Goal: Task Accomplishment & Management: Use online tool/utility

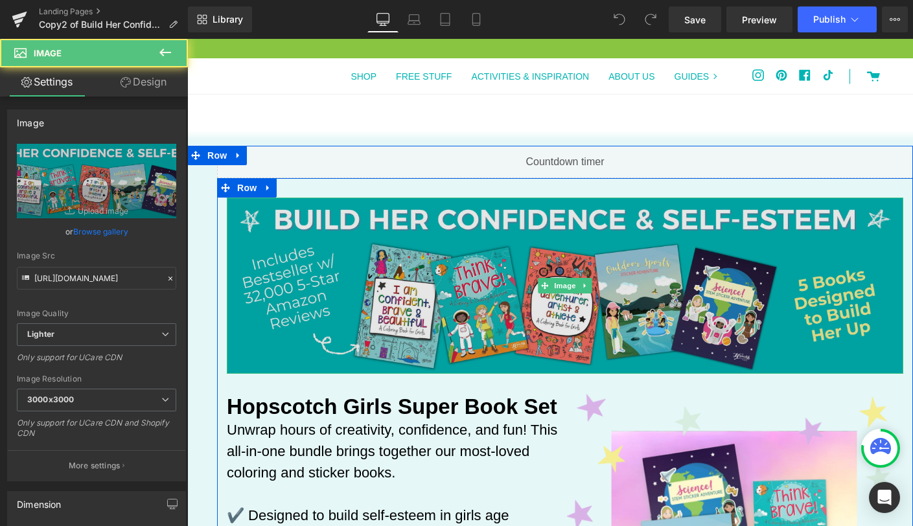
click at [369, 264] on img at bounding box center [565, 286] width 676 height 176
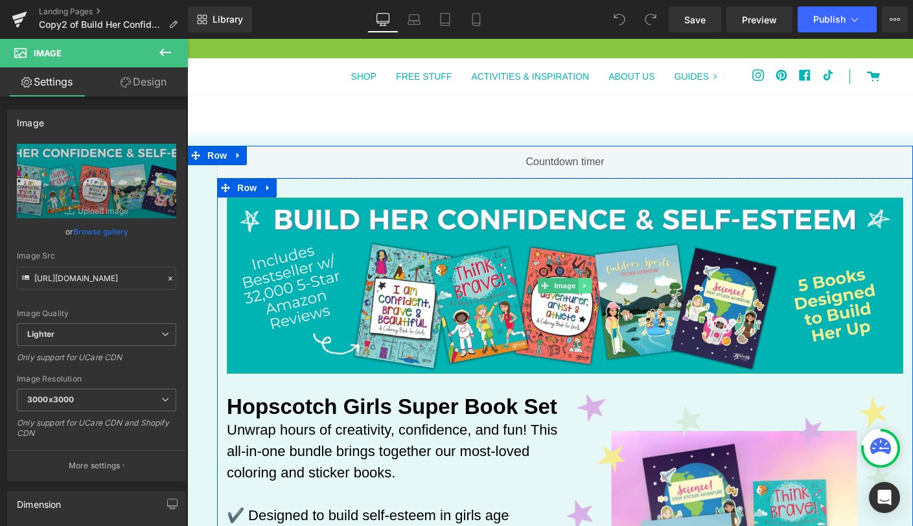
click at [584, 285] on icon at bounding box center [585, 285] width 2 height 5
click at [589, 288] on icon at bounding box center [591, 285] width 7 height 7
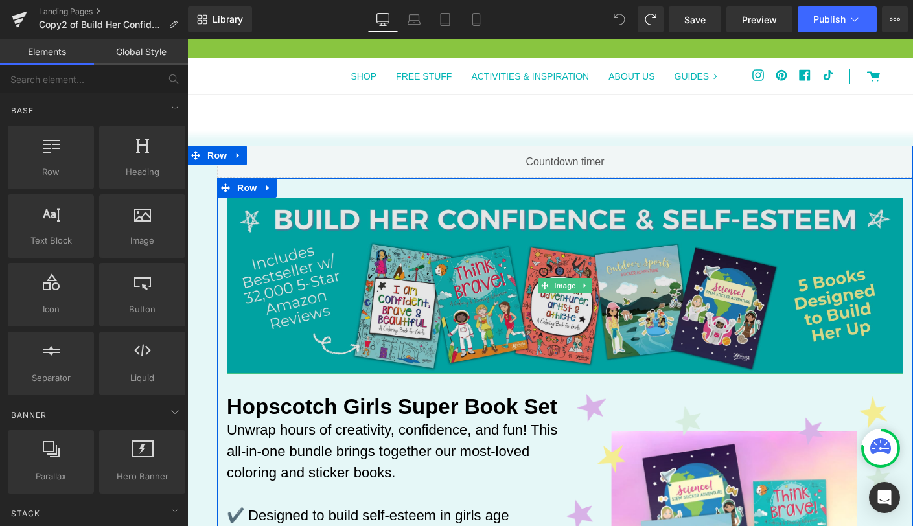
click at [484, 252] on img at bounding box center [565, 286] width 676 height 176
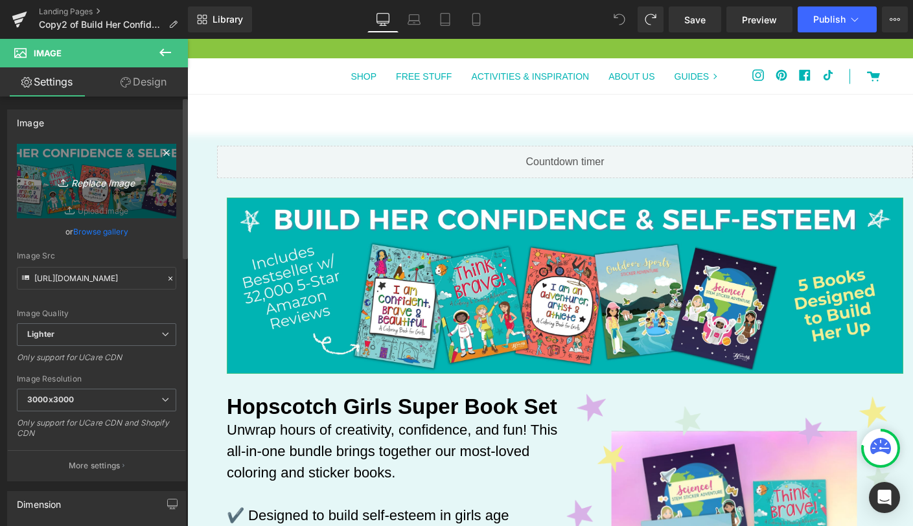
click at [103, 182] on icon "Replace Image" at bounding box center [97, 181] width 104 height 16
type input "C:\fakepath\Super Book Set Header.jpg"
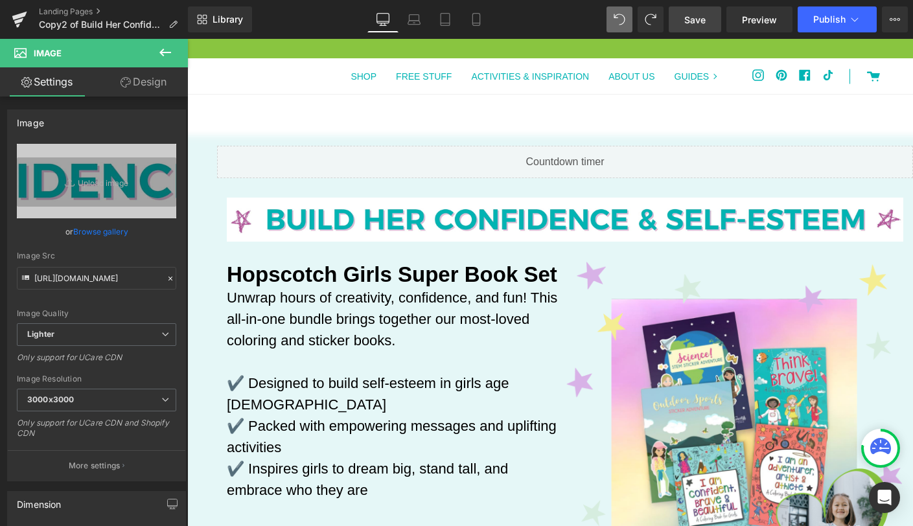
click at [697, 19] on span "Save" at bounding box center [694, 20] width 21 height 14
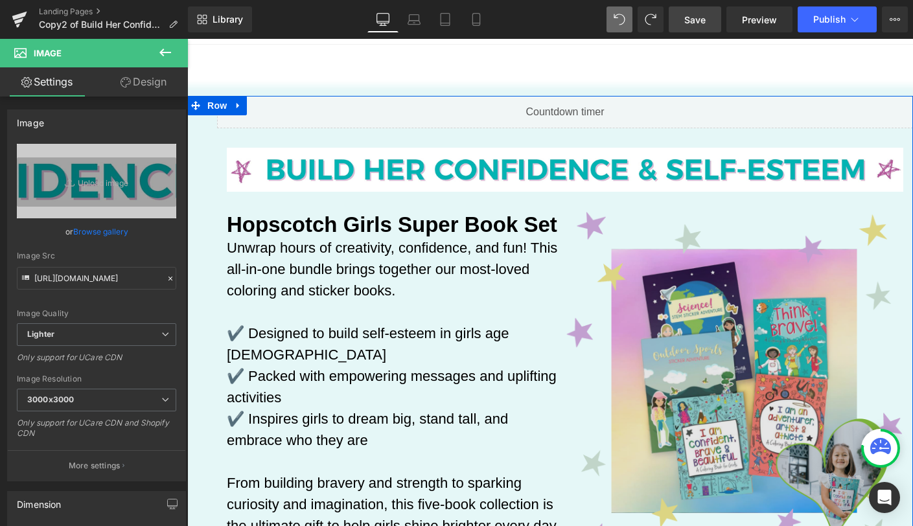
scroll to position [48, 0]
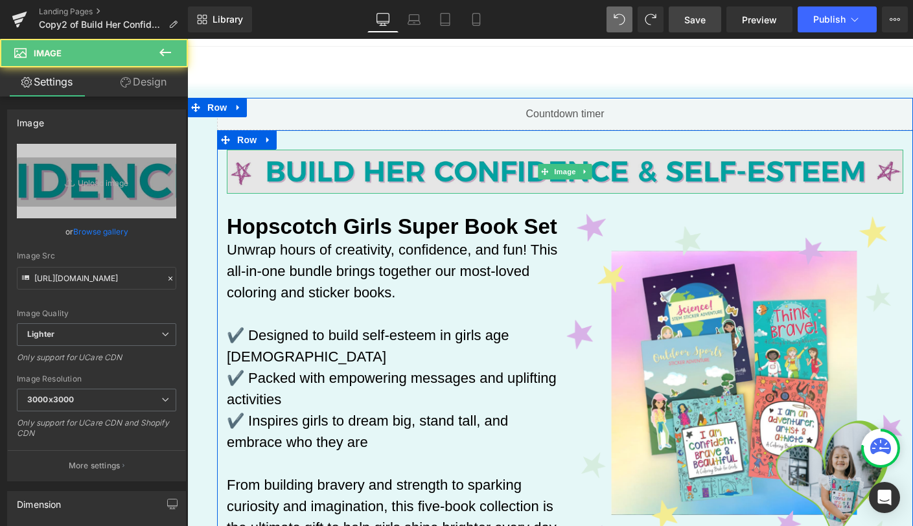
click at [494, 166] on img at bounding box center [565, 172] width 676 height 44
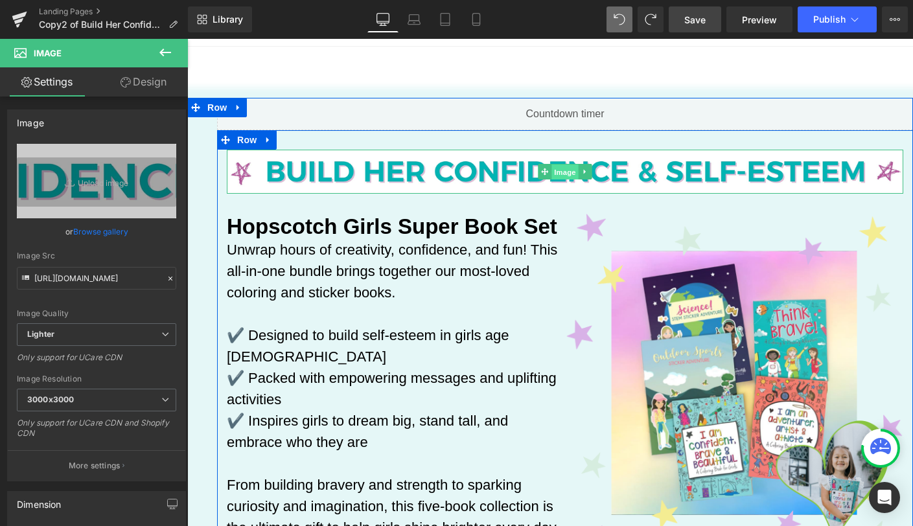
click at [561, 170] on span "Image" at bounding box center [564, 173] width 27 height 16
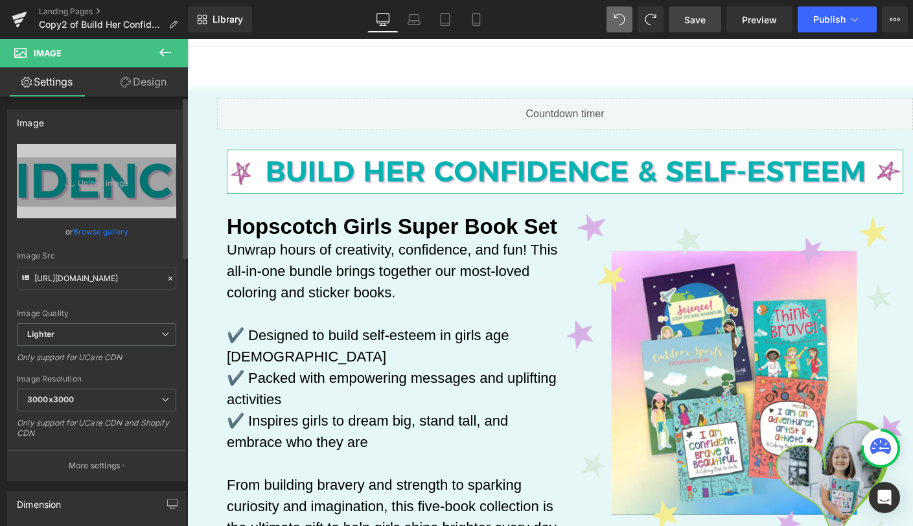
click at [97, 229] on link "Browse gallery" at bounding box center [100, 231] width 55 height 23
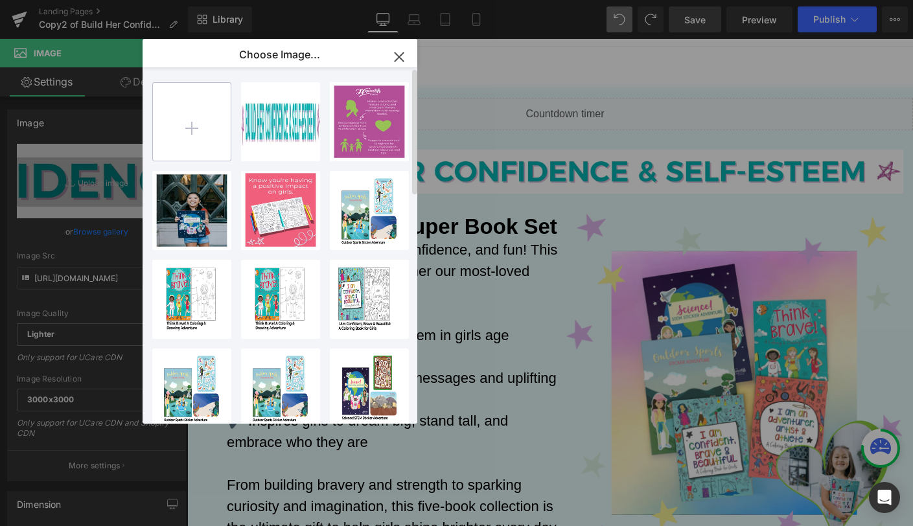
click at [205, 130] on input "file" at bounding box center [192, 122] width 78 height 78
type input "C:\fakepath\Super Book Set Header.png"
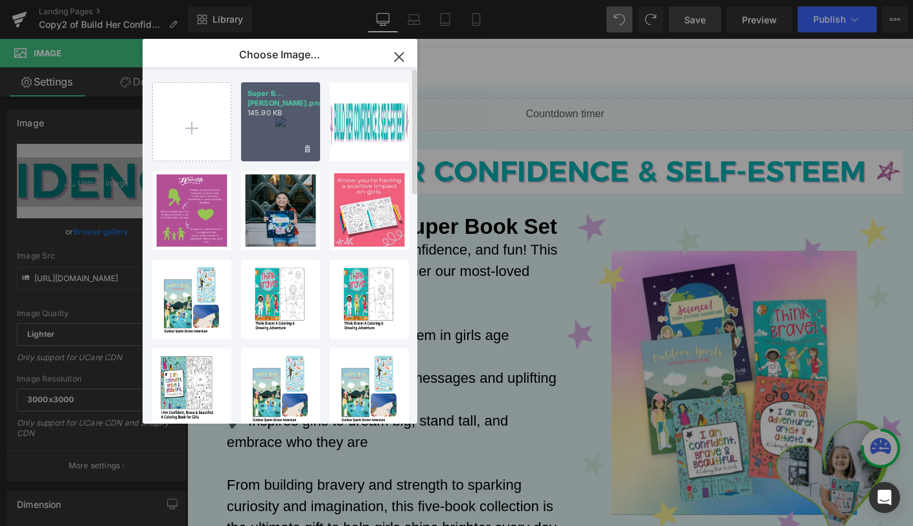
click at [284, 137] on div "Super B...ader.png 145.90 KB" at bounding box center [280, 121] width 79 height 79
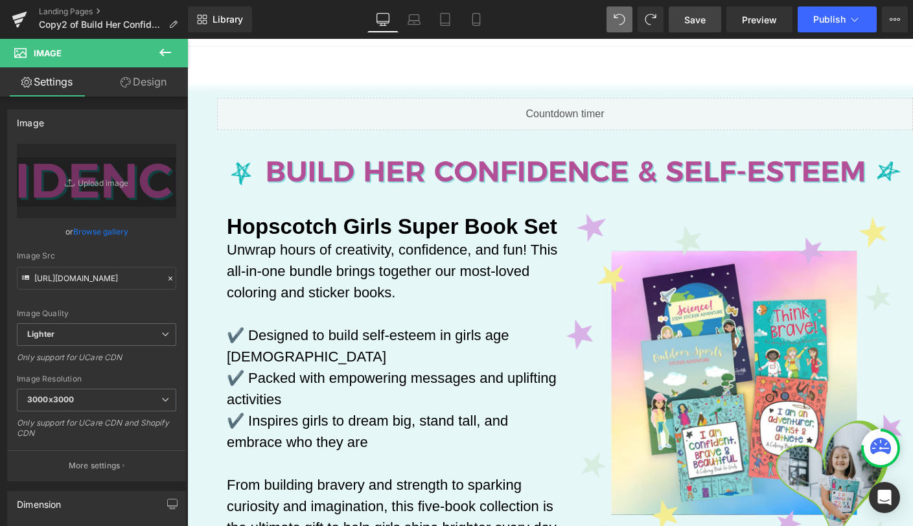
click at [712, 15] on link "Save" at bounding box center [694, 19] width 52 height 26
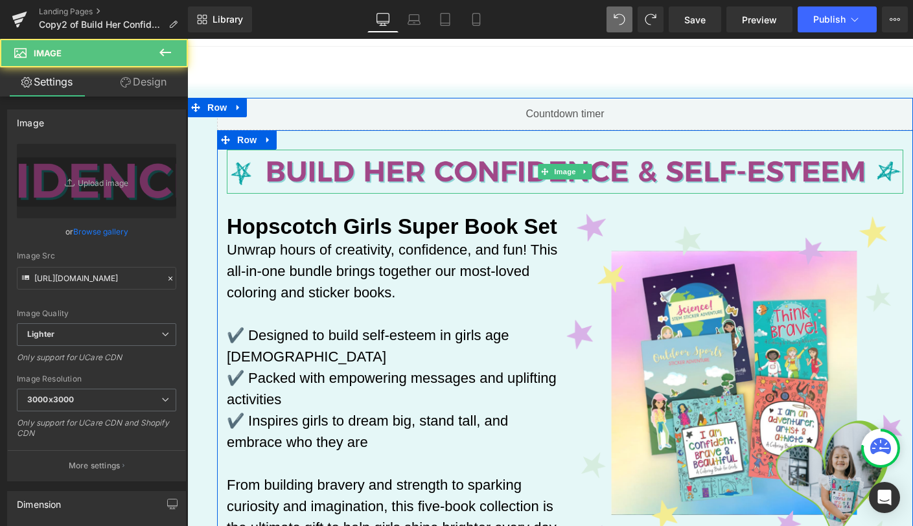
click at [400, 179] on img at bounding box center [565, 172] width 676 height 44
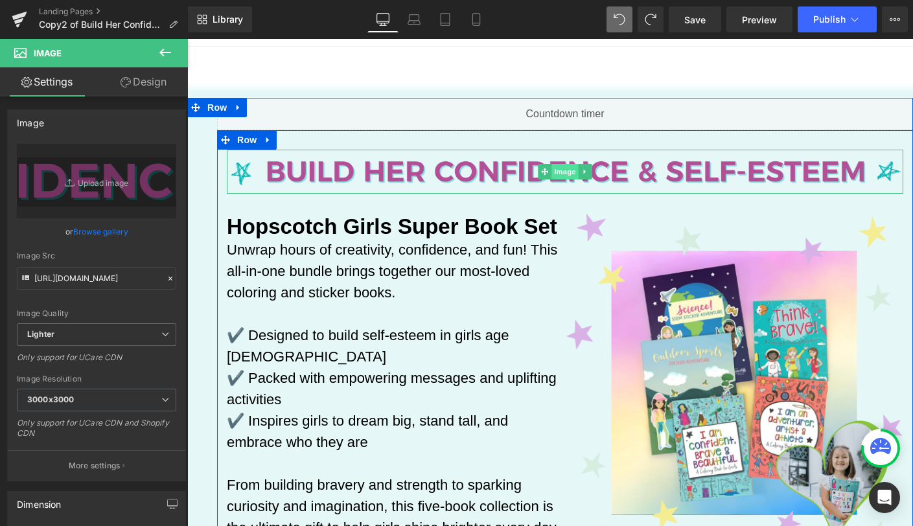
click at [557, 170] on span "Image" at bounding box center [564, 172] width 27 height 16
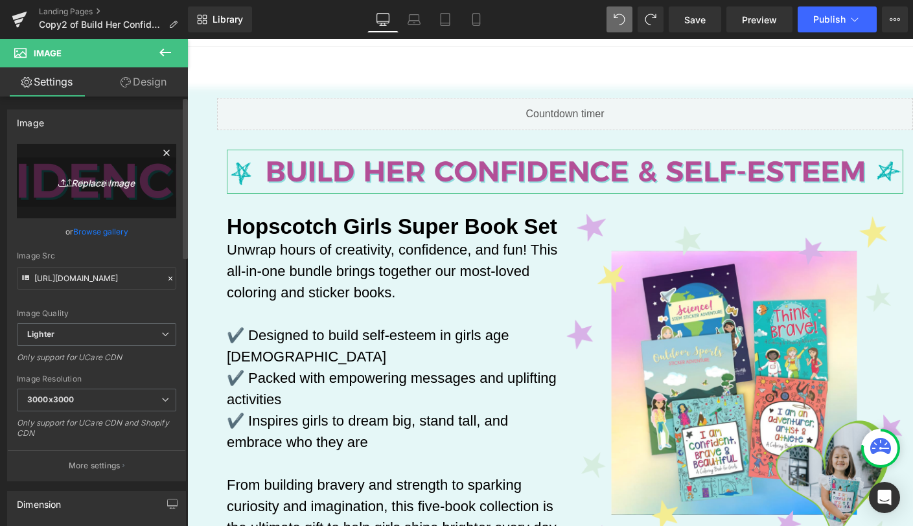
click at [104, 184] on icon "Replace Image" at bounding box center [97, 181] width 104 height 16
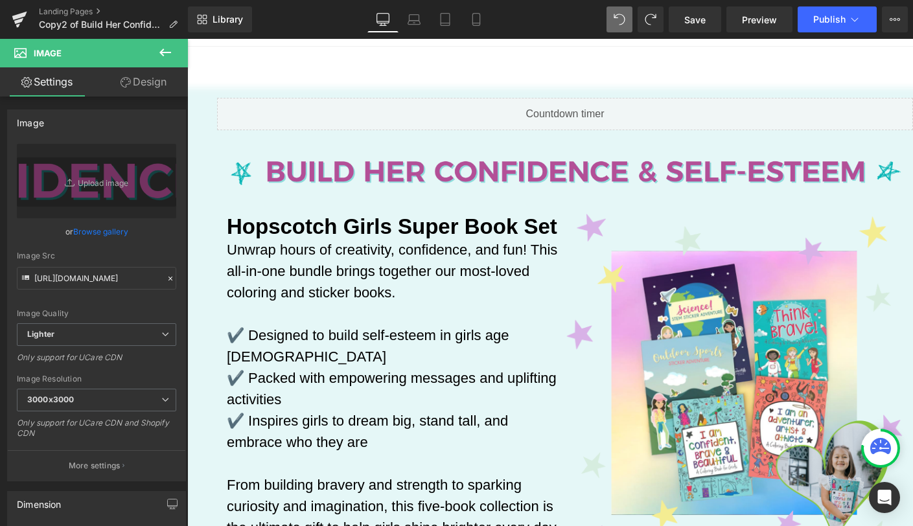
type input "C:\fakepath\Copy of Super Book Set Header.png"
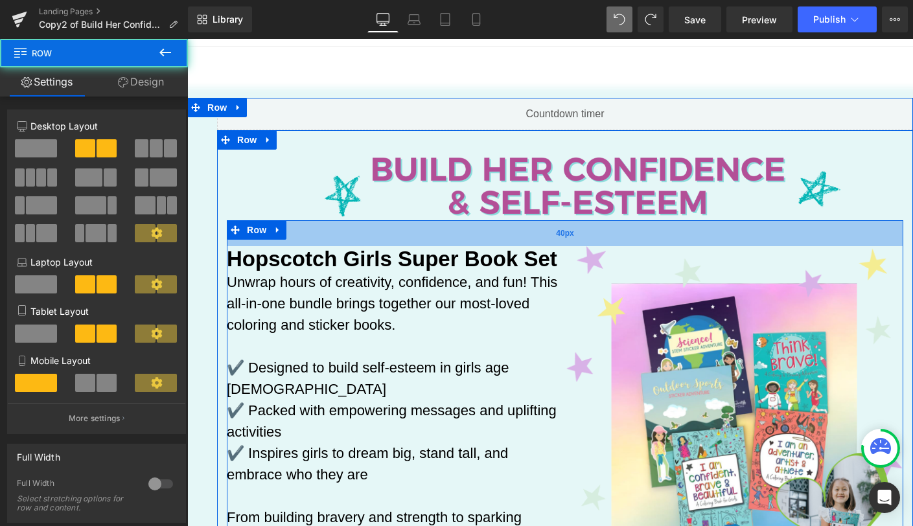
click at [541, 227] on div "40px" at bounding box center [565, 233] width 676 height 26
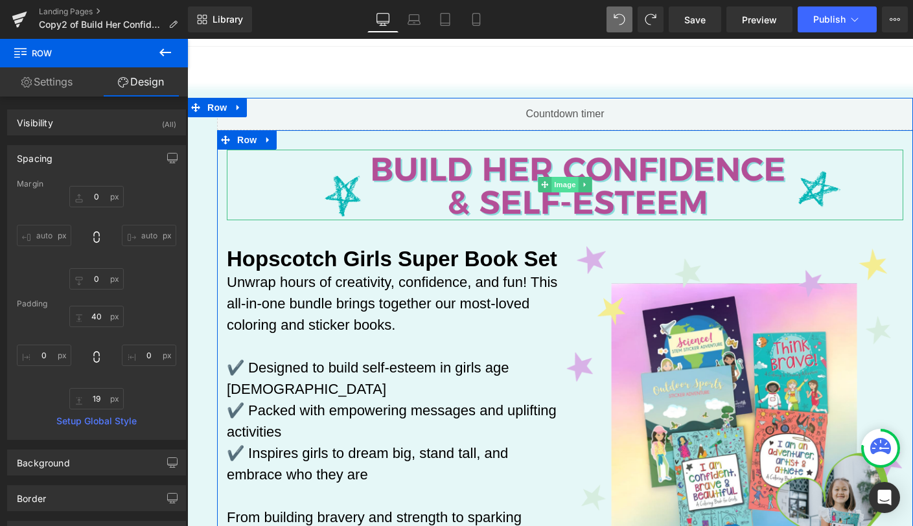
click at [558, 185] on span "Image" at bounding box center [564, 185] width 27 height 16
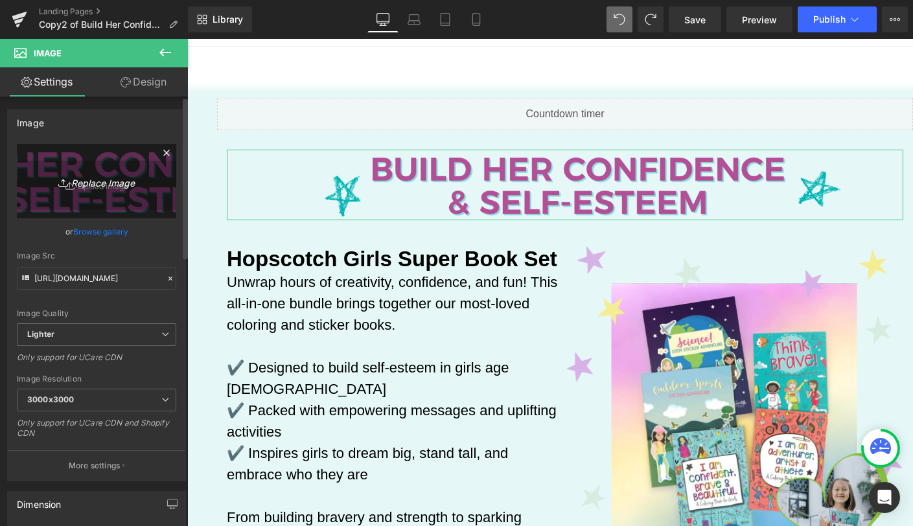
click at [109, 185] on icon "Replace Image" at bounding box center [97, 181] width 104 height 16
type input "C:\fakepath\Copy of Super Book Set Header(1).png"
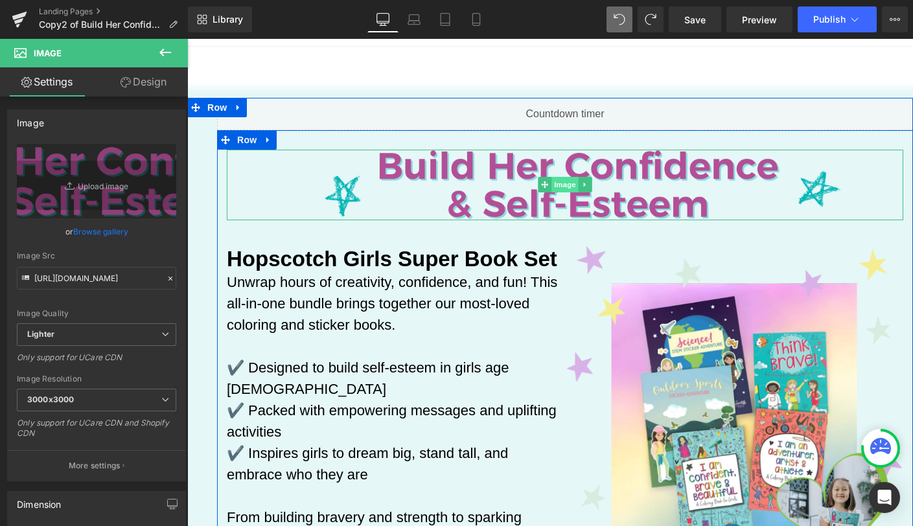
click at [553, 187] on span "Image" at bounding box center [564, 185] width 27 height 16
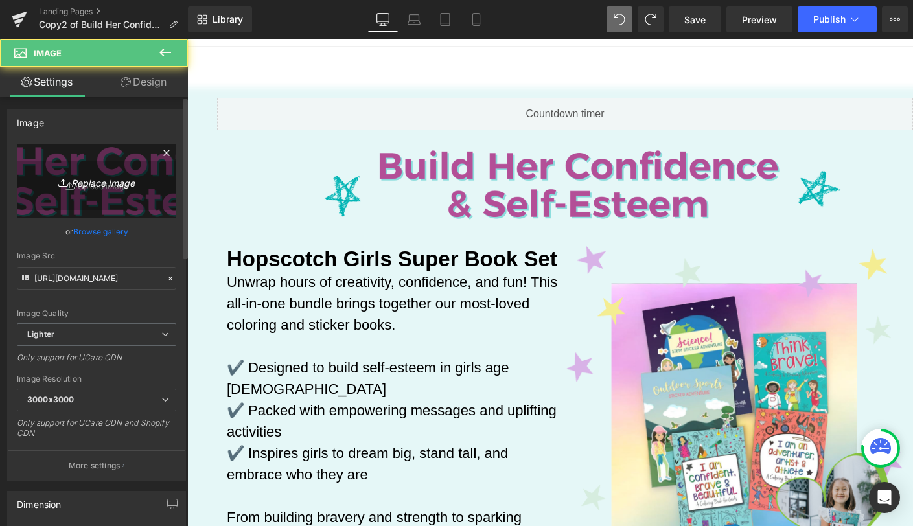
click at [91, 186] on icon "Replace Image" at bounding box center [97, 181] width 104 height 16
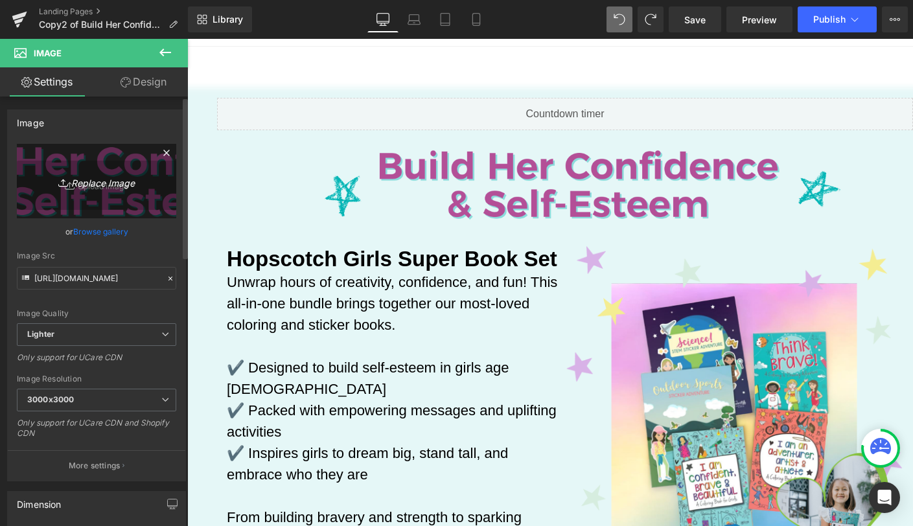
type input "C:\fakepath\Copy of Super Book Set Header(2).png"
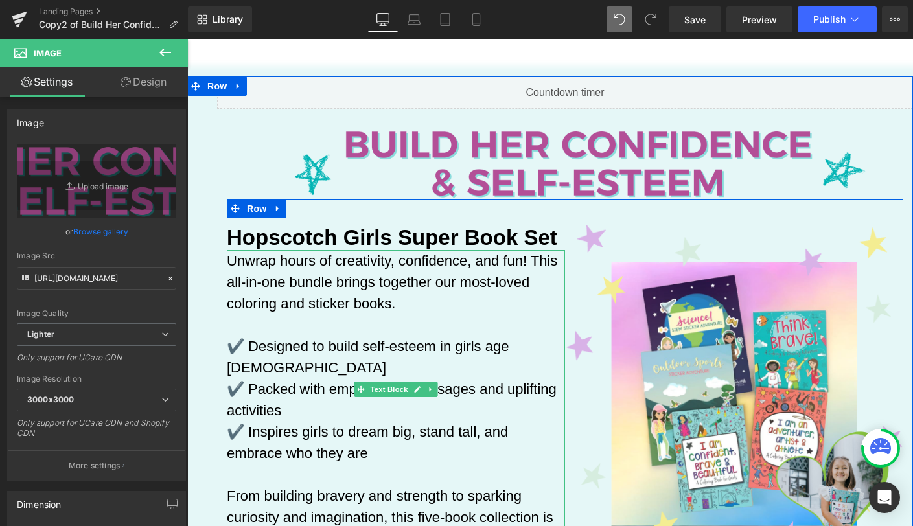
scroll to position [71, 0]
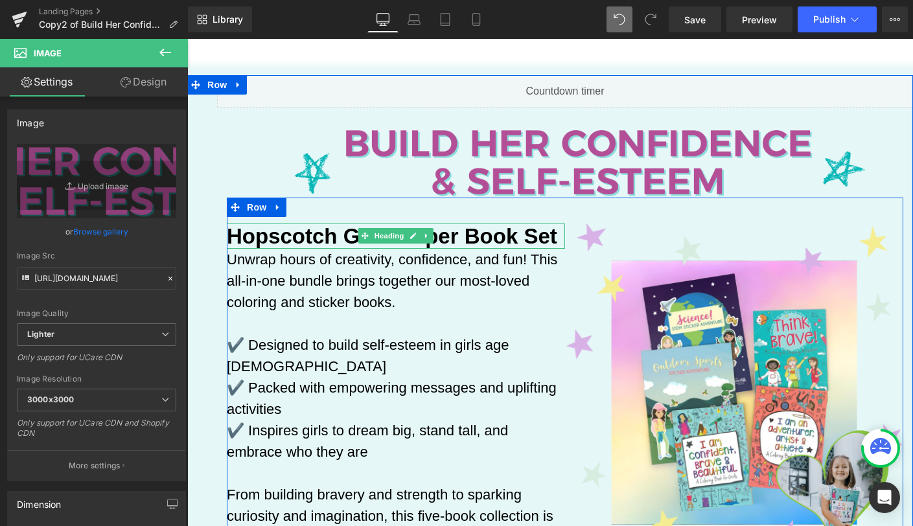
click at [255, 240] on strong "Hopscotch Girls Super Book Set" at bounding box center [392, 236] width 330 height 24
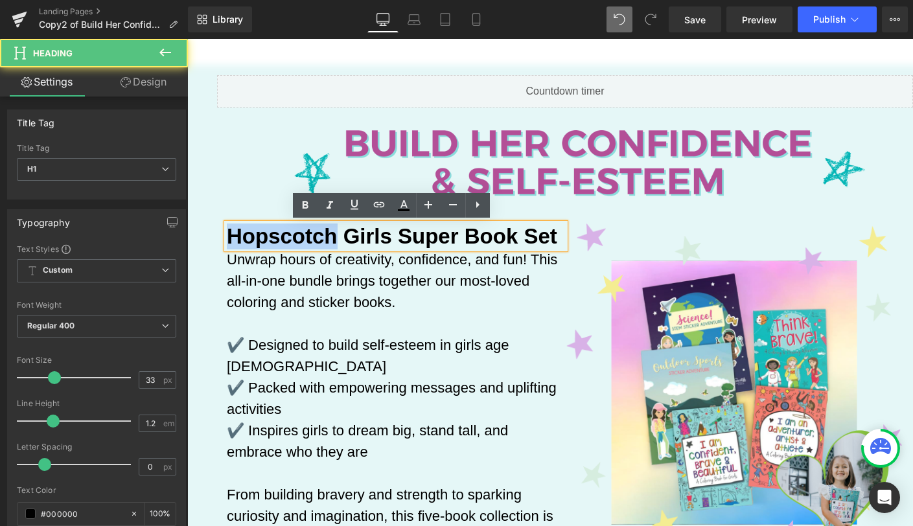
click at [255, 240] on strong "Hopscotch Girls Super Book Set" at bounding box center [392, 236] width 330 height 24
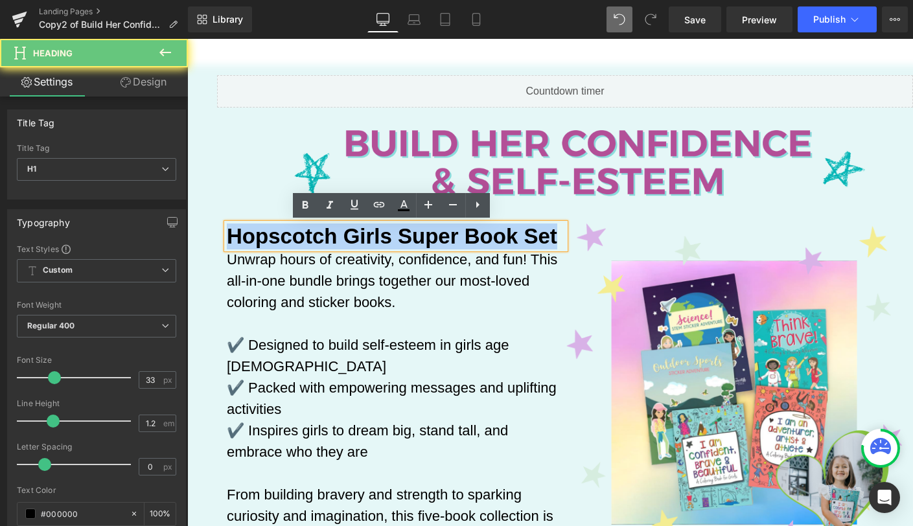
click at [255, 240] on strong "Hopscotch Girls Super Book Set" at bounding box center [392, 236] width 330 height 24
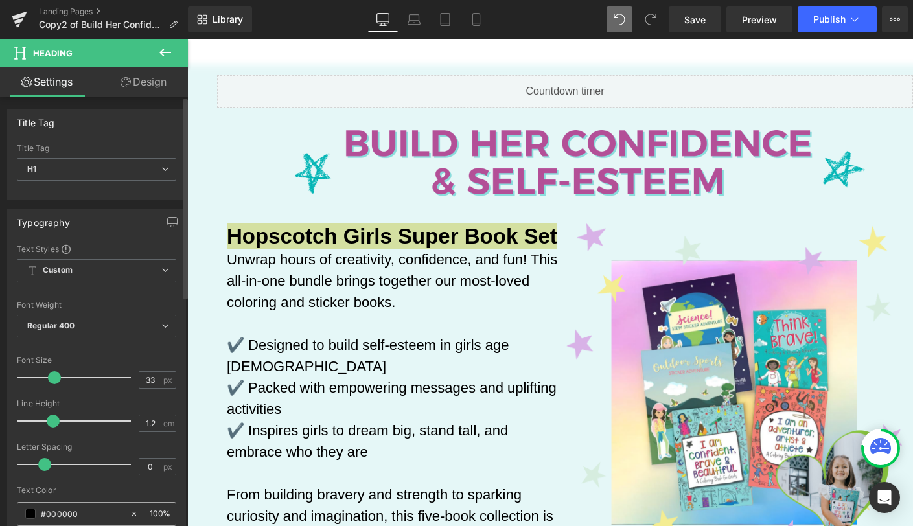
click at [31, 516] on span at bounding box center [30, 513] width 10 height 10
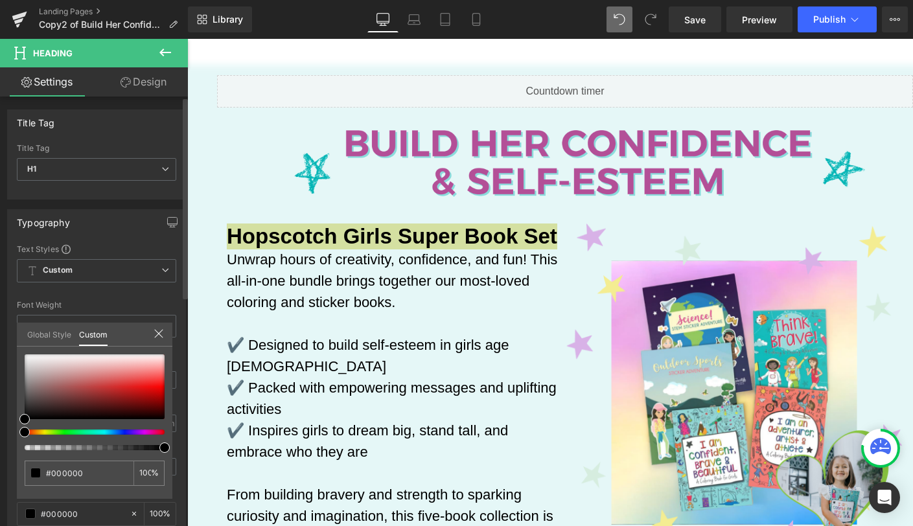
click at [150, 448] on div at bounding box center [89, 447] width 140 height 5
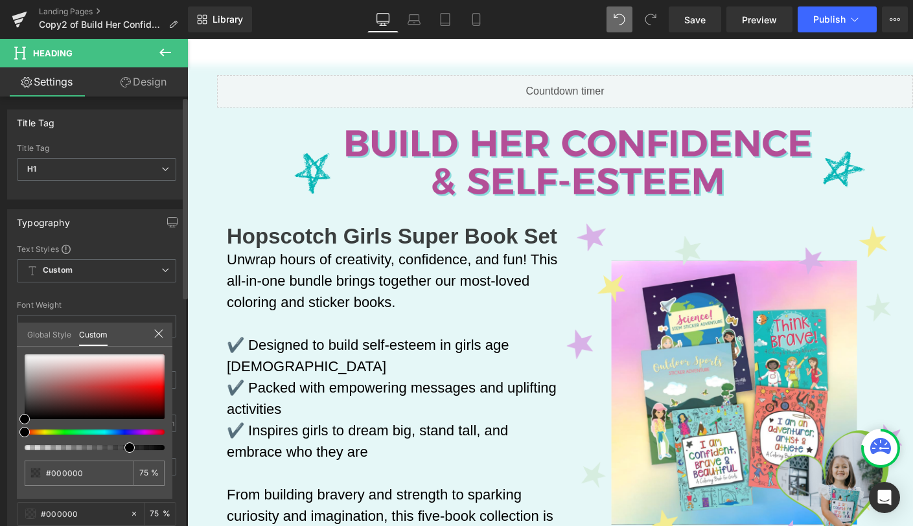
drag, startPoint x: 155, startPoint y: 447, endPoint x: 125, endPoint y: 448, distance: 29.8
click at [125, 448] on span at bounding box center [129, 447] width 10 height 10
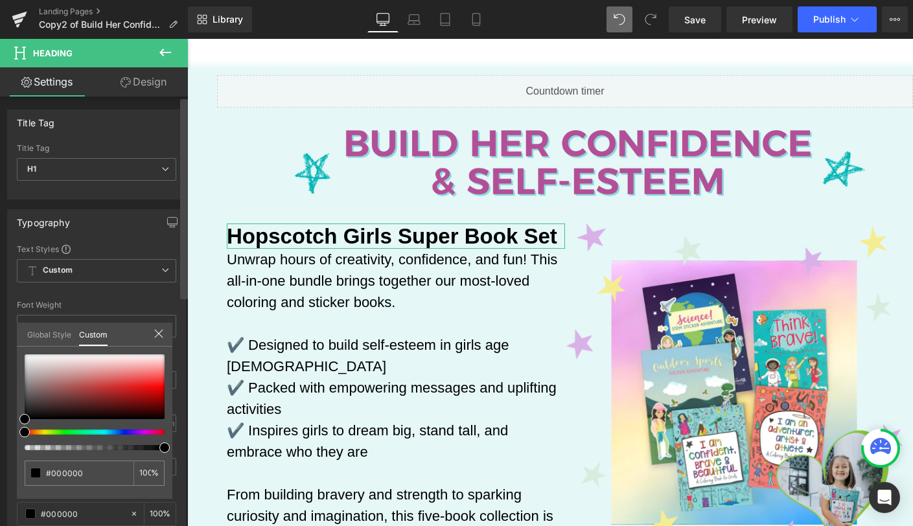
drag, startPoint x: 131, startPoint y: 446, endPoint x: 185, endPoint y: 449, distance: 53.8
click at [185, 449] on div "Title Tag H1 H2 H3 H4 H5 H6 Title Tag H1 H1 H2 H3 H4 H5 H6 Typography Text Styl…" at bounding box center [94, 313] width 188 height 435
click at [50, 330] on link "Global Style" at bounding box center [49, 334] width 44 height 22
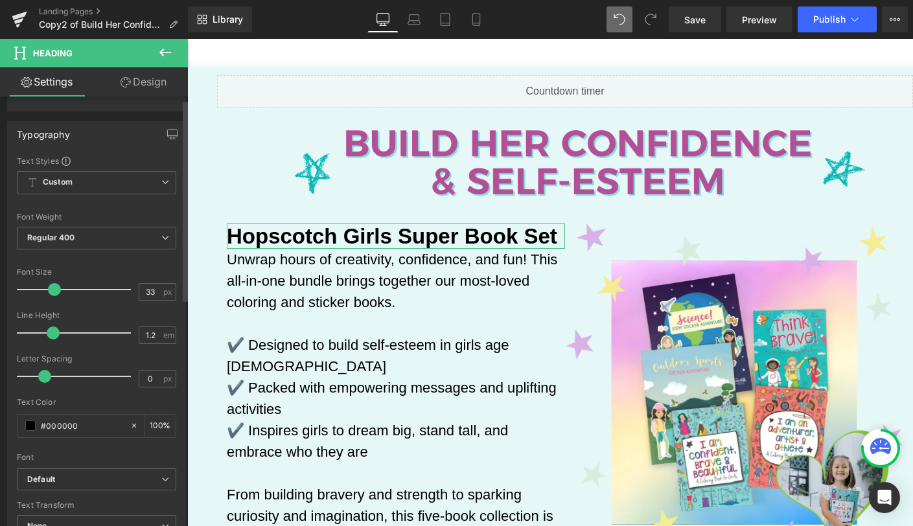
scroll to position [251, 0]
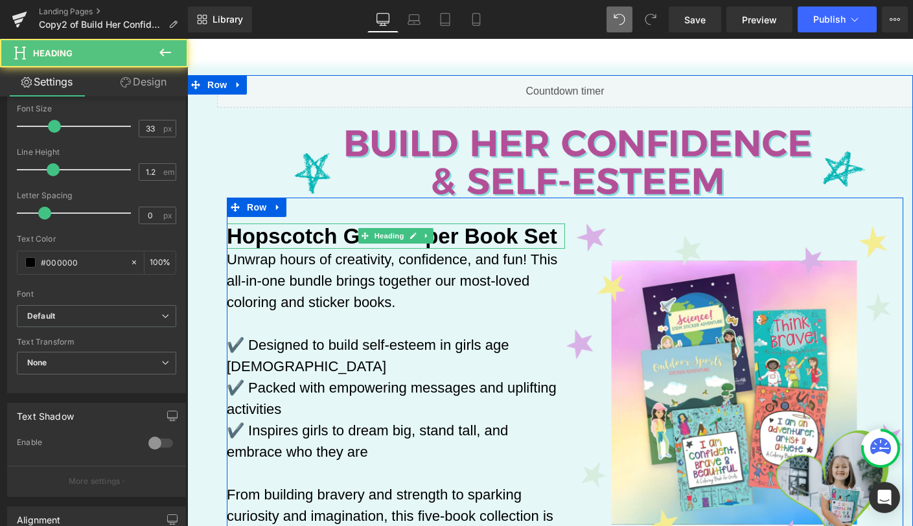
click at [321, 234] on strong "Hopscotch Girls Super Book Set" at bounding box center [392, 236] width 330 height 24
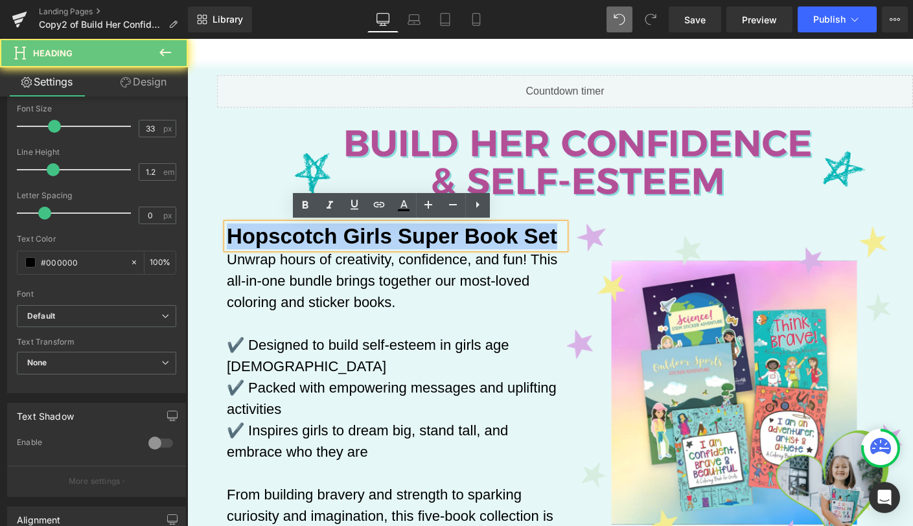
click at [321, 234] on strong "Hopscotch Girls Super Book Set" at bounding box center [392, 236] width 330 height 24
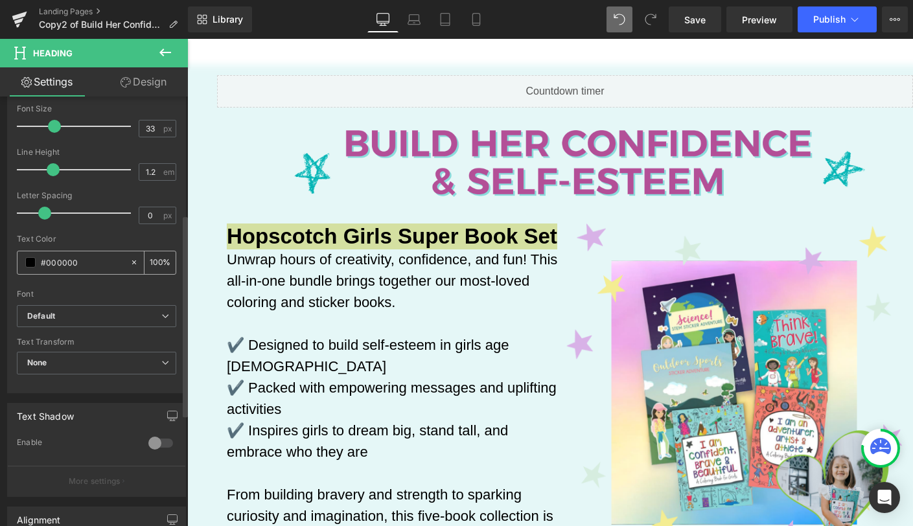
click at [85, 263] on input "#000000" at bounding box center [82, 262] width 83 height 14
click at [60, 264] on input "#000000" at bounding box center [82, 262] width 83 height 14
click at [28, 264] on span at bounding box center [30, 262] width 10 height 10
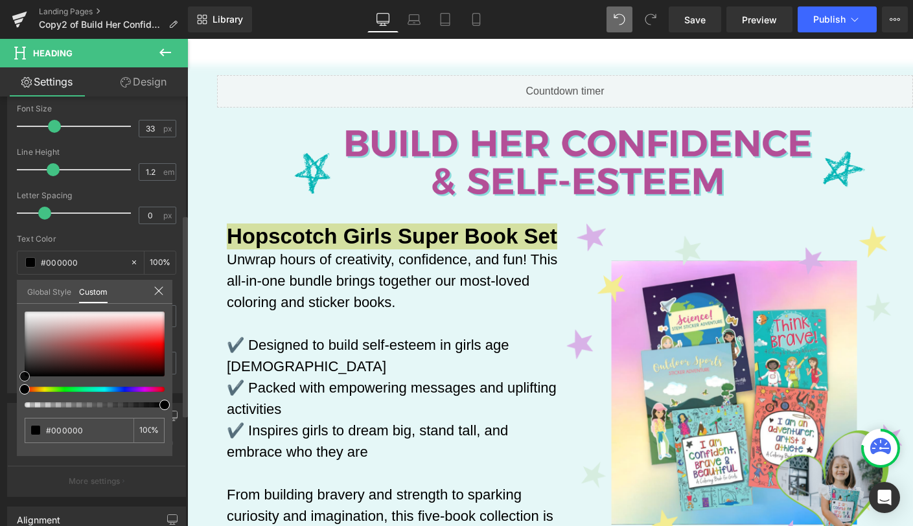
click at [27, 359] on div at bounding box center [95, 344] width 140 height 65
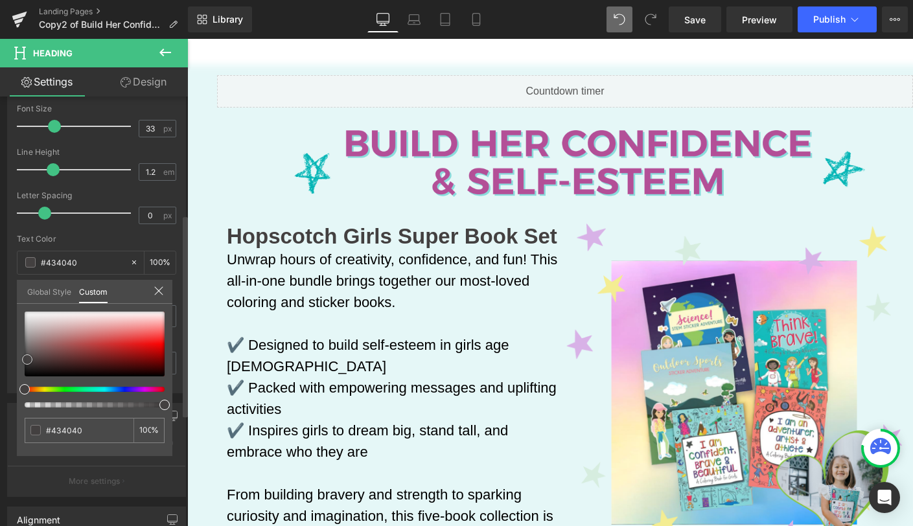
click at [28, 370] on div at bounding box center [95, 344] width 140 height 65
click at [27, 361] on div at bounding box center [95, 344] width 140 height 65
click at [26, 370] on div at bounding box center [95, 344] width 140 height 65
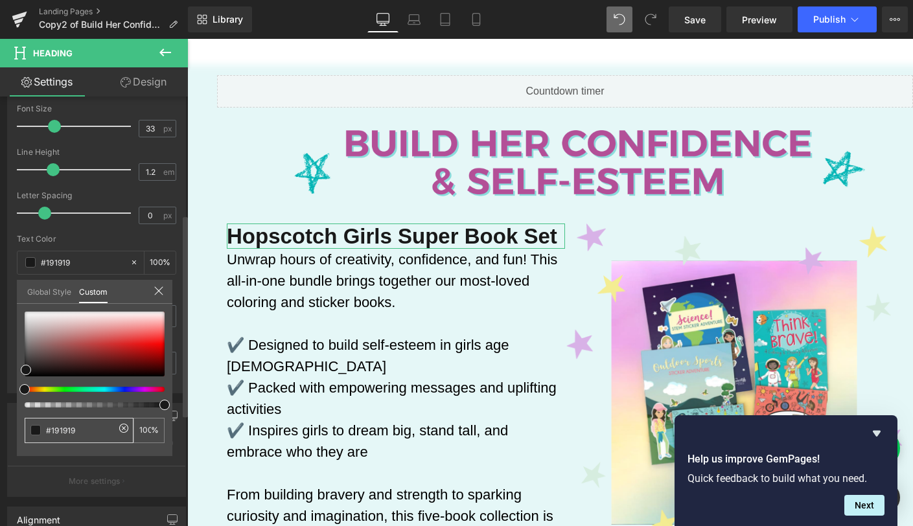
click at [66, 429] on input "#000000" at bounding box center [80, 431] width 69 height 14
paste input "333333"
type input "#333333"
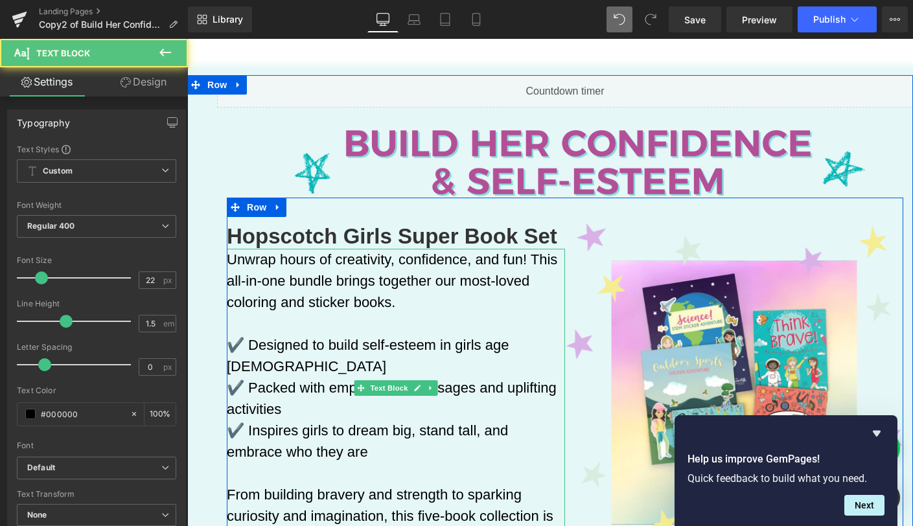
click at [364, 277] on p "Unwrap hours of creativity, confidence, and fun! This all-in-one bundle brings …" at bounding box center [396, 281] width 338 height 64
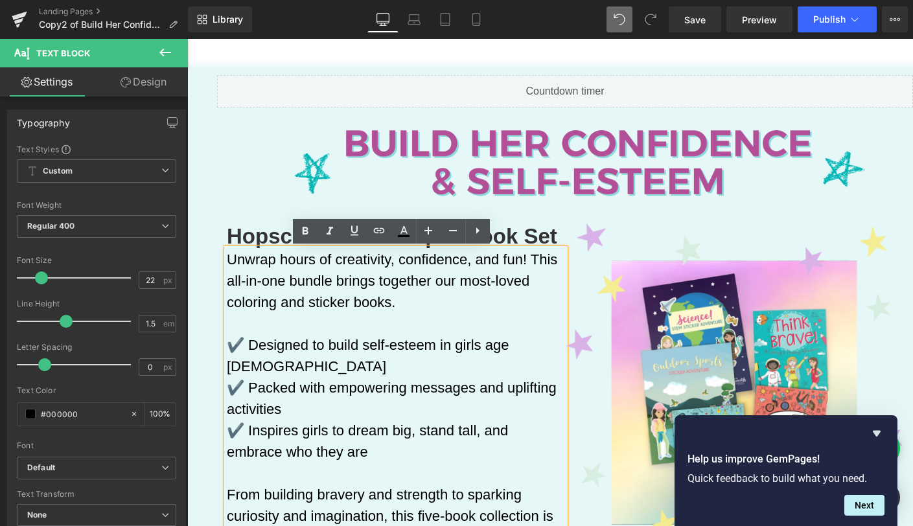
click at [364, 277] on p "Unwrap hours of creativity, confidence, and fun! This all-in-one bundle brings …" at bounding box center [396, 281] width 338 height 64
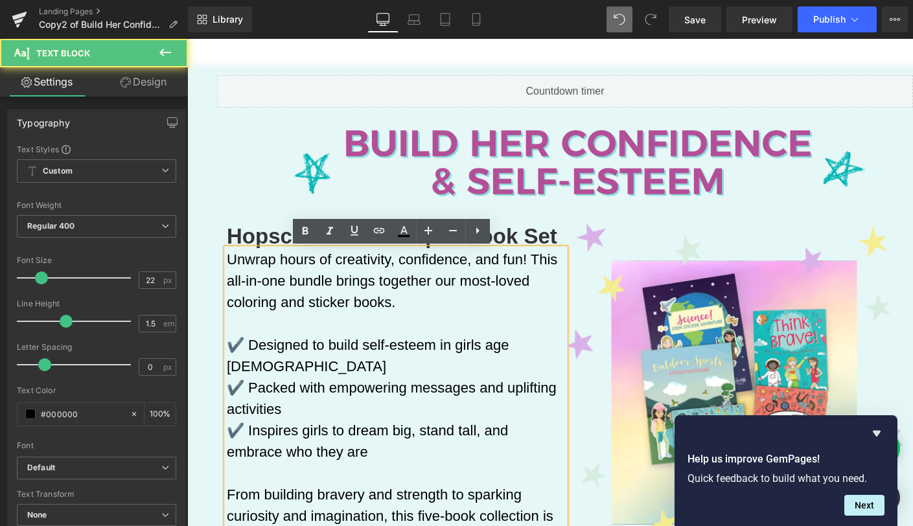
click at [364, 277] on p "Unwrap hours of creativity, confidence, and fun! This all-in-one bundle brings …" at bounding box center [396, 281] width 338 height 64
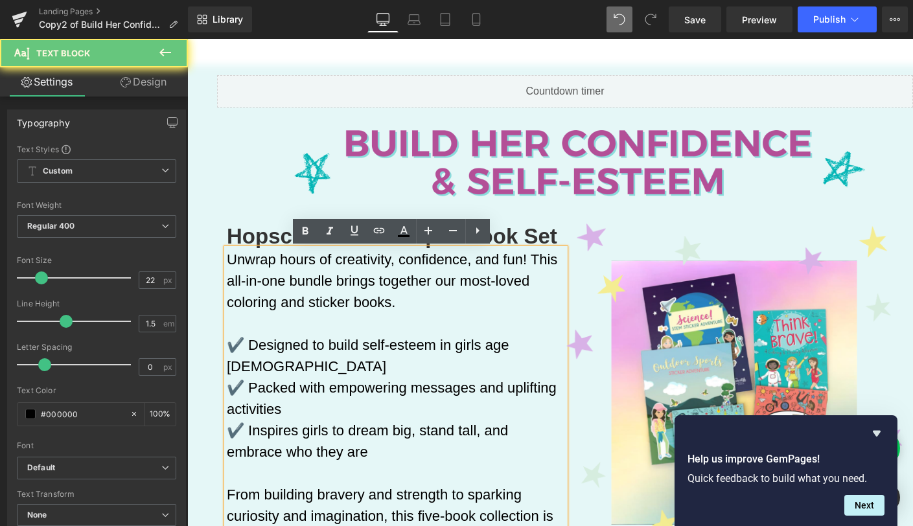
click at [353, 282] on p "Unwrap hours of creativity, confidence, and fun! This all-in-one bundle brings …" at bounding box center [396, 281] width 338 height 64
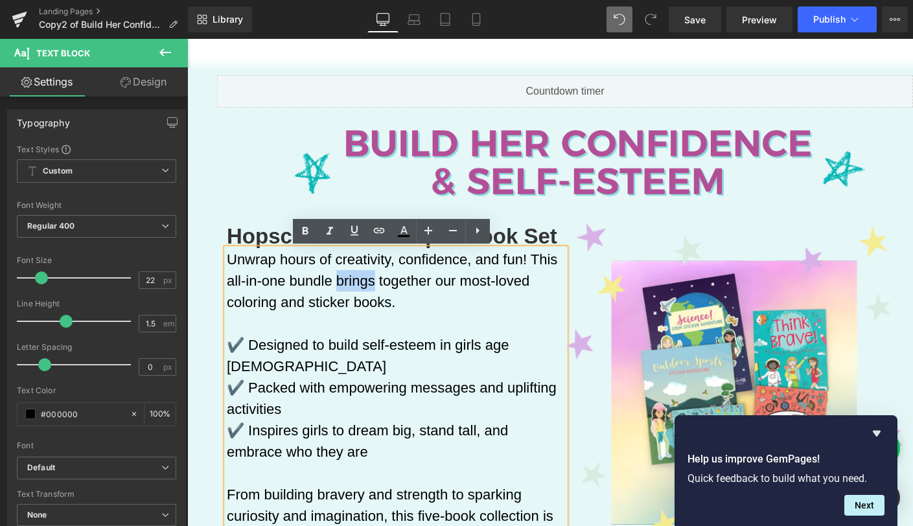
click at [352, 282] on p "Unwrap hours of creativity, confidence, and fun! This all-in-one bundle brings …" at bounding box center [396, 281] width 338 height 64
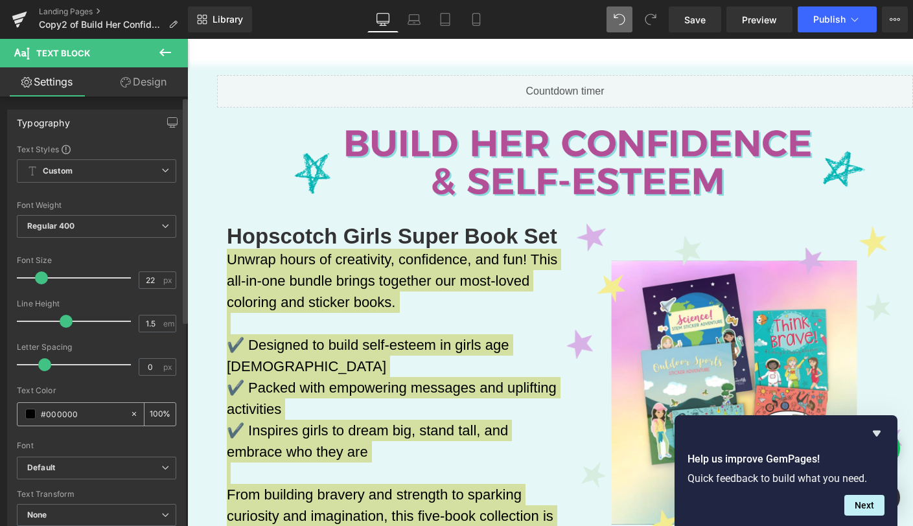
click at [67, 416] on input "#000000" at bounding box center [82, 414] width 83 height 14
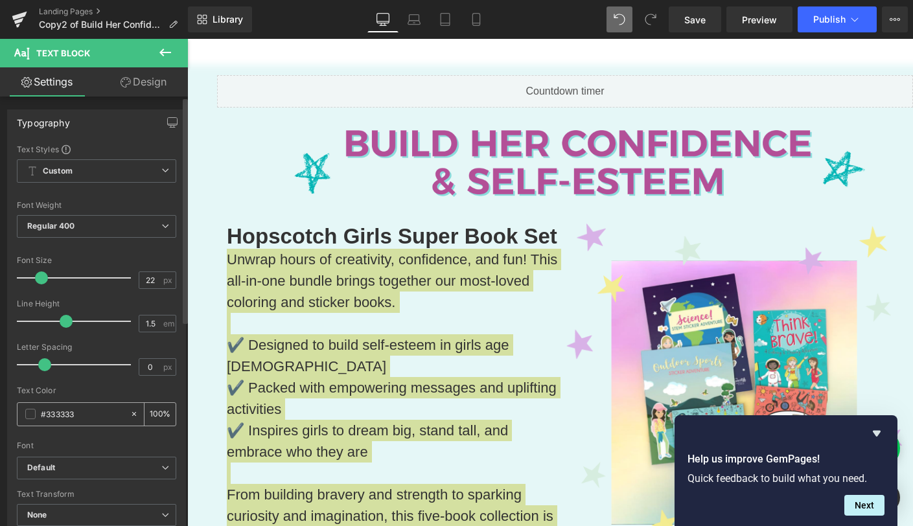
type input "#333333"
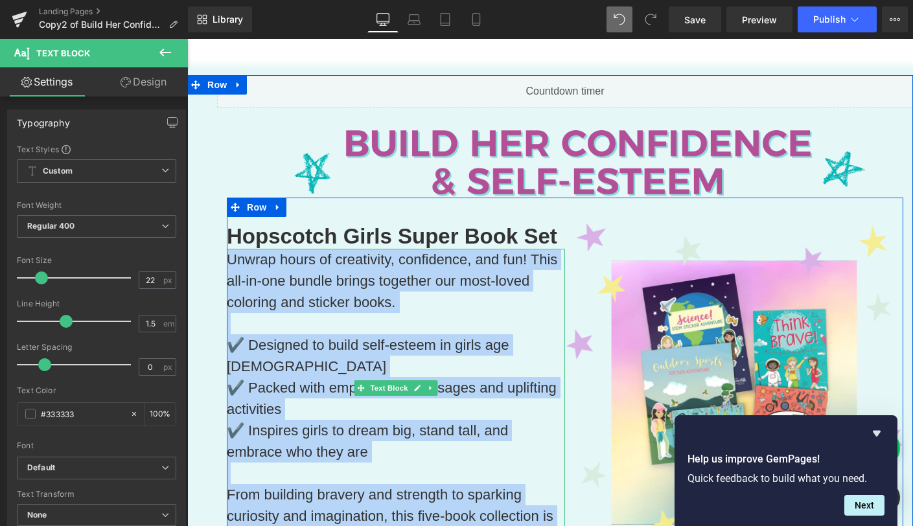
click at [489, 377] on p "✔️ Packed with empowering messages and uplifting activities" at bounding box center [396, 398] width 338 height 43
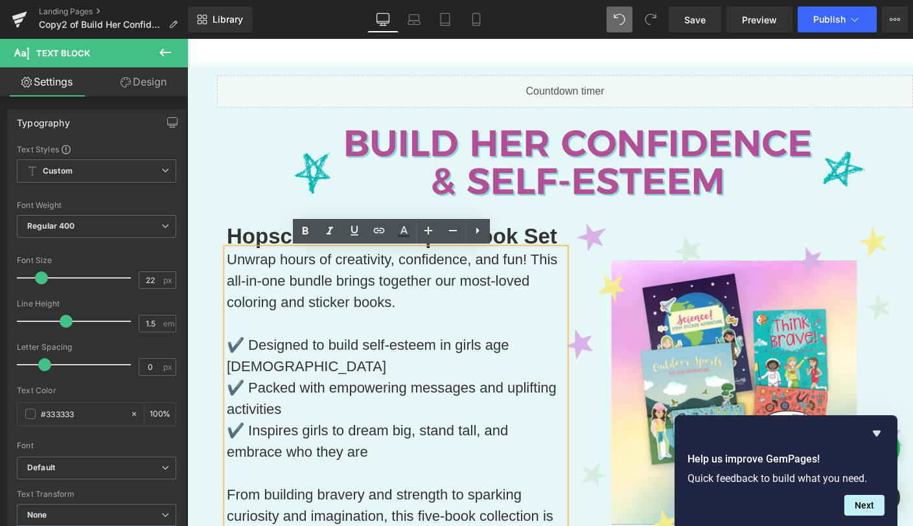
click at [217, 149] on div "Image Hopscotch Girls Super Book Set Heading Unwrap hours of creativity, confid…" at bounding box center [565, 394] width 696 height 534
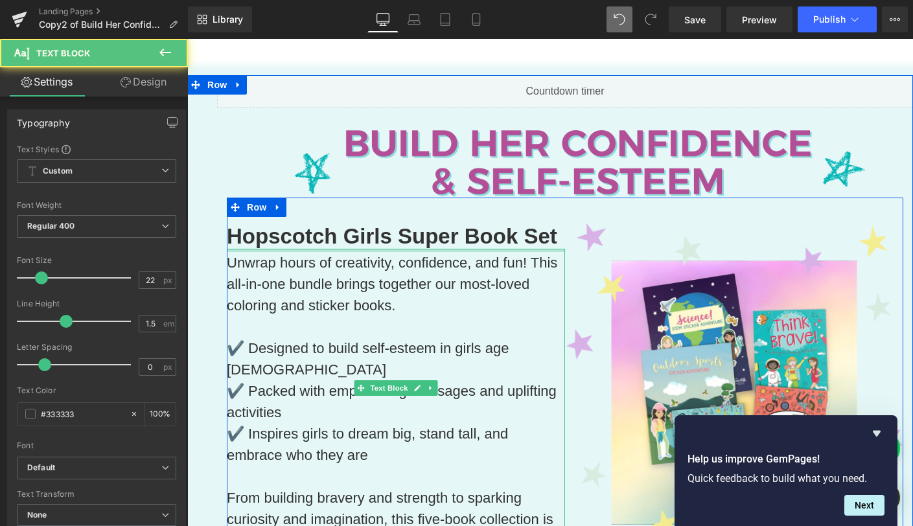
click at [287, 252] on div "Unwrap hours of creativity, confidence, and fun! This all-in-one bundle brings …" at bounding box center [396, 400] width 338 height 302
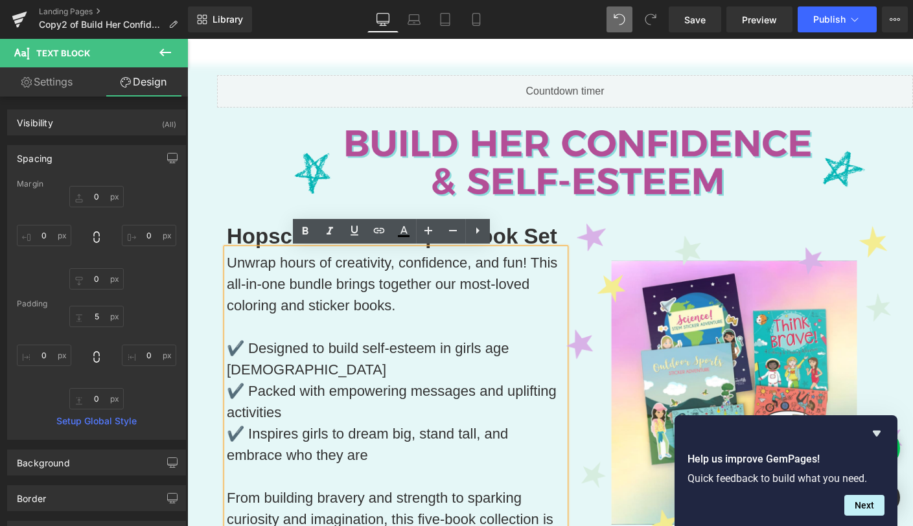
click at [209, 139] on div "Liquid Image Hopscotch Girls Super Book Set Heading Unwrap hours of creativity,…" at bounding box center [549, 429] width 725 height 709
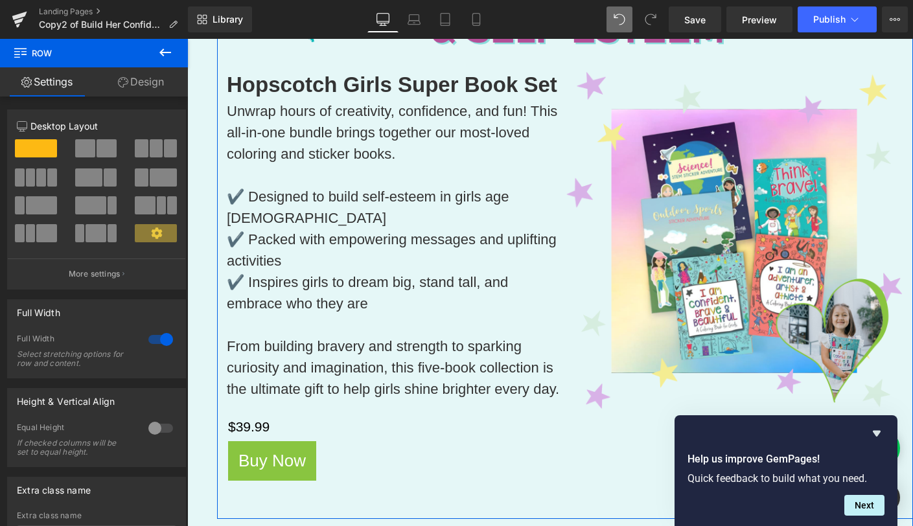
scroll to position [221, 0]
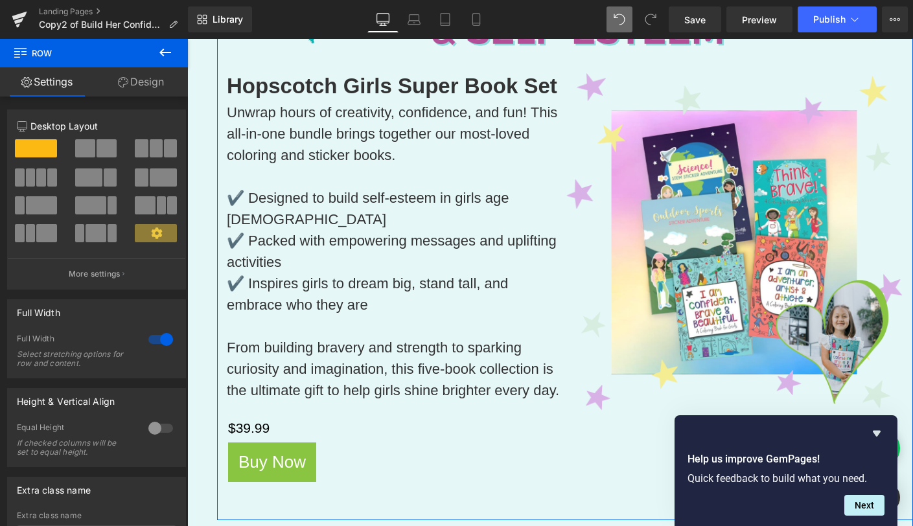
click at [267, 136] on p "Unwrap hours of creativity, confidence, and fun! This all-in-one bundle brings …" at bounding box center [396, 134] width 338 height 64
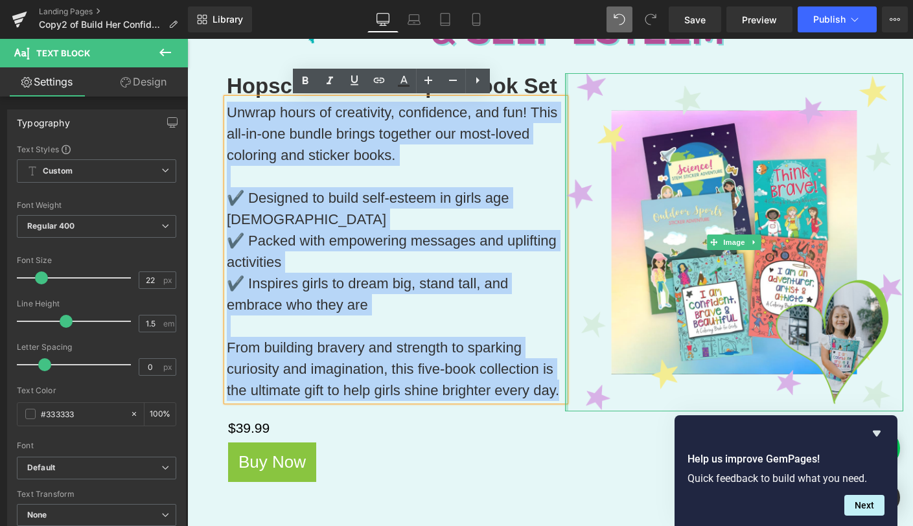
drag, startPoint x: 224, startPoint y: 113, endPoint x: 553, endPoint y: 380, distance: 423.6
click at [560, 381] on div "Hopscotch Girls Super Book Set Heading Unwrap hours of creativity, confidence, …" at bounding box center [565, 280] width 676 height 467
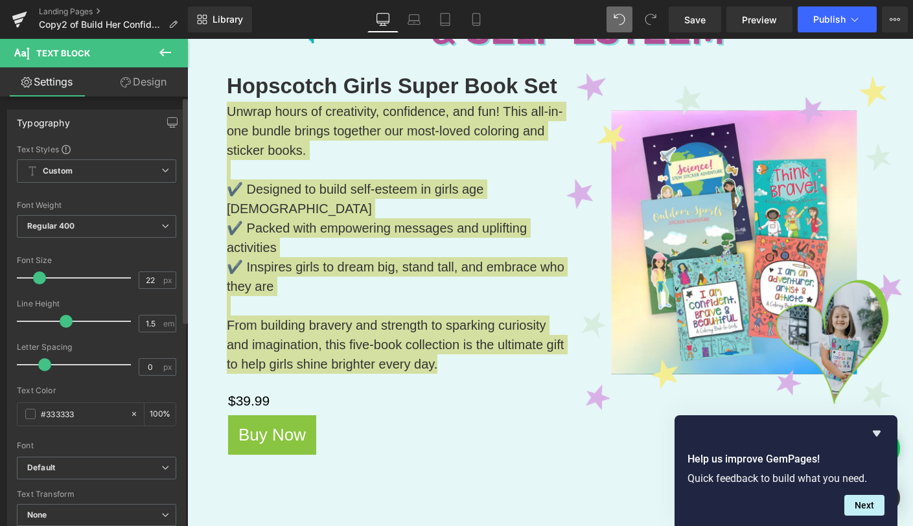
click at [36, 276] on span at bounding box center [39, 277] width 13 height 13
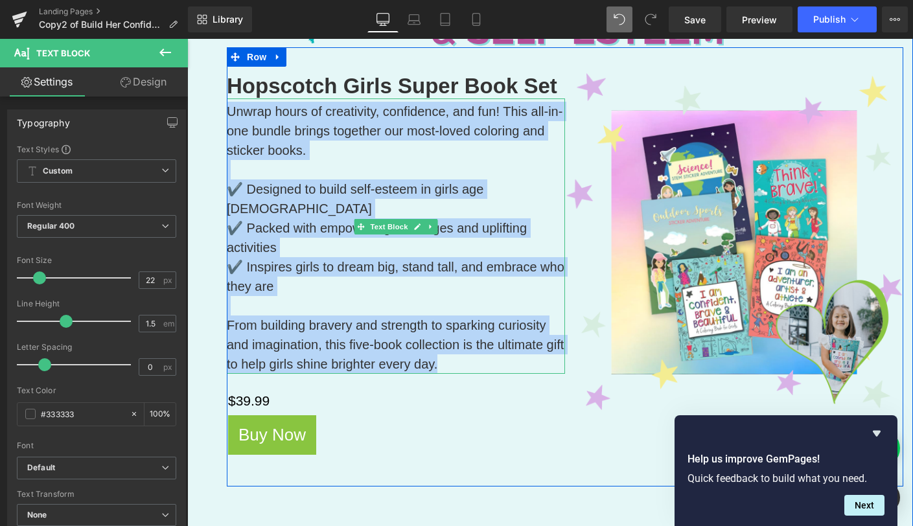
click at [321, 257] on p "✔️ Inspires girls to dream big, stand tall, and embrace who they are" at bounding box center [396, 276] width 338 height 39
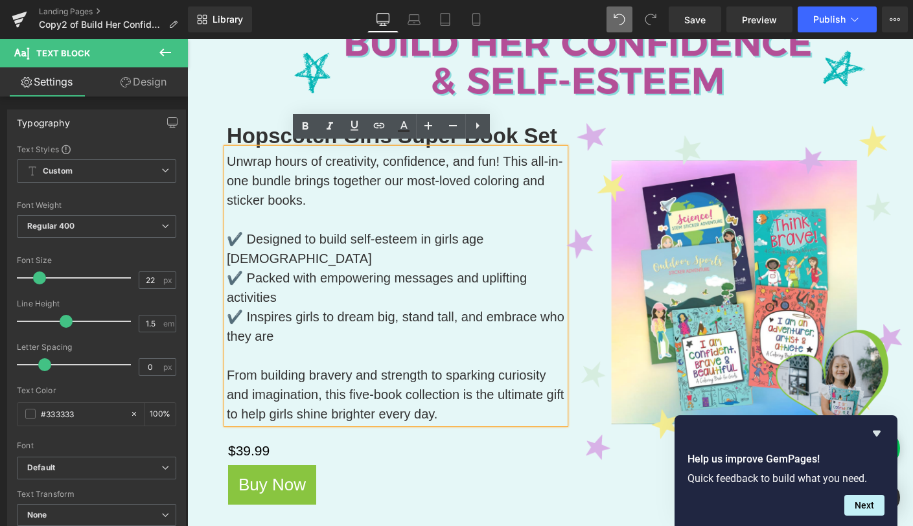
scroll to position [165, 0]
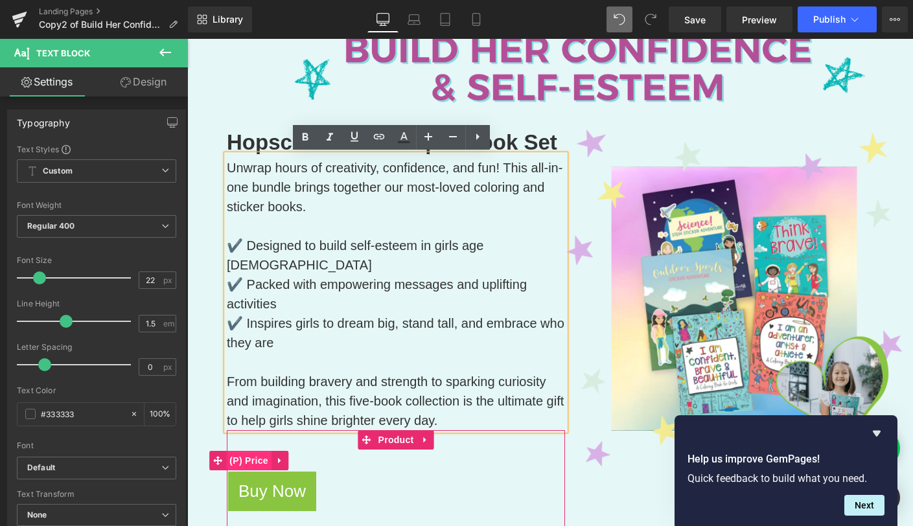
click at [242, 451] on span "(P) Price" at bounding box center [248, 460] width 45 height 19
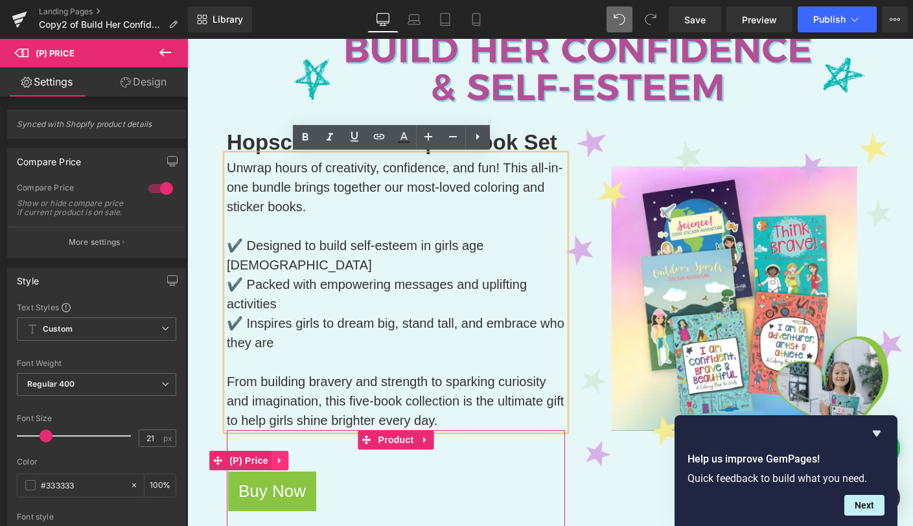
click at [276, 456] on icon at bounding box center [279, 461] width 9 height 10
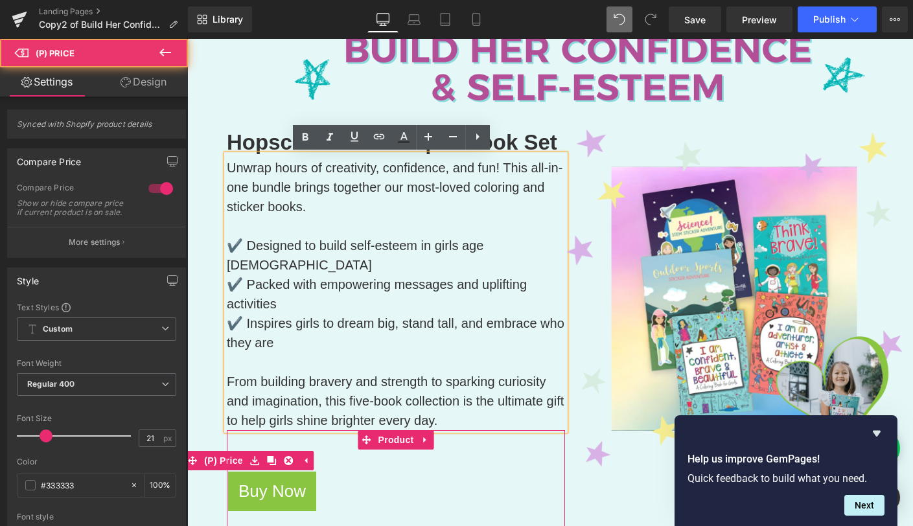
click at [326, 449] on div "$0 $39.99" at bounding box center [393, 460] width 330 height 22
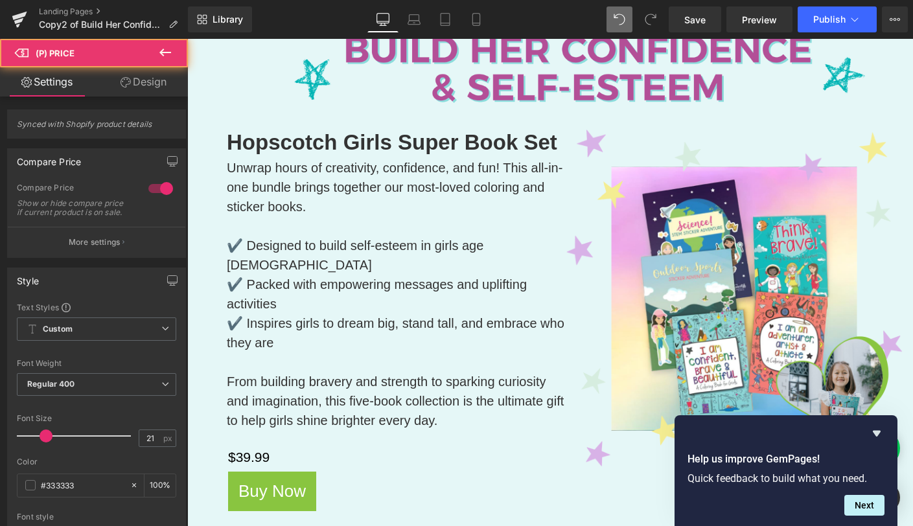
click at [290, 330] on p "✔️ Inspires girls to dream big, stand tall, and embrace who they are" at bounding box center [396, 332] width 338 height 39
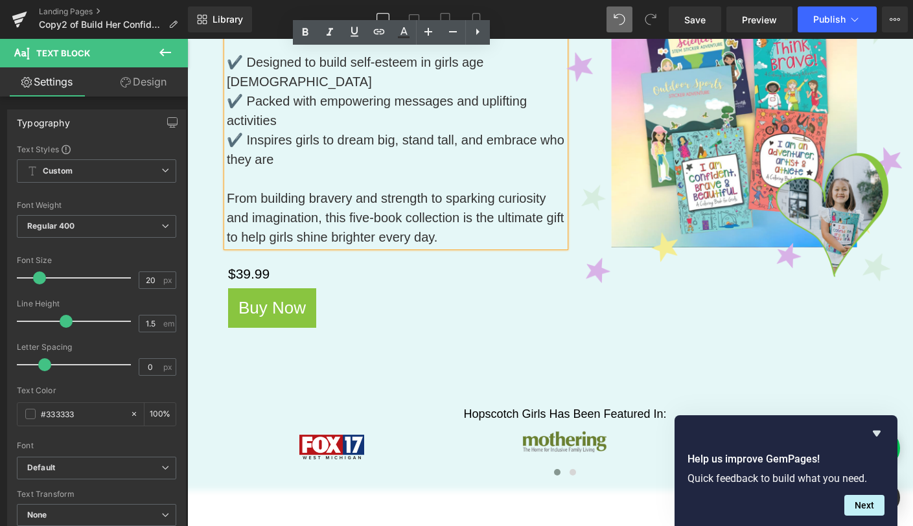
scroll to position [519, 0]
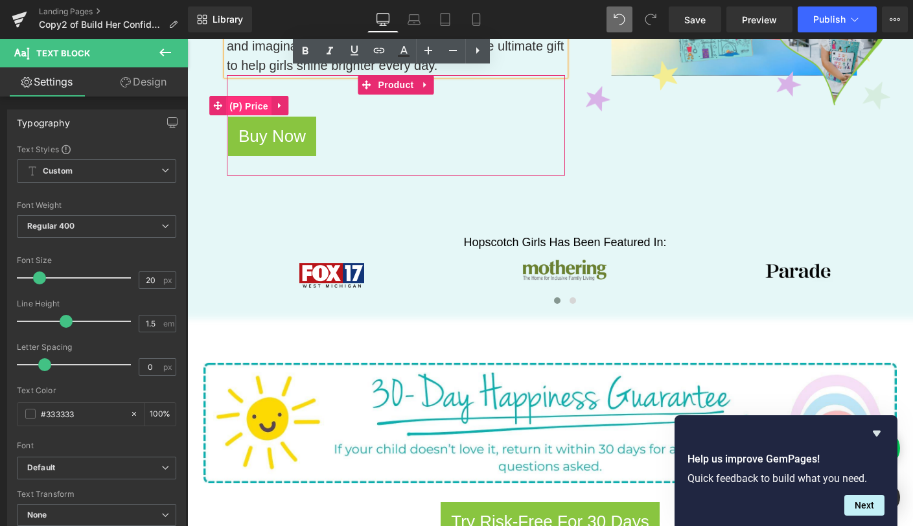
click at [227, 96] on span "(P) Price" at bounding box center [248, 105] width 45 height 19
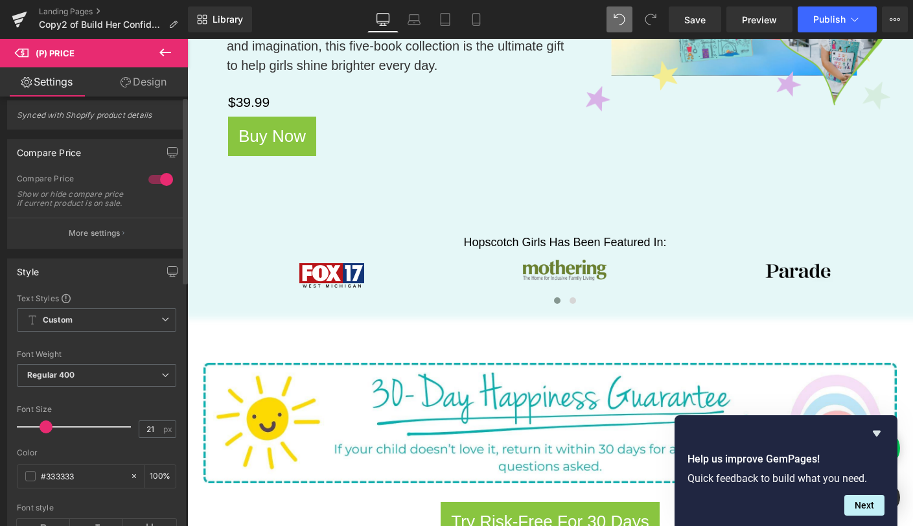
scroll to position [14, 0]
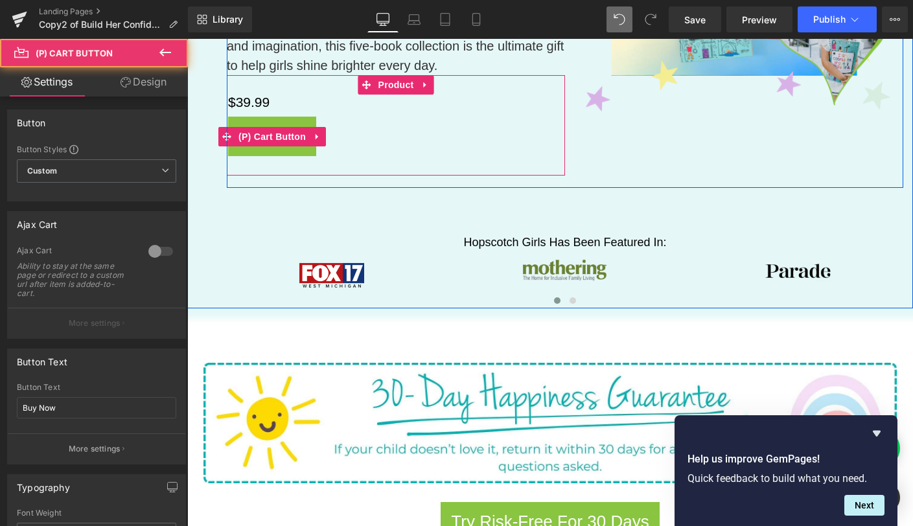
click at [497, 122] on div "Buy Now" at bounding box center [393, 137] width 330 height 40
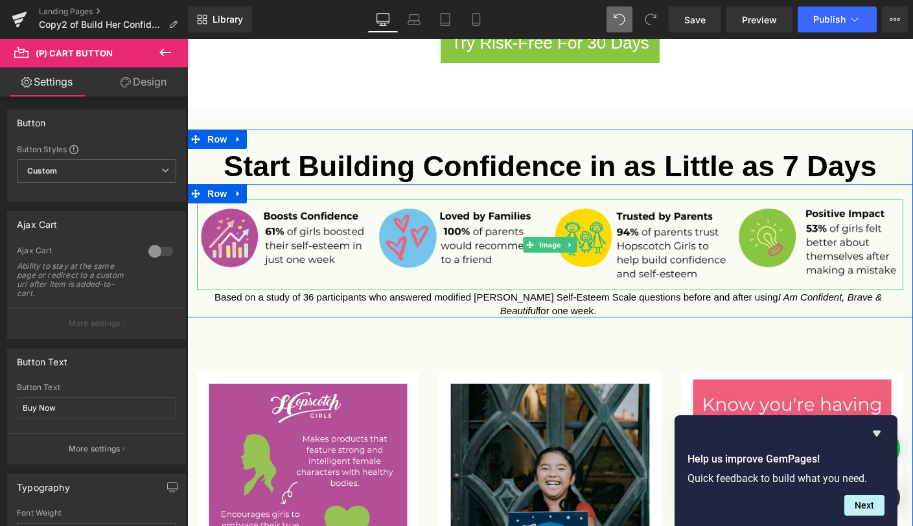
scroll to position [1000, 0]
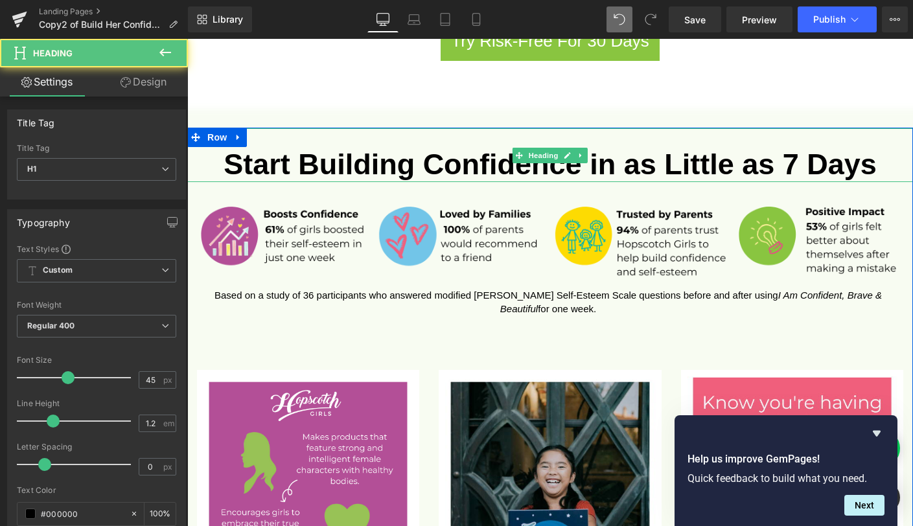
click at [440, 148] on strong "Start Building Confidence in as Little as 7 Days" at bounding box center [549, 164] width 653 height 33
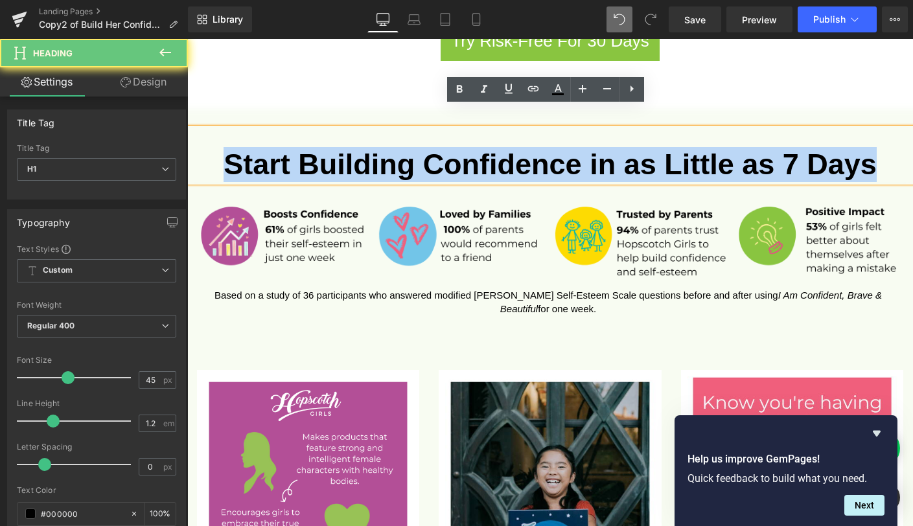
click at [440, 148] on strong "Start Building Confidence in as Little as 7 Days" at bounding box center [549, 164] width 653 height 33
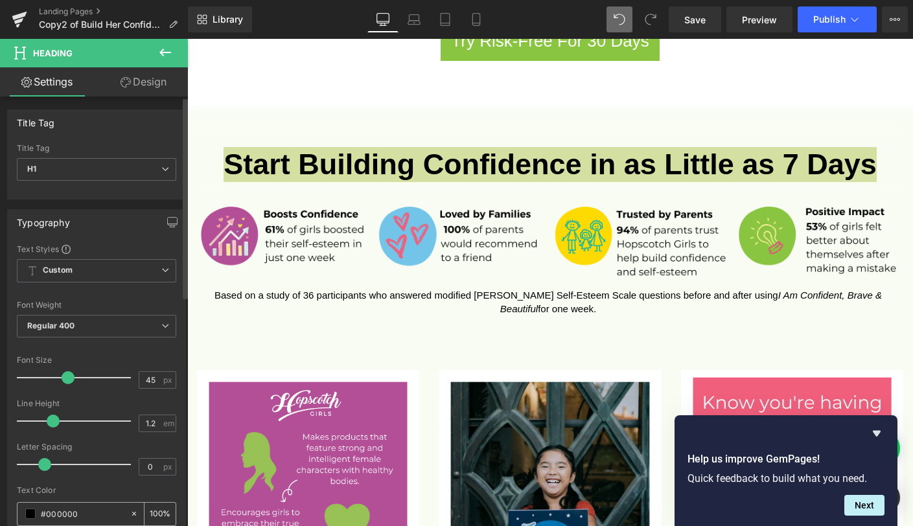
click at [66, 516] on input "#000000" at bounding box center [82, 513] width 83 height 14
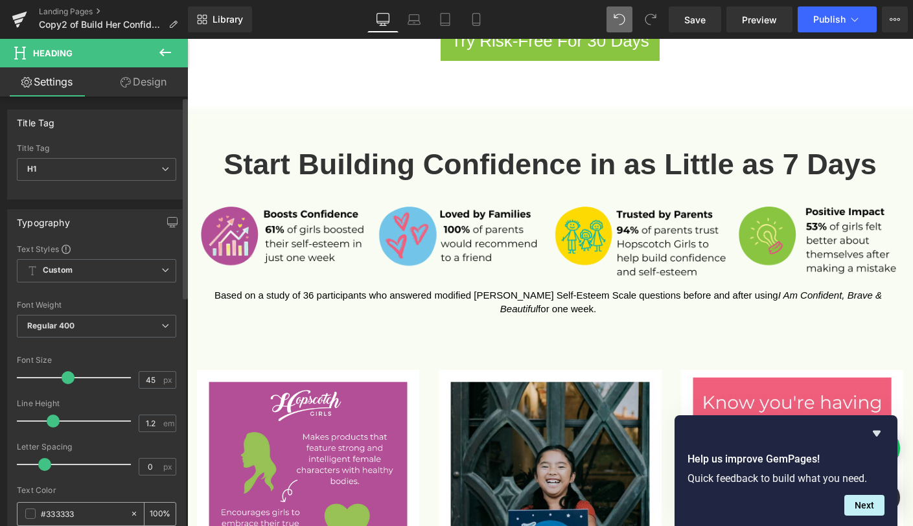
type input "#333333"
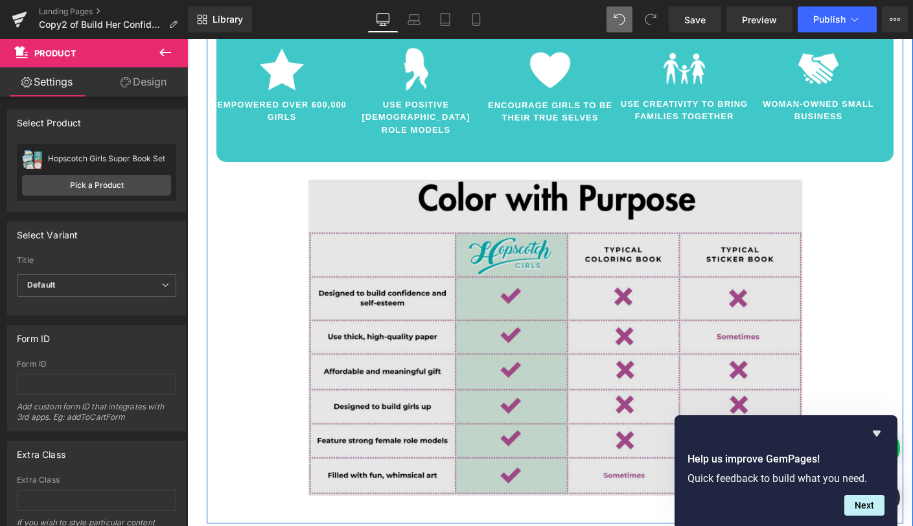
scroll to position [1829, 0]
click at [455, 163] on img at bounding box center [554, 343] width 541 height 361
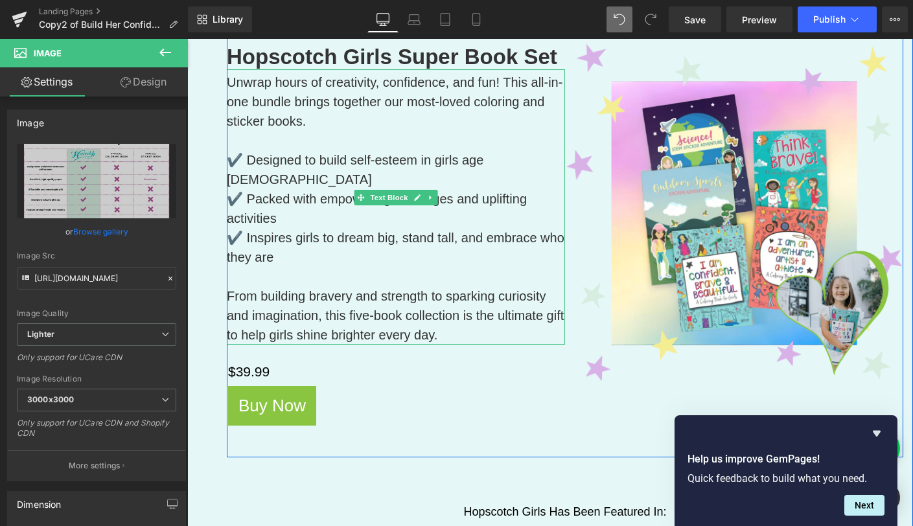
scroll to position [247, 0]
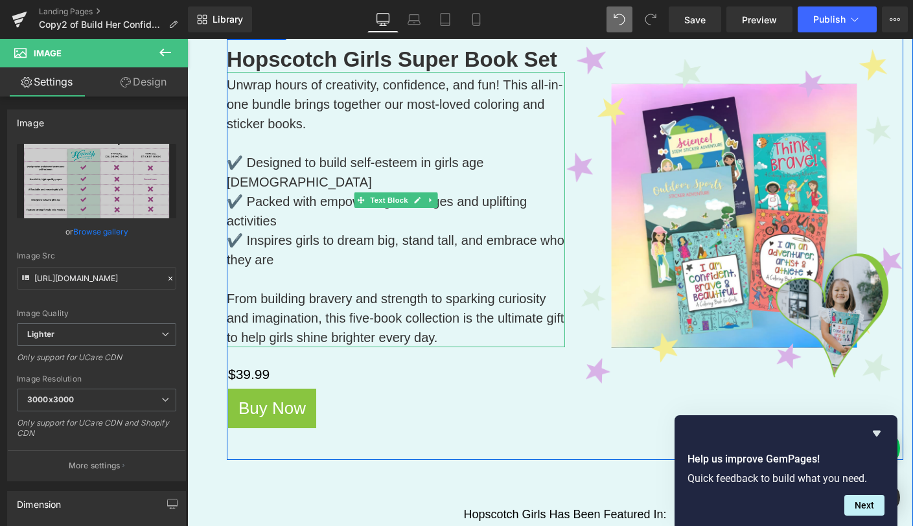
click at [292, 116] on p "Unwrap hours of creativity, confidence, and fun! This all-in-one bundle brings …" at bounding box center [396, 104] width 338 height 58
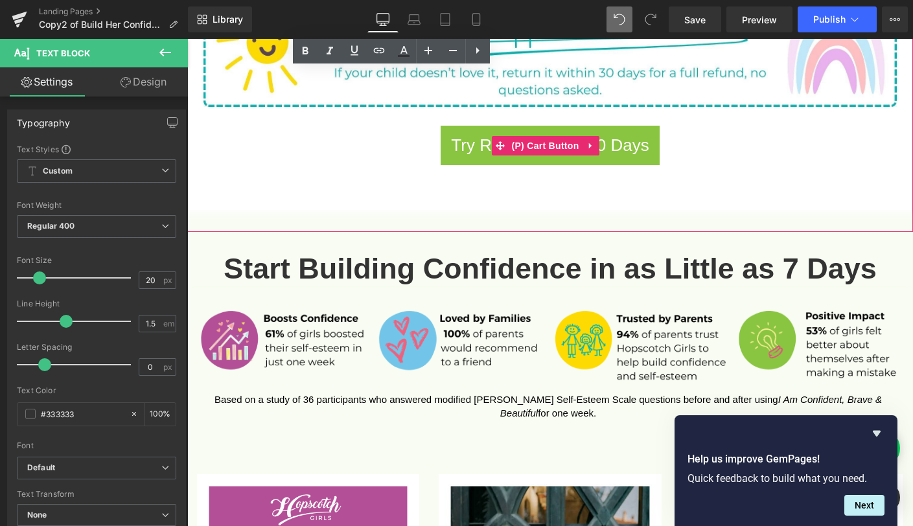
scroll to position [896, 0]
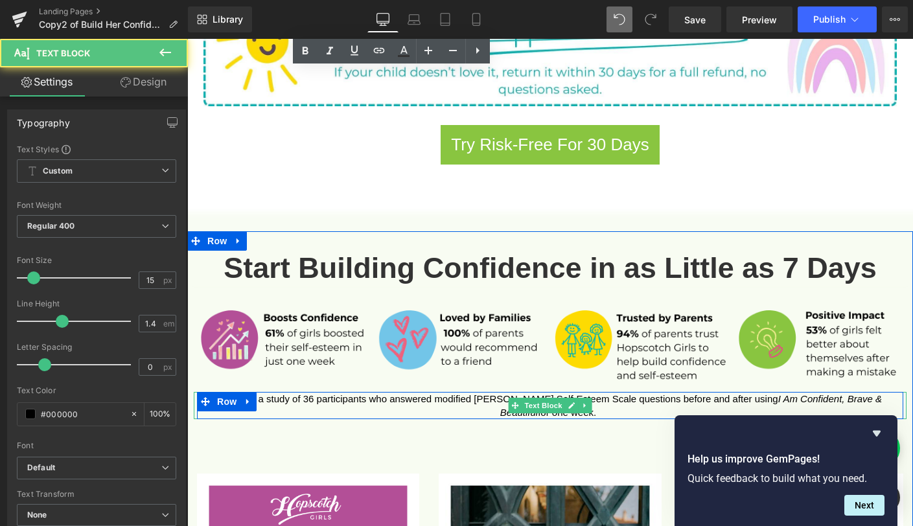
click at [356, 392] on p "Based on a study of 36 participants who answered modified Rosenberg Self-Esteem…" at bounding box center [548, 405] width 709 height 27
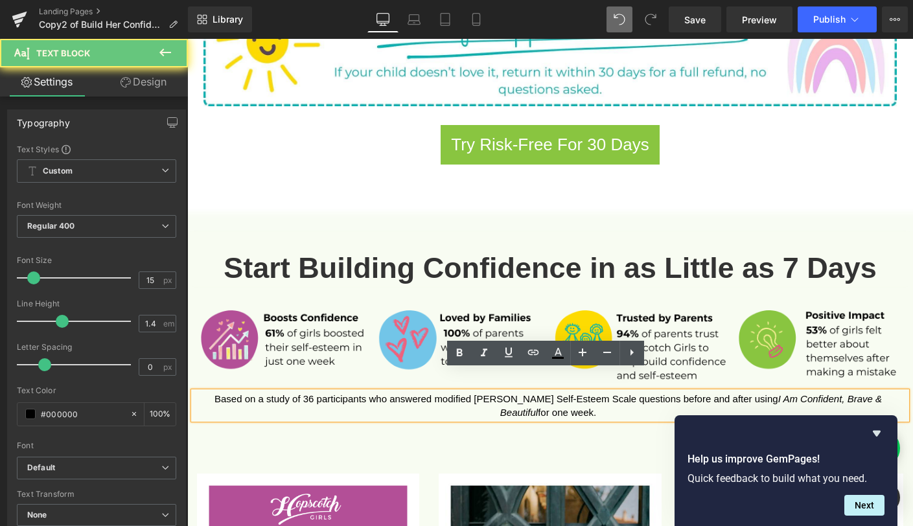
click at [356, 392] on p "Based on a study of 36 participants who answered modified Rosenberg Self-Esteem…" at bounding box center [548, 405] width 709 height 27
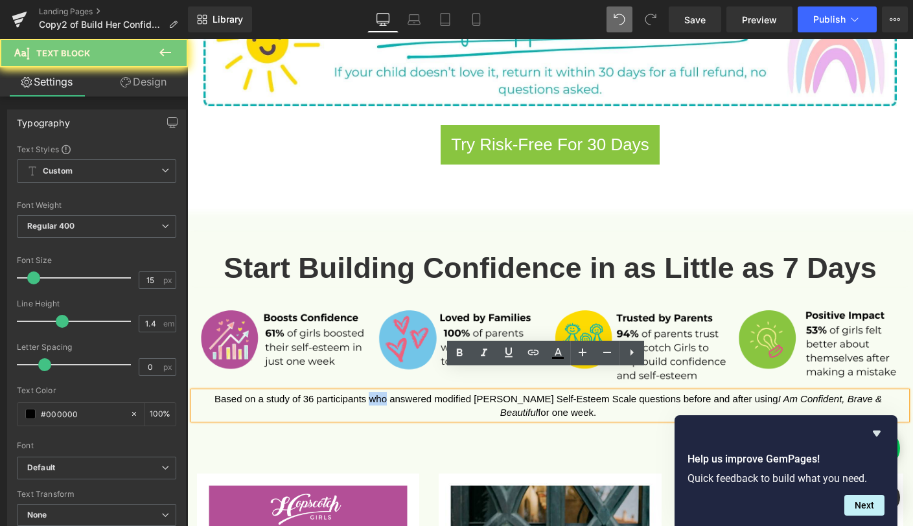
click at [356, 392] on p "Based on a study of 36 participants who answered modified Rosenberg Self-Esteem…" at bounding box center [548, 405] width 709 height 27
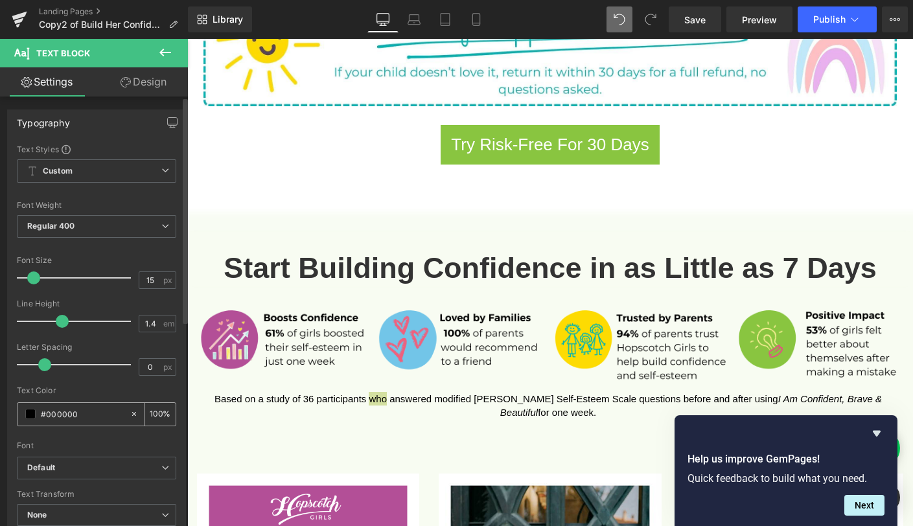
click at [54, 413] on input "#000000" at bounding box center [82, 414] width 83 height 14
type input "#333333"
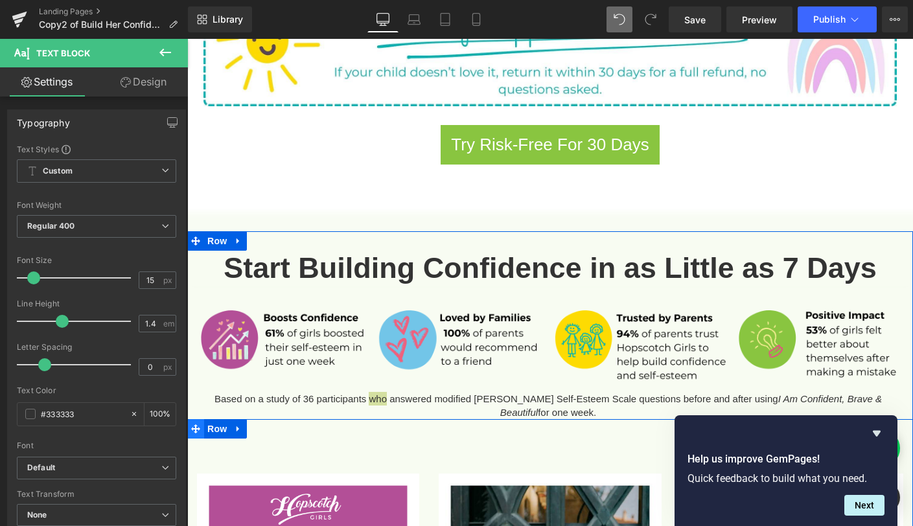
click at [194, 424] on icon at bounding box center [195, 428] width 9 height 9
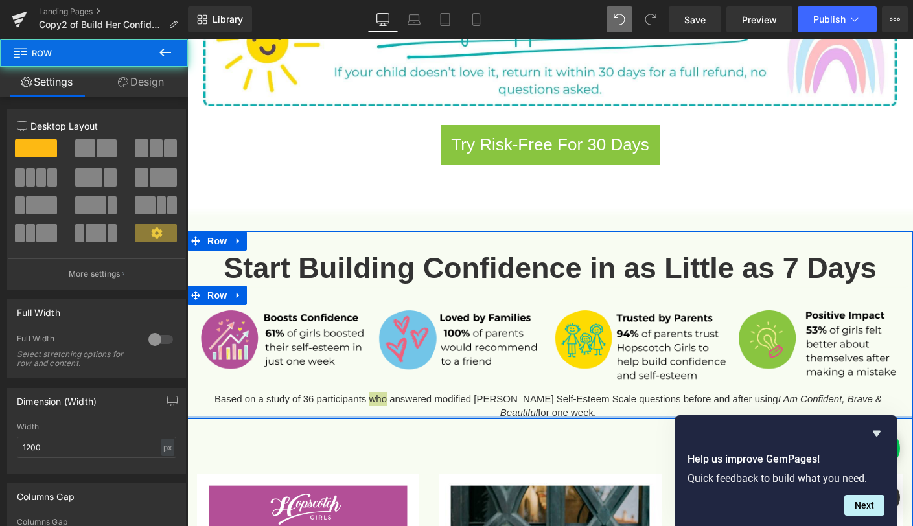
click at [289, 416] on div at bounding box center [549, 417] width 725 height 3
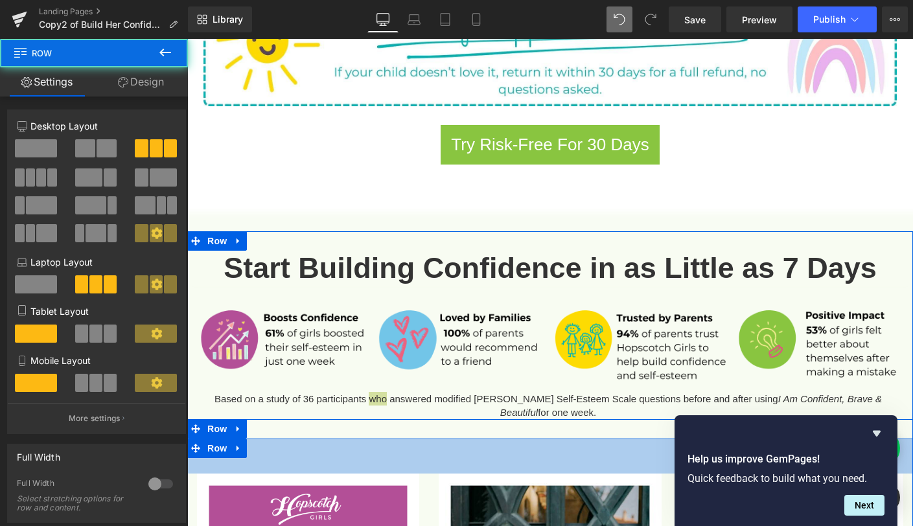
click at [302, 438] on div "54px" at bounding box center [549, 455] width 725 height 35
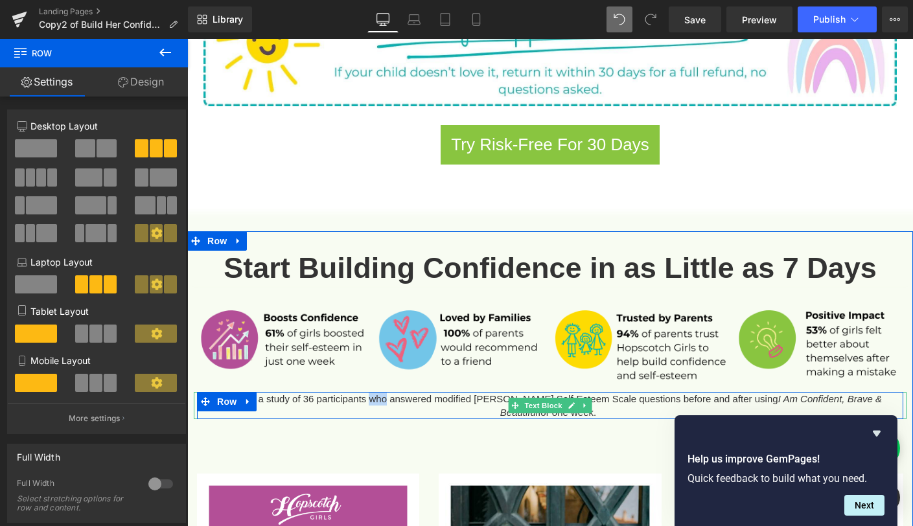
click at [345, 392] on p "Based on a study of 36 participants who answered modified Rosenberg Self-Esteem…" at bounding box center [548, 405] width 709 height 27
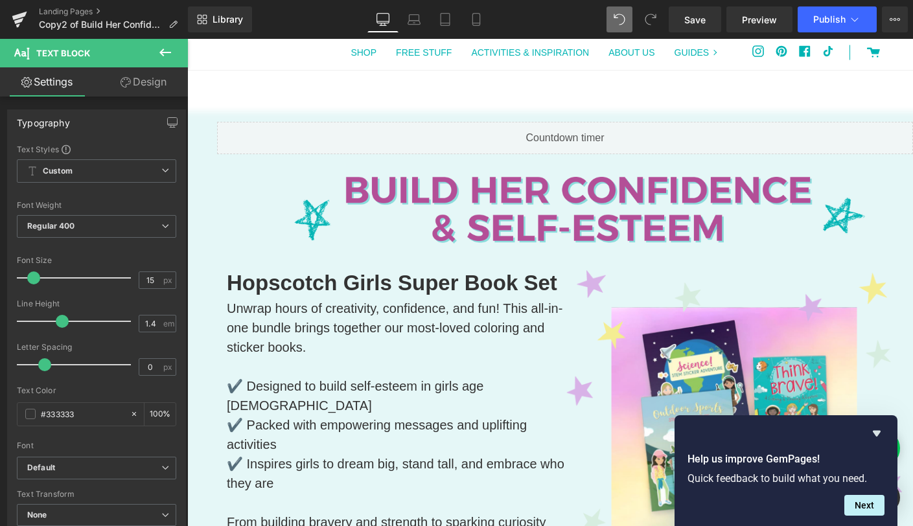
scroll to position [0, 0]
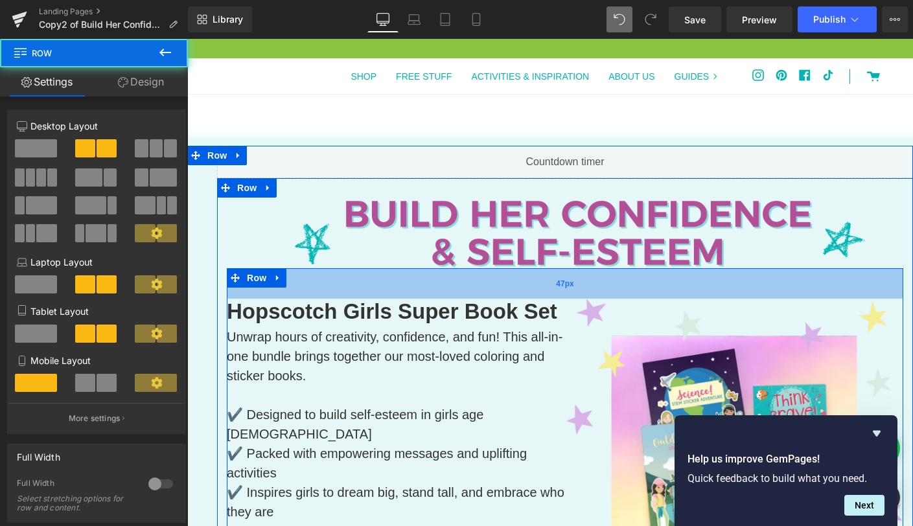
click at [434, 285] on div "47px" at bounding box center [565, 283] width 676 height 30
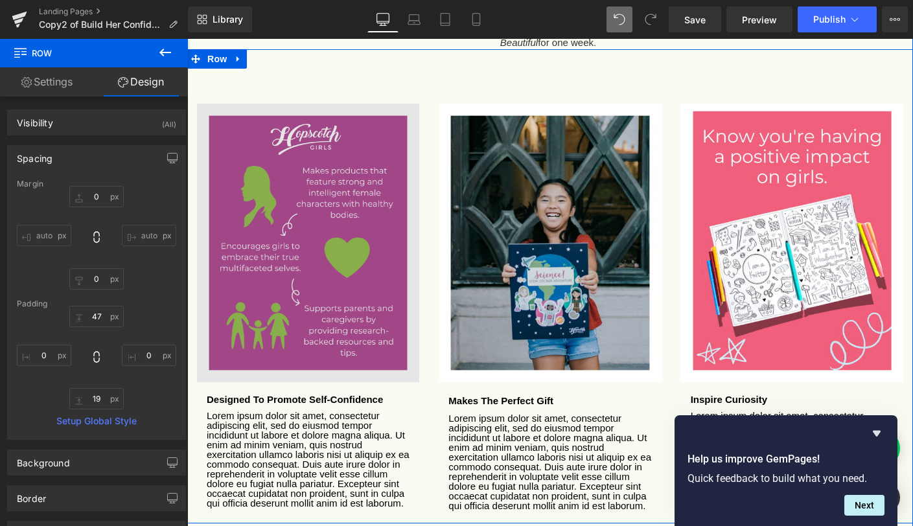
scroll to position [1278, 0]
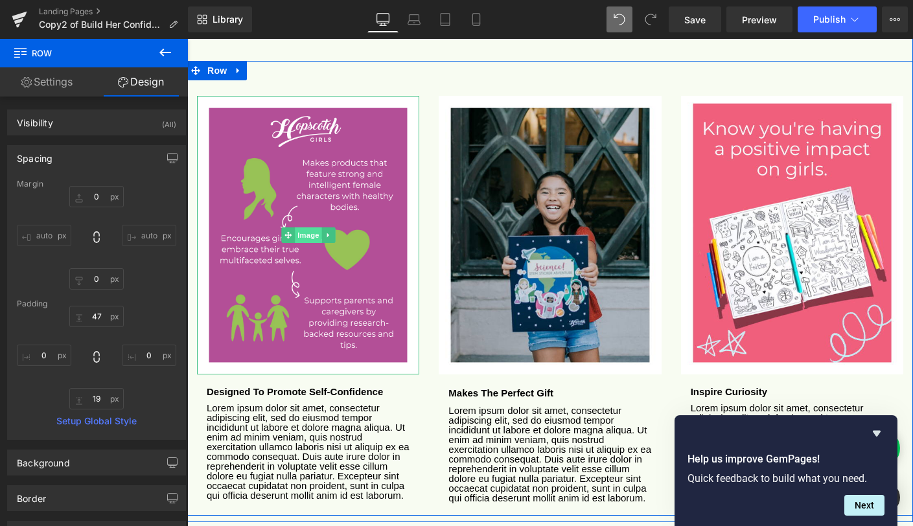
click at [307, 227] on span "Image" at bounding box center [308, 235] width 27 height 16
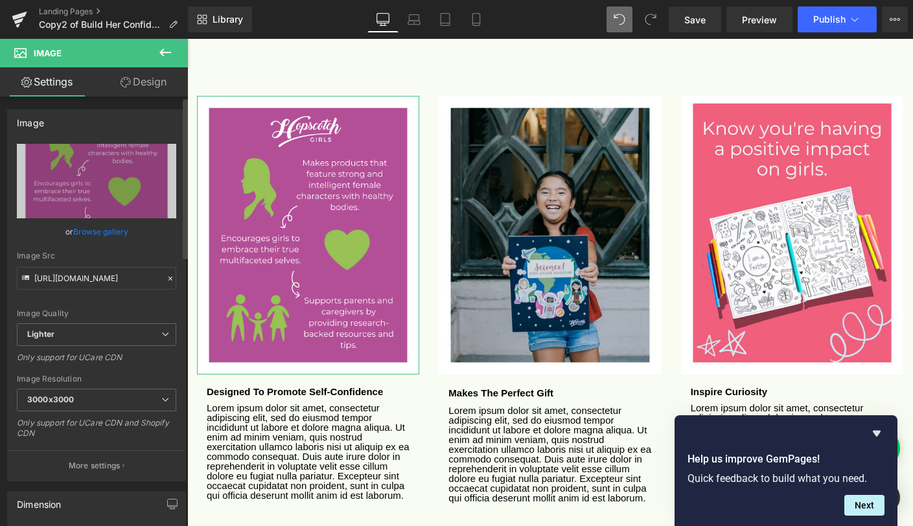
click at [111, 231] on link "Browse gallery" at bounding box center [100, 231] width 55 height 23
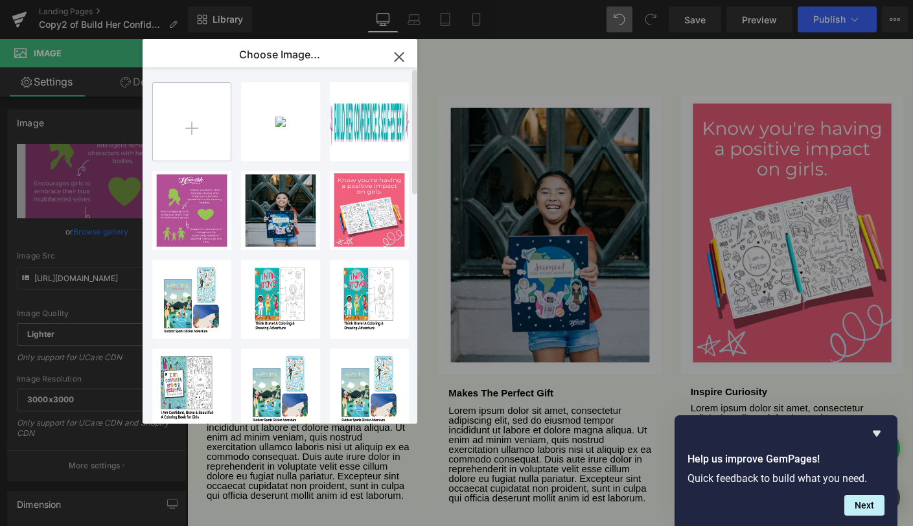
click at [199, 128] on input "file" at bounding box center [192, 122] width 78 height 78
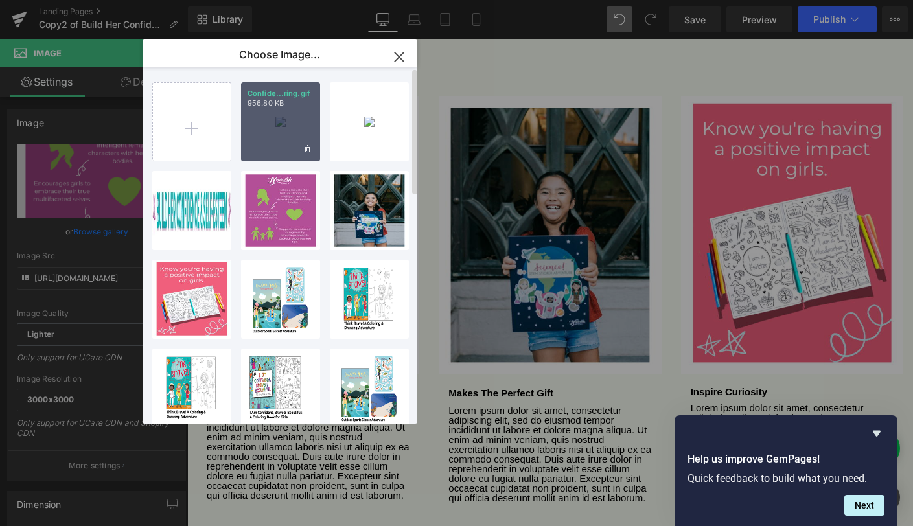
click at [281, 141] on div "Confide...ring.gif 956.80 KB" at bounding box center [280, 121] width 79 height 79
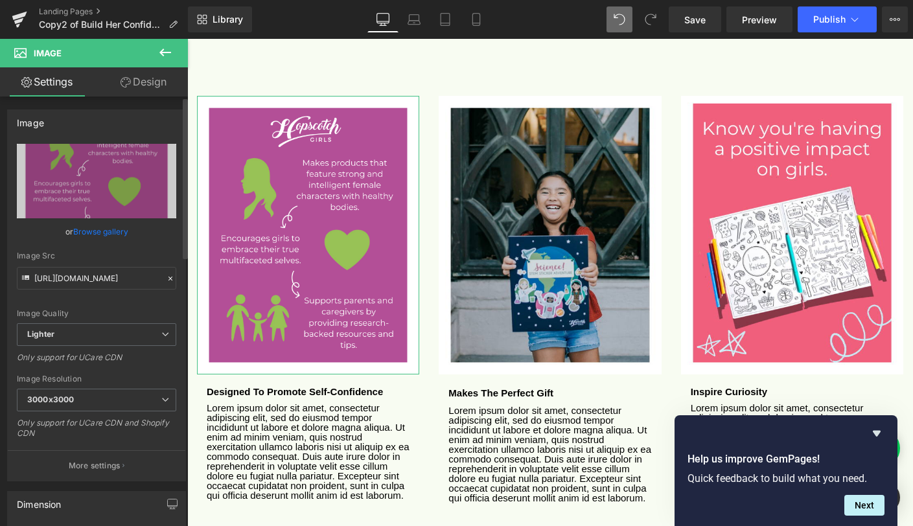
click at [94, 233] on link "Browse gallery" at bounding box center [100, 231] width 55 height 23
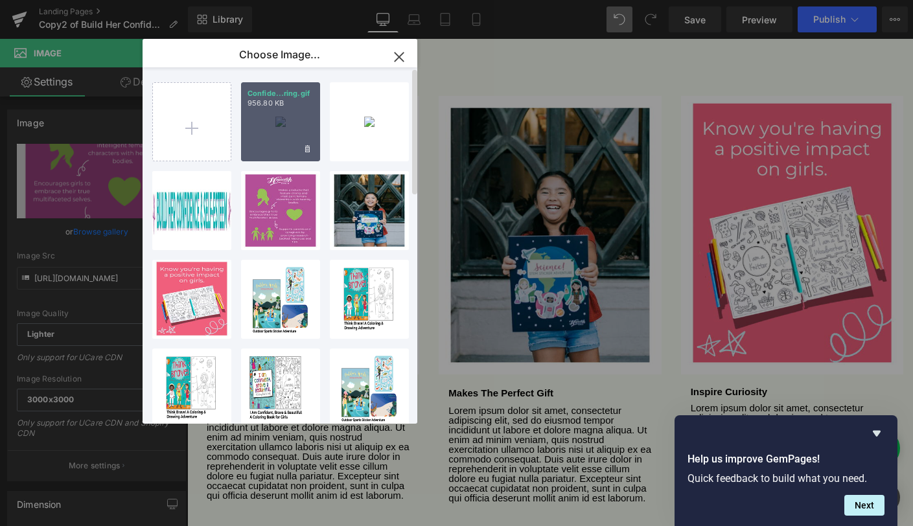
click at [282, 134] on div "Confide...ring.gif 956.80 KB" at bounding box center [280, 121] width 79 height 79
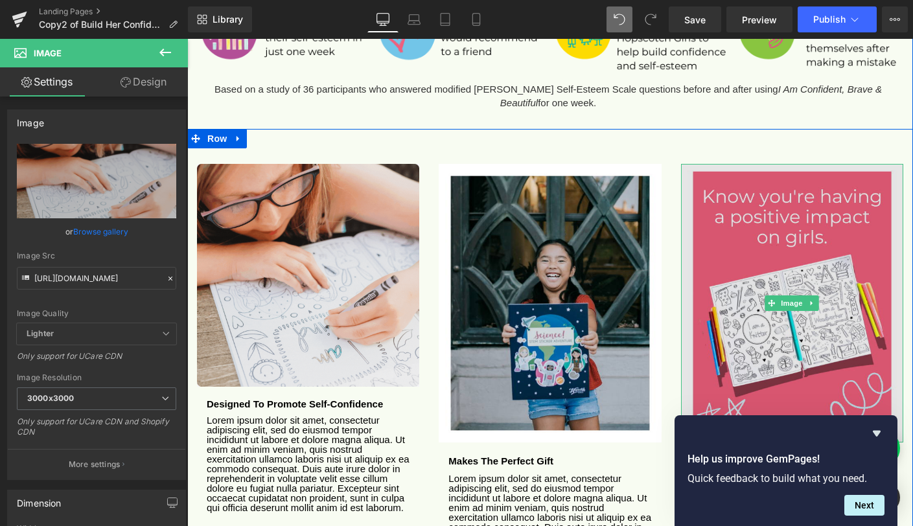
scroll to position [1208, 0]
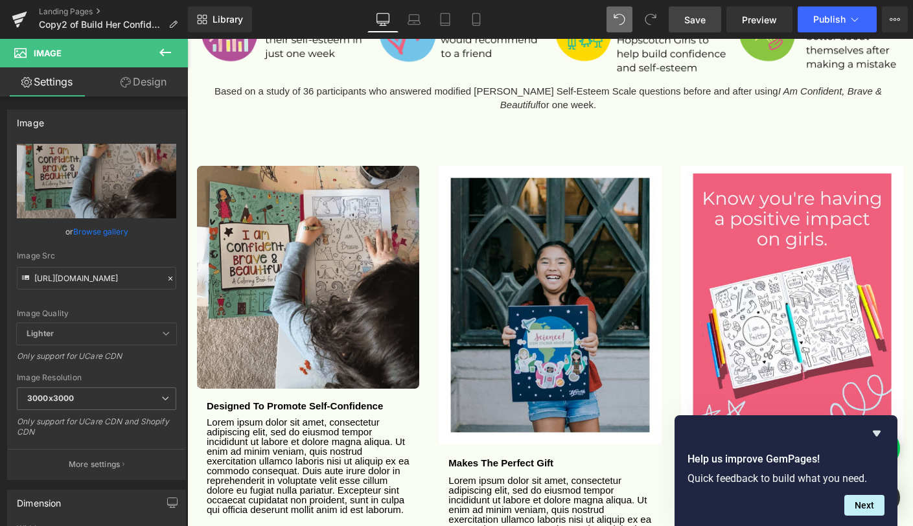
click at [698, 24] on span "Save" at bounding box center [694, 20] width 21 height 14
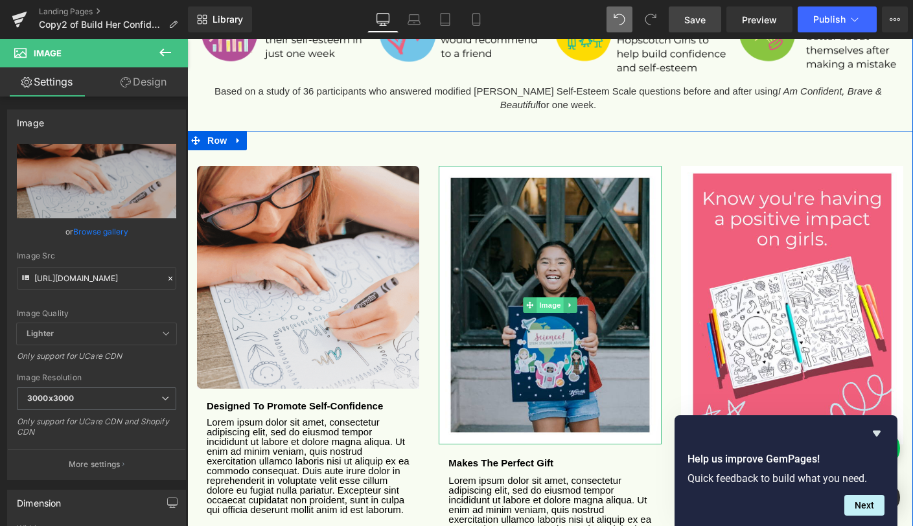
click at [546, 297] on span "Image" at bounding box center [549, 305] width 27 height 16
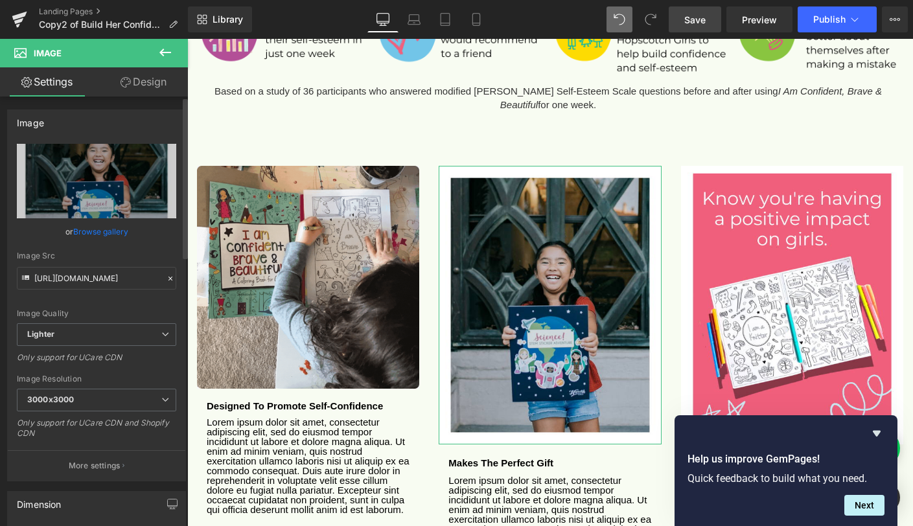
click at [99, 231] on link "Browse gallery" at bounding box center [100, 231] width 55 height 23
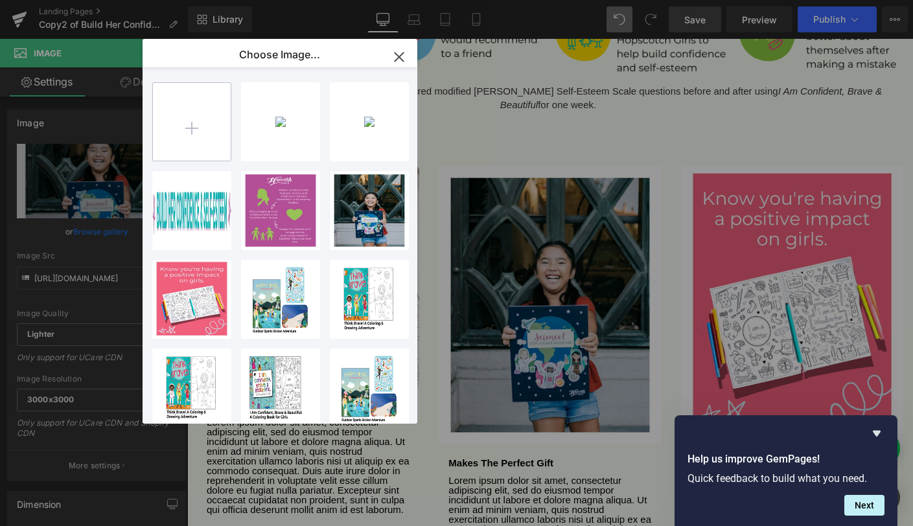
click at [179, 131] on input "file" at bounding box center [192, 122] width 78 height 78
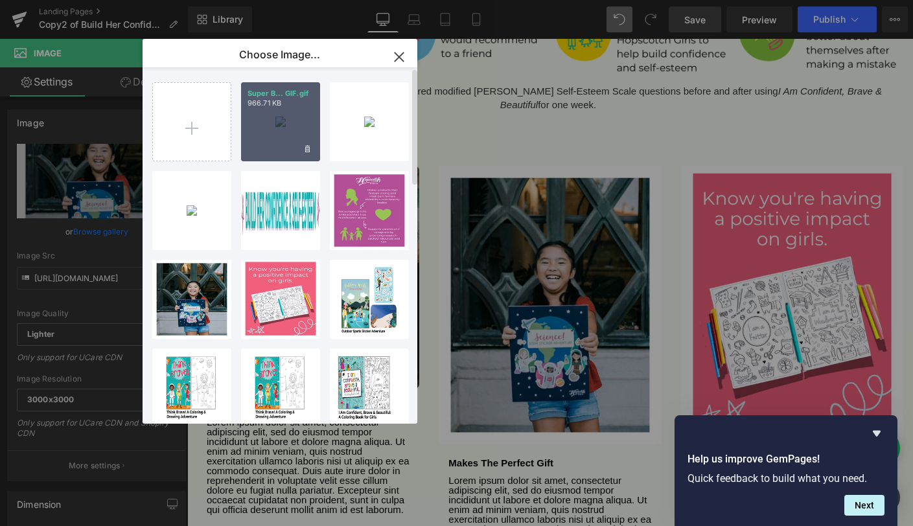
click at [269, 140] on div "Super B... GIF.gif 966.71 KB" at bounding box center [280, 121] width 79 height 79
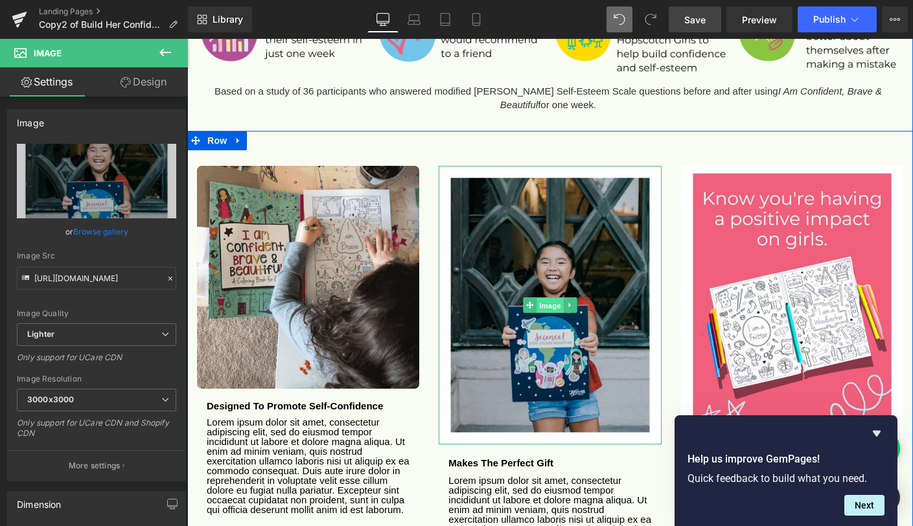
click at [546, 298] on span "Image" at bounding box center [549, 306] width 27 height 16
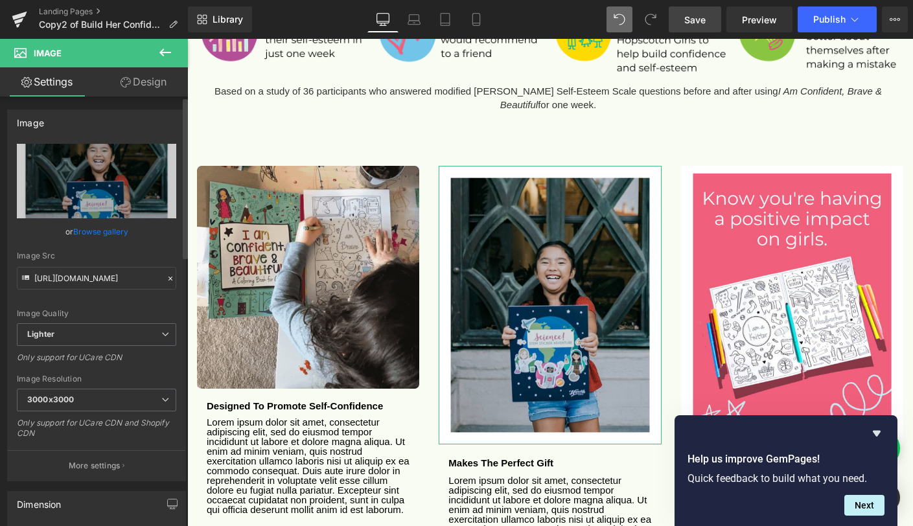
click at [102, 232] on link "Browse gallery" at bounding box center [100, 231] width 55 height 23
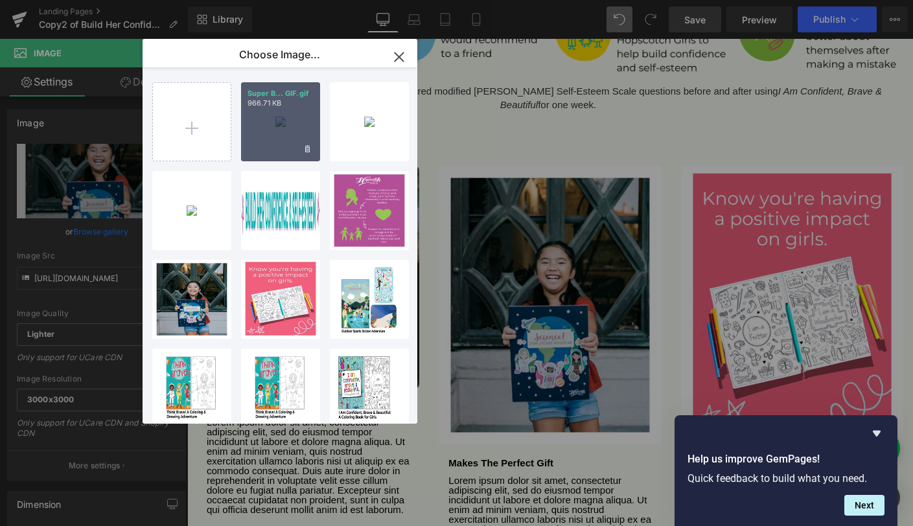
click at [276, 123] on div "Super B... GIF.gif 966.71 KB" at bounding box center [280, 121] width 79 height 79
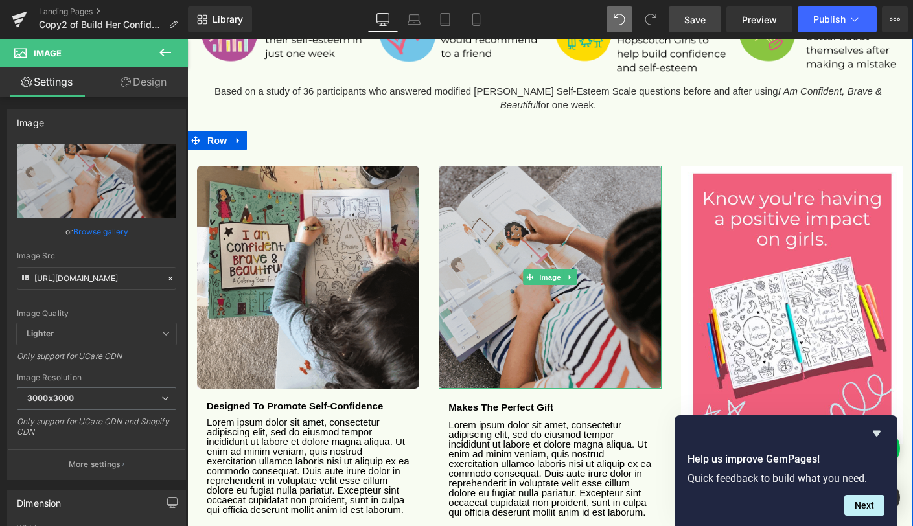
click at [533, 273] on img at bounding box center [549, 277] width 222 height 222
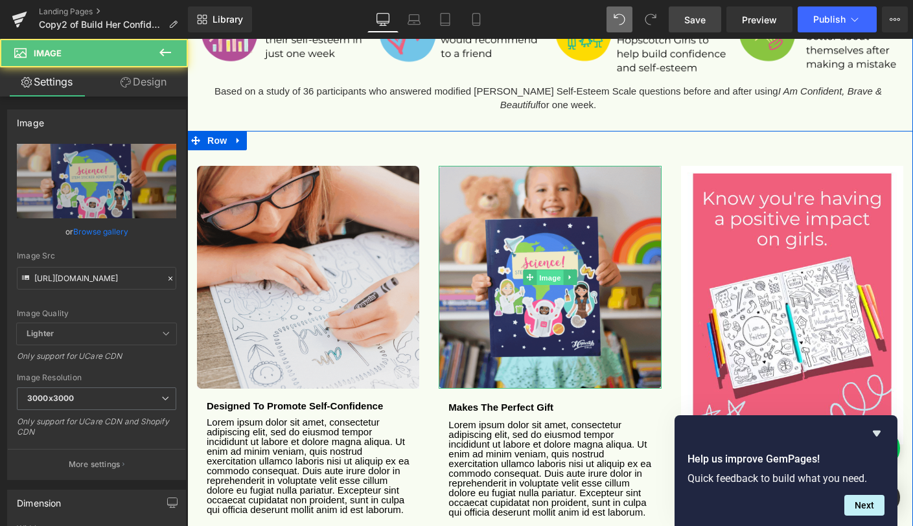
click at [538, 270] on span "Image" at bounding box center [549, 278] width 27 height 16
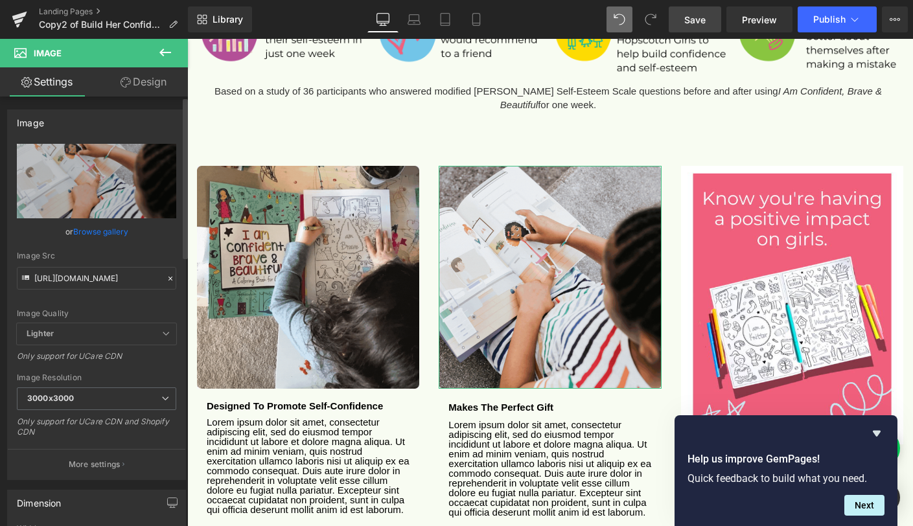
click at [84, 234] on link "Browse gallery" at bounding box center [100, 231] width 55 height 23
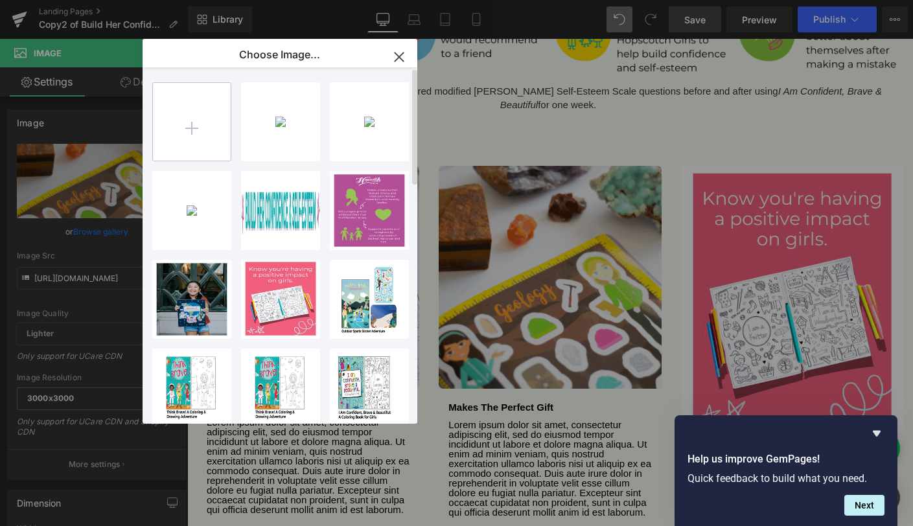
click at [194, 133] on input "file" at bounding box center [192, 122] width 78 height 78
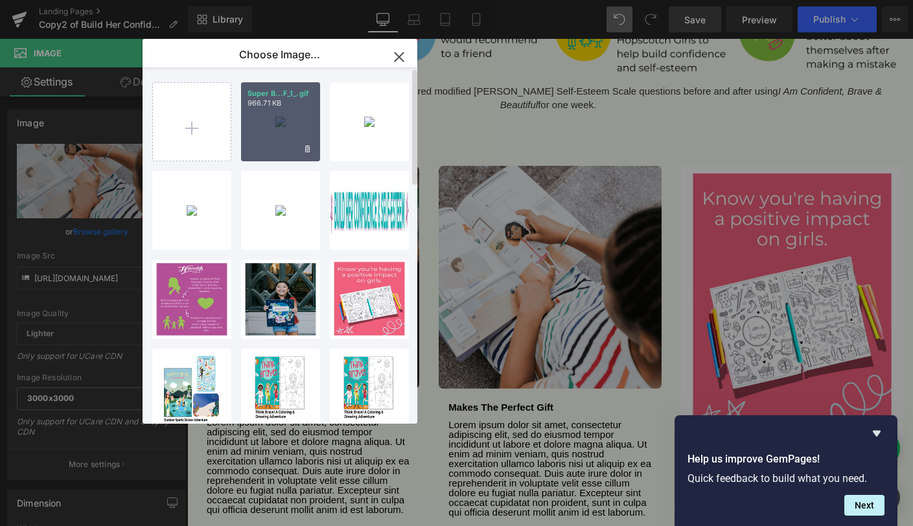
click at [271, 121] on div "Super B...F_1_.gif 966.71 KB" at bounding box center [280, 121] width 79 height 79
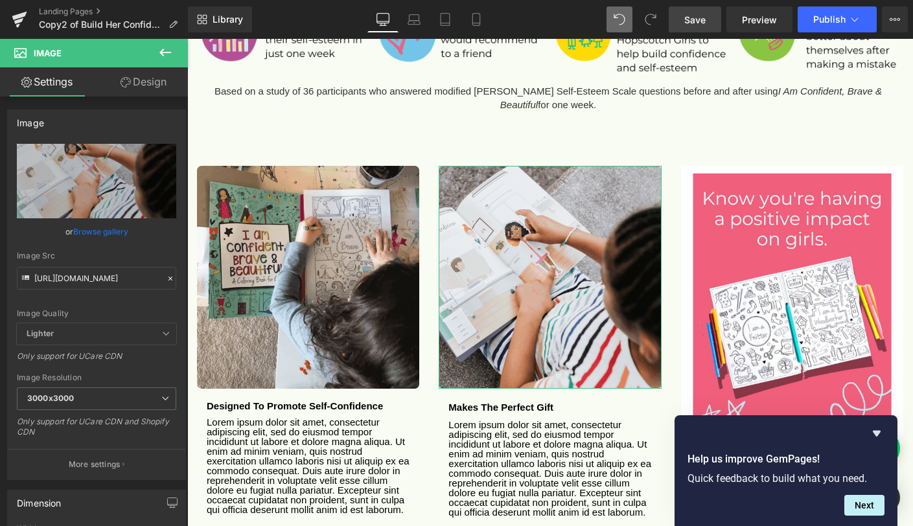
click at [112, 230] on link "Browse gallery" at bounding box center [100, 231] width 55 height 23
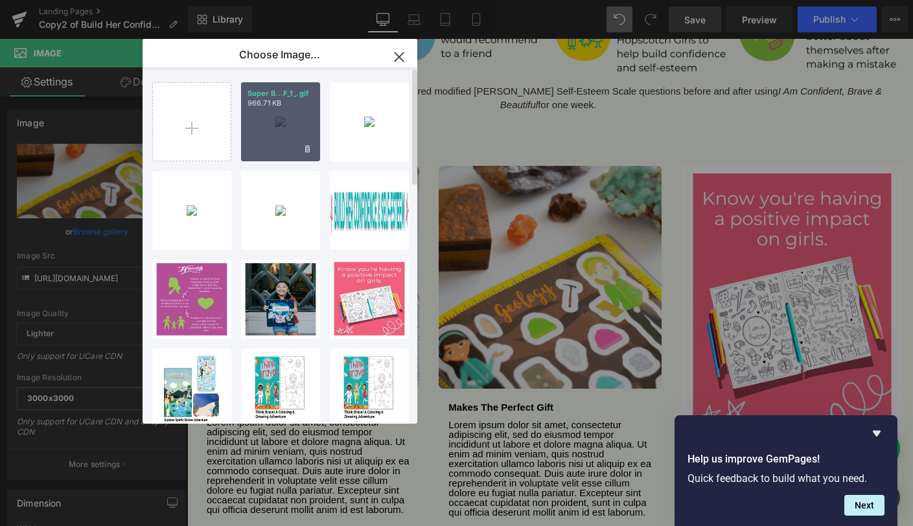
click at [267, 128] on div "Super B...F_1_.gif 966.71 KB" at bounding box center [280, 121] width 79 height 79
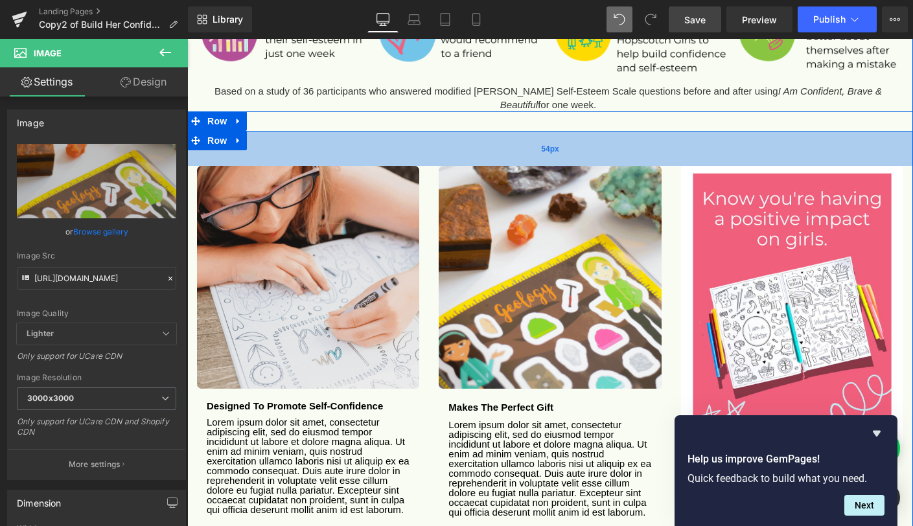
scroll to position [1206, 0]
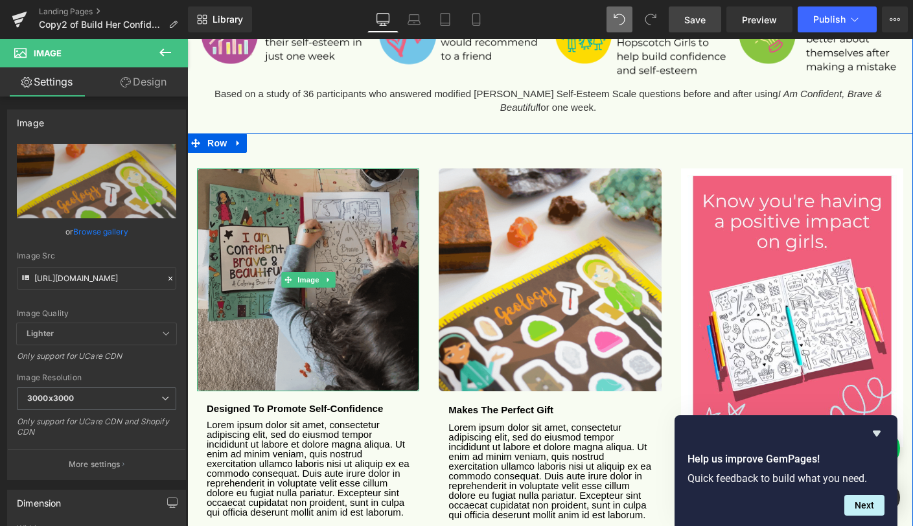
click at [318, 288] on img at bounding box center [308, 279] width 222 height 222
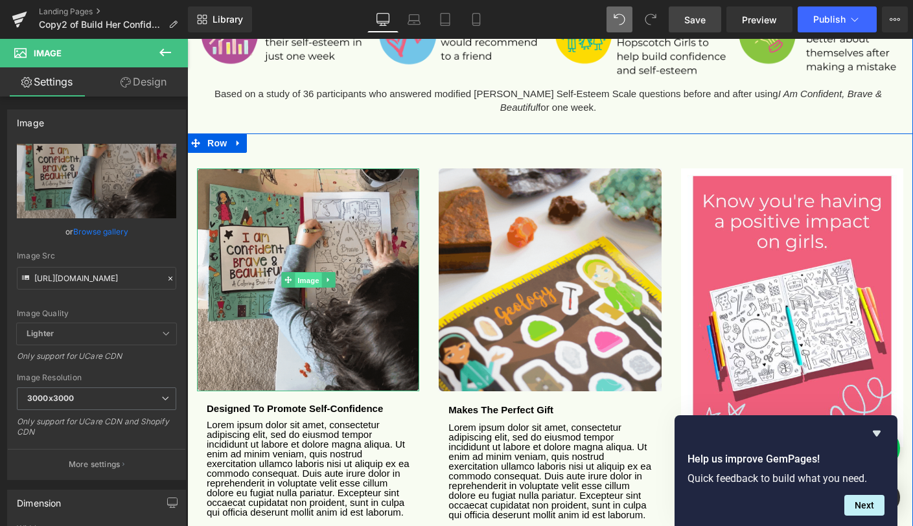
click at [303, 273] on span "Image" at bounding box center [308, 281] width 27 height 16
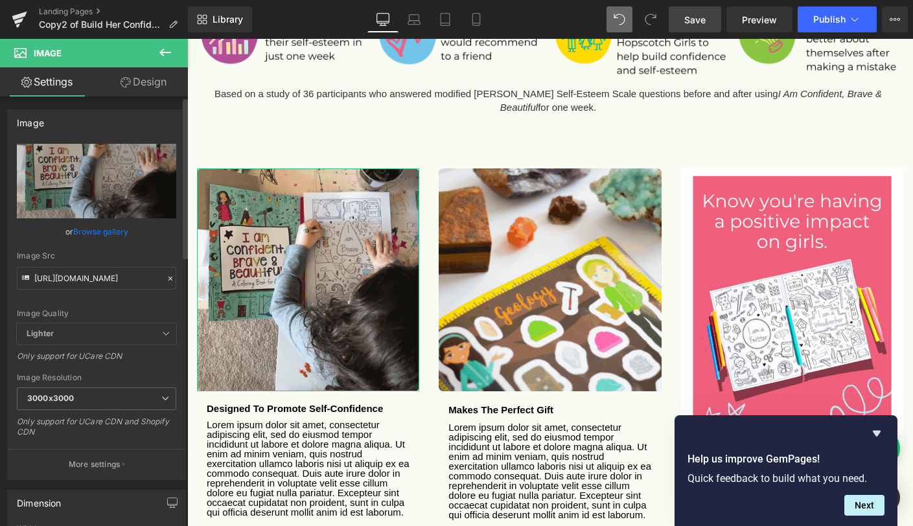
click at [98, 227] on link "Browse gallery" at bounding box center [100, 231] width 55 height 23
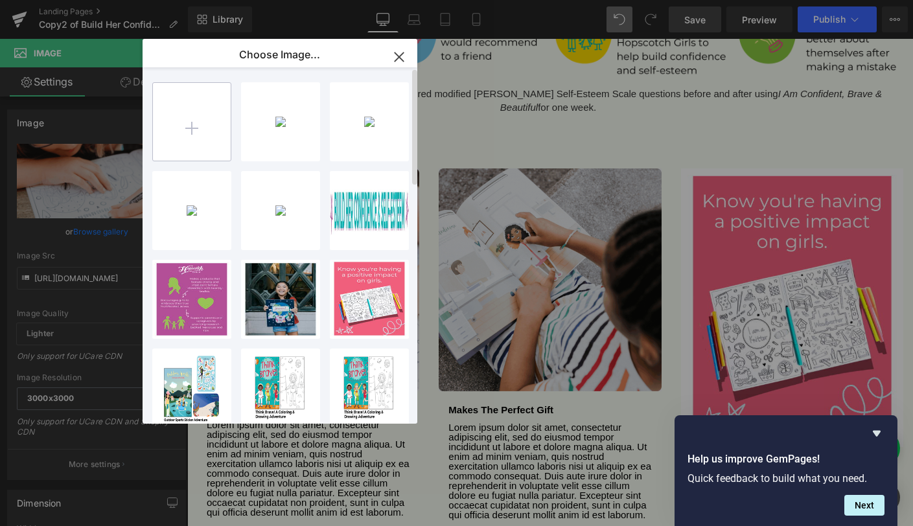
click at [205, 136] on input "file" at bounding box center [192, 122] width 78 height 78
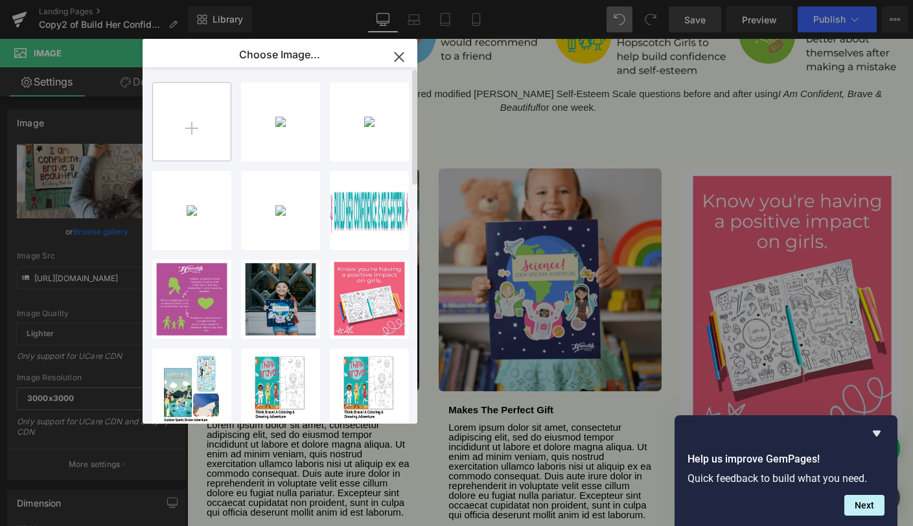
type input "C:\fakepath\Super Book Set - I Am Confident GIF.gif"
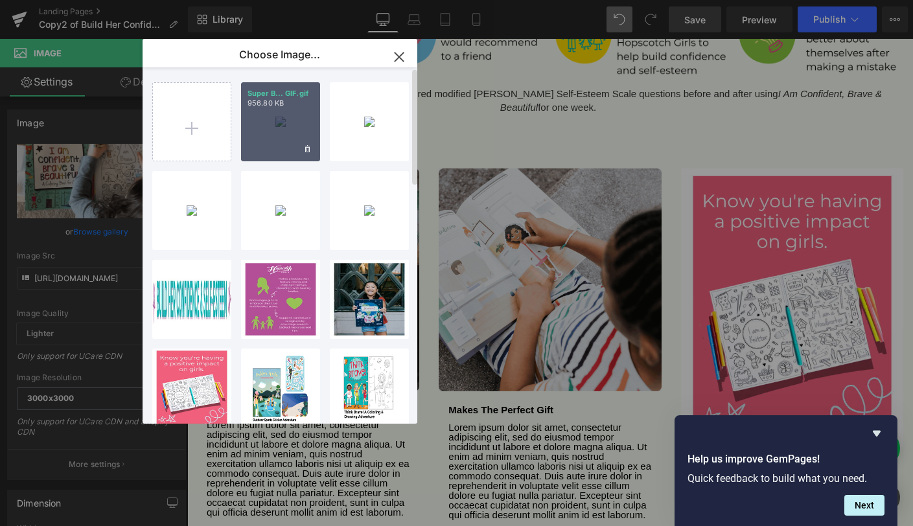
click at [264, 126] on div "Super B... GIF.gif 956.80 KB" at bounding box center [280, 121] width 79 height 79
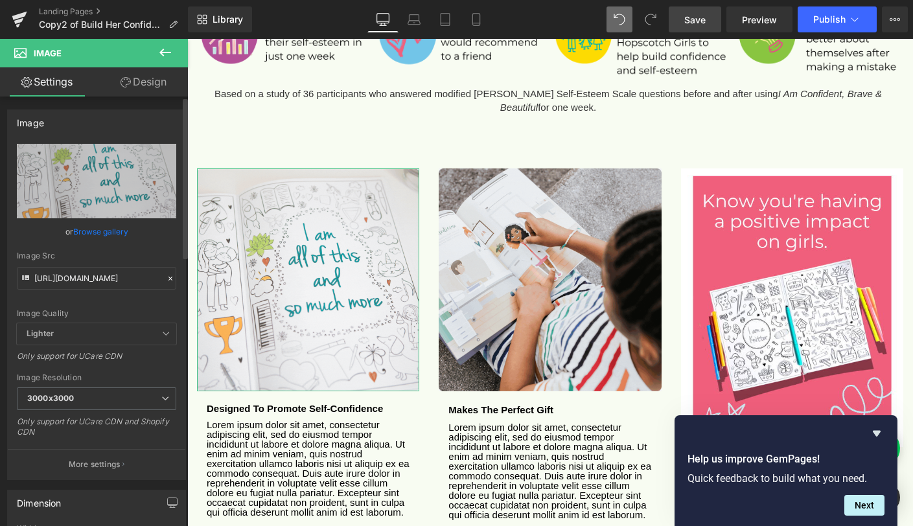
click at [107, 229] on link "Browse gallery" at bounding box center [100, 231] width 55 height 23
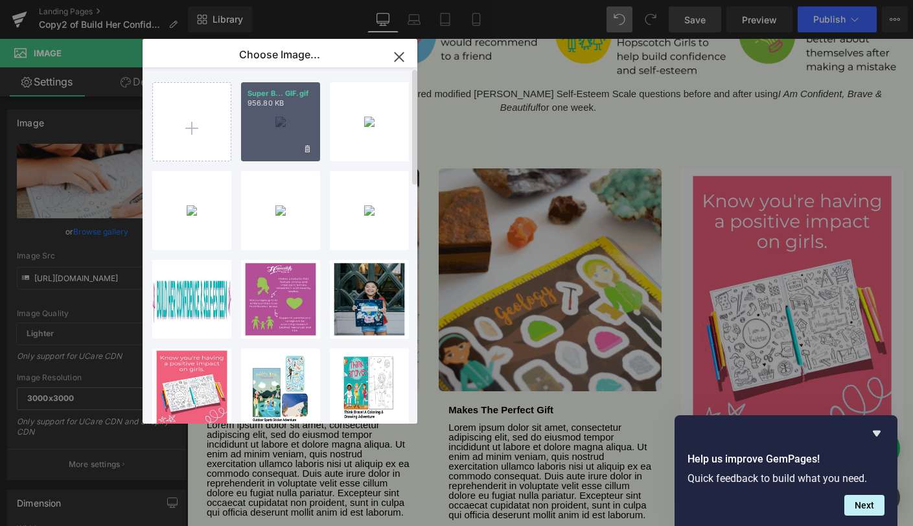
click at [256, 119] on div "Super B... GIF.gif 956.80 KB" at bounding box center [280, 121] width 79 height 79
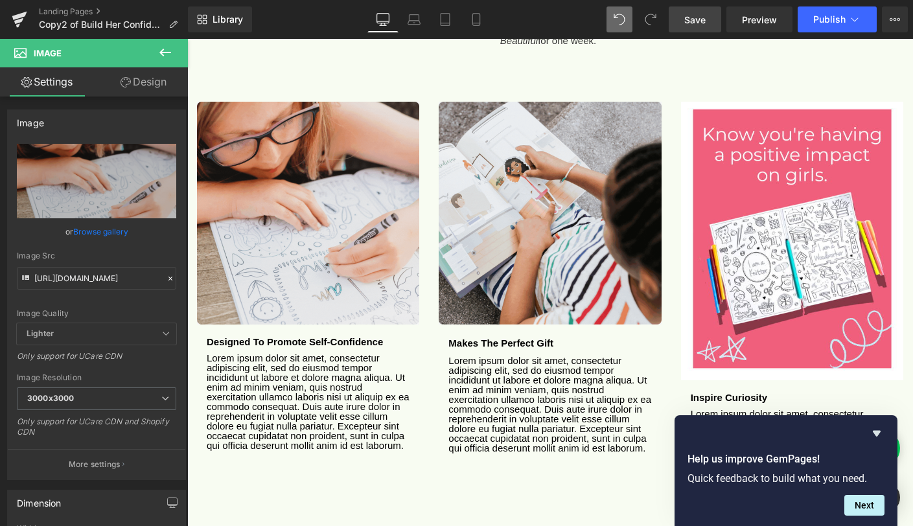
scroll to position [1330, 0]
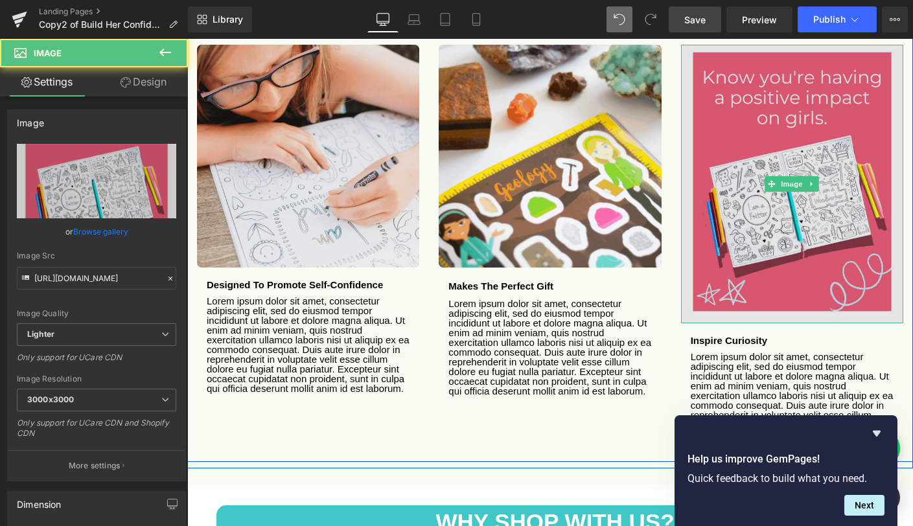
click at [738, 155] on img at bounding box center [792, 184] width 222 height 278
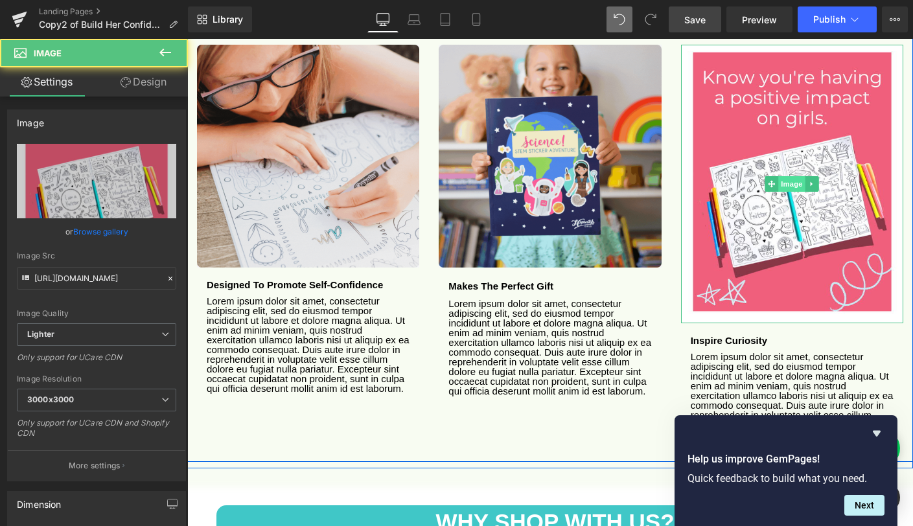
click at [782, 176] on span "Image" at bounding box center [791, 184] width 27 height 16
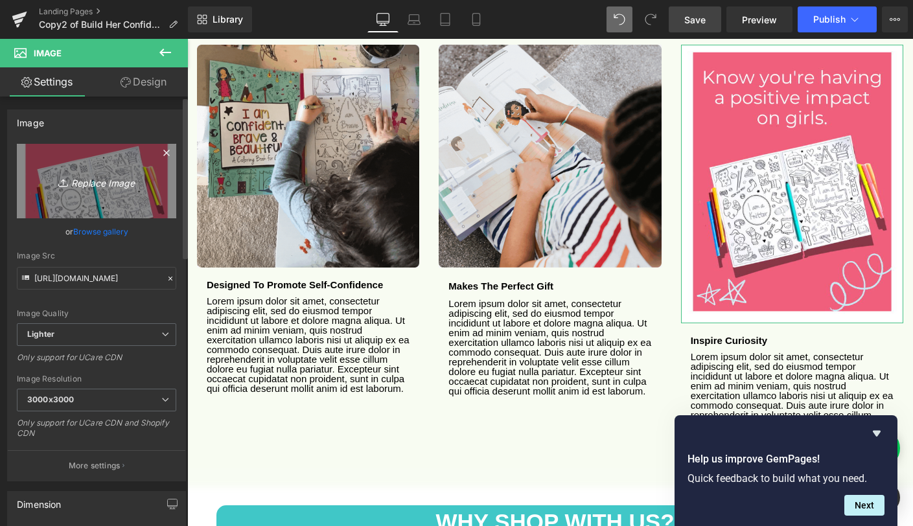
click at [95, 179] on icon "Replace Image" at bounding box center [97, 181] width 104 height 16
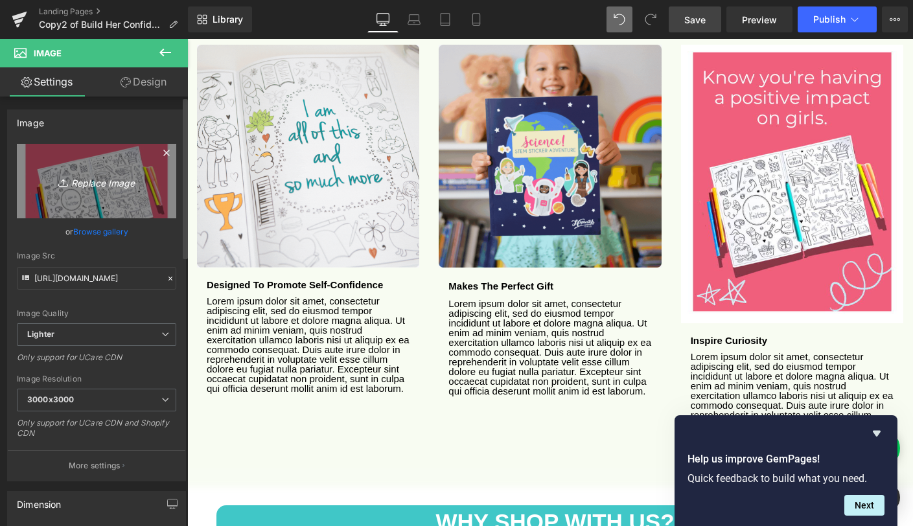
type input "C:\fakepath\Copy of Super Book Set - Adventurer And Outdoor Sports GIF.gif"
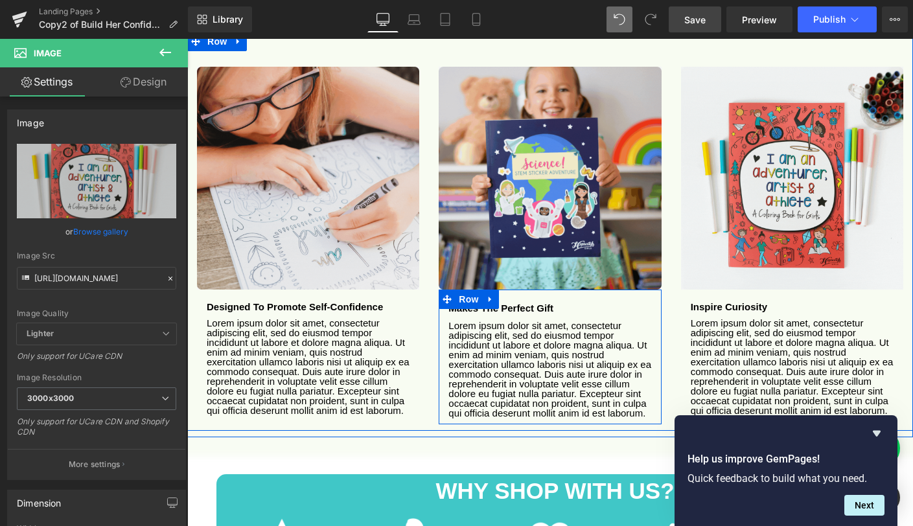
scroll to position [1305, 0]
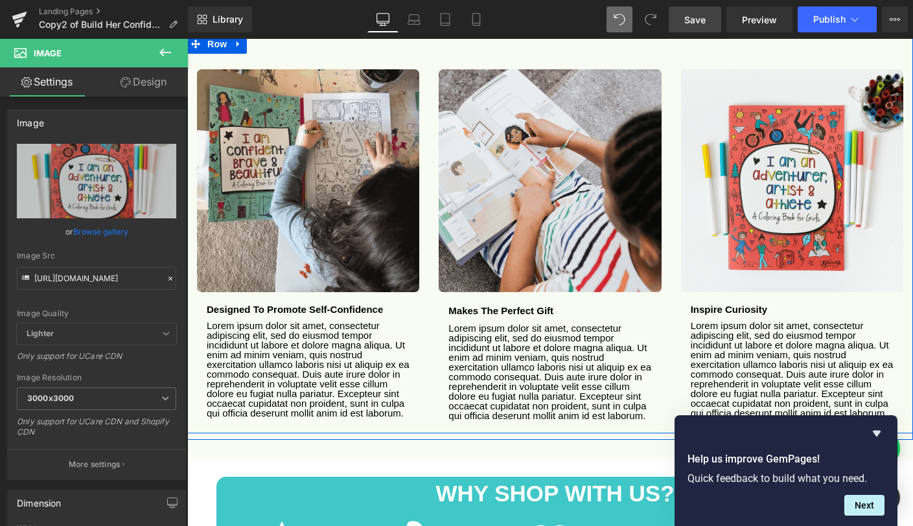
click at [287, 304] on div "Designed to promote self-confidence Heading" at bounding box center [308, 310] width 203 height 12
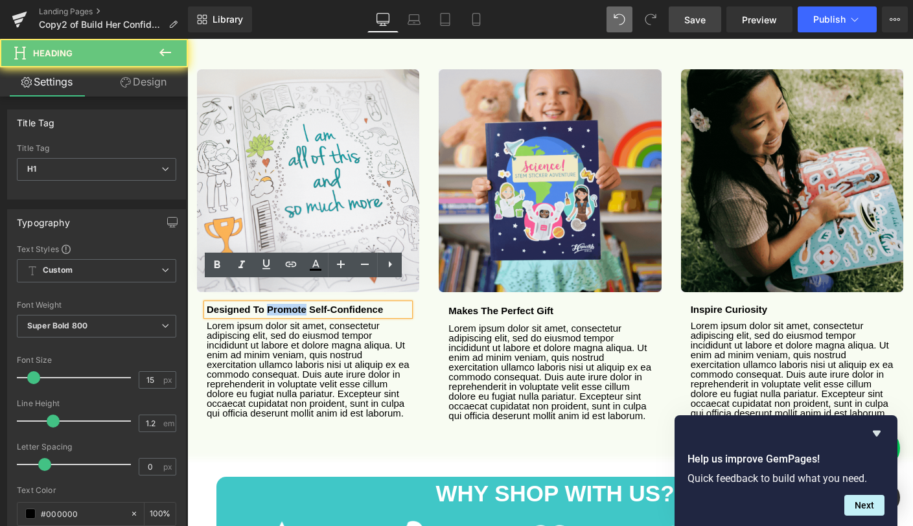
click at [287, 304] on b "Designed to promote self-confidence" at bounding box center [295, 309] width 176 height 11
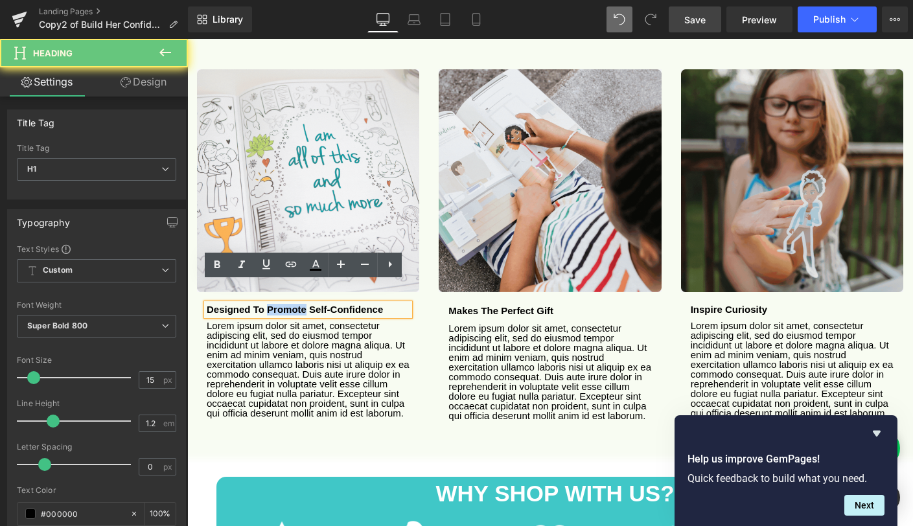
click at [287, 304] on b "Designed to promote self-confidence" at bounding box center [295, 309] width 176 height 11
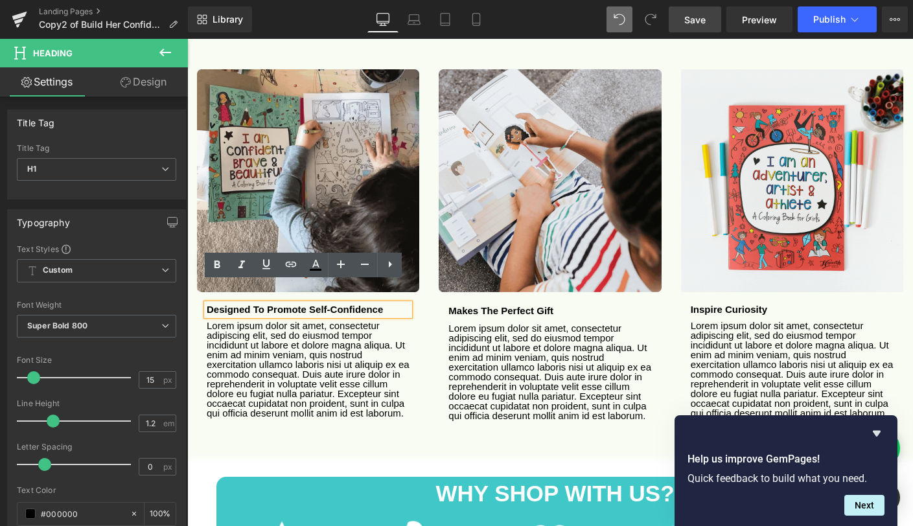
click at [380, 304] on b "Designed to promote self-confidence" at bounding box center [295, 309] width 176 height 11
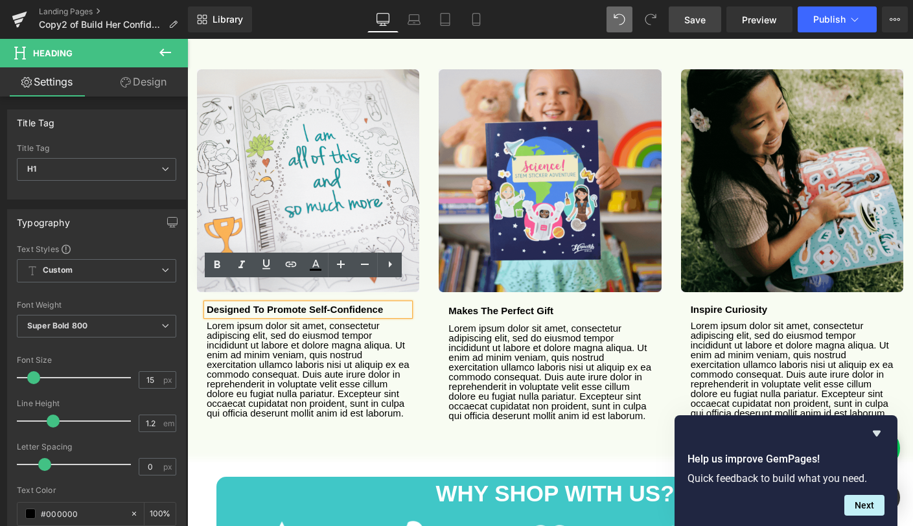
paste div
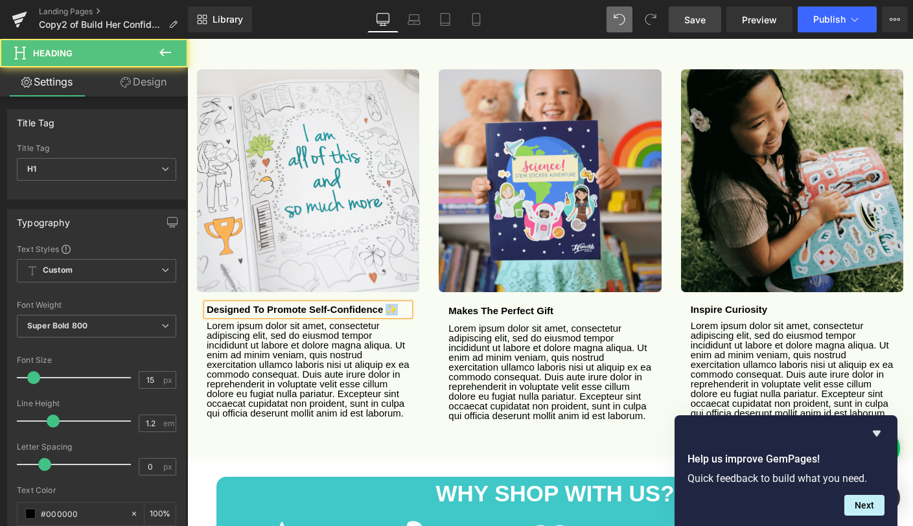
drag, startPoint x: 382, startPoint y: 290, endPoint x: 392, endPoint y: 291, distance: 10.4
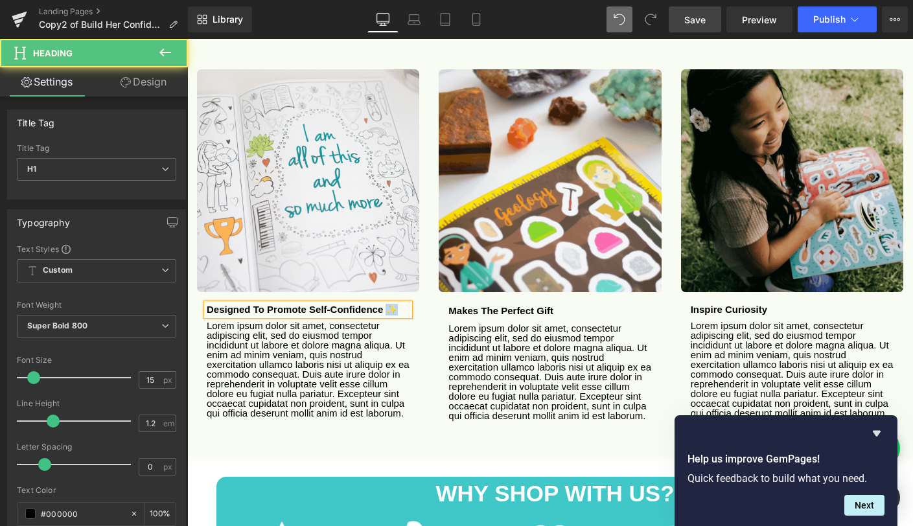
click at [392, 304] on h1 "Designed to promote self-confidence ✨" at bounding box center [308, 310] width 203 height 12
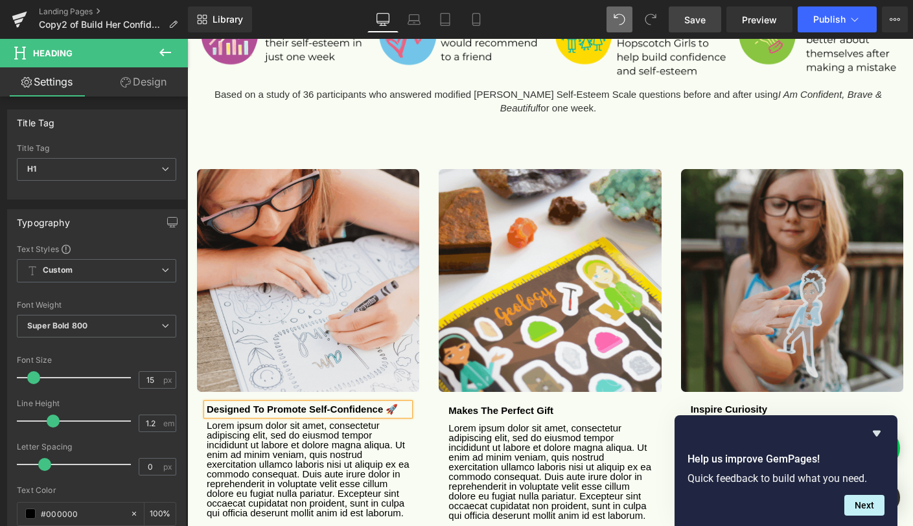
scroll to position [1270, 0]
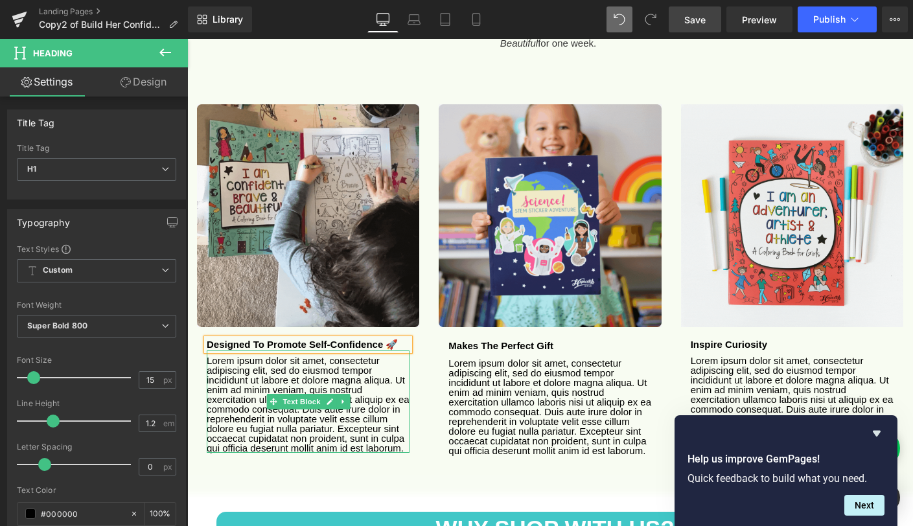
click at [285, 356] on p "Lorem ipsum dolor sit amet, consectetur adipiscing elit, sed do eiusmod tempor …" at bounding box center [308, 404] width 203 height 97
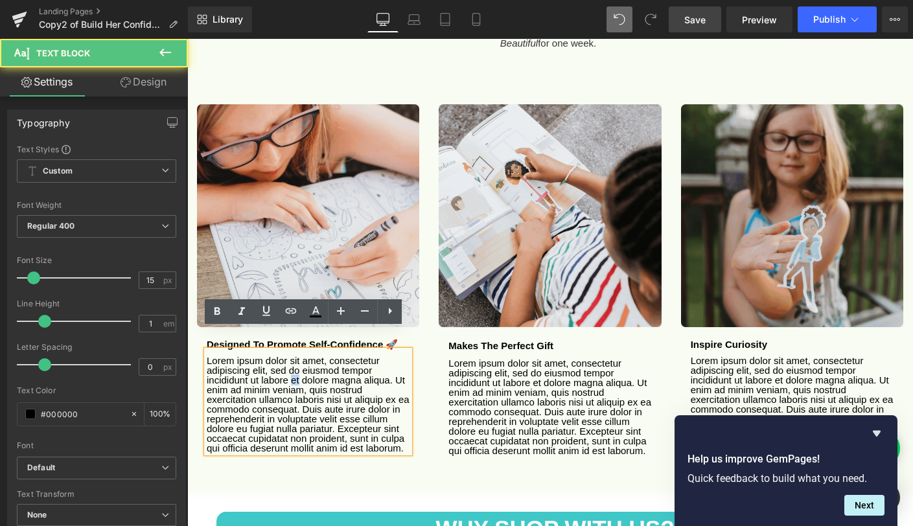
click at [285, 356] on p "Lorem ipsum dolor sit amet, consectetur adipiscing elit, sed do eiusmod tempor …" at bounding box center [308, 404] width 203 height 97
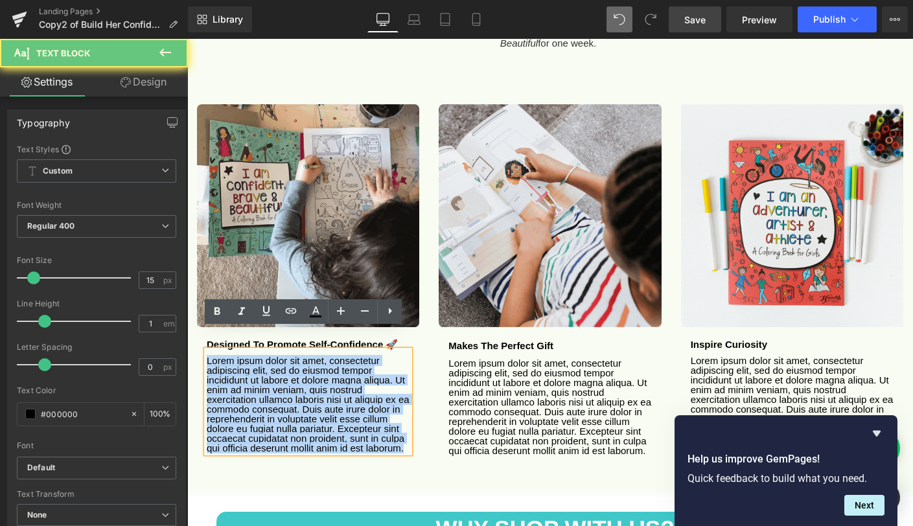
click at [285, 356] on p "Lorem ipsum dolor sit amet, consectetur adipiscing elit, sed do eiusmod tempor …" at bounding box center [308, 404] width 203 height 97
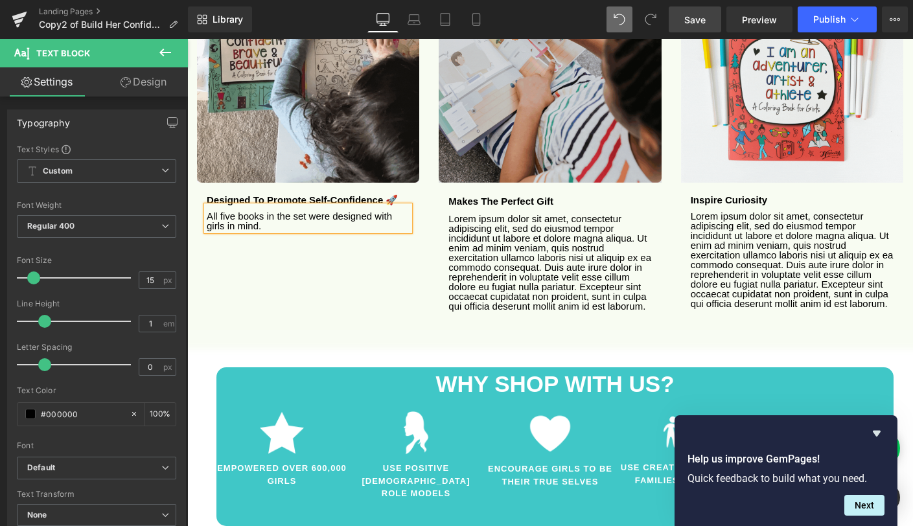
scroll to position [1421, 0]
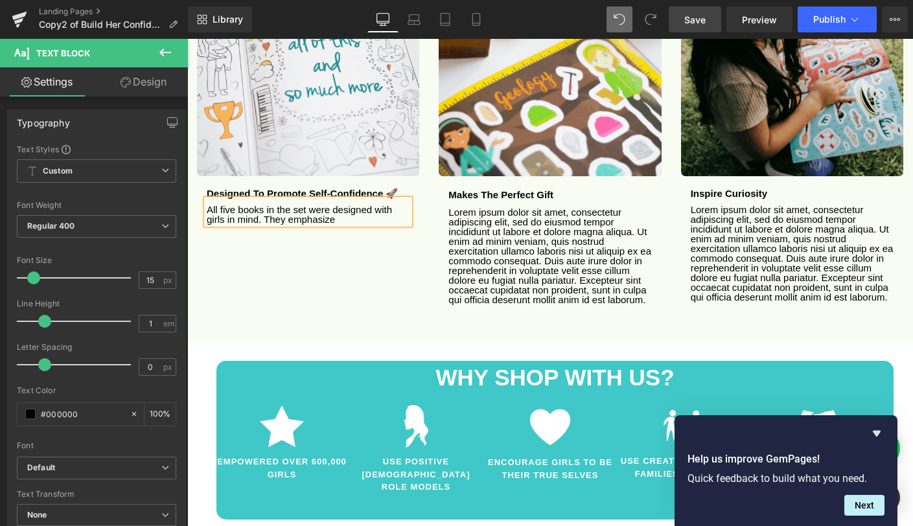
click at [333, 205] on p "All five books in the set were designed with girls in mind. They emphasize" at bounding box center [308, 214] width 203 height 19
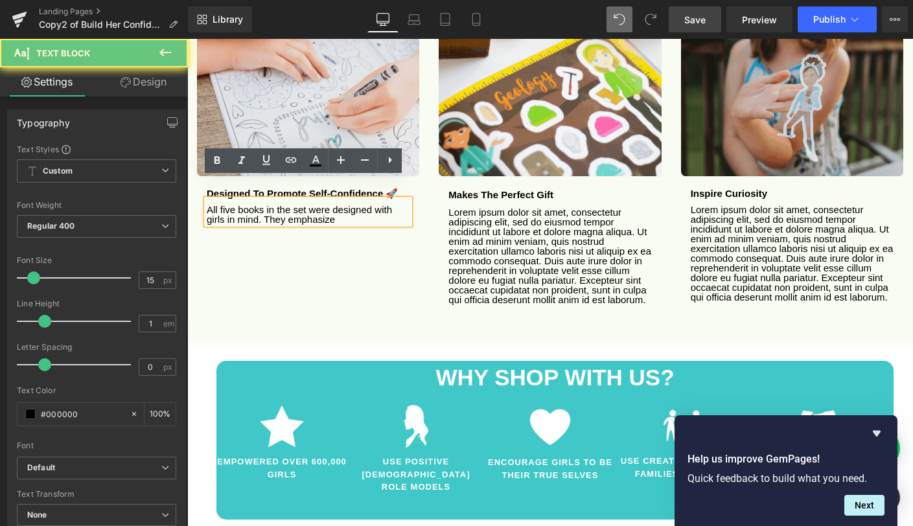
click at [333, 205] on p "All five books in the set were designed with girls in mind. They emphasize" at bounding box center [308, 214] width 203 height 19
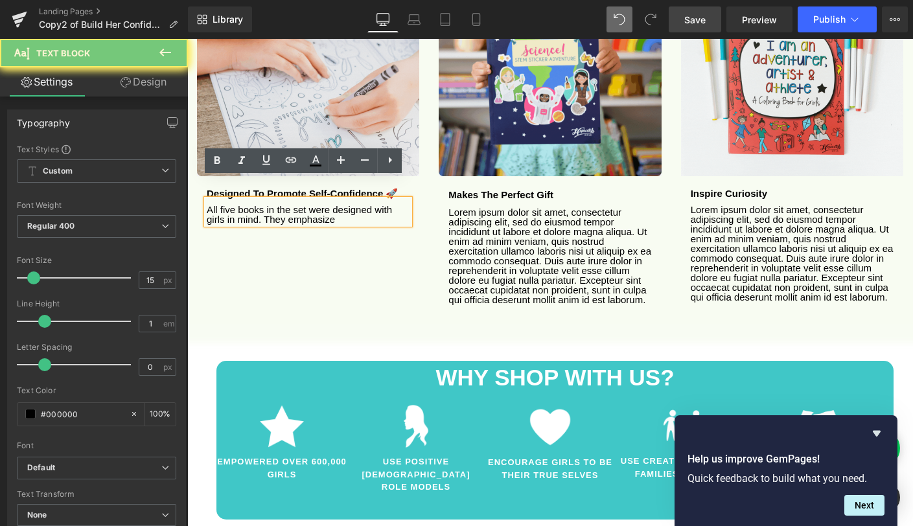
click at [333, 205] on p "All five books in the set were designed with girls in mind. They emphasize" at bounding box center [308, 214] width 203 height 19
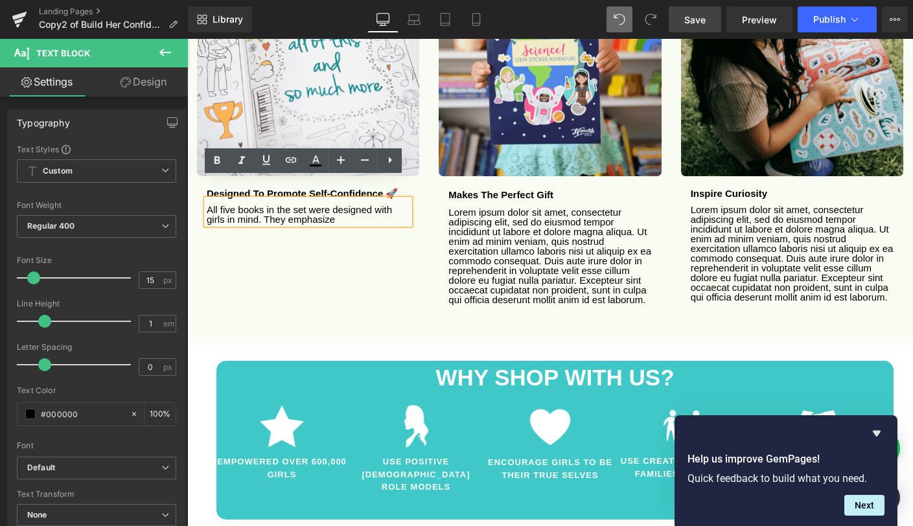
copy p "All five books in the set were designed with girls in mind. They emphasize"
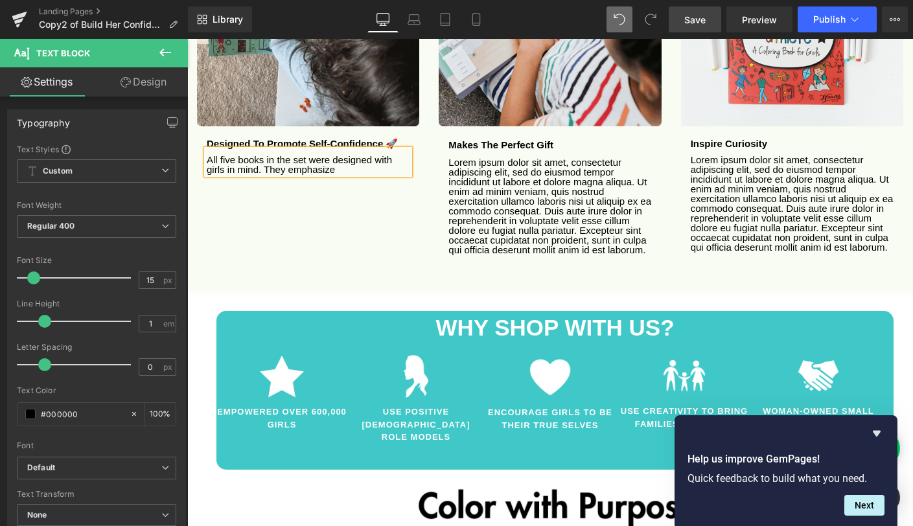
scroll to position [1447, 0]
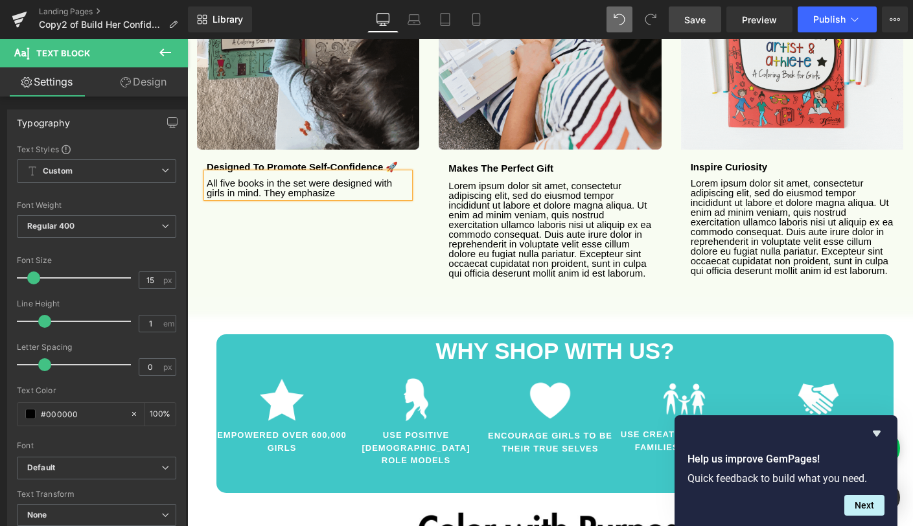
click at [312, 178] on p "All five books in the set were designed with girls in mind. They emphasize" at bounding box center [308, 187] width 203 height 19
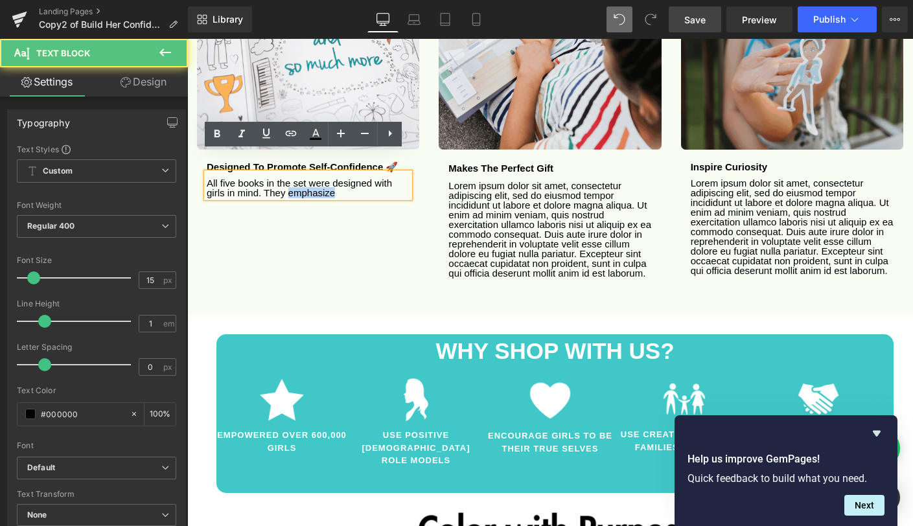
click at [312, 178] on p "All five books in the set were designed with girls in mind. They emphasize" at bounding box center [308, 187] width 203 height 19
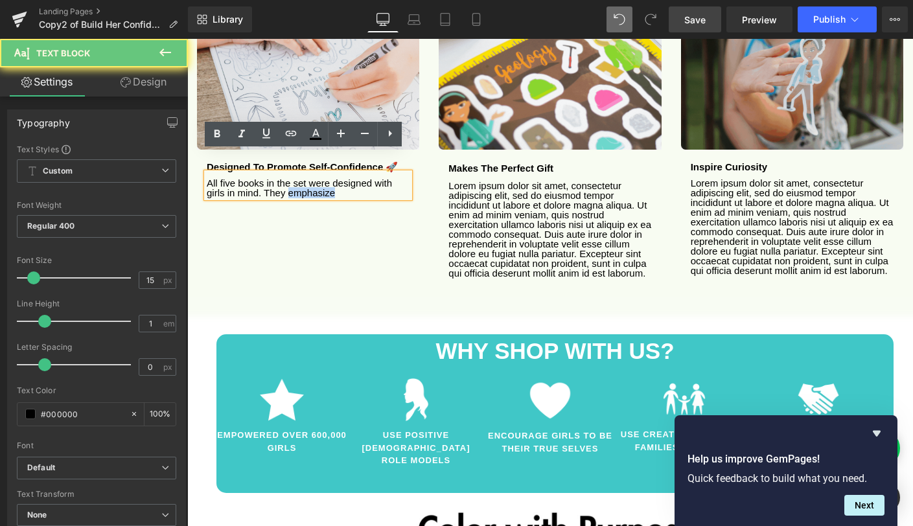
click at [312, 178] on p "All five books in the set were designed with girls in mind. They emphasize" at bounding box center [308, 187] width 203 height 19
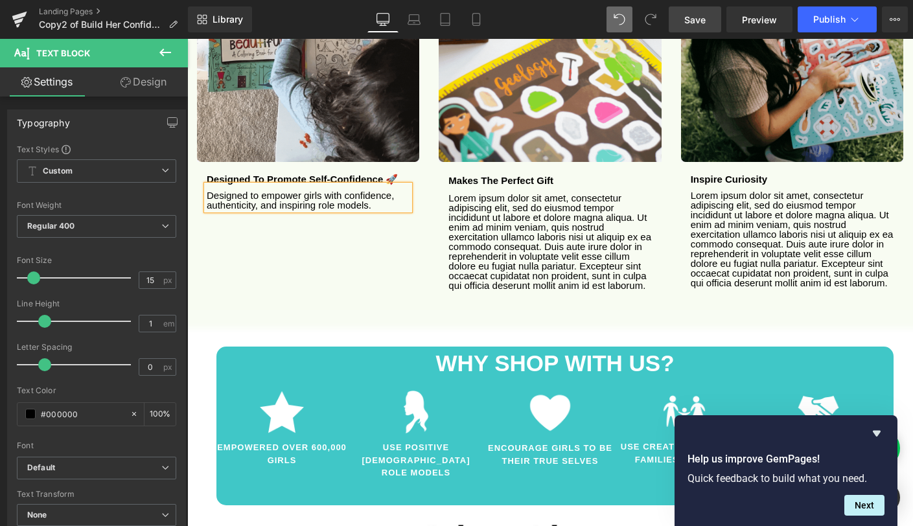
scroll to position [1433, 0]
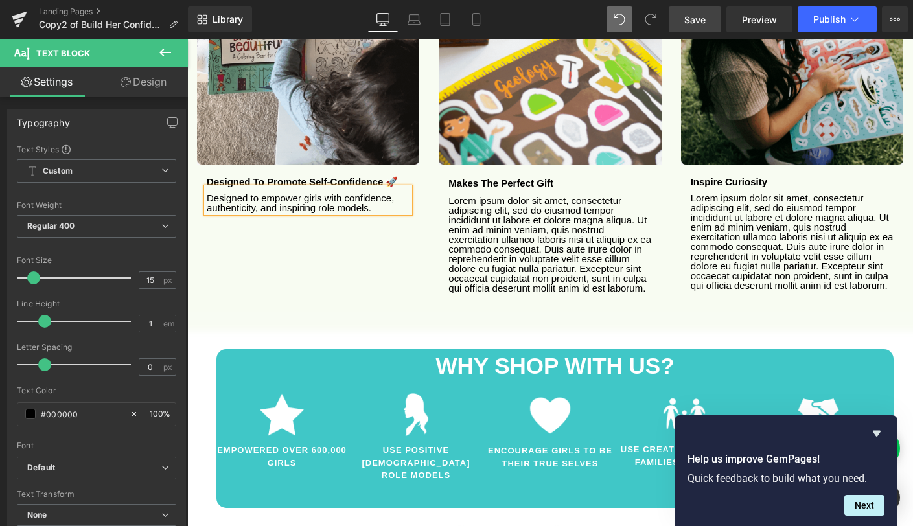
click at [208, 193] on p "Designed to empower girls with confidence, authenticity, and inspiring role mod…" at bounding box center [308, 202] width 203 height 19
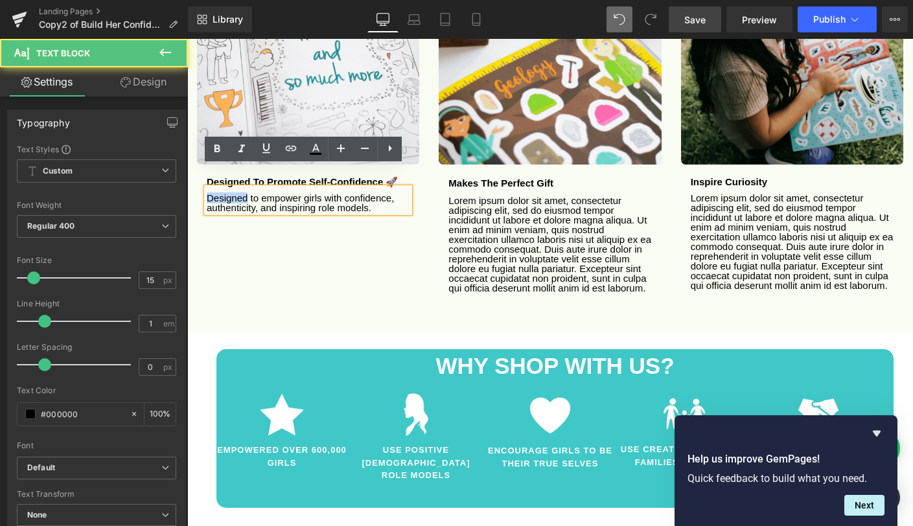
click at [208, 193] on p "Designed to empower girls with confidence, authenticity, and inspiring role mod…" at bounding box center [308, 202] width 203 height 19
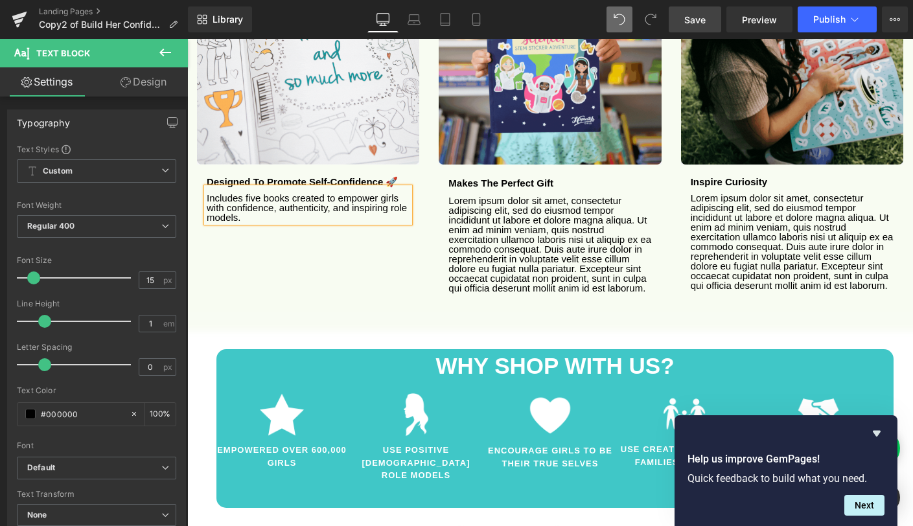
click at [268, 238] on div "Image Designed to promote self-confidence 🚀 Heading Includes five books created…" at bounding box center [549, 106] width 725 height 398
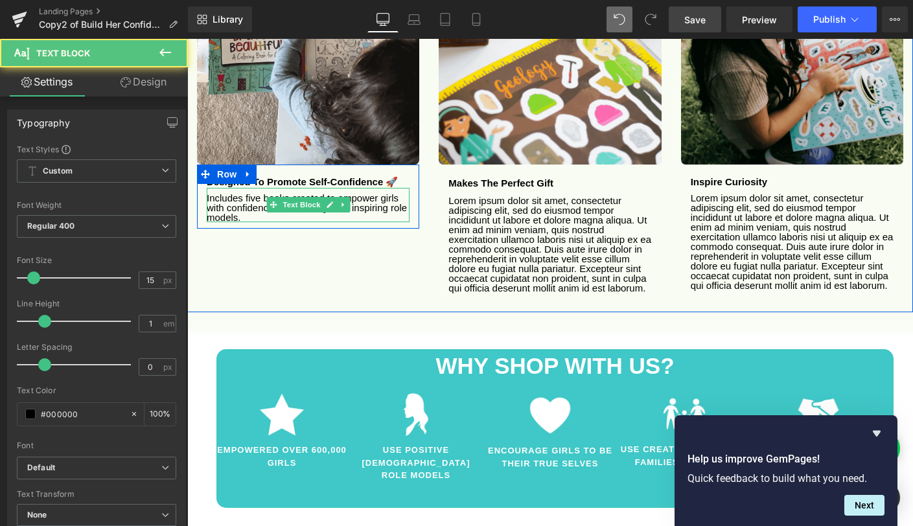
click at [361, 193] on p "Includes five books created to empower girls with confidence, authenticity, and…" at bounding box center [308, 207] width 203 height 29
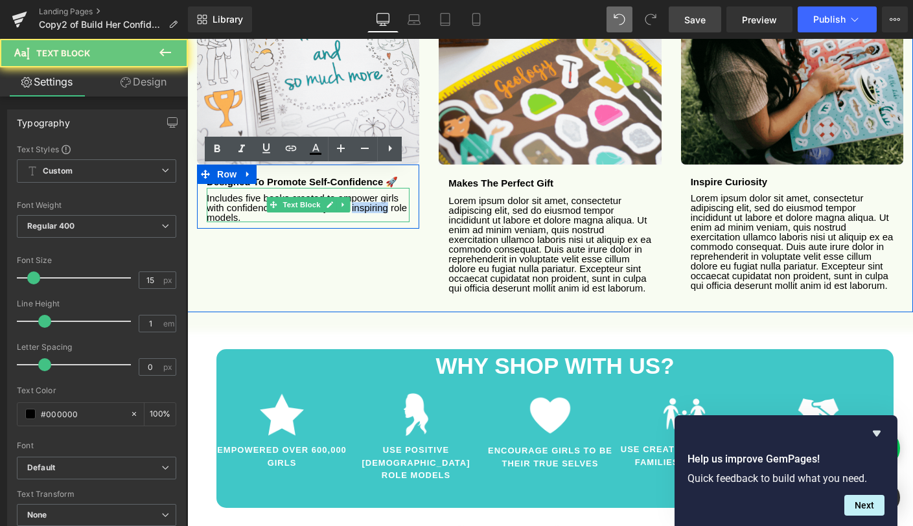
click at [361, 193] on p "Includes five books created to empower girls with confidence, authenticity, and…" at bounding box center [308, 207] width 203 height 29
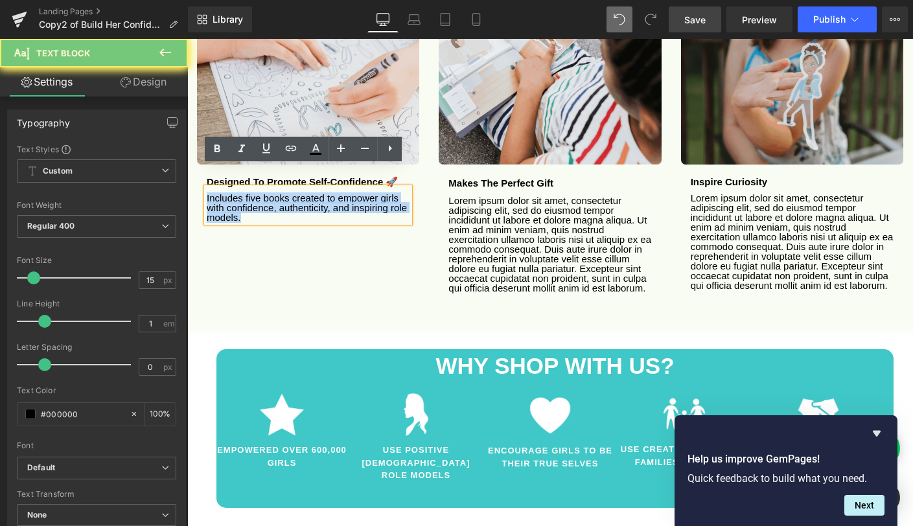
click at [361, 193] on p "Includes five books created to empower girls with confidence, authenticity, and…" at bounding box center [308, 207] width 203 height 29
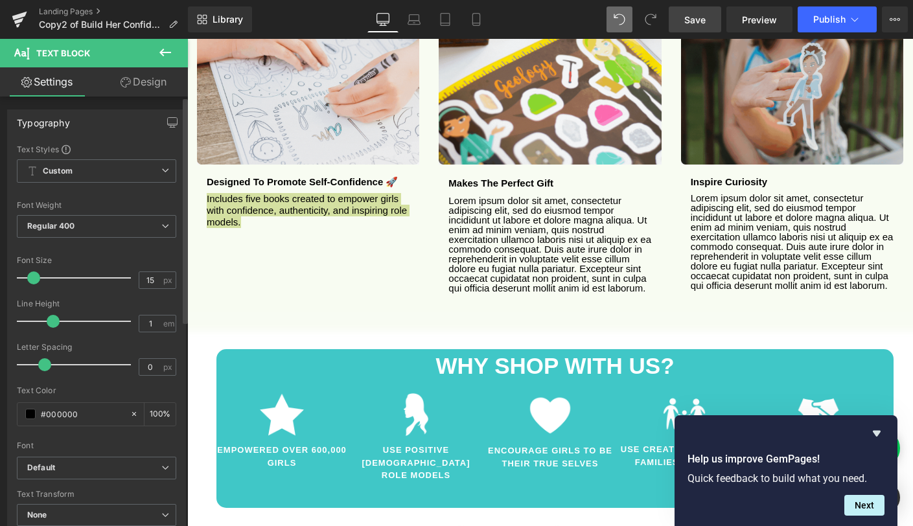
drag, startPoint x: 49, startPoint y: 321, endPoint x: 56, endPoint y: 320, distance: 7.9
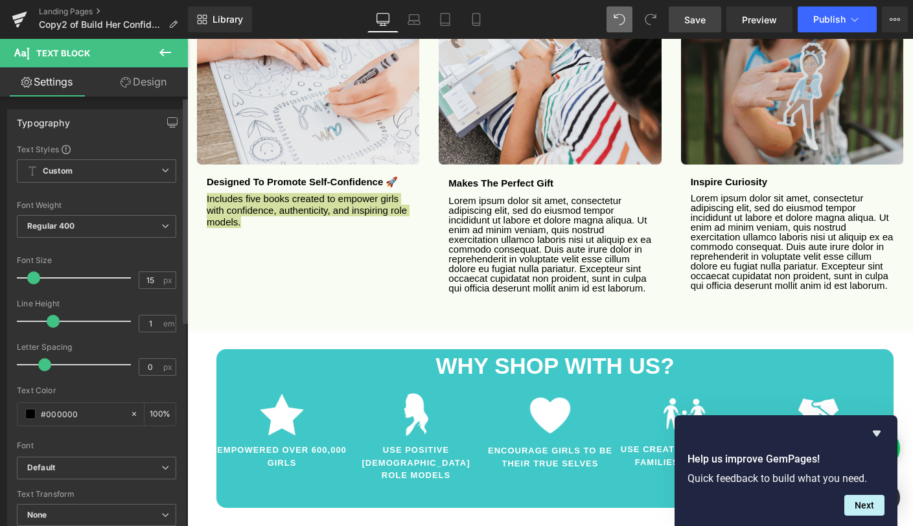
click at [56, 320] on span at bounding box center [53, 321] width 13 height 13
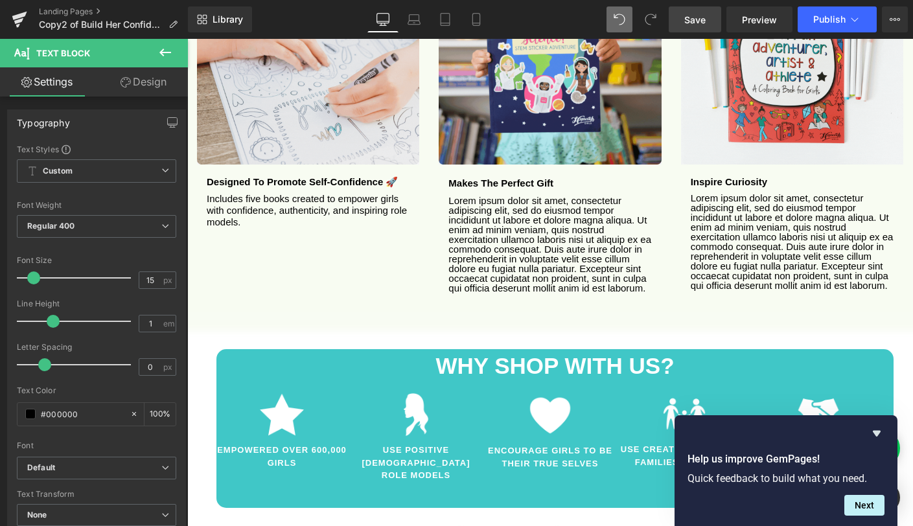
click at [290, 260] on div "Image Designed to promote self-confidence 🚀 Heading Includes five books created…" at bounding box center [549, 106] width 725 height 398
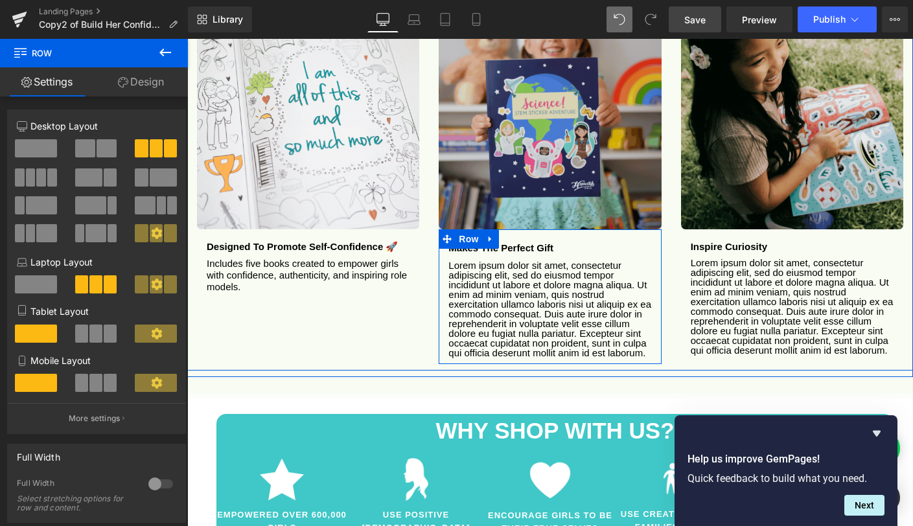
scroll to position [1286, 0]
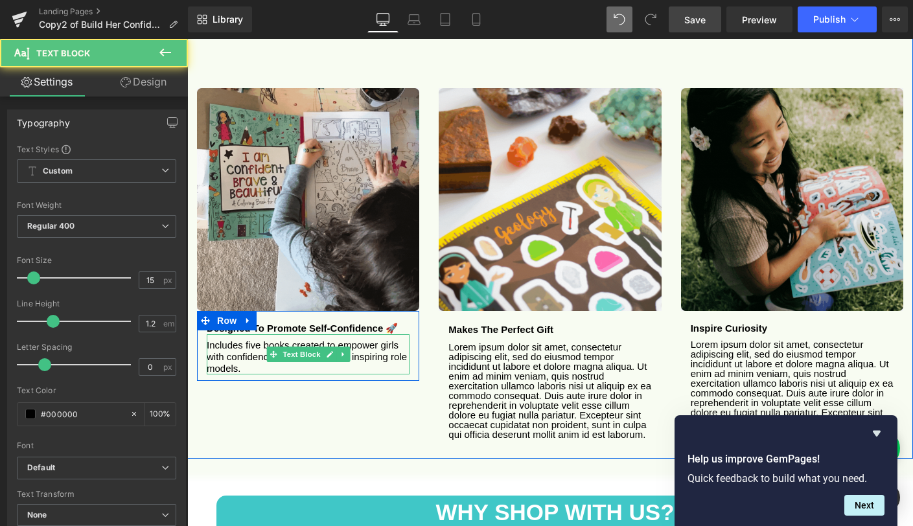
click at [239, 339] on p "Includes five books created to empower girls with confidence, authenticity, and…" at bounding box center [308, 356] width 203 height 35
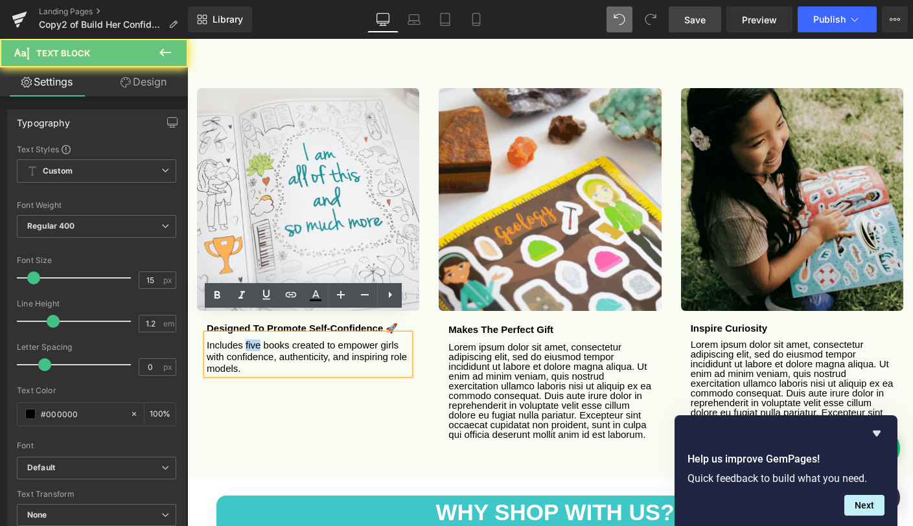
click at [239, 339] on p "Includes five books created to empower girls with confidence, authenticity, and…" at bounding box center [308, 356] width 203 height 35
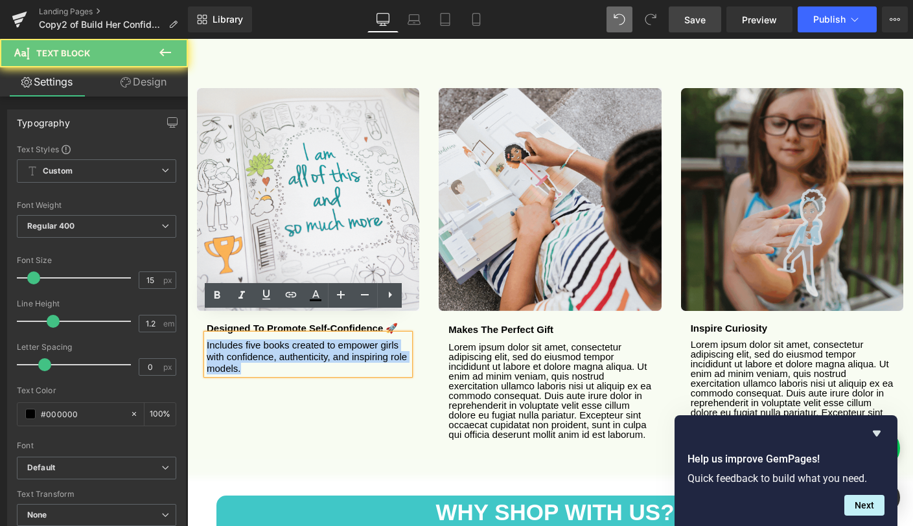
click at [239, 339] on p "Includes five books created to empower girls with confidence, authenticity, and…" at bounding box center [308, 356] width 203 height 35
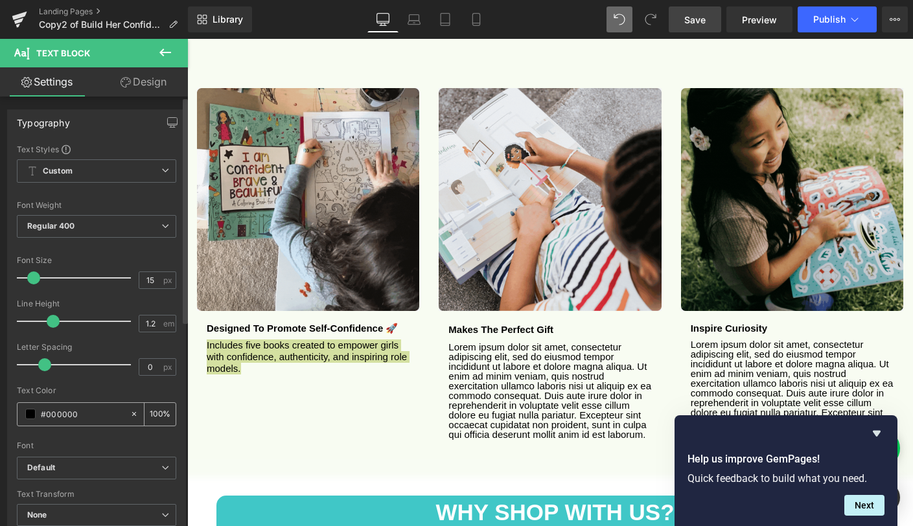
click at [65, 417] on input "#000000" at bounding box center [82, 414] width 83 height 14
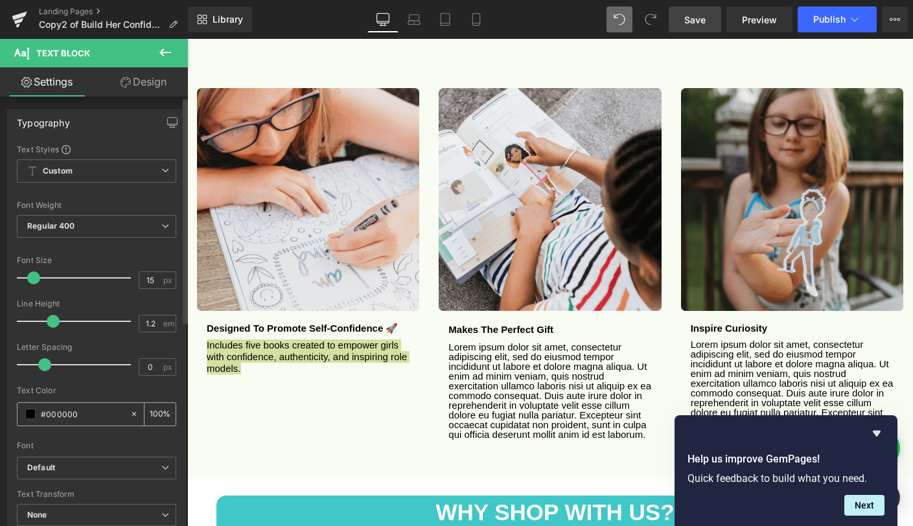
click at [65, 417] on input "#000000" at bounding box center [82, 414] width 83 height 14
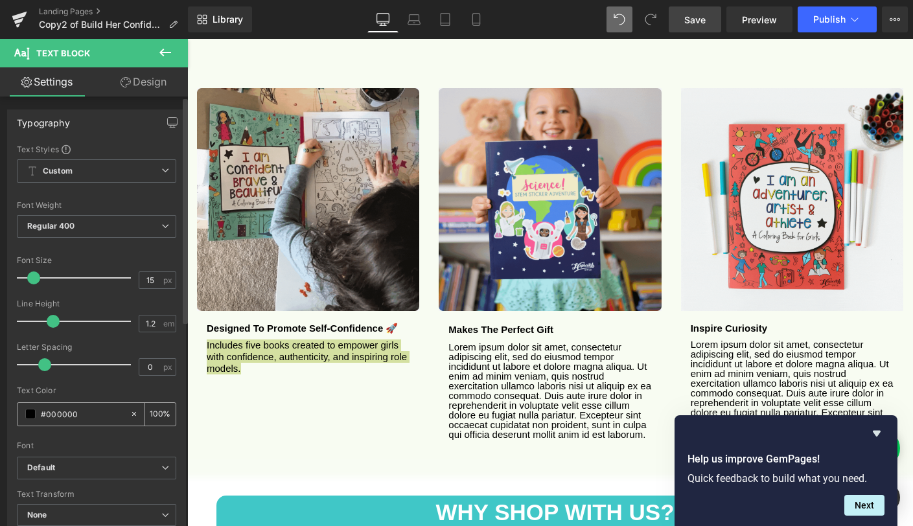
scroll to position [0, 0]
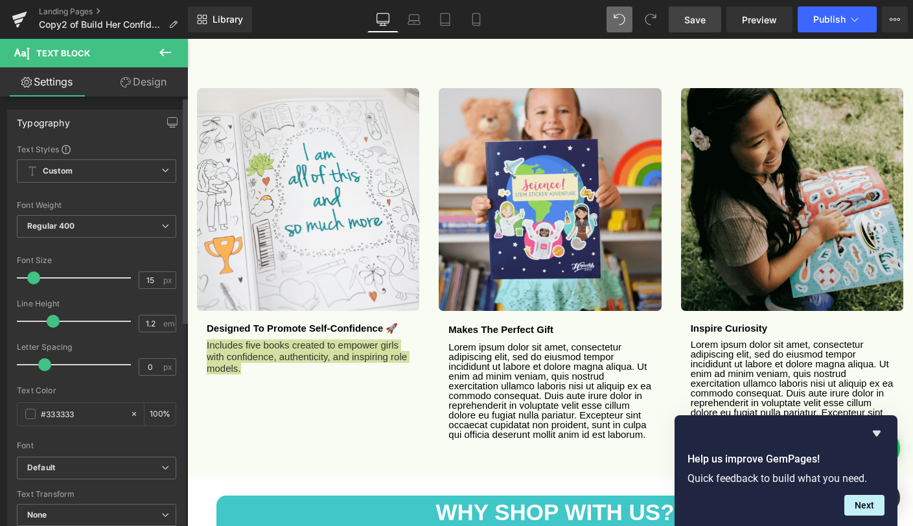
type input "#333333"
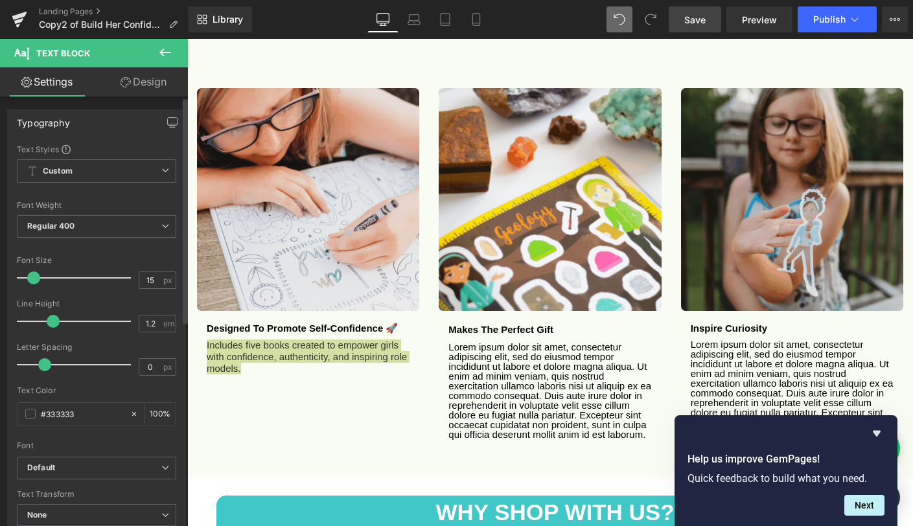
click at [122, 391] on div "Text Color" at bounding box center [96, 390] width 159 height 9
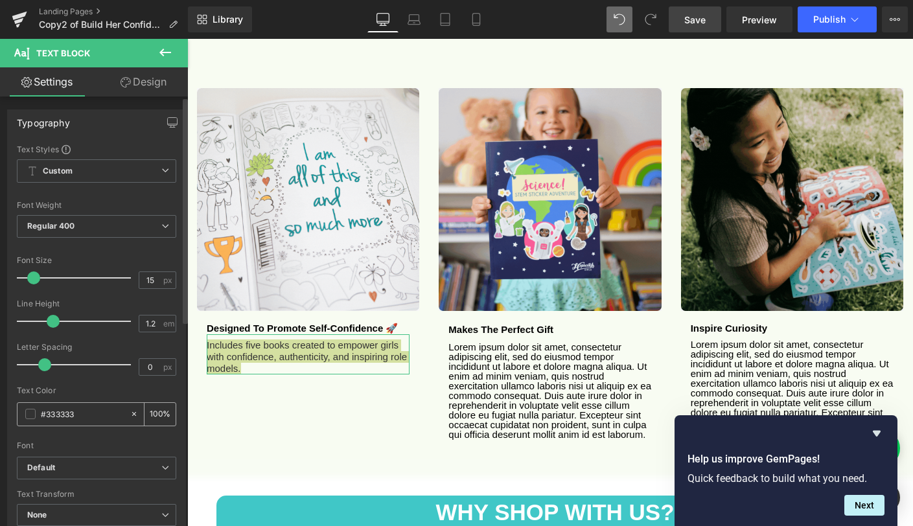
click at [64, 410] on input "#333333" at bounding box center [82, 414] width 83 height 14
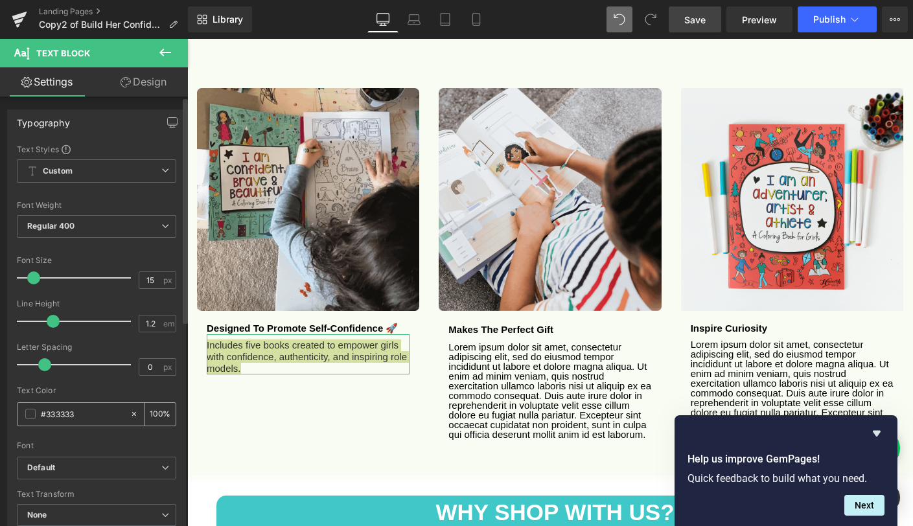
click at [64, 410] on input "#333333" at bounding box center [82, 414] width 83 height 14
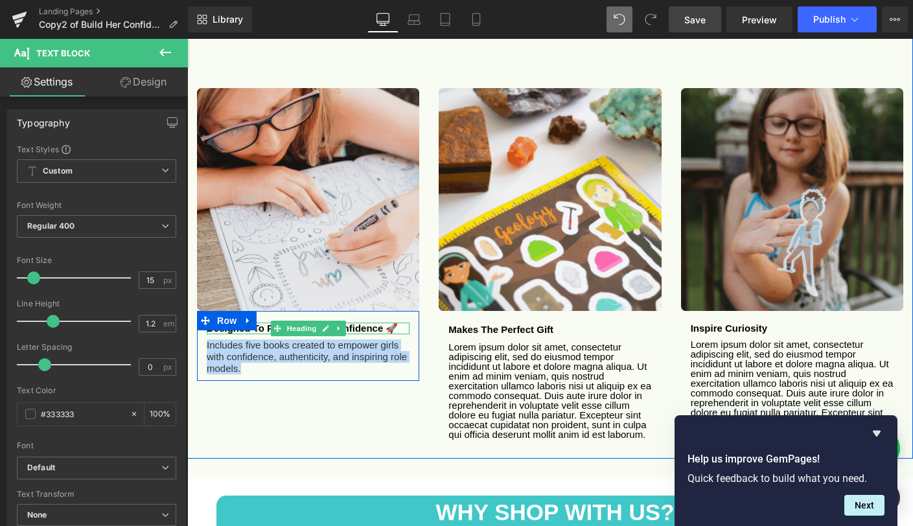
click at [253, 323] on b "Designed to promote self-confidence 🚀" at bounding box center [302, 328] width 191 height 11
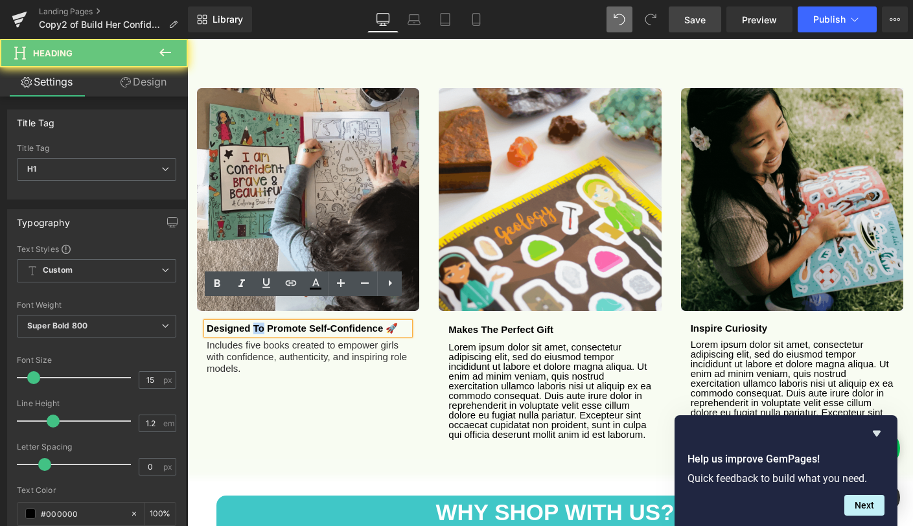
click at [253, 323] on b "Designed to promote self-confidence 🚀" at bounding box center [302, 328] width 191 height 11
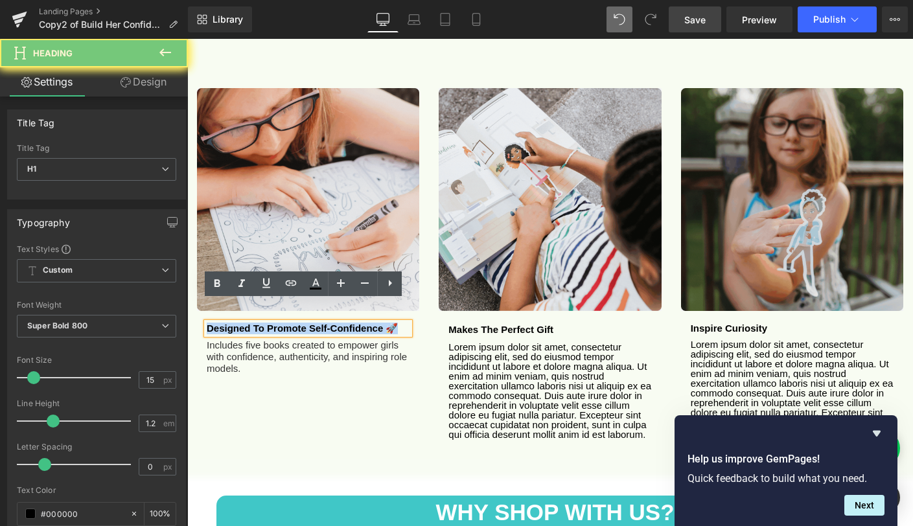
click at [253, 323] on b "Designed to promote self-confidence 🚀" at bounding box center [302, 328] width 191 height 11
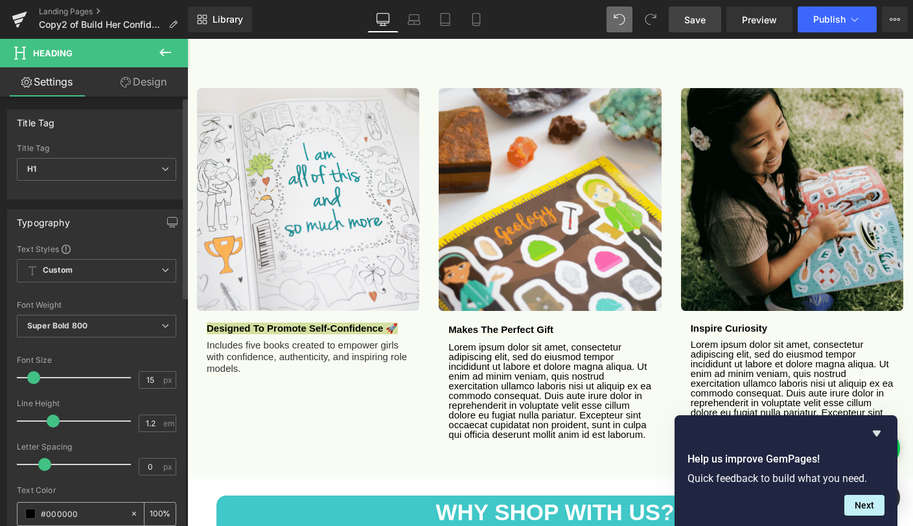
click at [60, 517] on input "#000000" at bounding box center [82, 513] width 83 height 14
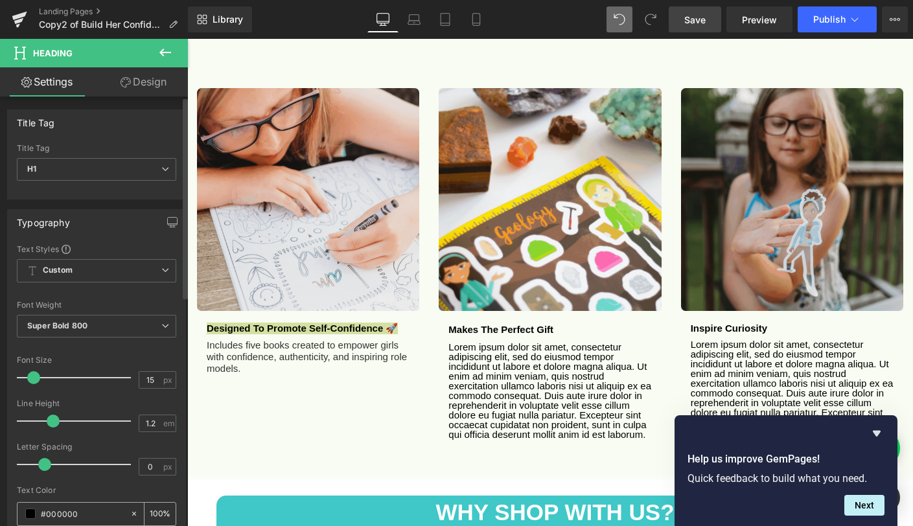
click at [60, 517] on input "#000000" at bounding box center [82, 513] width 83 height 14
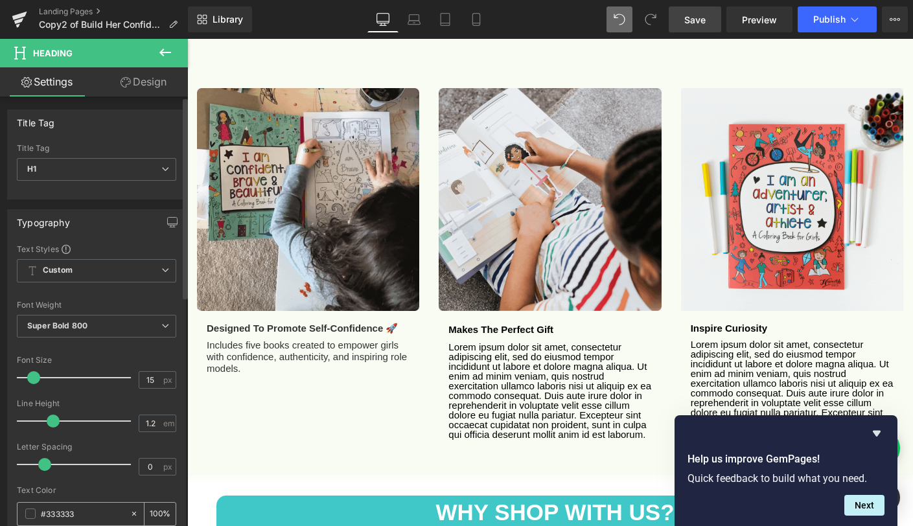
type input "#333333"
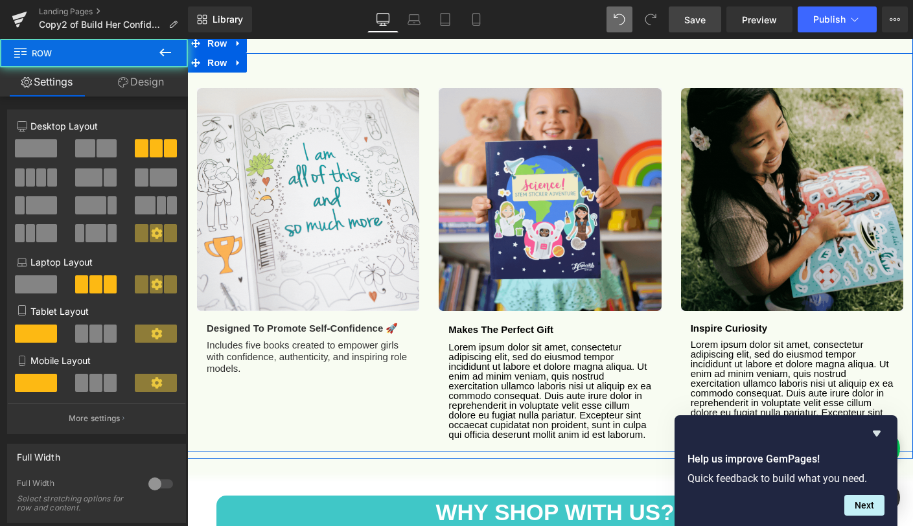
click at [356, 385] on div "Image Designed to promote self-confidence 🚀 Heading Includes five books created…" at bounding box center [549, 252] width 725 height 398
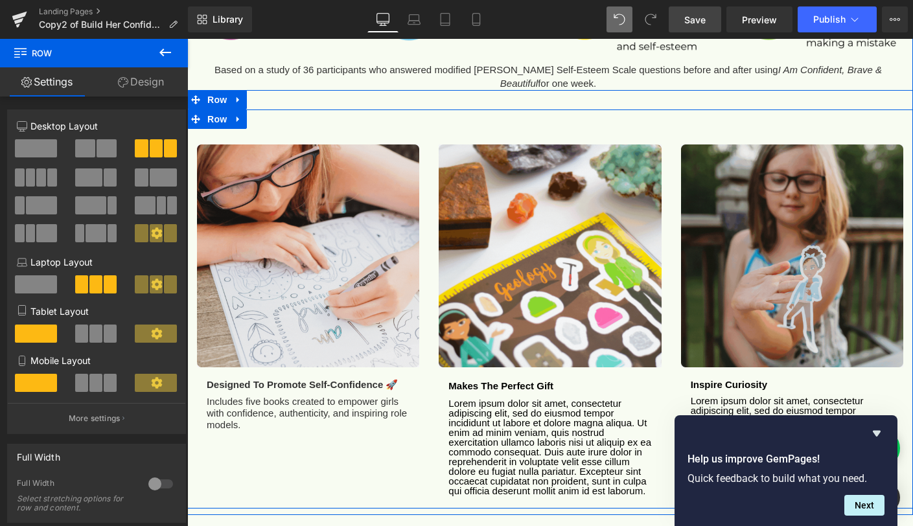
scroll to position [1229, 0]
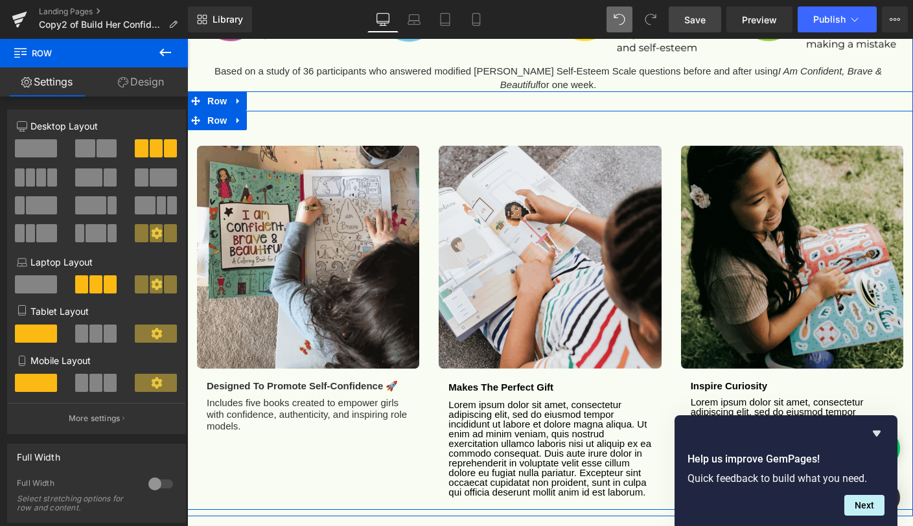
click at [326, 378] on link at bounding box center [326, 386] width 14 height 16
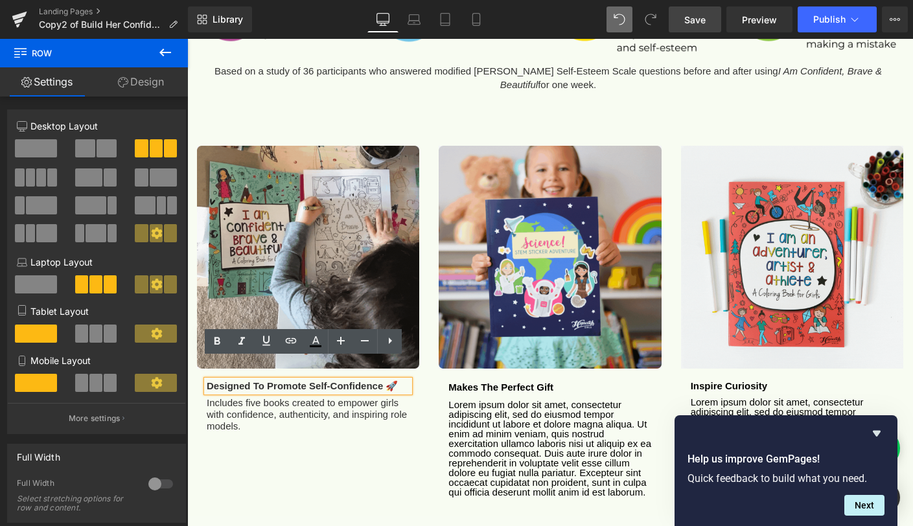
click at [326, 380] on b "Designed to promote self-confidence 🚀" at bounding box center [302, 385] width 191 height 11
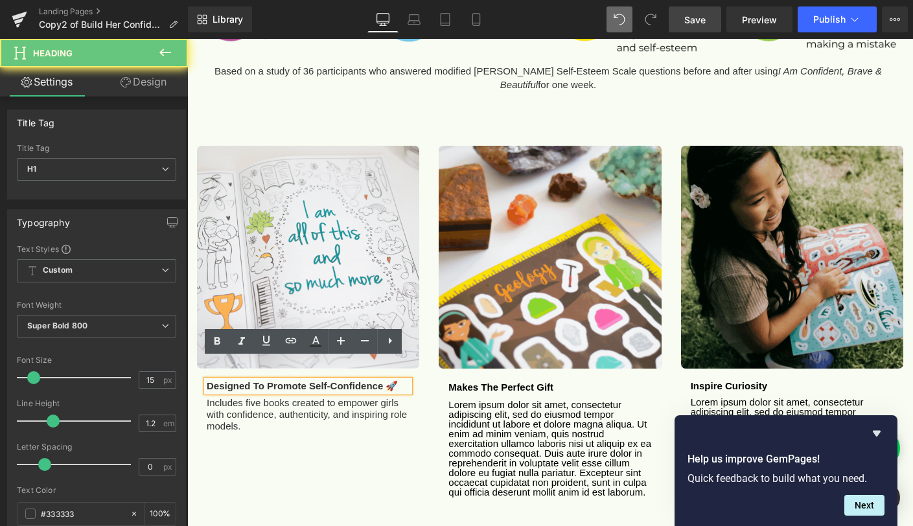
click at [311, 380] on b "Designed to promote self-confidence 🚀" at bounding box center [302, 385] width 191 height 11
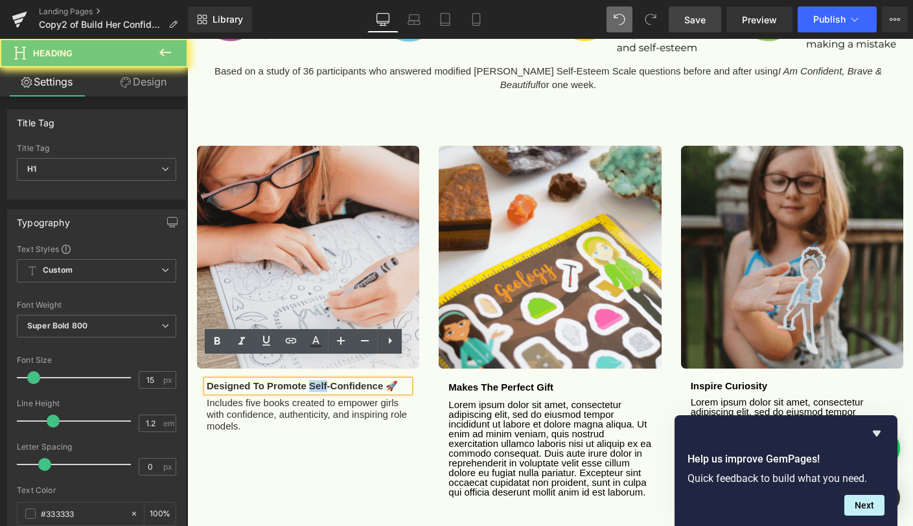
click at [311, 380] on b "Designed to promote self-confidence 🚀" at bounding box center [302, 385] width 191 height 11
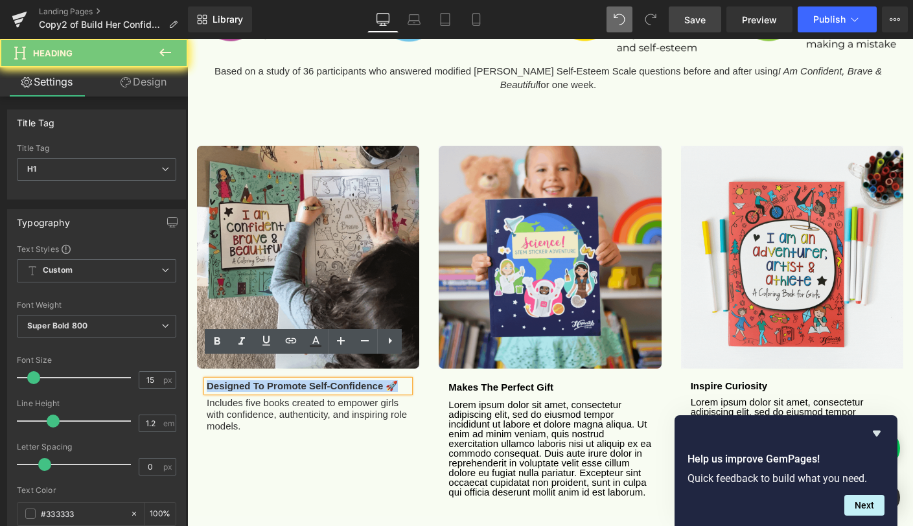
click at [311, 380] on b "Designed to promote self-confidence 🚀" at bounding box center [302, 385] width 191 height 11
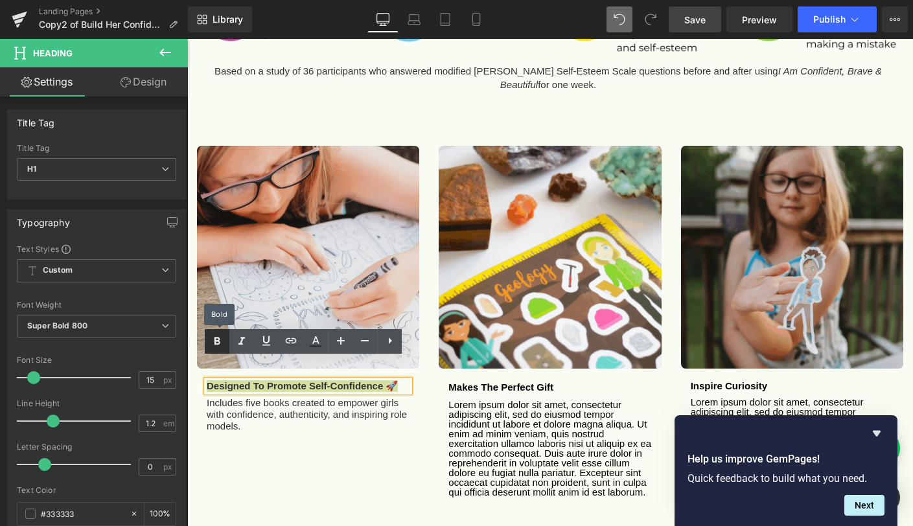
click at [220, 337] on icon at bounding box center [217, 342] width 16 height 16
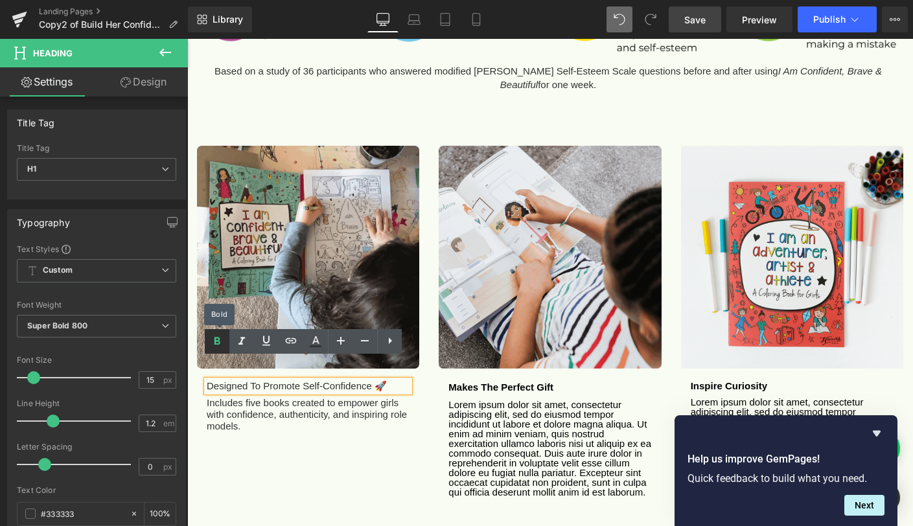
click at [220, 337] on icon at bounding box center [217, 342] width 16 height 16
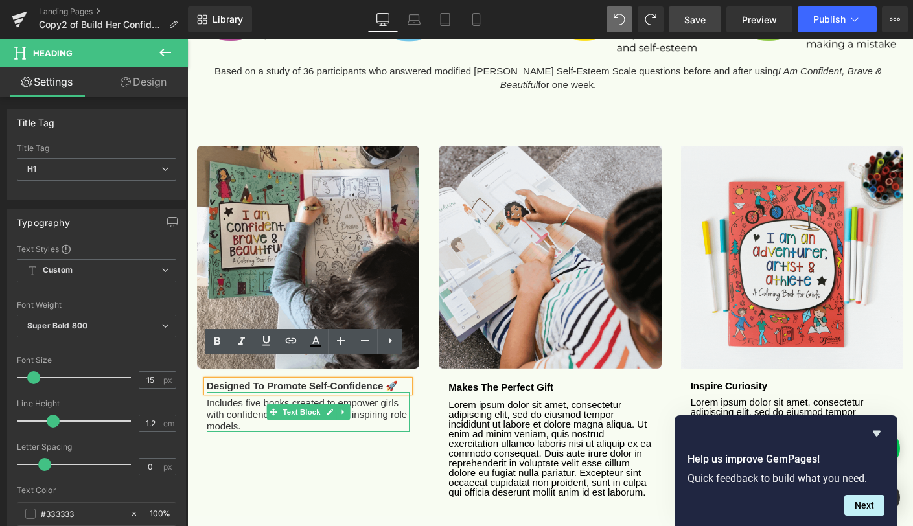
click at [361, 397] on p "Includes five books created to empower girls with confidence, authenticity, and…" at bounding box center [308, 414] width 203 height 35
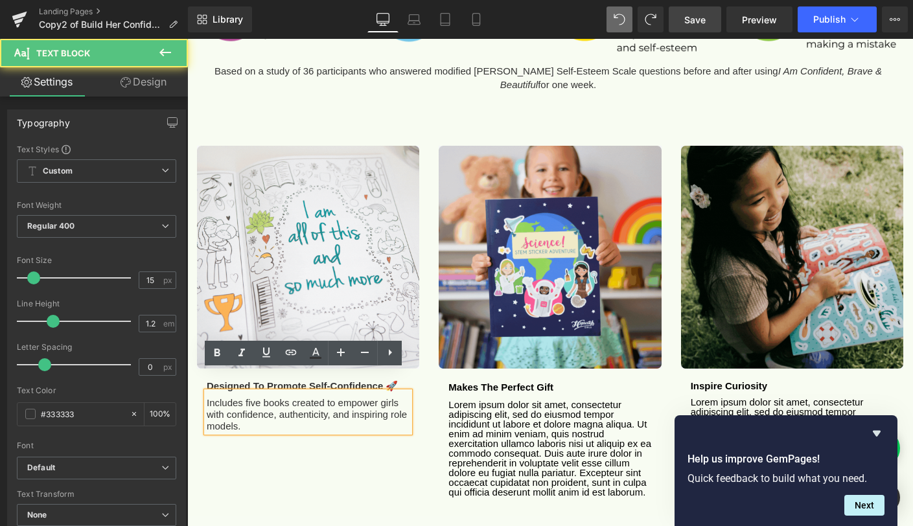
click at [510, 437] on span at bounding box center [515, 445] width 14 height 16
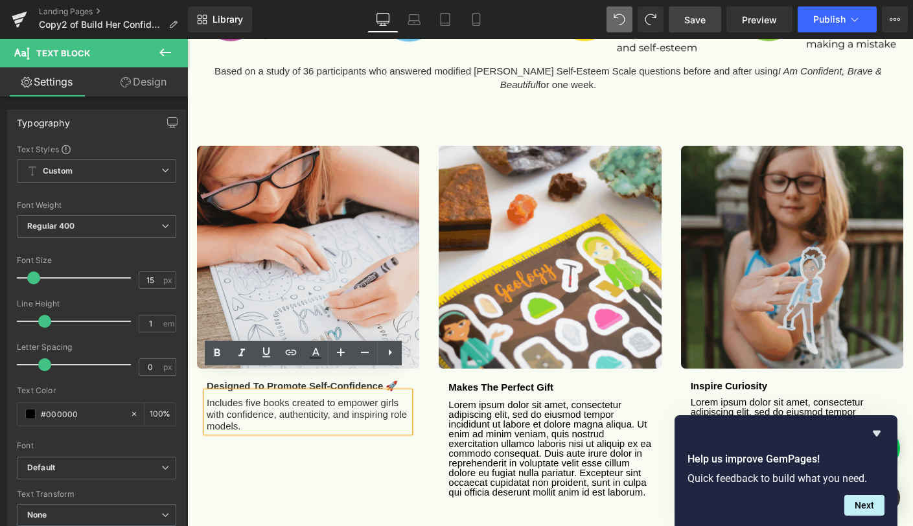
click at [269, 466] on div "Image Designed to promote self-confidence 🚀 Heading Includes five books created…" at bounding box center [549, 310] width 725 height 398
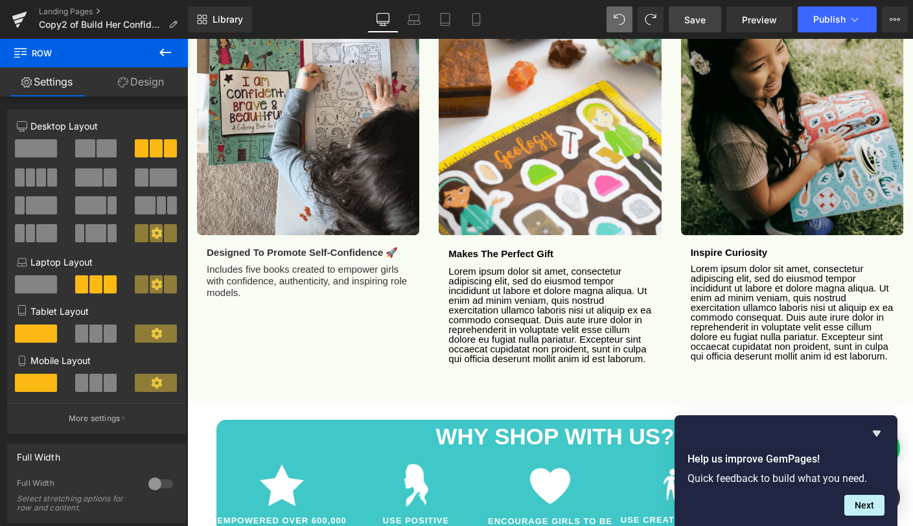
scroll to position [1360, 0]
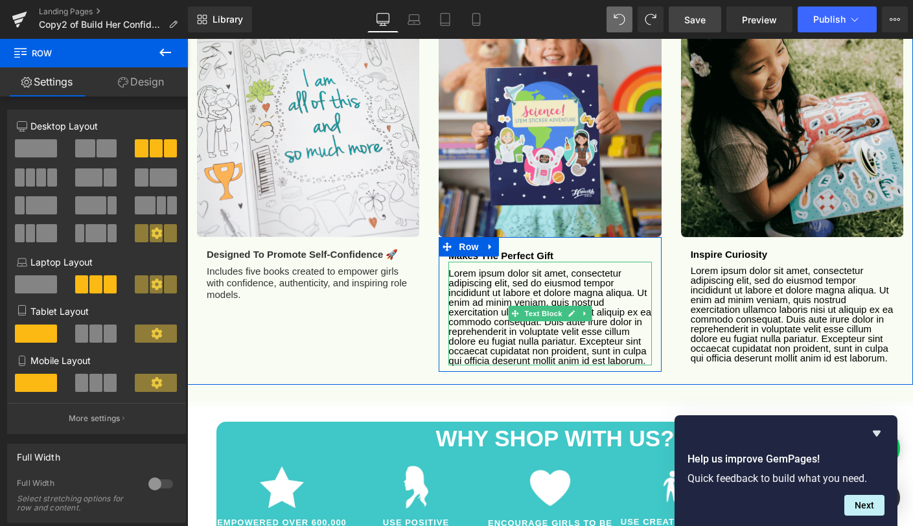
click at [479, 288] on p "Lorem ipsum dolor sit amet, consectetur adipiscing elit, sed do eiusmod tempor …" at bounding box center [549, 316] width 203 height 97
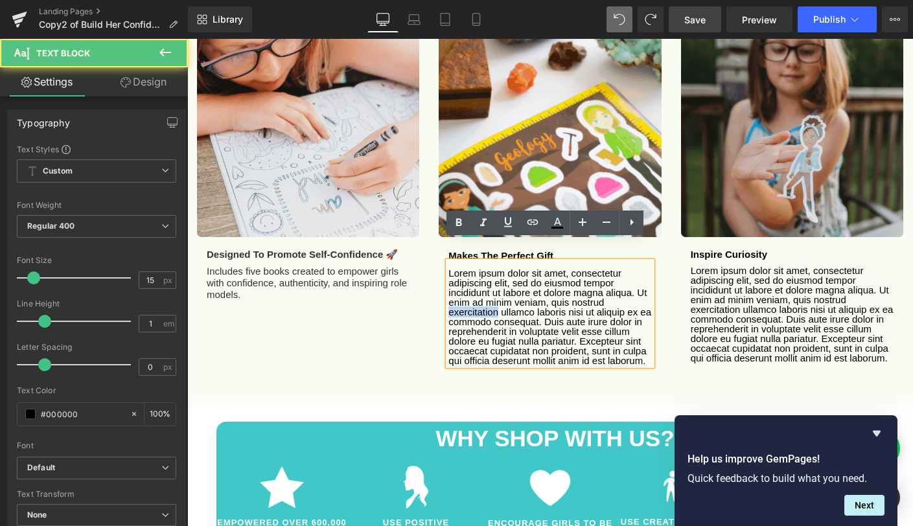
click at [479, 288] on p "Lorem ipsum dolor sit amet, consectetur adipiscing elit, sed do eiusmod tempor …" at bounding box center [549, 316] width 203 height 97
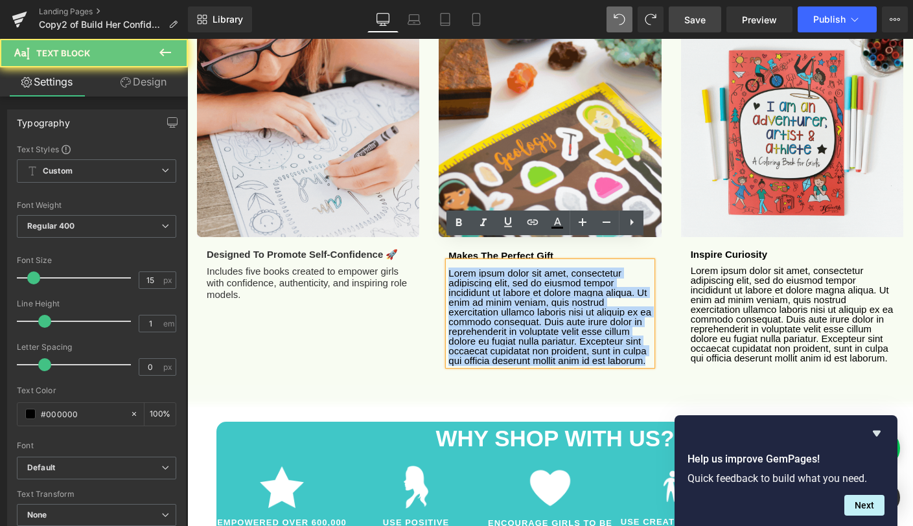
click at [479, 288] on p "Lorem ipsum dolor sit amet, consectetur adipiscing elit, sed do eiusmod tempor …" at bounding box center [549, 316] width 203 height 97
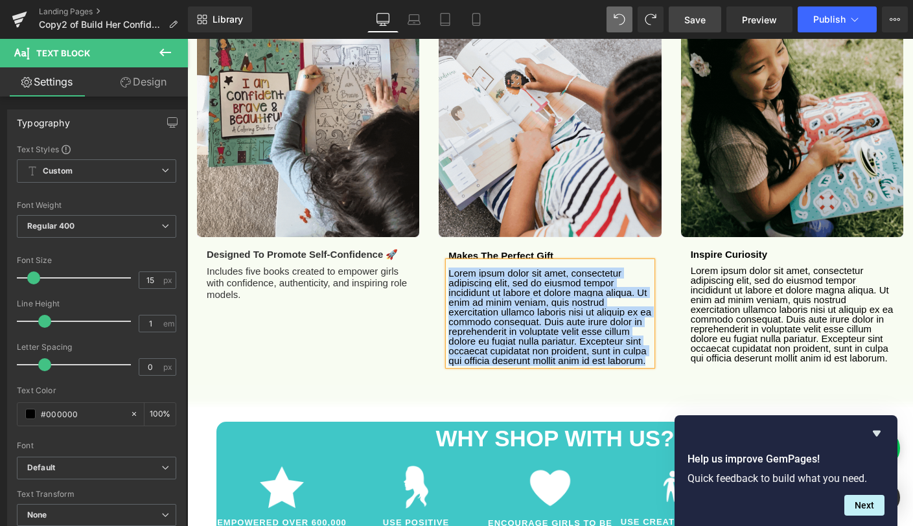
paste div
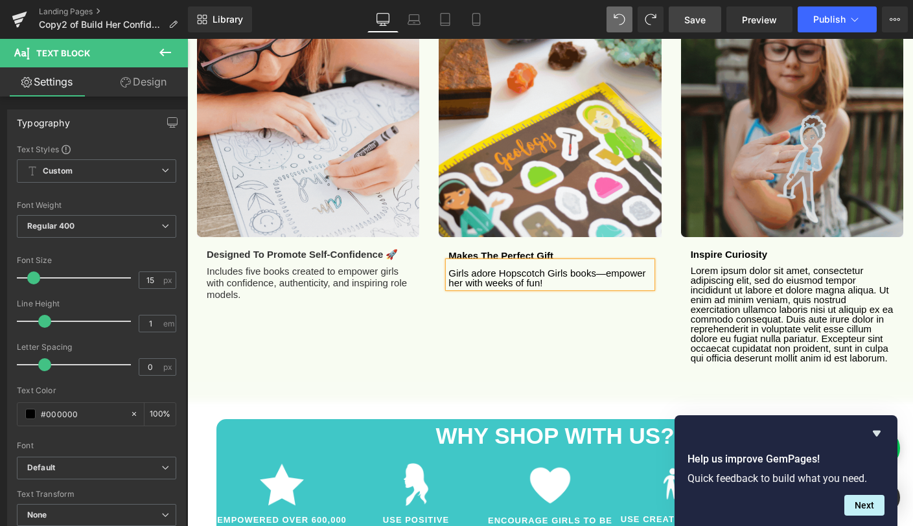
click at [556, 289] on div "Image Designed to promote self-confidence 🚀 Heading Includes five books created…" at bounding box center [549, 177] width 725 height 396
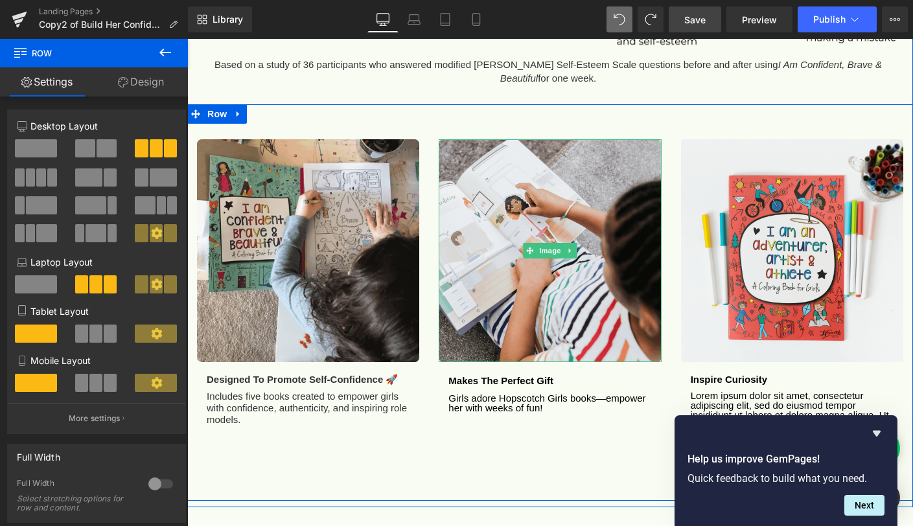
scroll to position [1232, 0]
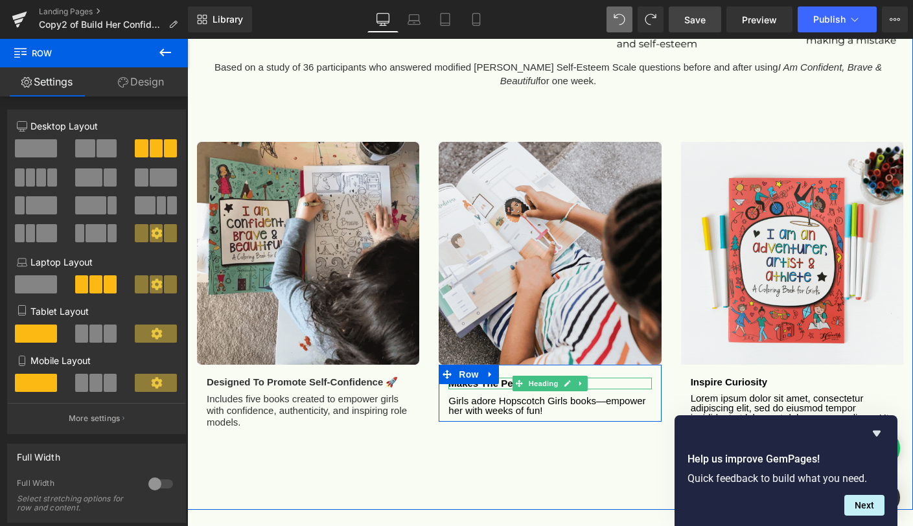
click at [614, 378] on h1 "Makes the perfect gift" at bounding box center [549, 384] width 203 height 12
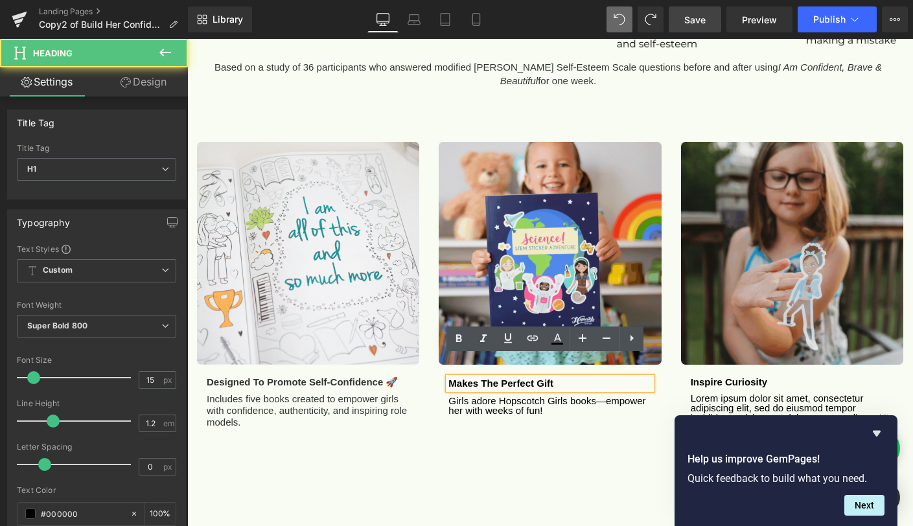
click at [593, 378] on h1 "Makes the perfect gift" at bounding box center [549, 384] width 203 height 12
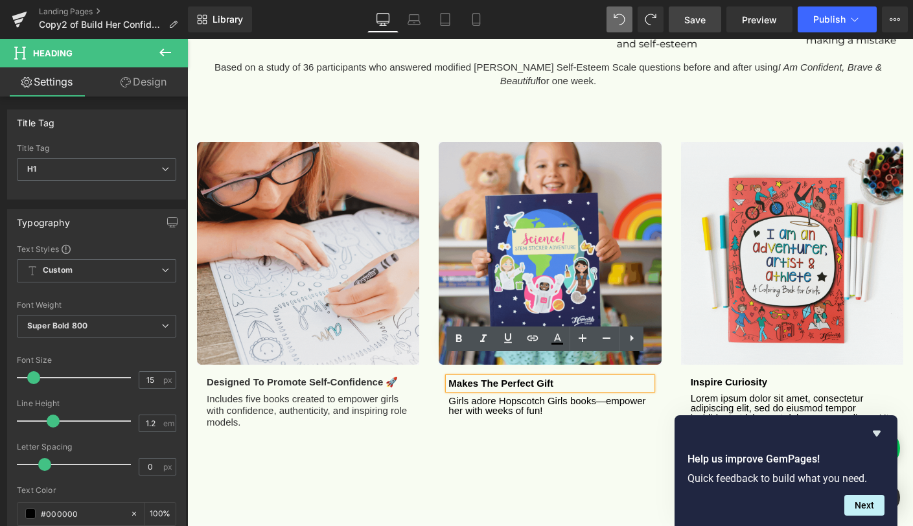
paste div
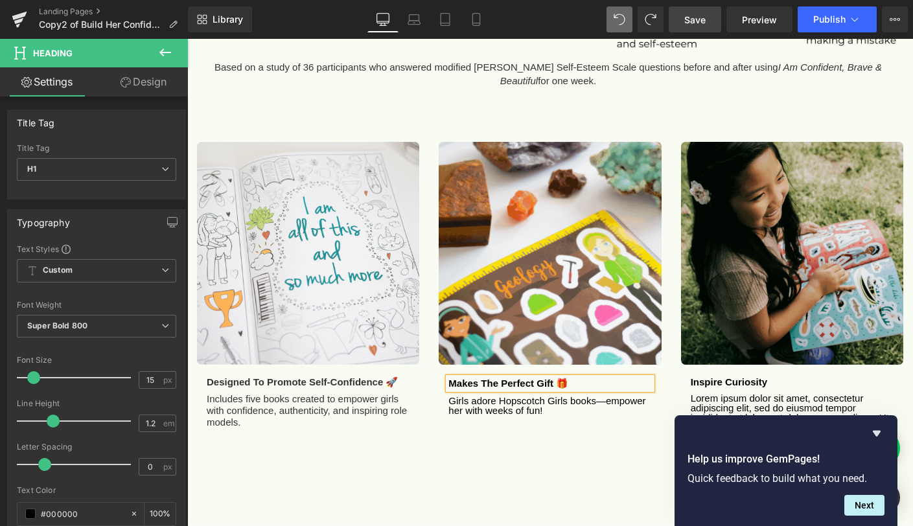
click at [549, 413] on div "Image Designed to promote self-confidence 🚀 Heading Includes five books created…" at bounding box center [549, 305] width 725 height 396
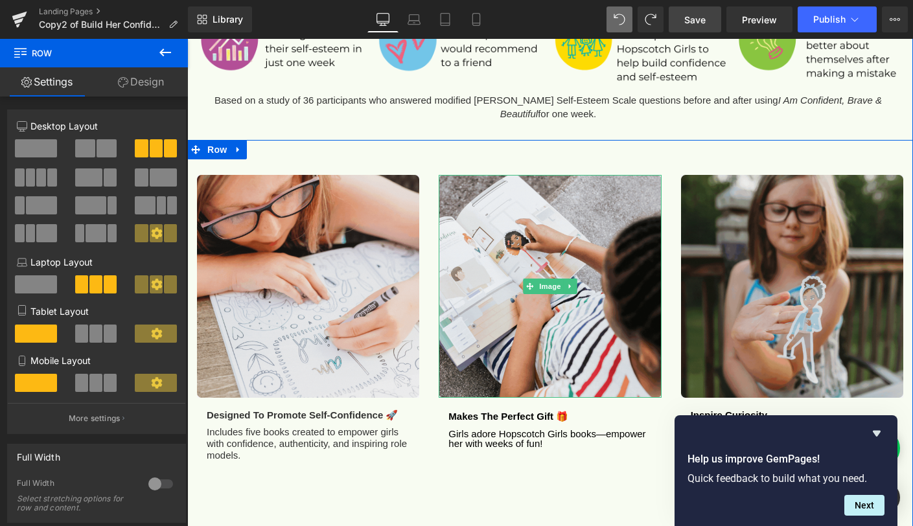
scroll to position [1220, 0]
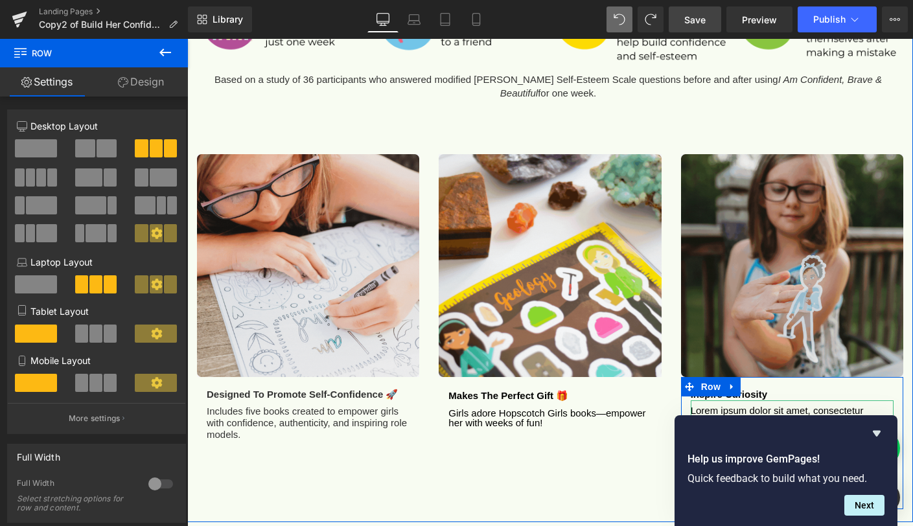
click at [750, 405] on p "Lorem ipsum dolor sit amet, consectetur adipiscing elit, sed do eiusmod tempor …" at bounding box center [791, 453] width 203 height 97
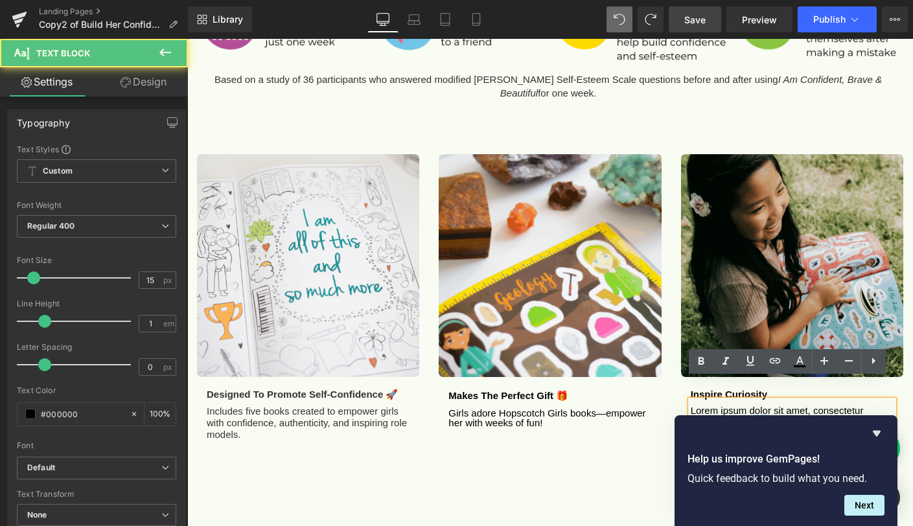
click at [750, 405] on p "Lorem ipsum dolor sit amet, consectetur adipiscing elit, sed do eiusmod tempor …" at bounding box center [791, 453] width 203 height 97
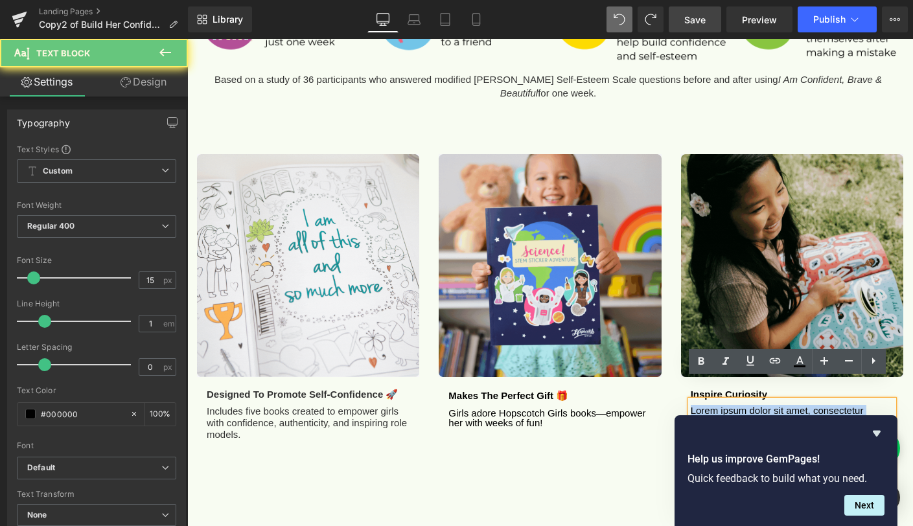
click at [750, 405] on p "Lorem ipsum dolor sit amet, consectetur adipiscing elit, sed do eiusmod tempor …" at bounding box center [791, 453] width 203 height 97
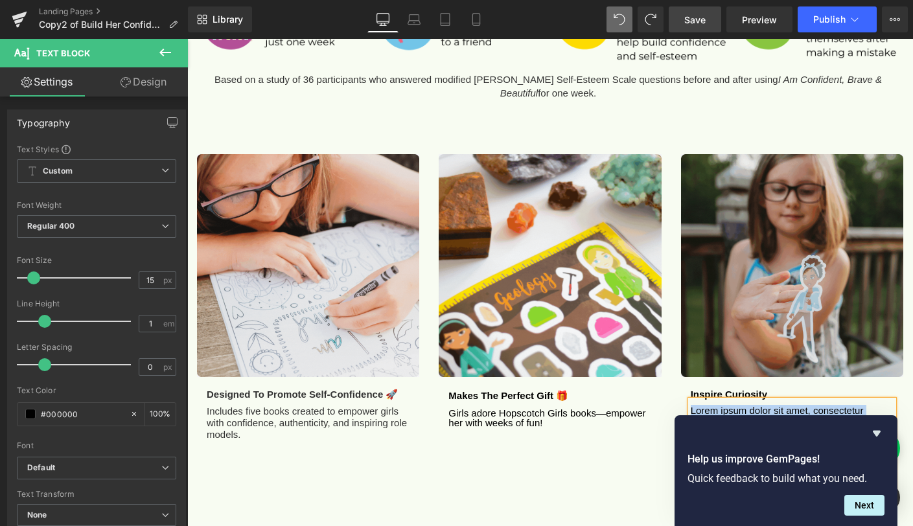
paste div
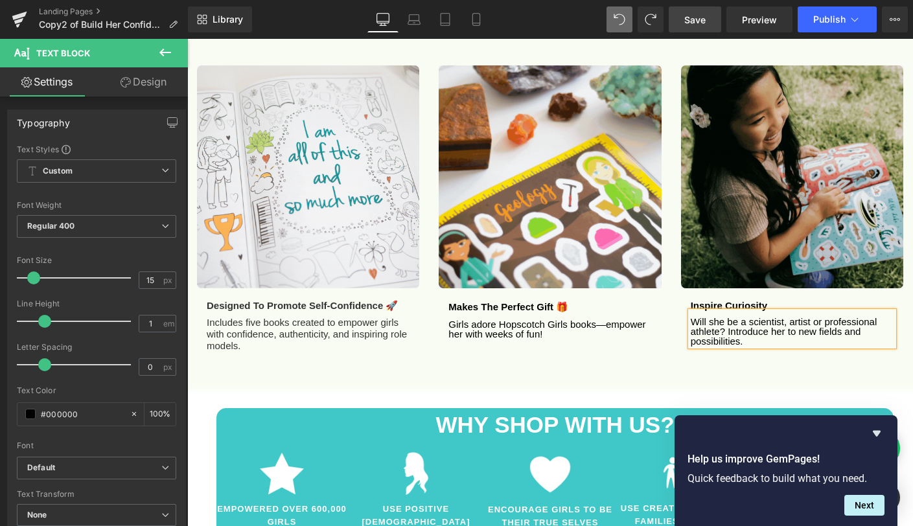
scroll to position [1314, 0]
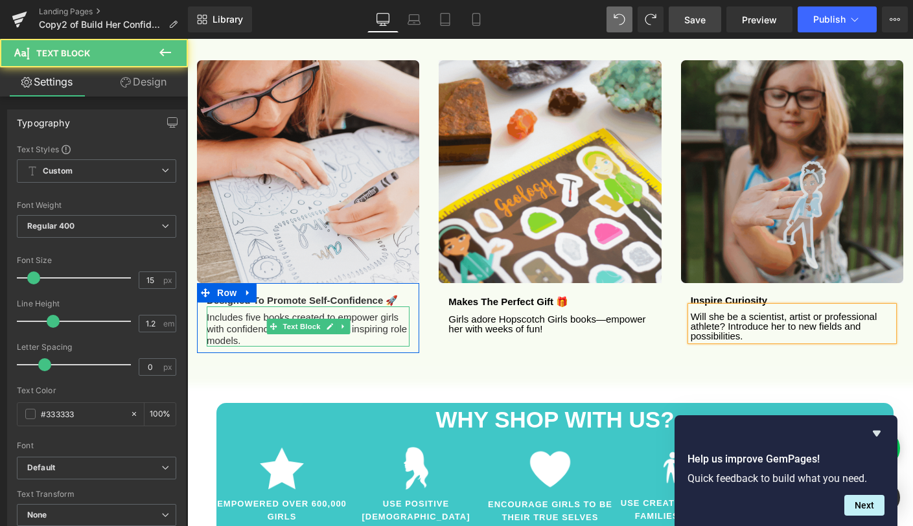
click at [372, 312] on p "Includes five books created to empower girls with confidence, authenticity, and…" at bounding box center [308, 329] width 203 height 35
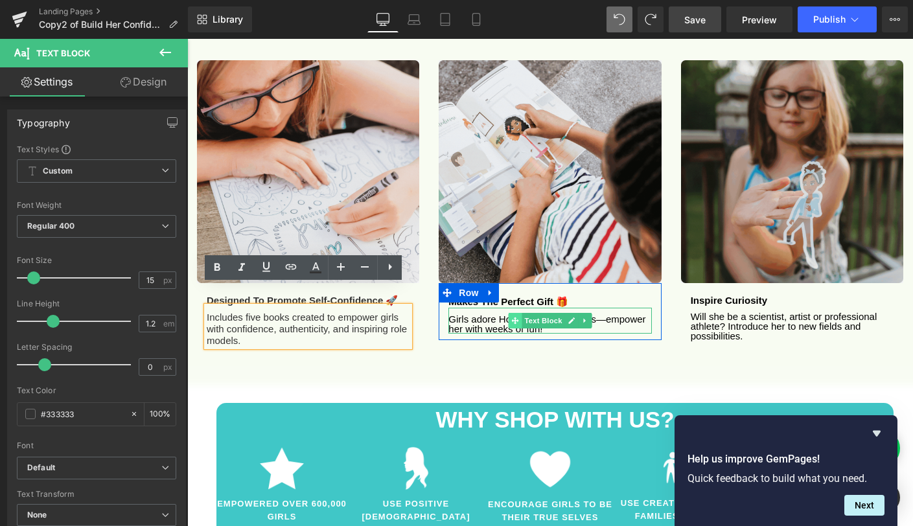
click at [516, 313] on span at bounding box center [515, 321] width 14 height 16
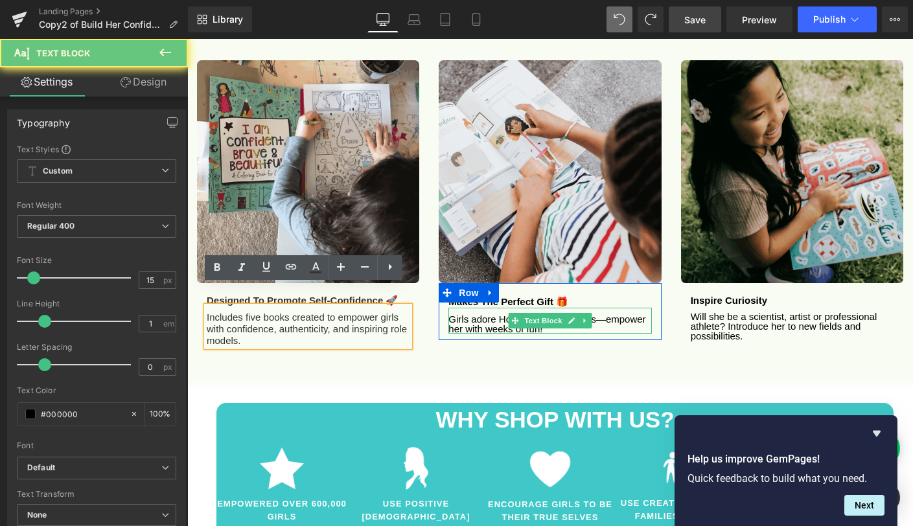
click at [466, 314] on p "Girls adore Hopscotch Girls books—empower her with weeks of fun!" at bounding box center [549, 323] width 203 height 19
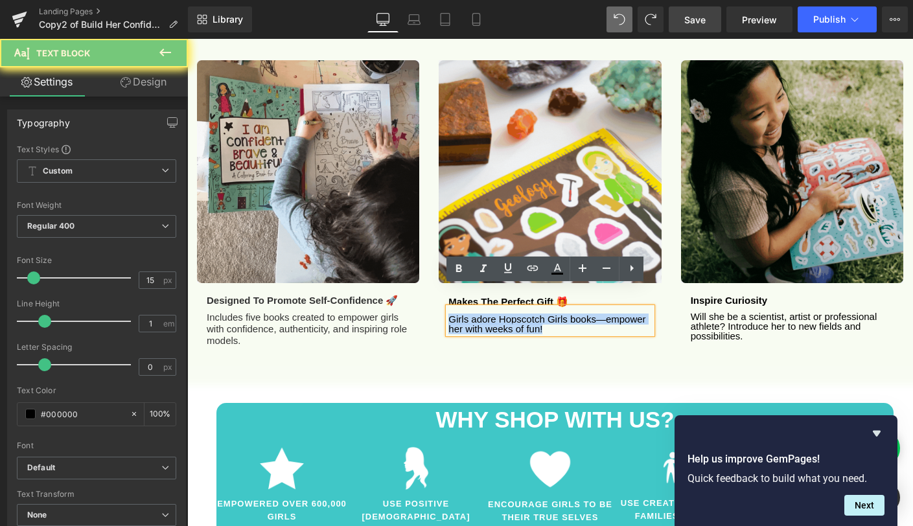
click at [466, 314] on p "Girls adore Hopscotch Girls books—empower her with weeks of fun!" at bounding box center [549, 323] width 203 height 19
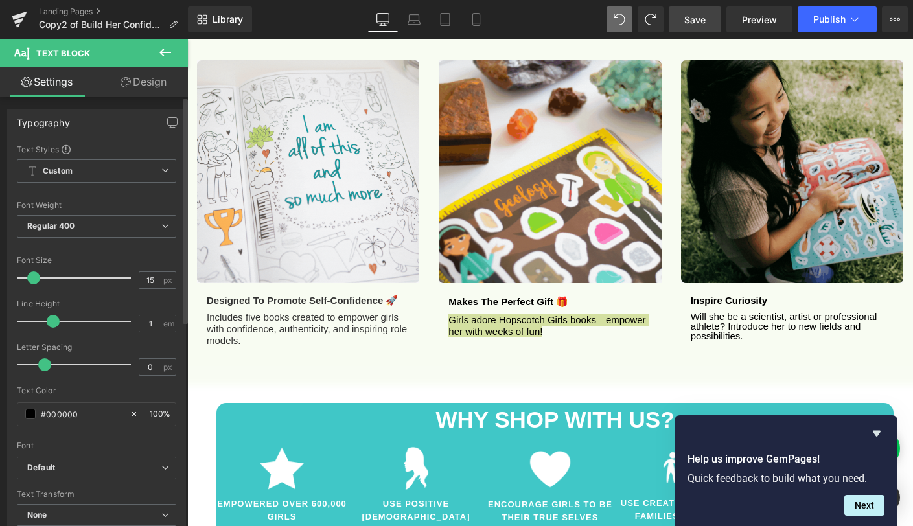
drag, startPoint x: 41, startPoint y: 321, endPoint x: 48, endPoint y: 320, distance: 6.6
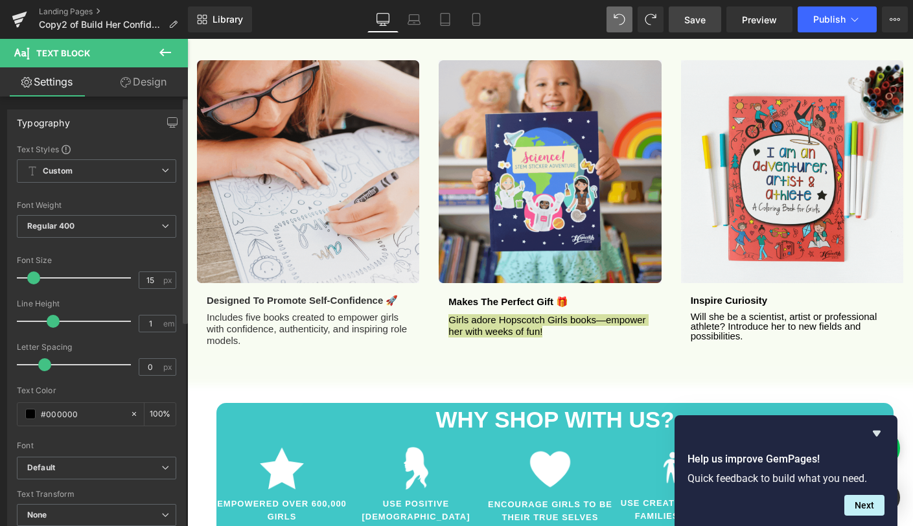
click at [48, 320] on span at bounding box center [53, 321] width 13 height 13
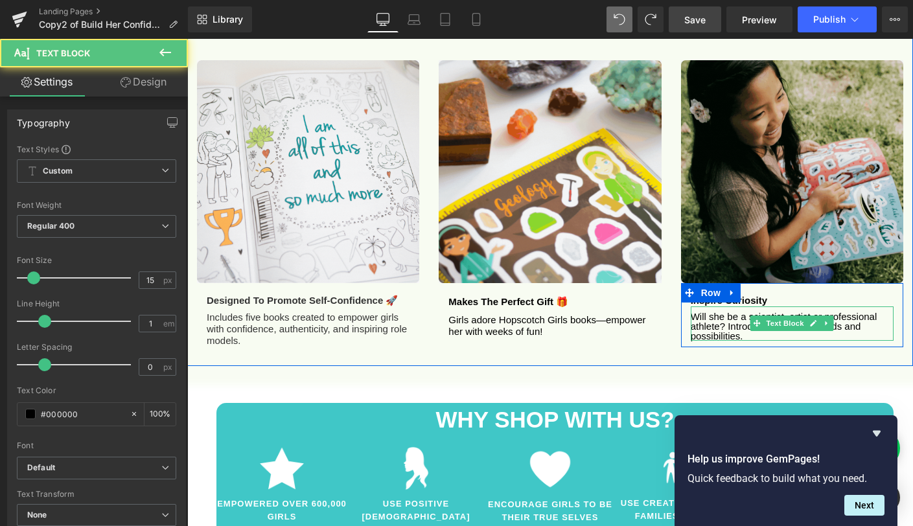
click at [695, 312] on p "Will she be a scientist, artist or professional athlete? Introduce her to new f…" at bounding box center [791, 326] width 203 height 29
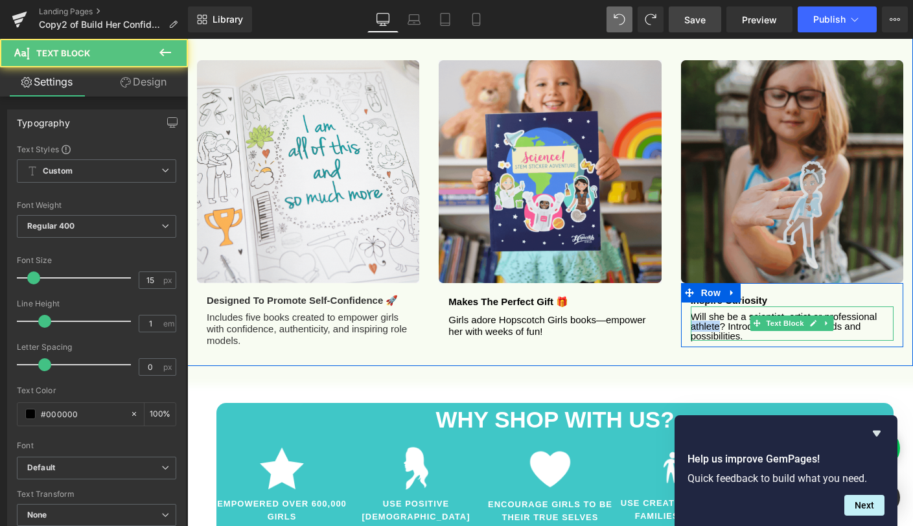
click at [695, 312] on p "Will she be a scientist, artist or professional athlete? Introduce her to new f…" at bounding box center [791, 326] width 203 height 29
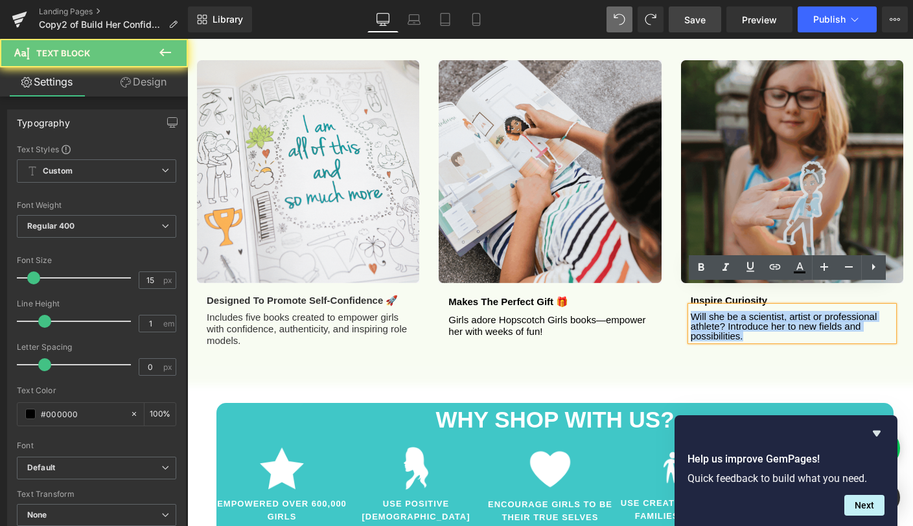
click at [695, 312] on p "Will she be a scientist, artist or professional athlete? Introduce her to new f…" at bounding box center [791, 326] width 203 height 29
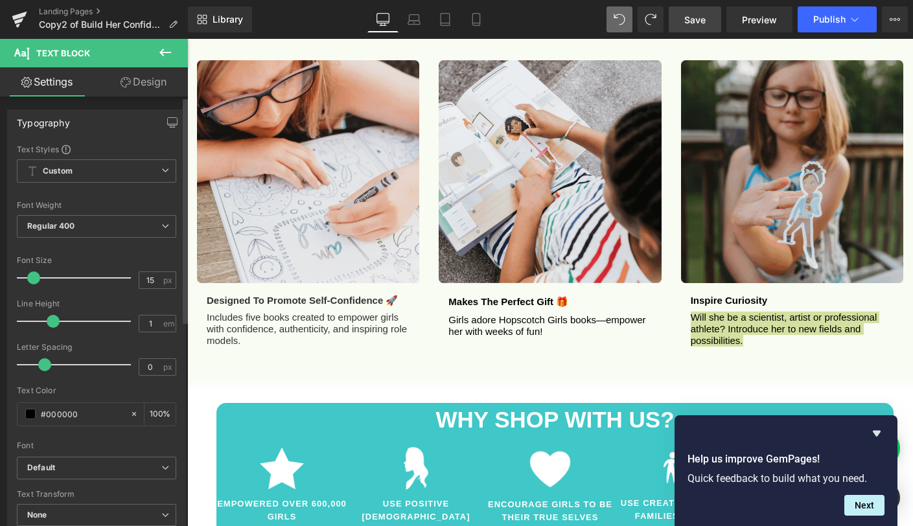
drag, startPoint x: 45, startPoint y: 323, endPoint x: 52, endPoint y: 323, distance: 7.2
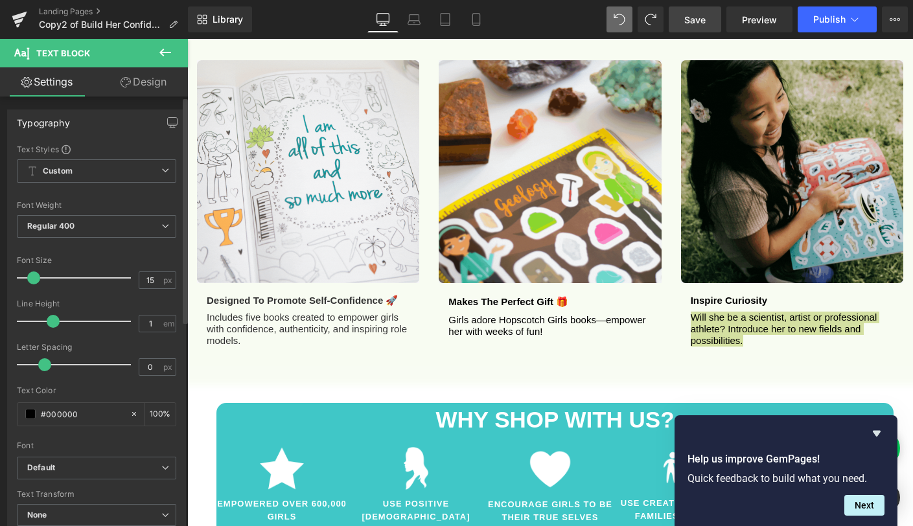
click at [52, 323] on span at bounding box center [53, 321] width 13 height 13
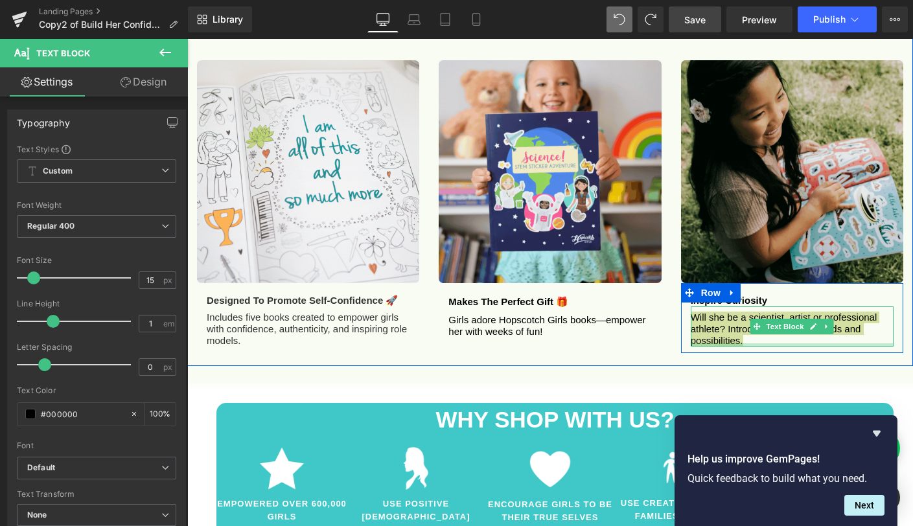
click at [720, 343] on div at bounding box center [791, 344] width 203 height 3
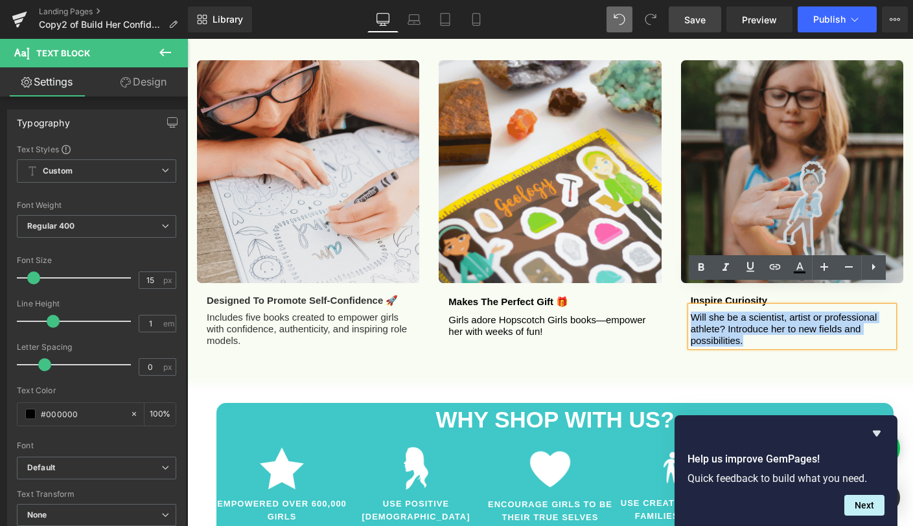
click at [727, 323] on p "Will she be a scientist, artist or professional athlete? Introduce her to new f…" at bounding box center [791, 329] width 203 height 35
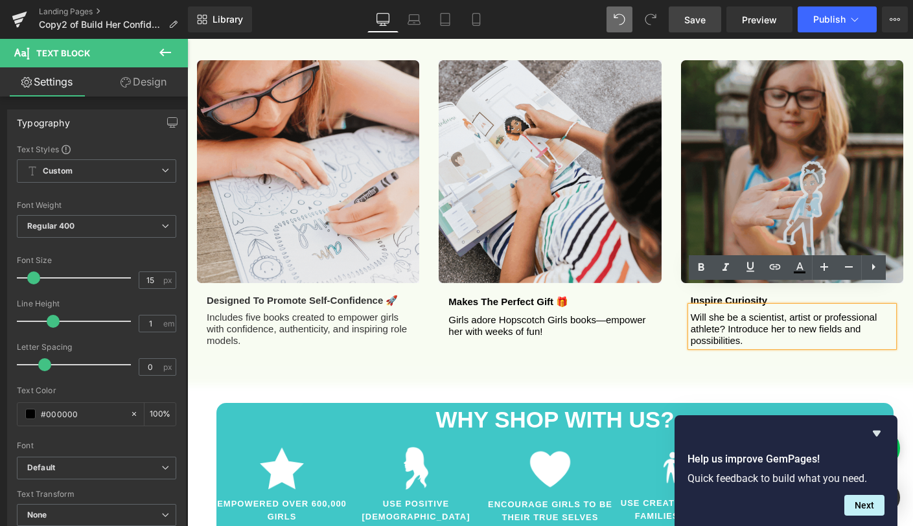
click at [664, 280] on div "Image Makes the perfect gift 🎁 Heading Girls adore Hopscotch Girls books—empowe…" at bounding box center [550, 201] width 242 height 283
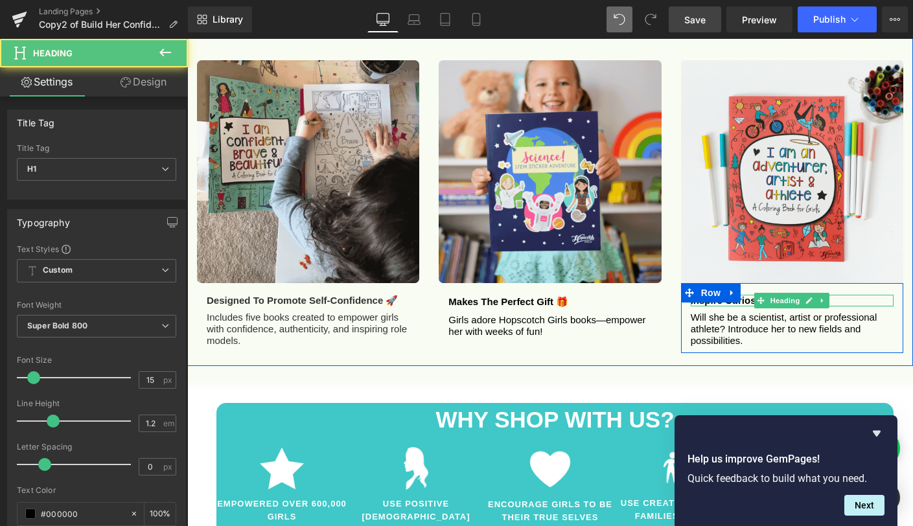
click at [745, 295] on b "Inspire curiosity" at bounding box center [728, 300] width 76 height 11
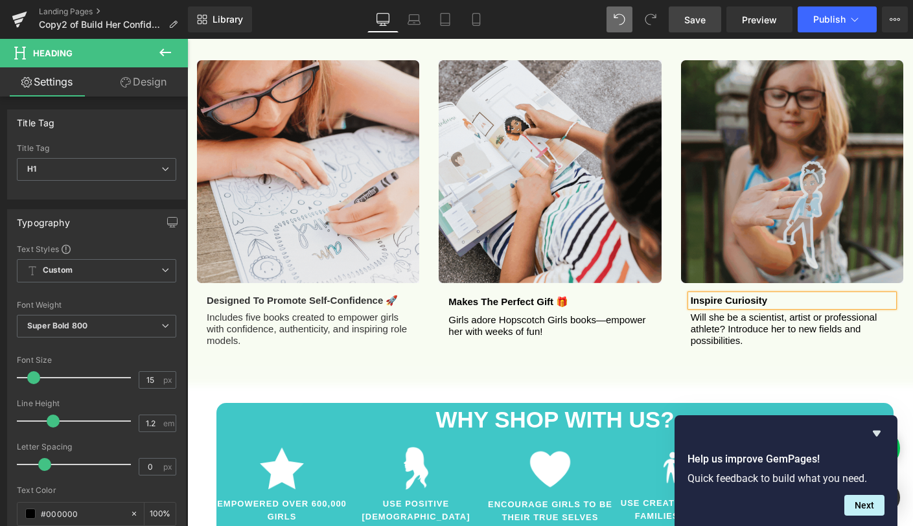
click at [771, 295] on h1 "Inspire curiosity" at bounding box center [791, 301] width 203 height 12
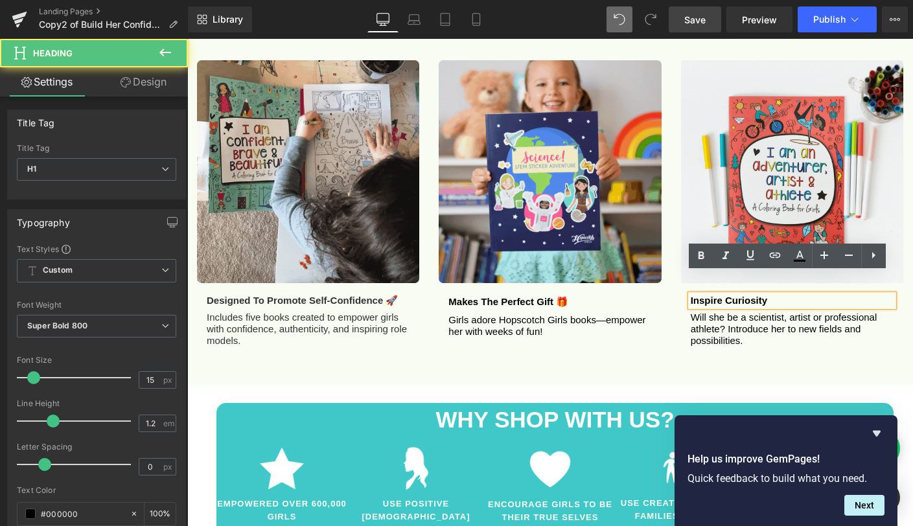
paste div
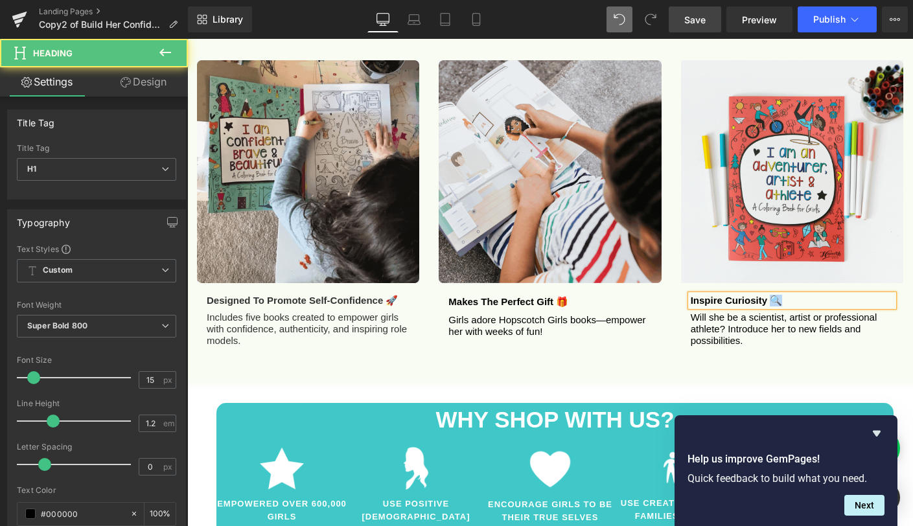
click at [771, 295] on b "Inspire curiosity 🔍" at bounding box center [736, 300] width 92 height 11
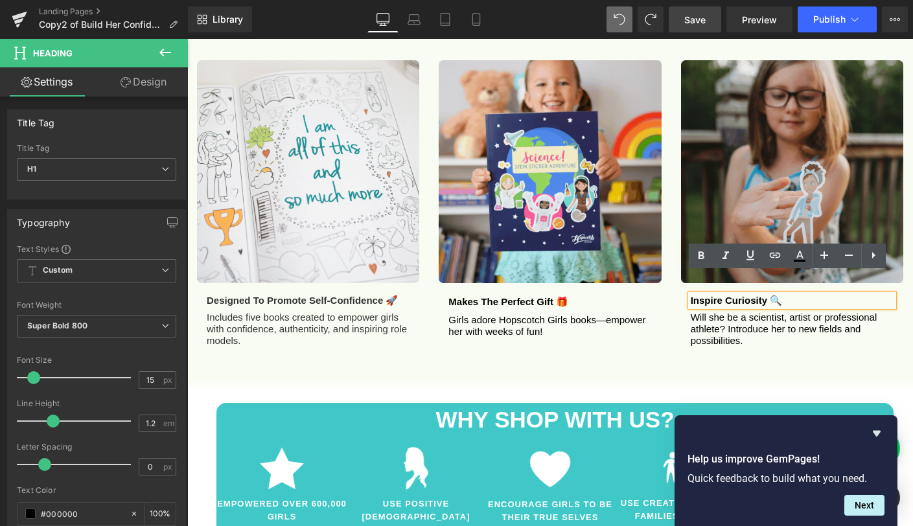
click at [642, 334] on div "Image Designed to promote self-confidence 🚀 Heading Includes five books created…" at bounding box center [549, 192] width 725 height 334
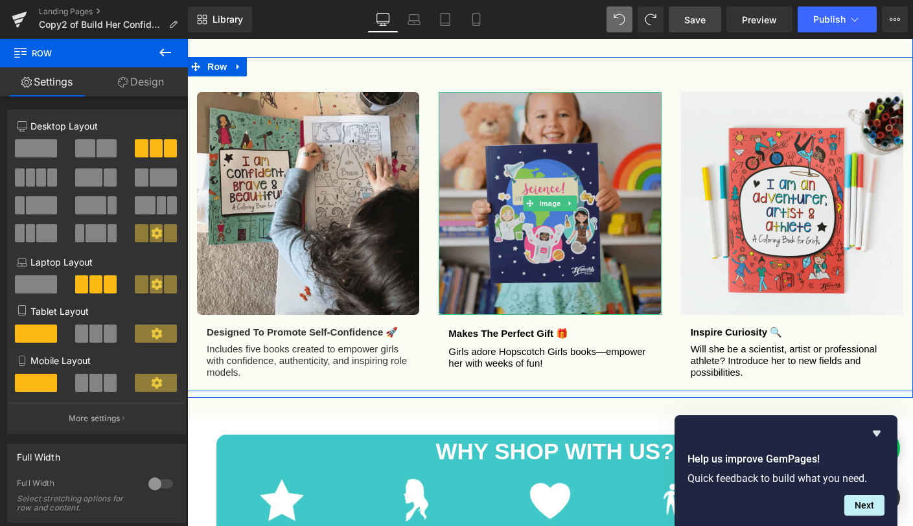
scroll to position [1131, 0]
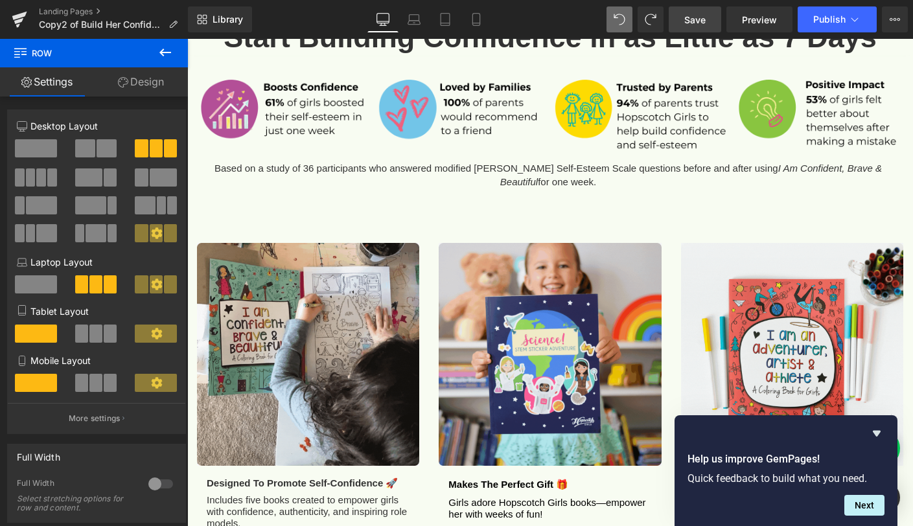
click at [689, 21] on span "Save" at bounding box center [694, 20] width 21 height 14
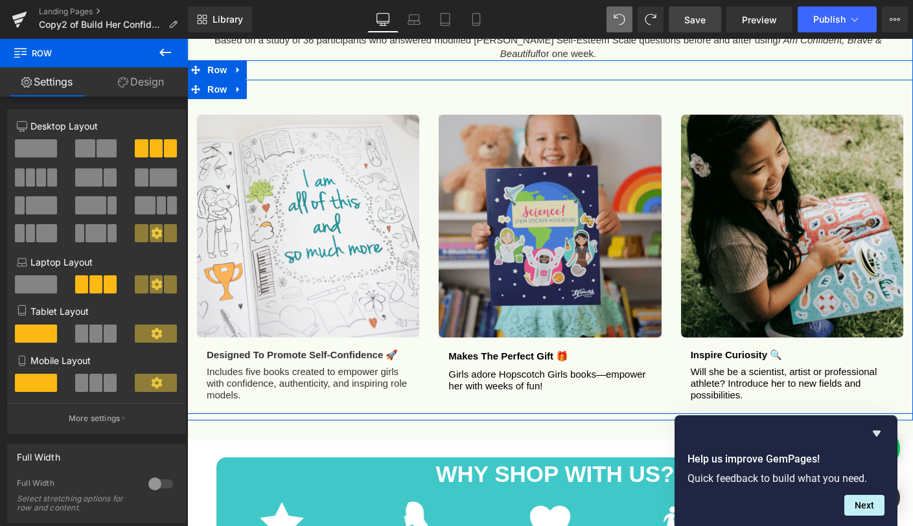
scroll to position [1269, 0]
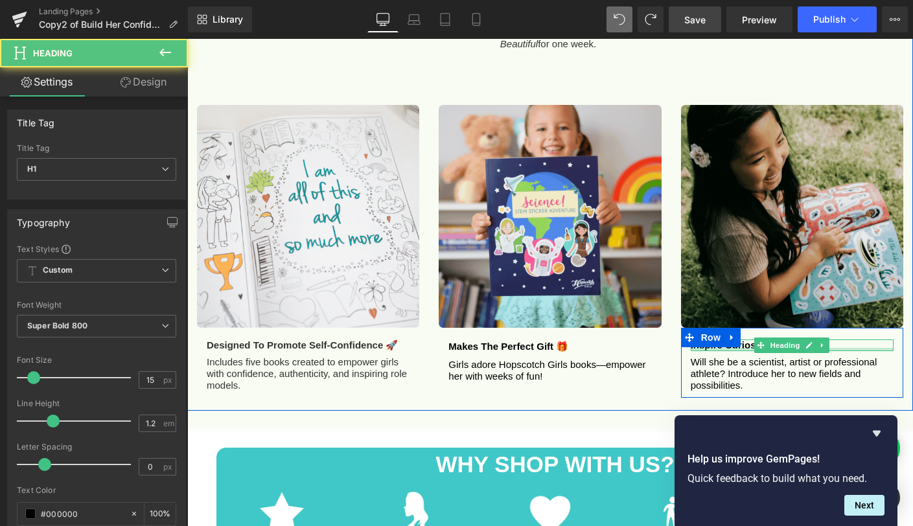
click at [735, 348] on div at bounding box center [791, 349] width 203 height 3
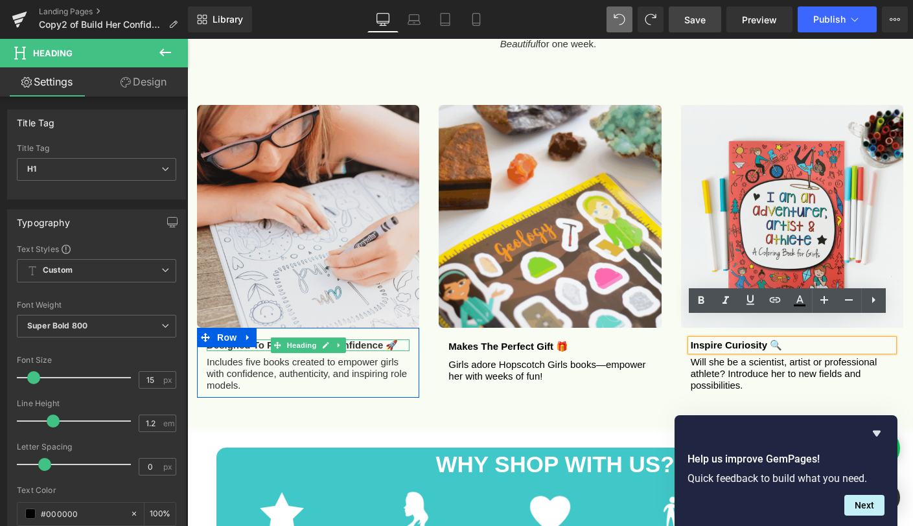
click at [256, 339] on b "Designed to promote self-confidence 🚀" at bounding box center [302, 344] width 191 height 11
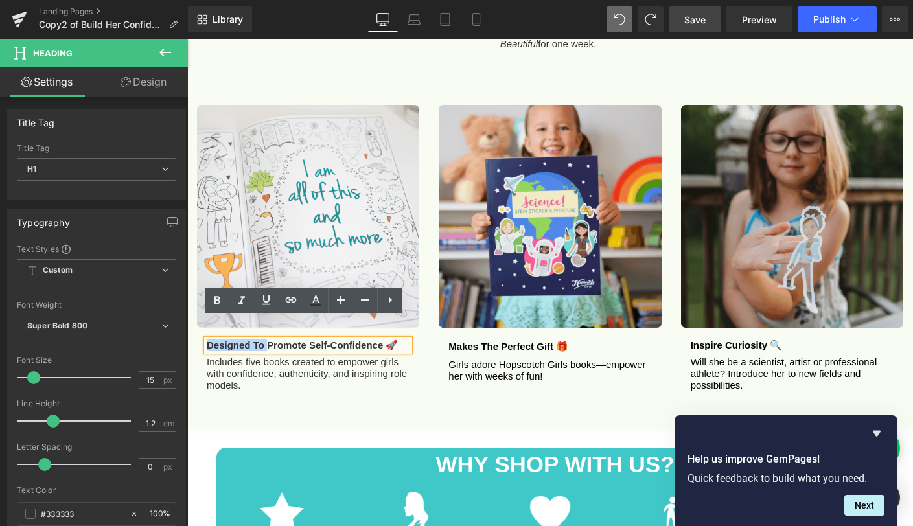
drag, startPoint x: 262, startPoint y: 324, endPoint x: 198, endPoint y: 321, distance: 64.8
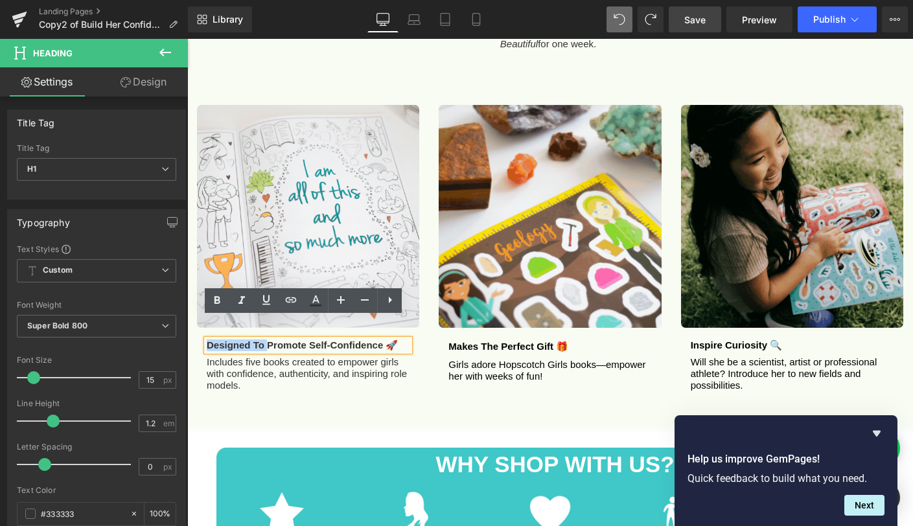
click at [198, 339] on div "Designed to promote self-confidence 🚀 Heading Includes five books created to em…" at bounding box center [308, 365] width 222 height 52
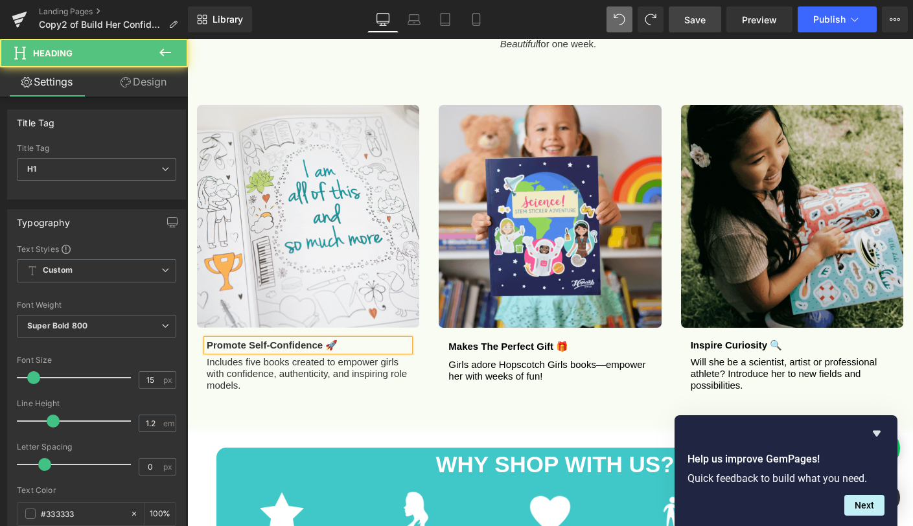
click at [239, 339] on b "promote self-confidence 🚀" at bounding box center [272, 344] width 131 height 11
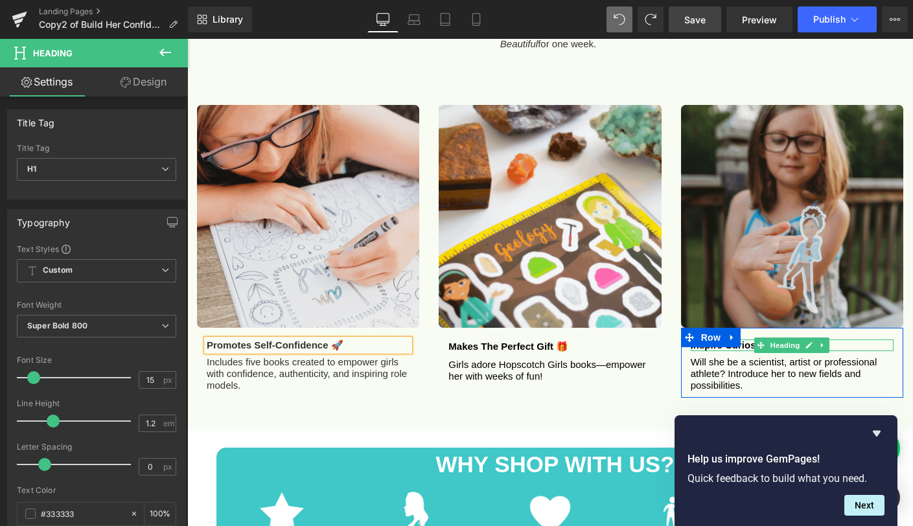
click at [741, 339] on b "Inspire curiosity 🔍" at bounding box center [736, 344] width 92 height 11
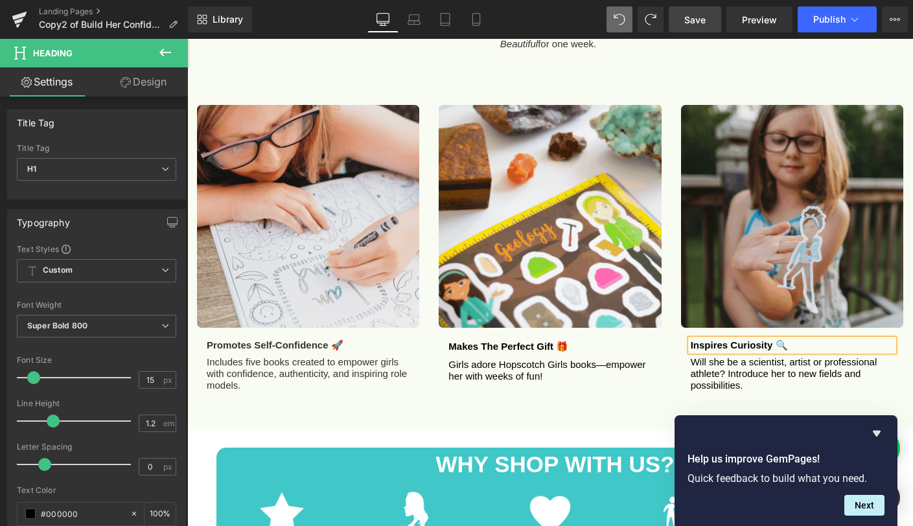
click at [394, 386] on div "Start Building Confidence in as Little as 7 Days Heading Image Based on a study…" at bounding box center [549, 137] width 725 height 548
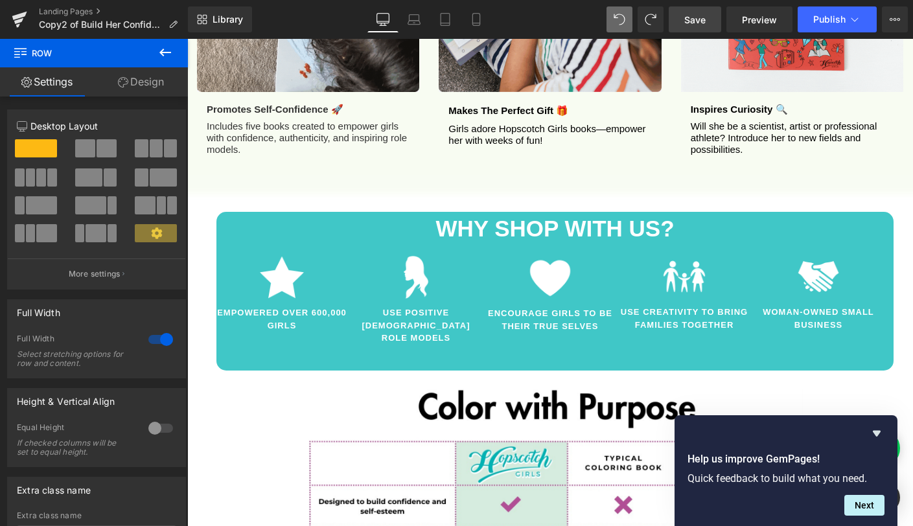
scroll to position [1497, 0]
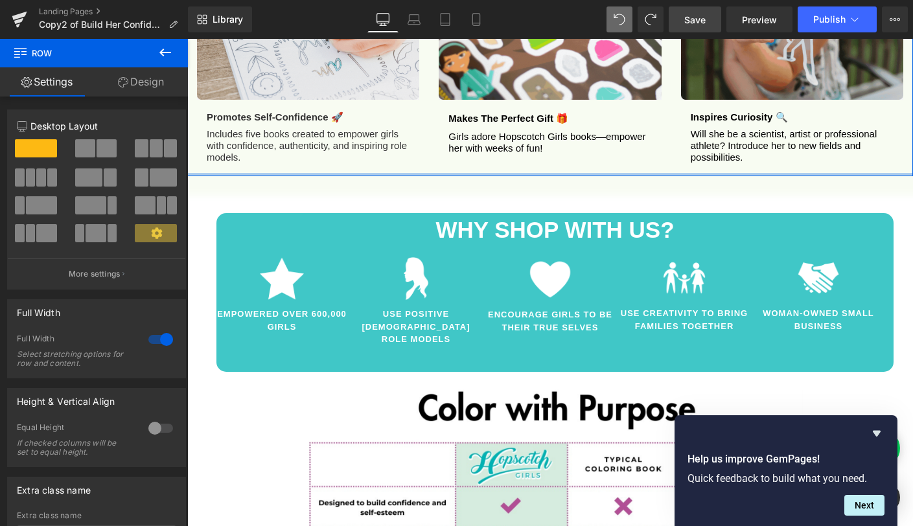
drag, startPoint x: 420, startPoint y: 157, endPoint x: 420, endPoint y: 141, distance: 16.2
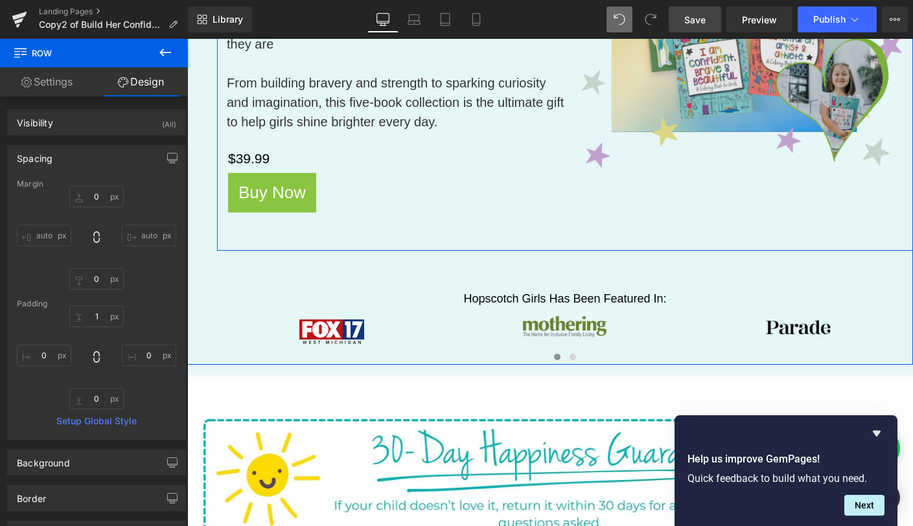
scroll to position [540, 0]
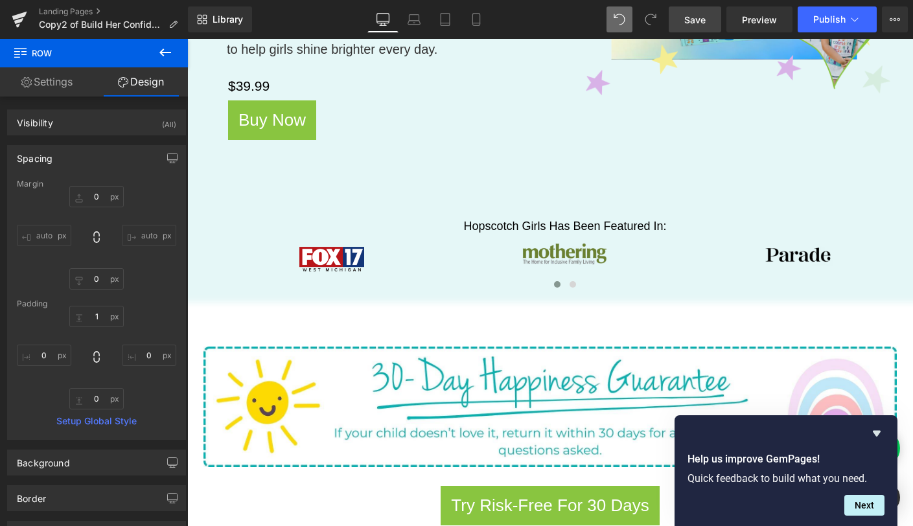
click at [685, 20] on span "Save" at bounding box center [694, 20] width 21 height 14
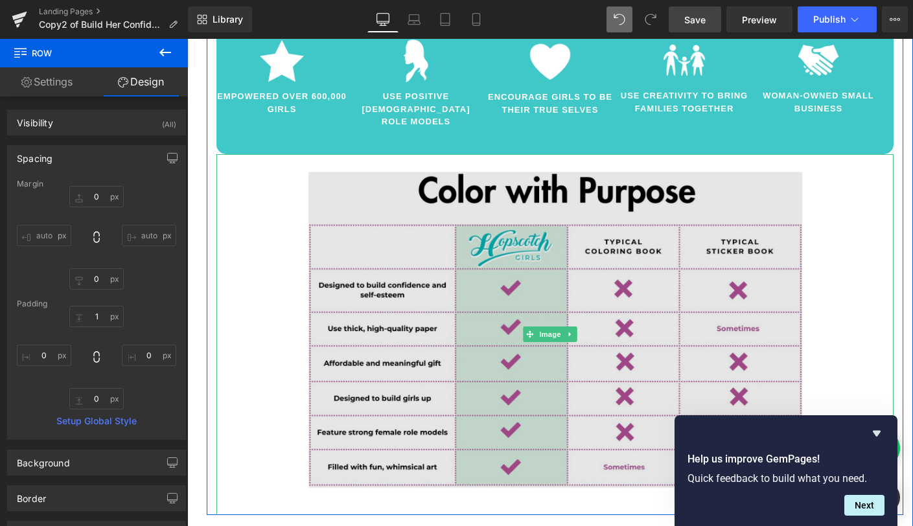
scroll to position [1718, 0]
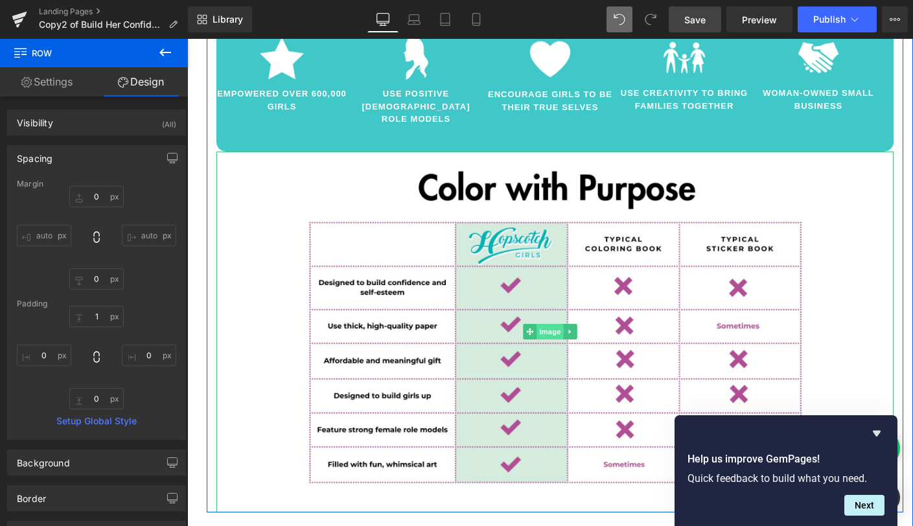
click at [547, 324] on span "Image" at bounding box center [549, 332] width 27 height 16
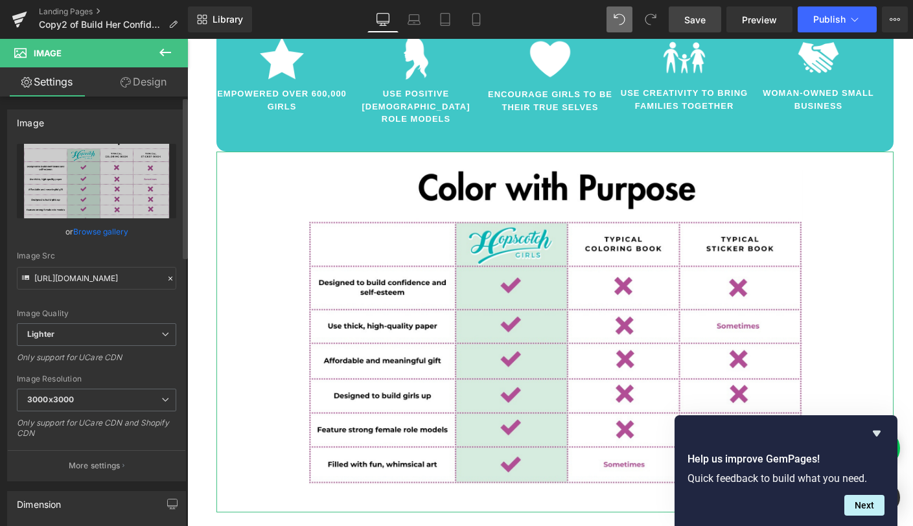
click at [91, 234] on link "Browse gallery" at bounding box center [100, 231] width 55 height 23
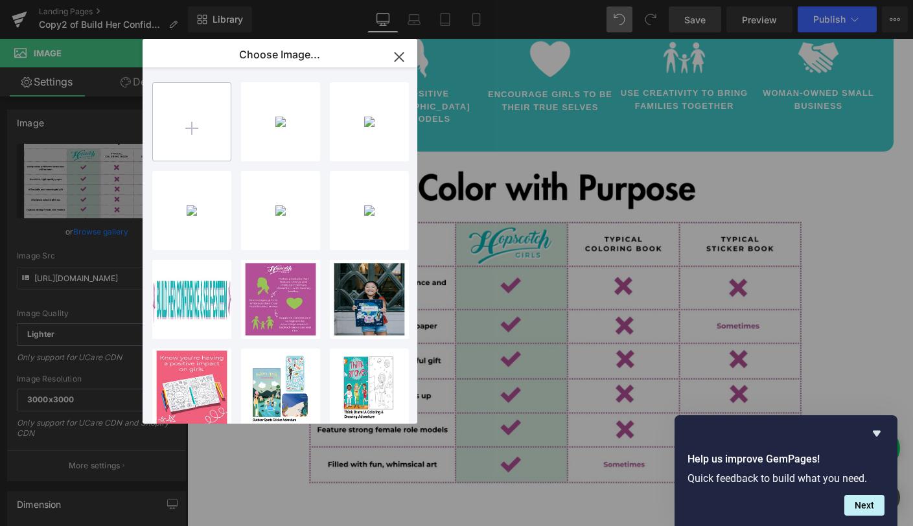
click at [189, 128] on input "file" at bounding box center [192, 122] width 78 height 78
type input "C:\fakepath\Color with purpose chart(1).png"
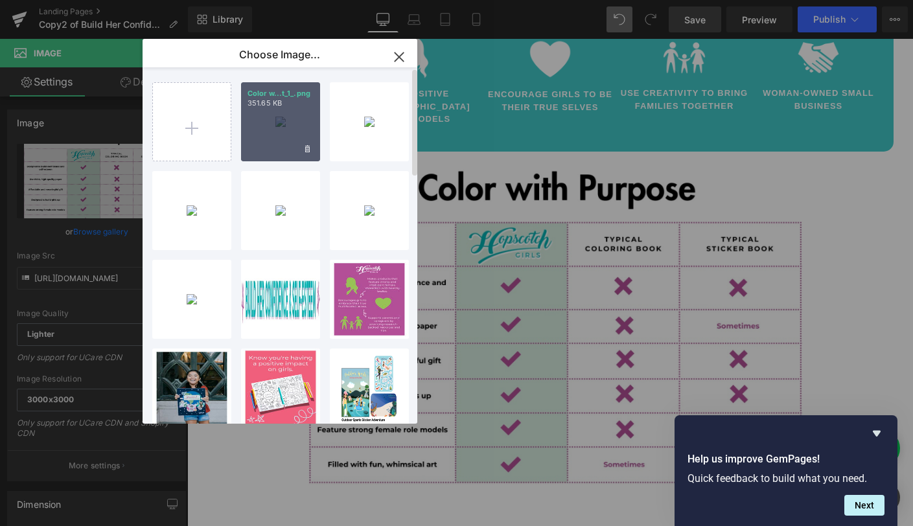
click at [269, 132] on div "Color w...t_1_.png 351.65 KB" at bounding box center [280, 121] width 79 height 79
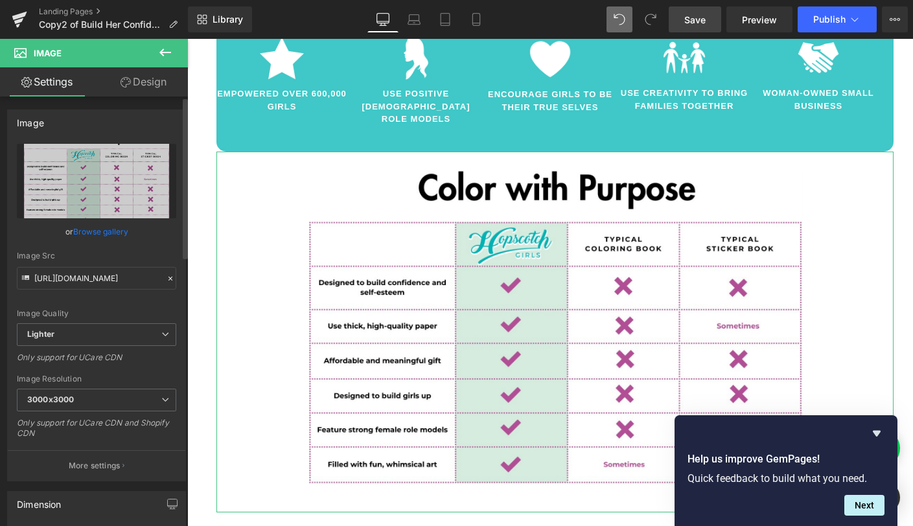
click at [93, 227] on link "Browse gallery" at bounding box center [100, 231] width 55 height 23
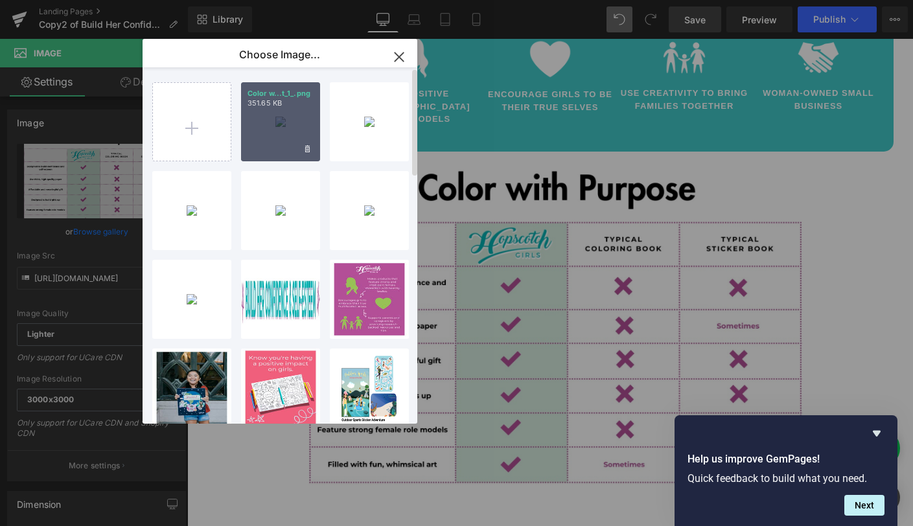
click at [256, 115] on div "Color w...t_1_.png 351.65 KB" at bounding box center [280, 121] width 79 height 79
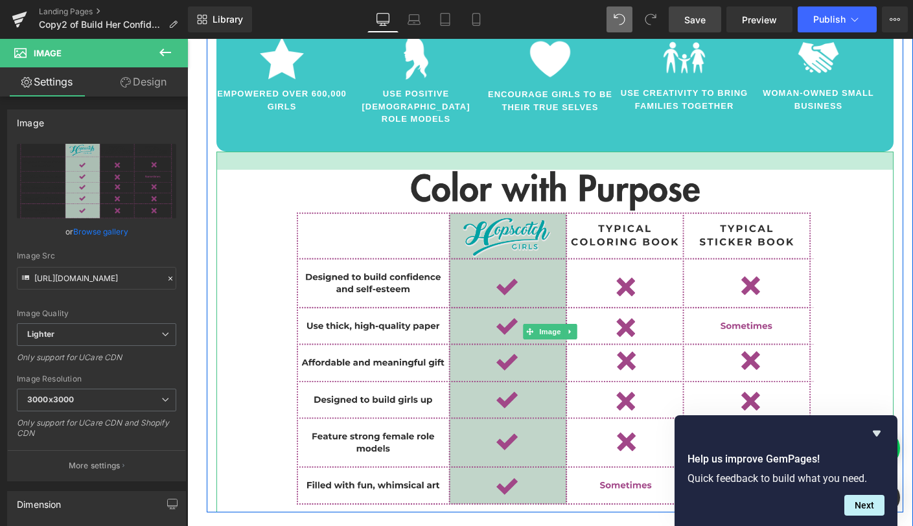
drag, startPoint x: 441, startPoint y: 119, endPoint x: 441, endPoint y: 137, distance: 18.1
click at [441, 152] on div "Image" at bounding box center [554, 332] width 677 height 361
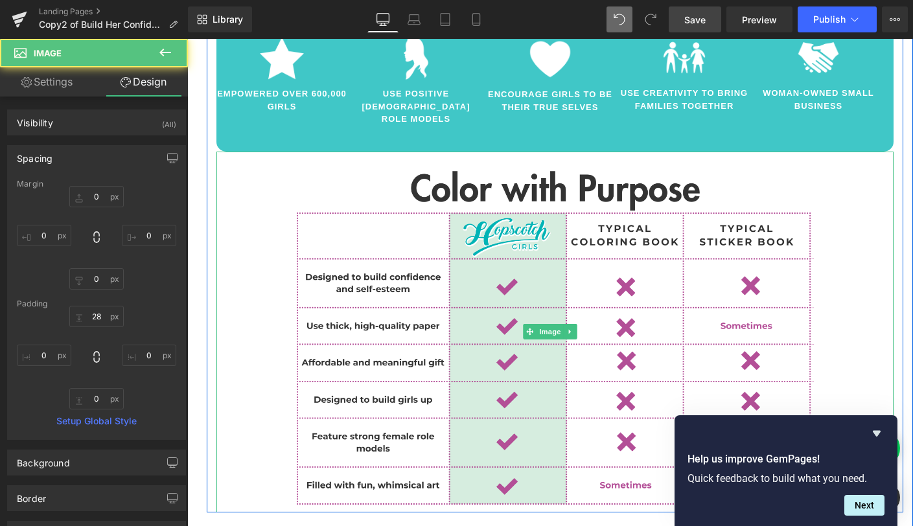
click at [861, 217] on div at bounding box center [554, 332] width 677 height 361
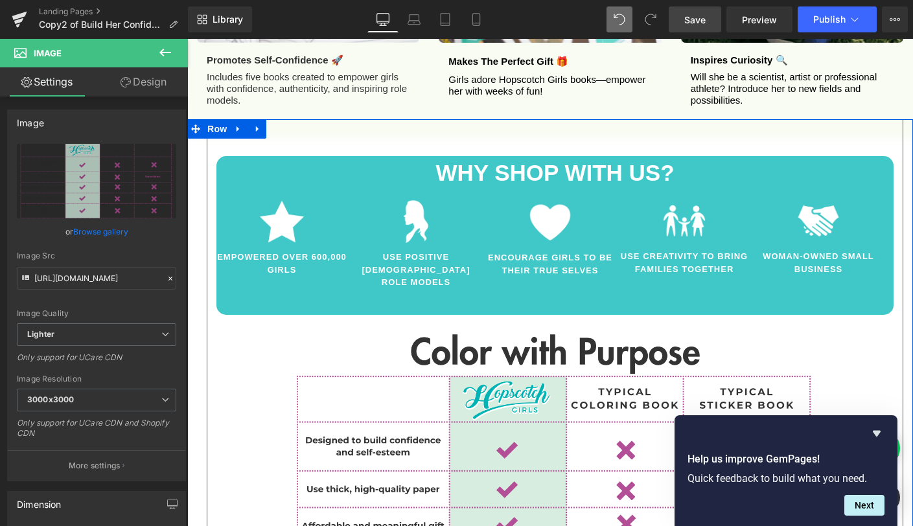
scroll to position [1563, 0]
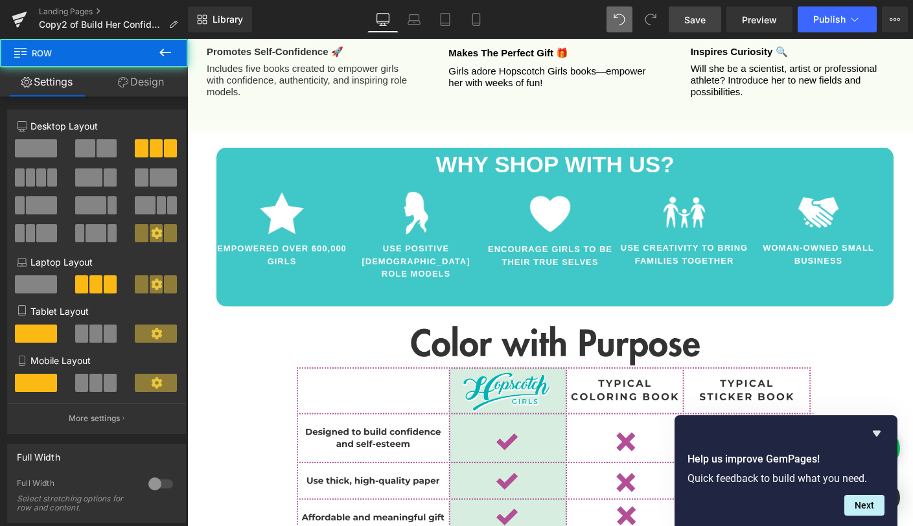
click at [705, 13] on span "Save" at bounding box center [694, 20] width 21 height 14
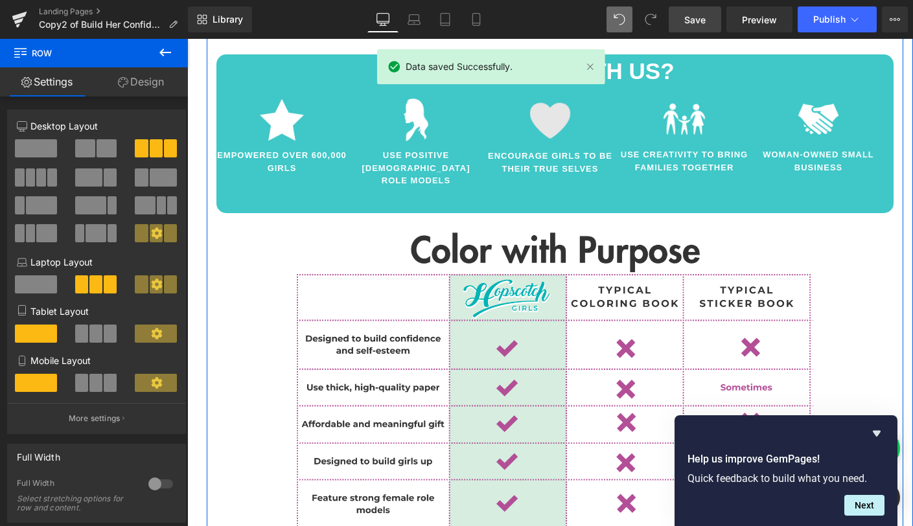
scroll to position [1662, 0]
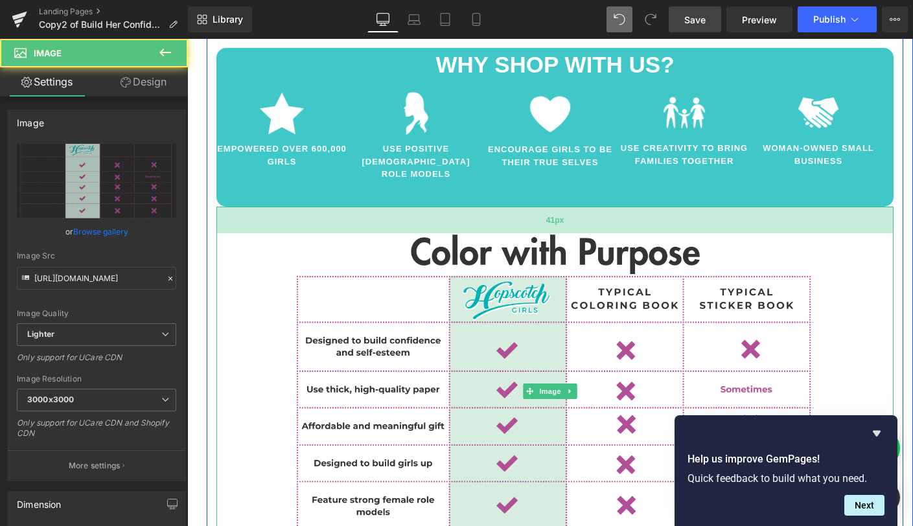
drag, startPoint x: 519, startPoint y: 187, endPoint x: 517, endPoint y: 196, distance: 8.5
click at [517, 207] on div "41px" at bounding box center [554, 220] width 677 height 27
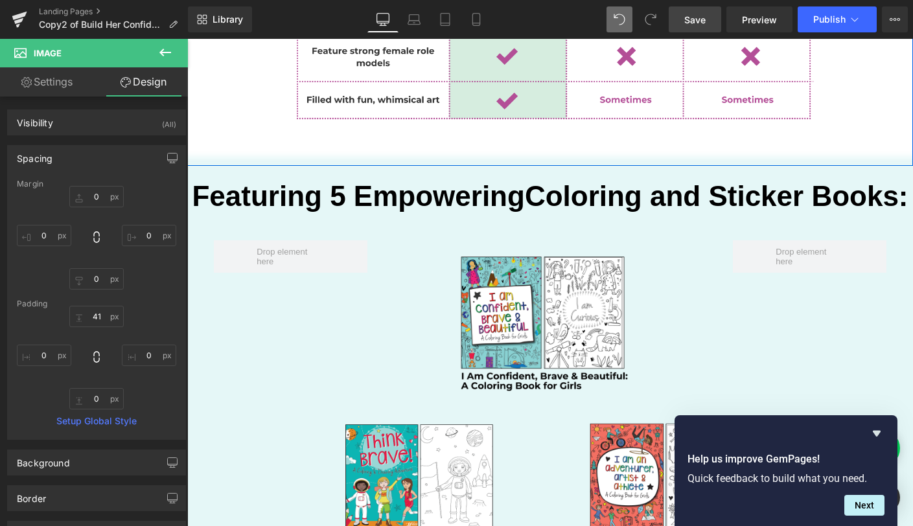
scroll to position [2129, 0]
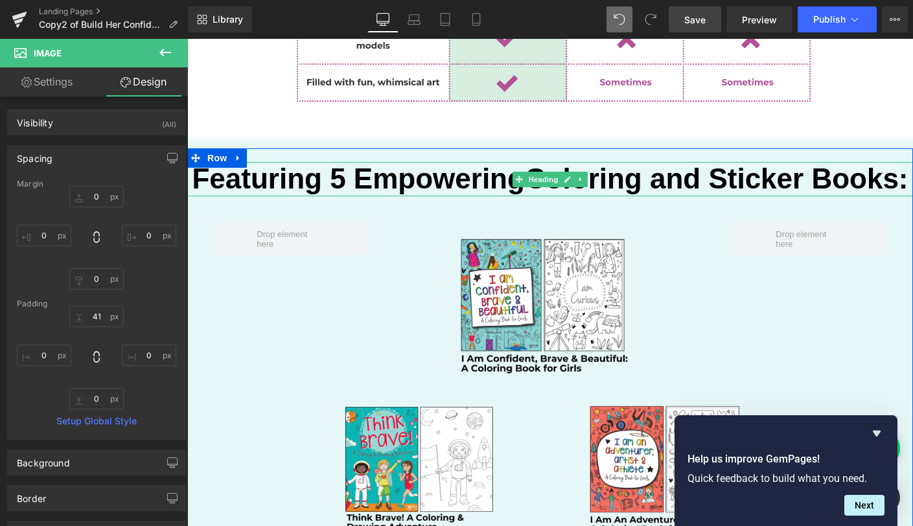
click at [642, 163] on strong "Coloring and Sticker Books:" at bounding box center [716, 179] width 383 height 32
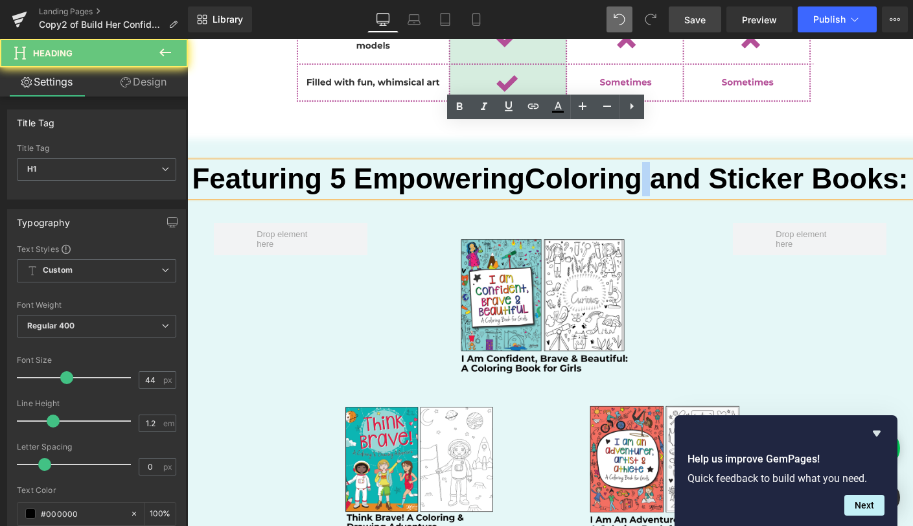
click at [642, 163] on strong "Coloring and Sticker Books:" at bounding box center [716, 179] width 383 height 32
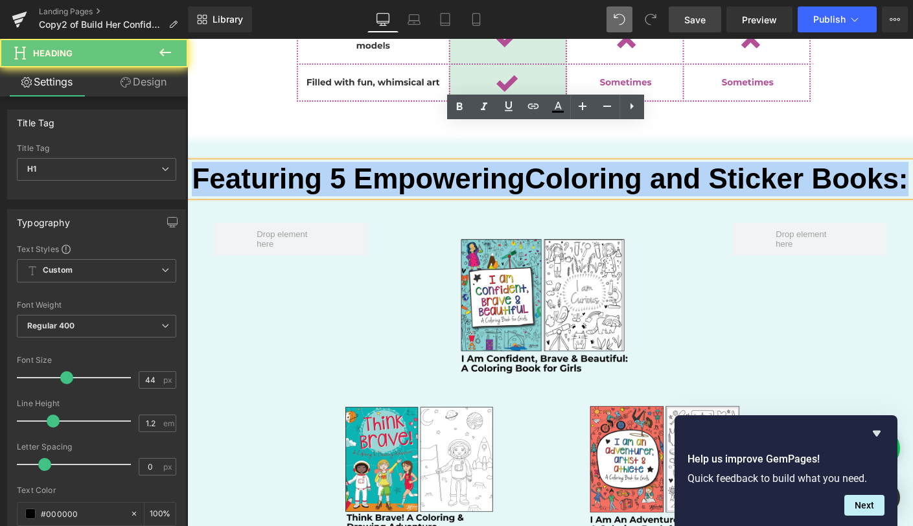
click at [642, 163] on strong "Coloring and Sticker Books:" at bounding box center [716, 179] width 383 height 32
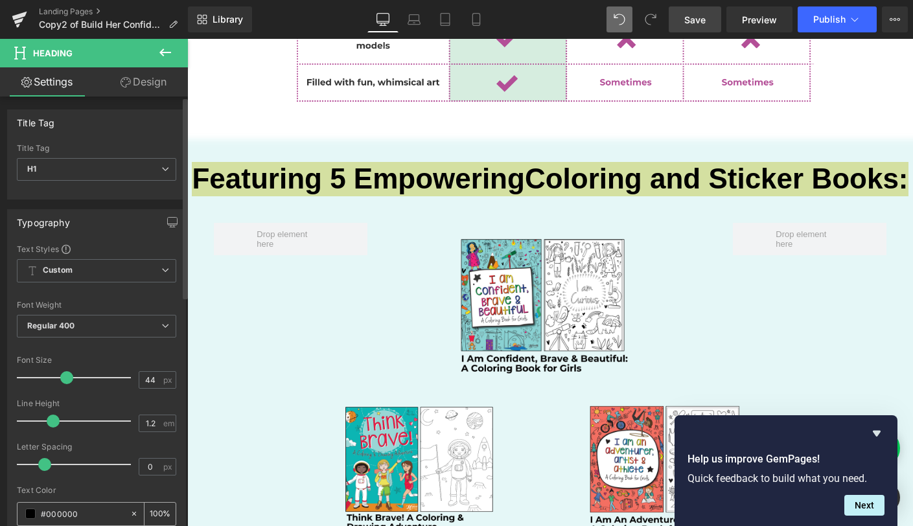
click at [61, 516] on input "#000000" at bounding box center [82, 513] width 83 height 14
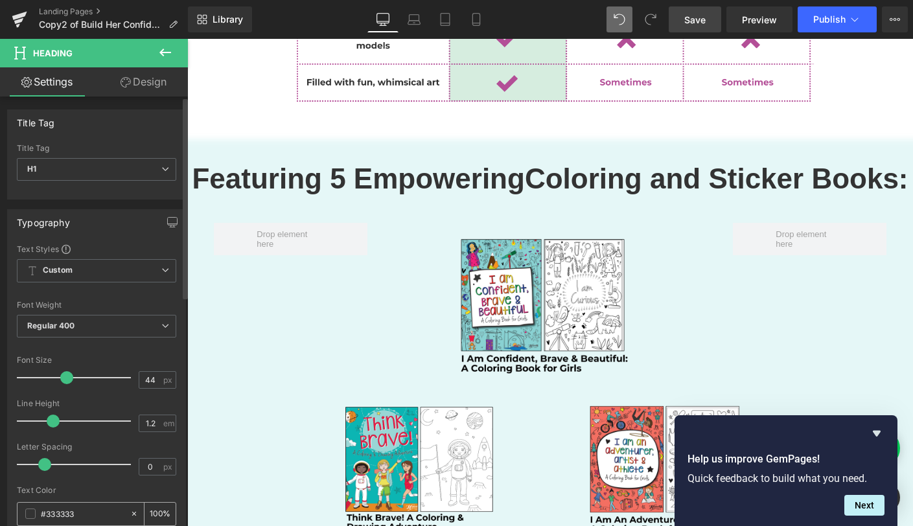
type input "#333333"
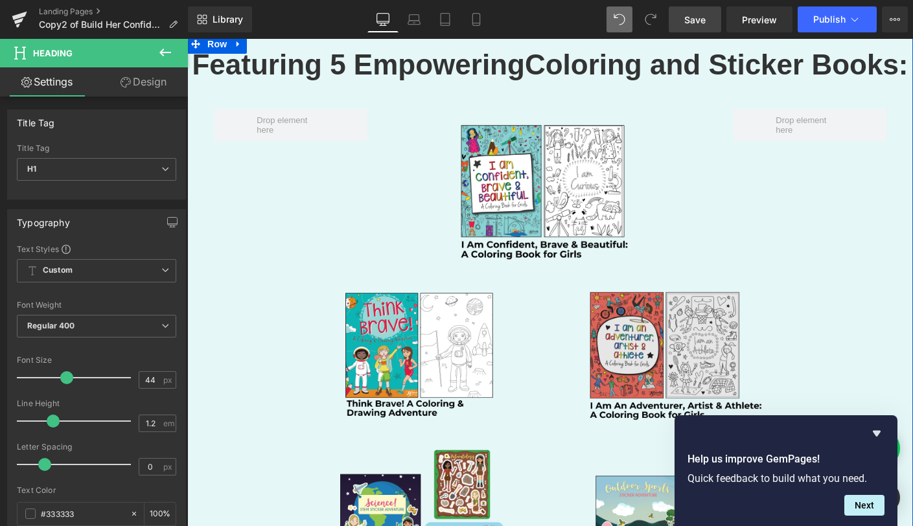
scroll to position [2216, 0]
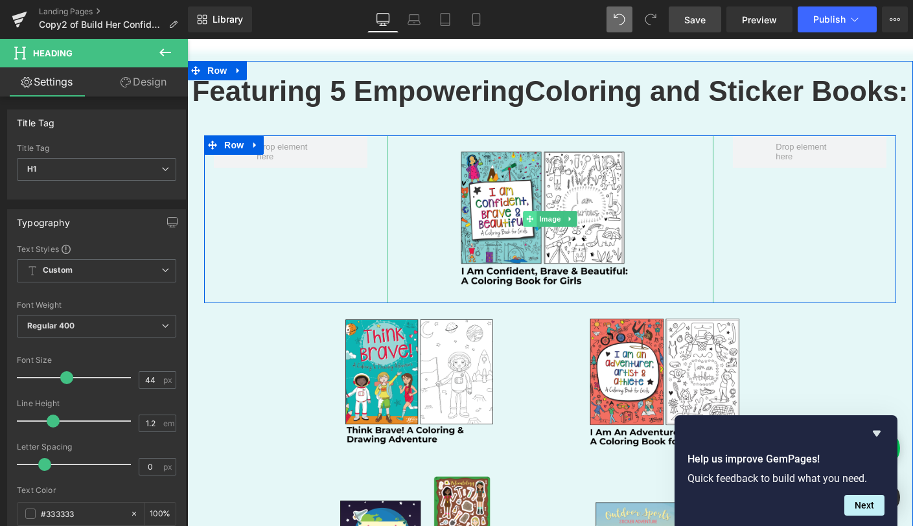
click at [526, 215] on icon at bounding box center [529, 219] width 7 height 8
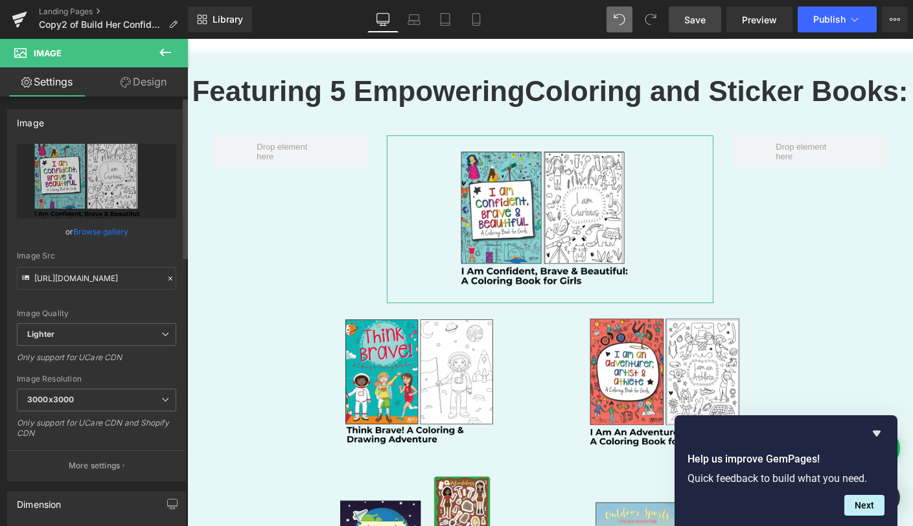
click at [91, 232] on link "Browse gallery" at bounding box center [100, 231] width 55 height 23
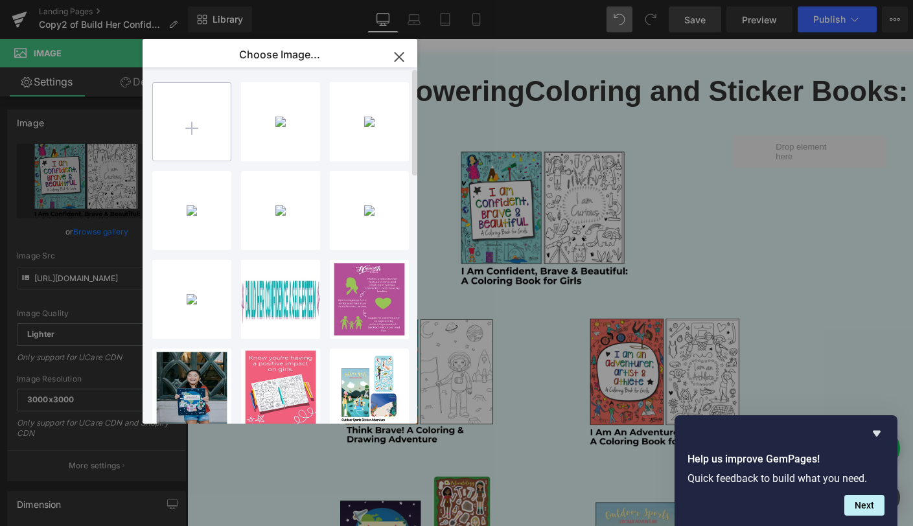
click at [199, 116] on input "file" at bounding box center [192, 122] width 78 height 78
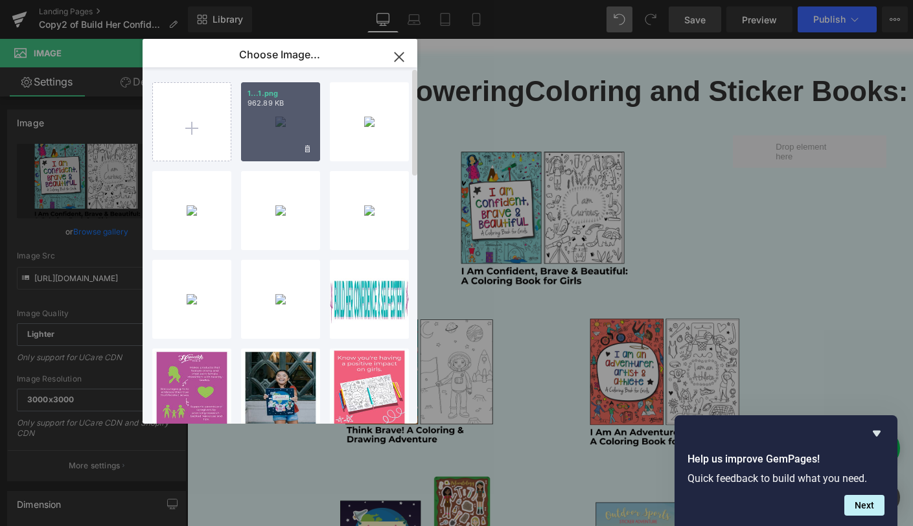
click at [274, 148] on div "1...1.png 962.89 KB" at bounding box center [280, 121] width 79 height 79
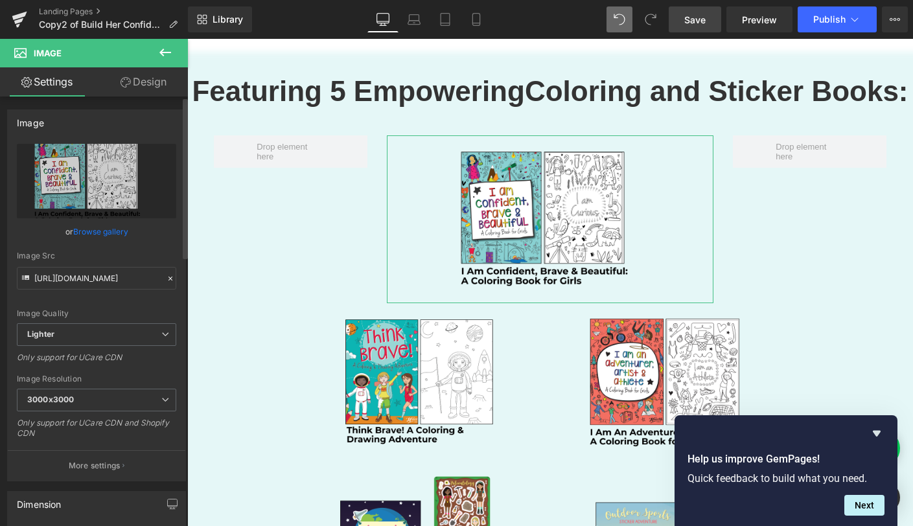
click at [87, 234] on link "Browse gallery" at bounding box center [100, 231] width 55 height 23
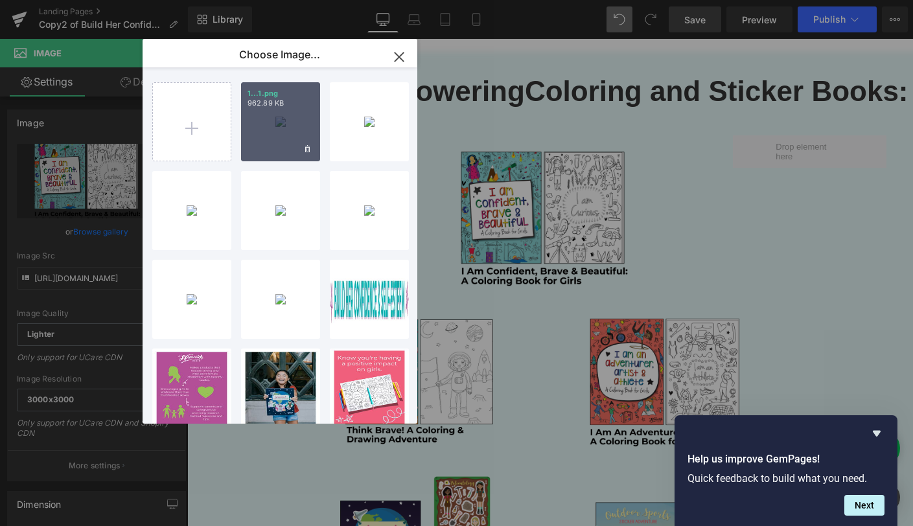
click at [264, 136] on div "1...1.png 962.89 KB" at bounding box center [280, 121] width 79 height 79
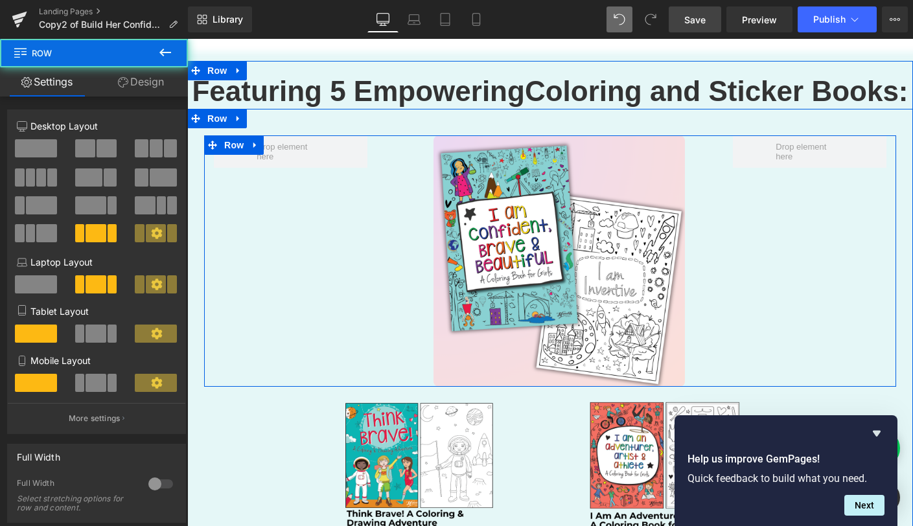
click at [289, 226] on div "Image Row" at bounding box center [550, 260] width 692 height 251
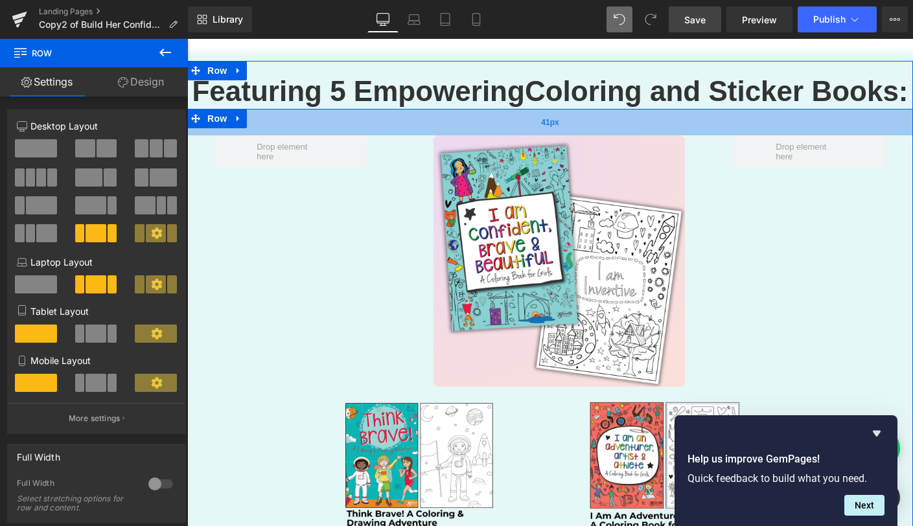
click at [354, 109] on div "41px" at bounding box center [549, 122] width 725 height 27
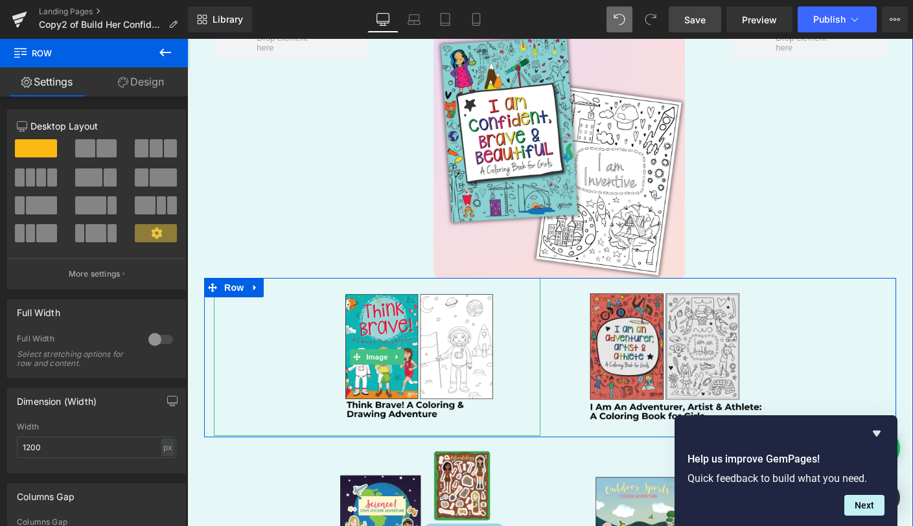
scroll to position [2326, 0]
click at [637, 323] on img at bounding box center [723, 356] width 326 height 159
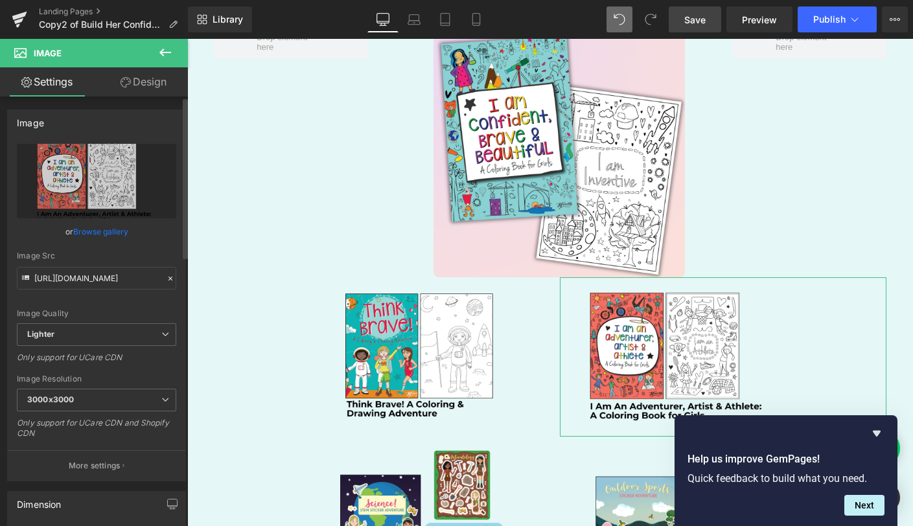
click at [107, 228] on link "Browse gallery" at bounding box center [100, 231] width 55 height 23
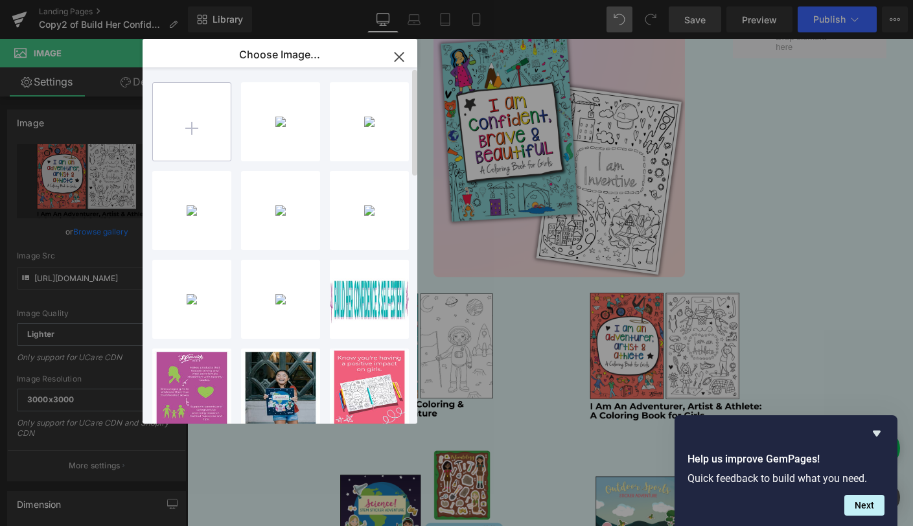
click at [193, 133] on input "file" at bounding box center [192, 122] width 78 height 78
type input "C:\fakepath\2.png"
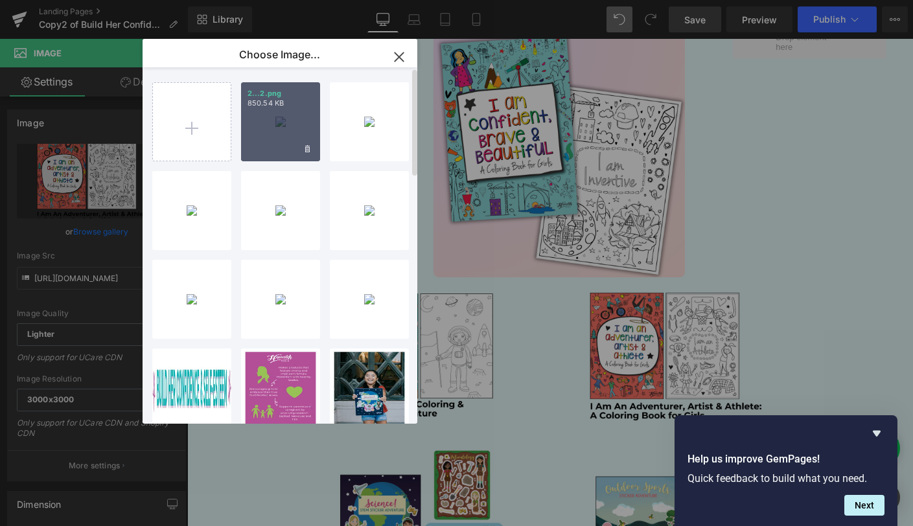
click at [264, 146] on div "2...2.png 850.54 KB" at bounding box center [280, 121] width 79 height 79
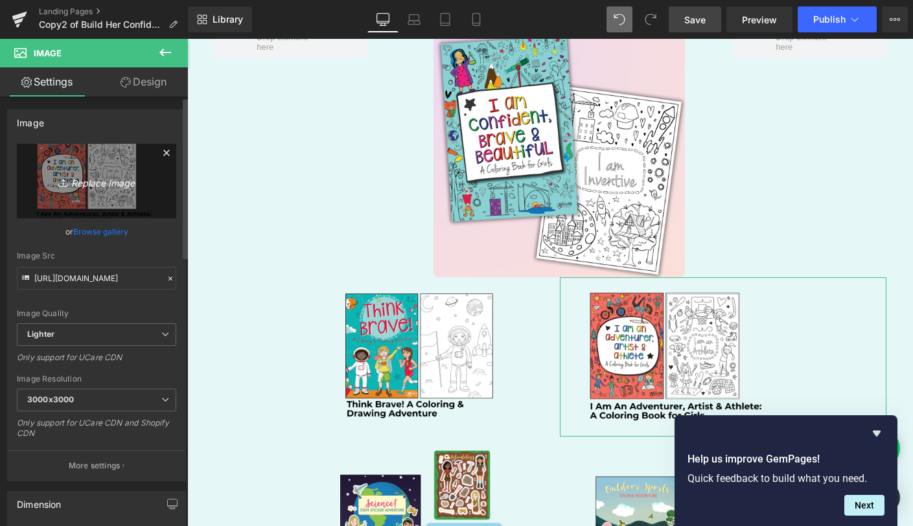
click at [102, 180] on icon "Replace Image" at bounding box center [97, 181] width 104 height 16
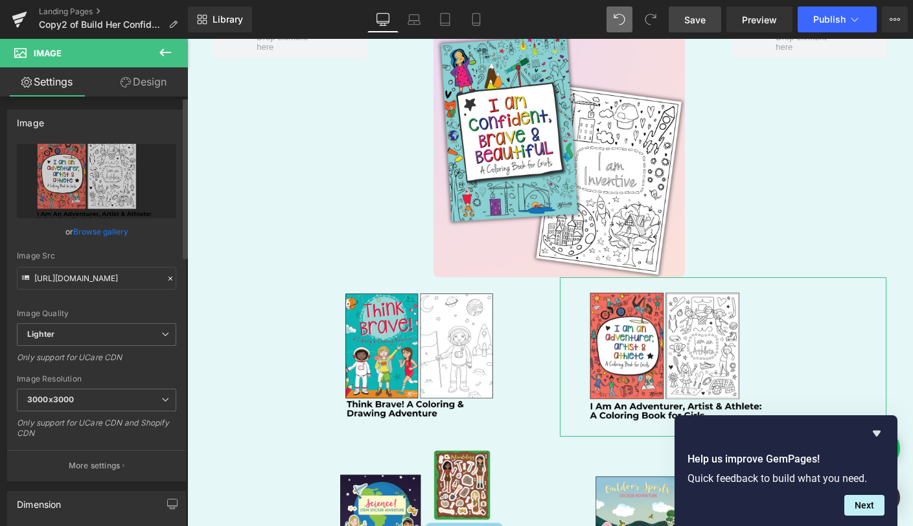
click at [92, 231] on link "Browse gallery" at bounding box center [100, 231] width 55 height 23
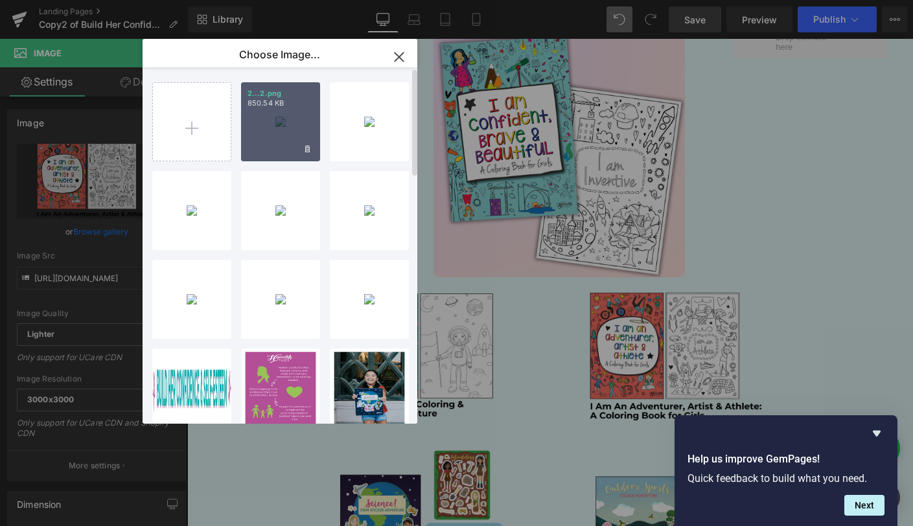
click at [287, 131] on div "2...2.png 850.54 KB" at bounding box center [280, 121] width 79 height 79
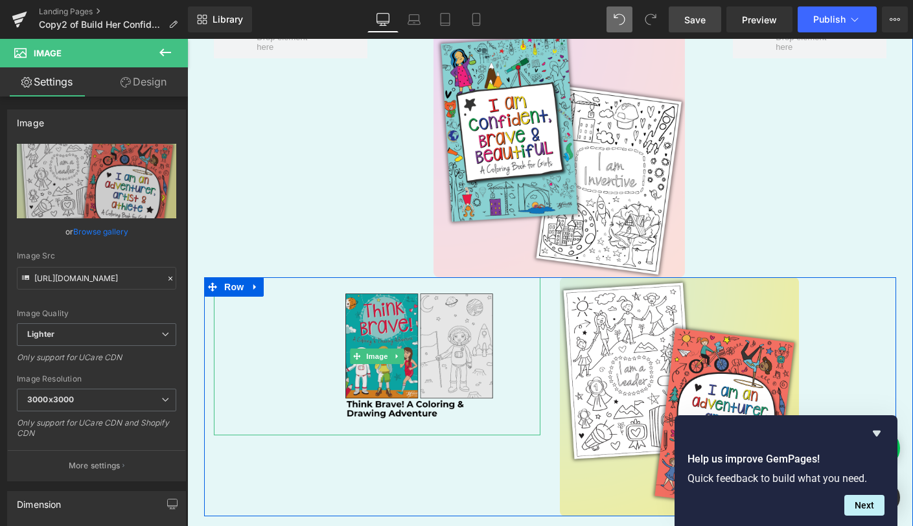
click at [521, 345] on img at bounding box center [377, 356] width 326 height 158
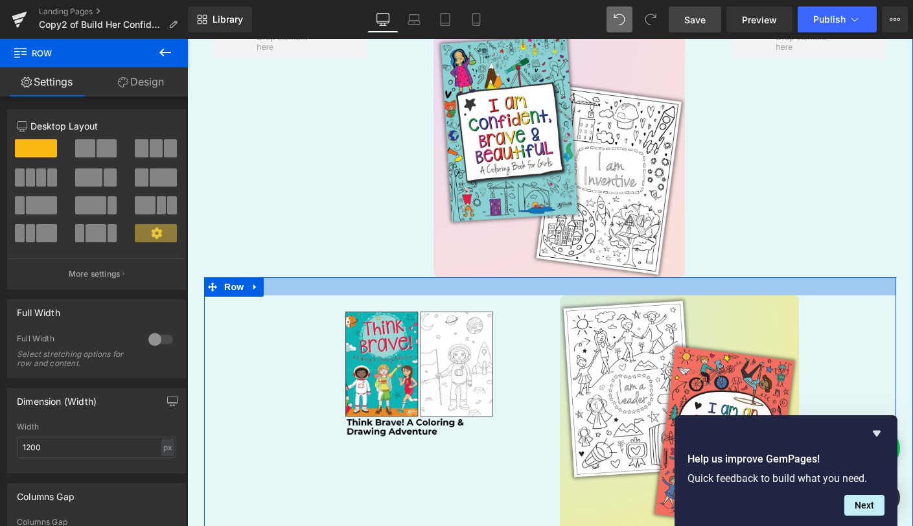
drag, startPoint x: 495, startPoint y: 239, endPoint x: 470, endPoint y: 243, distance: 25.6
click at [495, 277] on div at bounding box center [550, 286] width 692 height 18
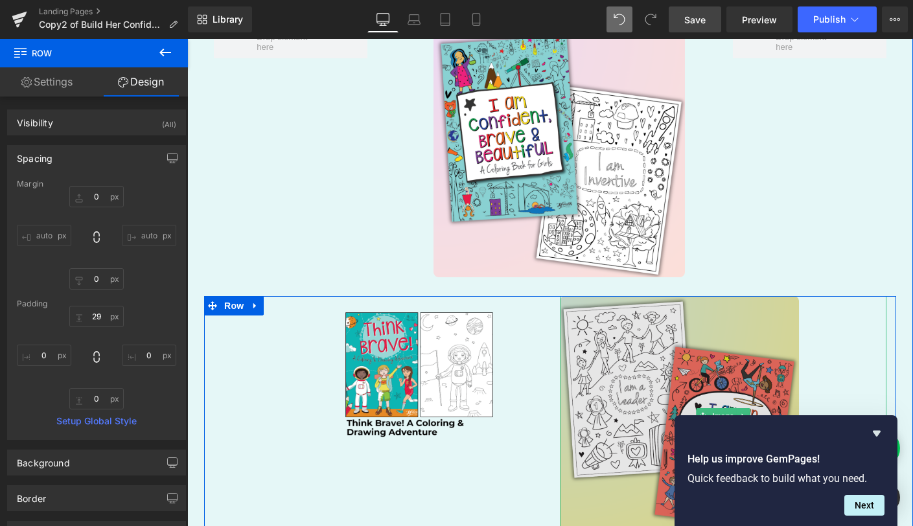
click at [875, 296] on img at bounding box center [723, 415] width 326 height 239
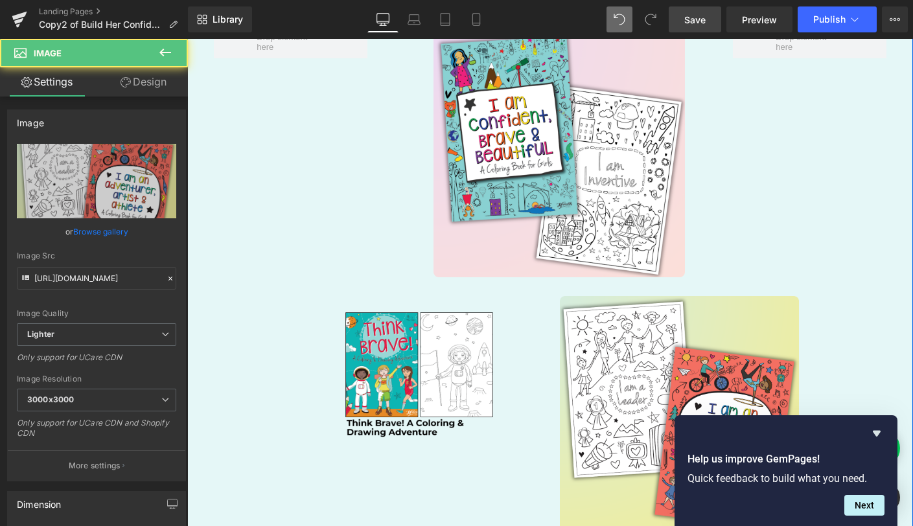
click at [865, 156] on div "Image Row" at bounding box center [550, 151] width 692 height 251
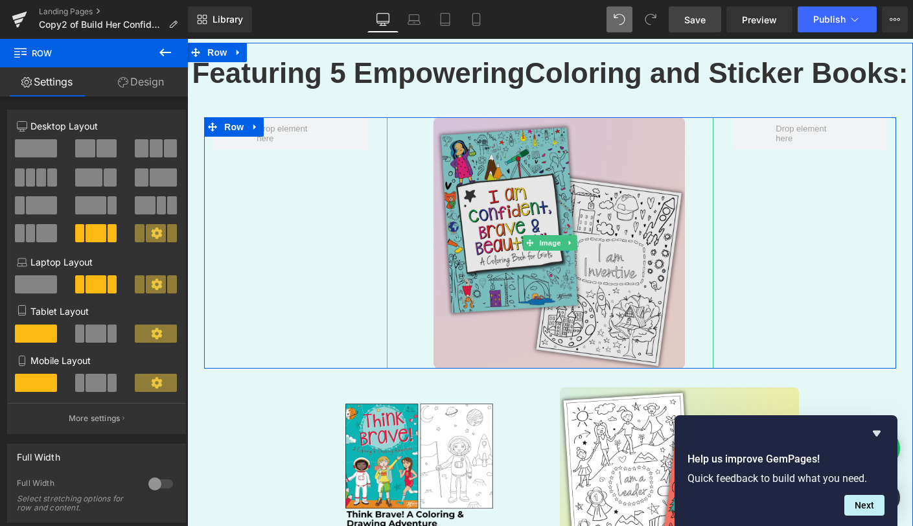
scroll to position [2234, 0]
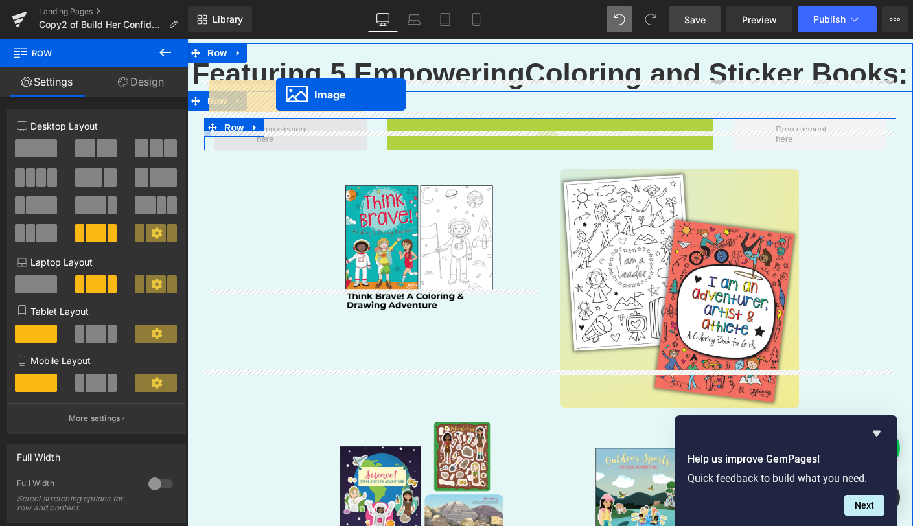
drag, startPoint x: 541, startPoint y: 205, endPoint x: 276, endPoint y: 95, distance: 287.7
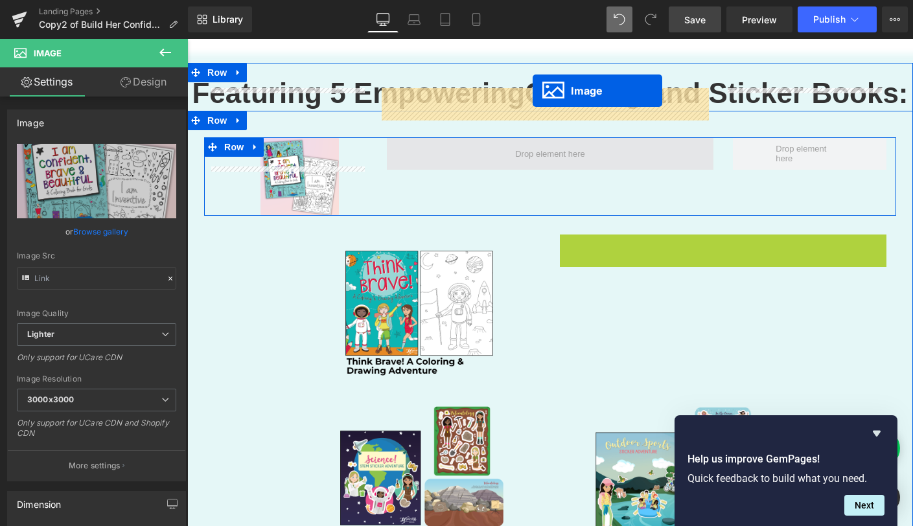
scroll to position [2212, 0]
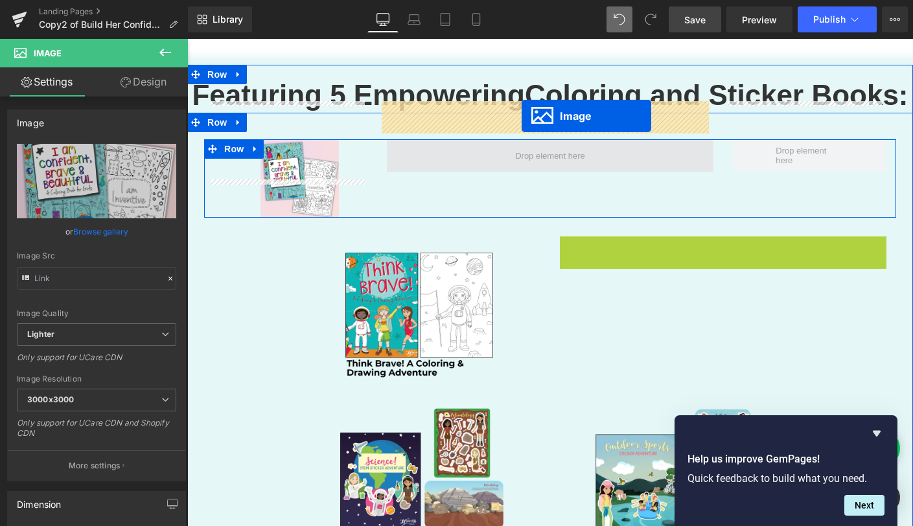
drag, startPoint x: 712, startPoint y: 294, endPoint x: 521, endPoint y: 115, distance: 261.2
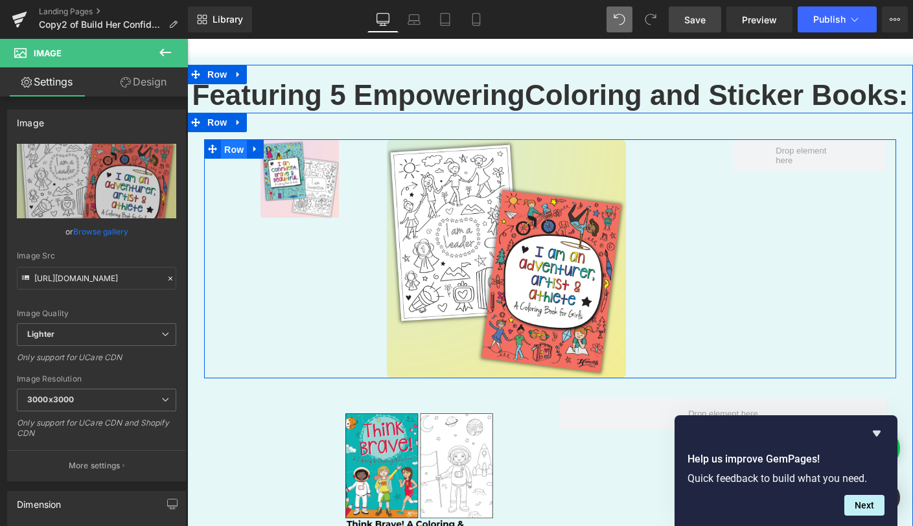
click at [232, 140] on span "Row" at bounding box center [234, 149] width 26 height 19
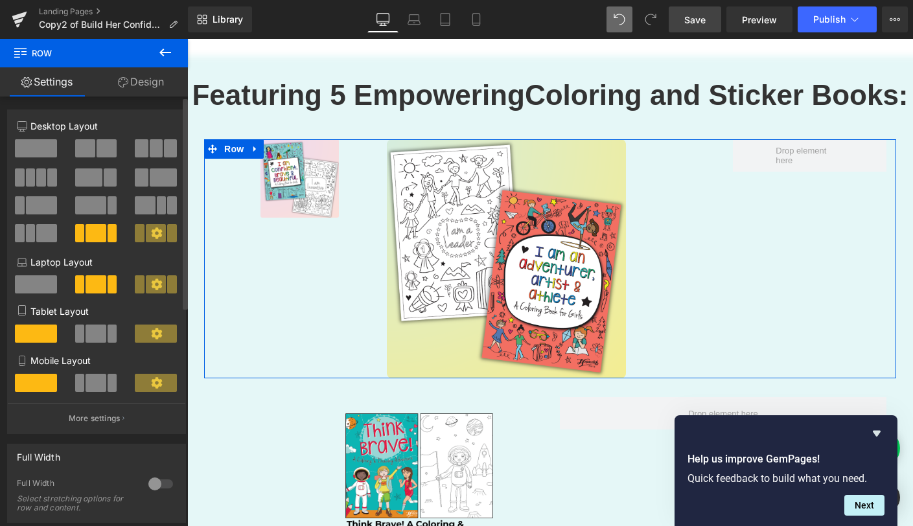
click at [150, 151] on span at bounding box center [156, 148] width 13 height 18
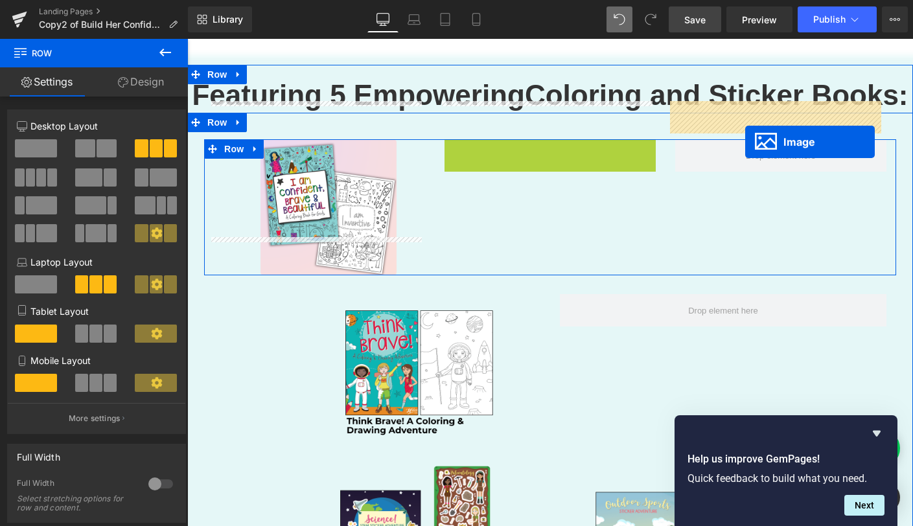
drag, startPoint x: 541, startPoint y: 163, endPoint x: 745, endPoint y: 141, distance: 204.5
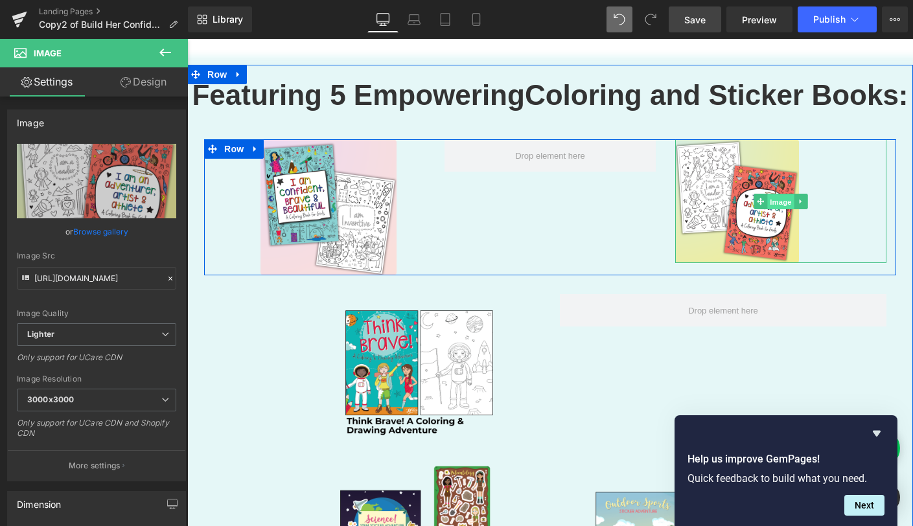
click at [767, 194] on span "Image" at bounding box center [780, 202] width 27 height 16
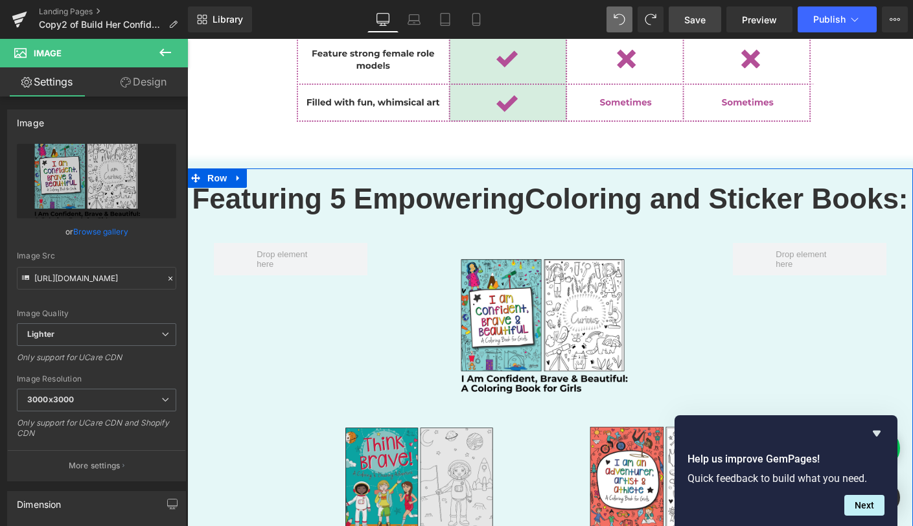
scroll to position [2230, 0]
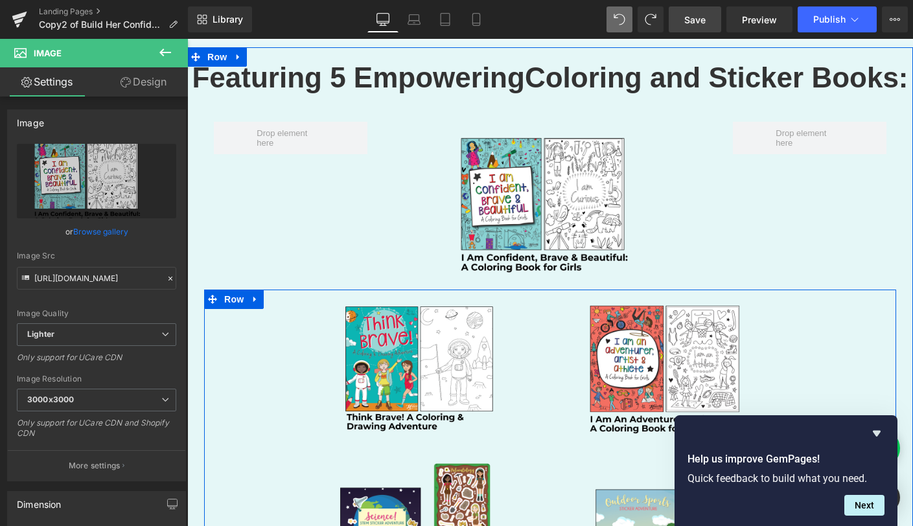
click at [257, 289] on link at bounding box center [255, 298] width 17 height 19
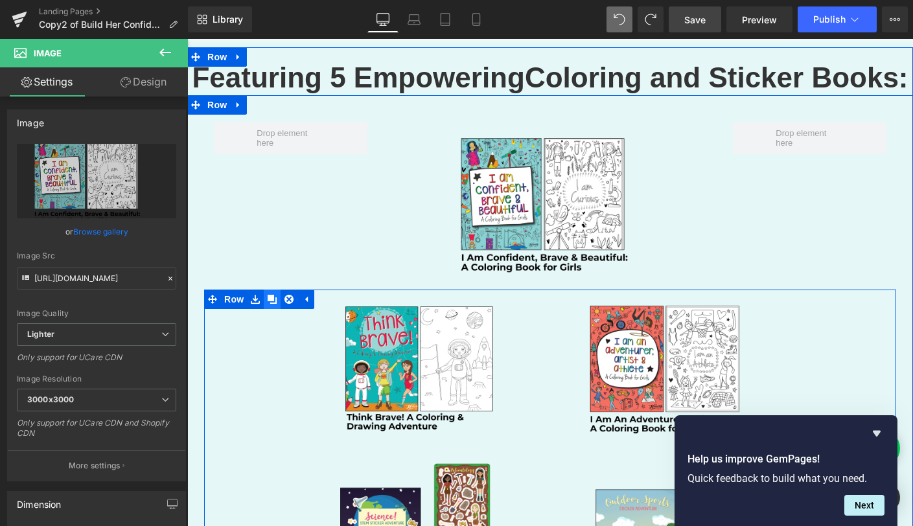
click at [267, 295] on icon at bounding box center [271, 299] width 9 height 9
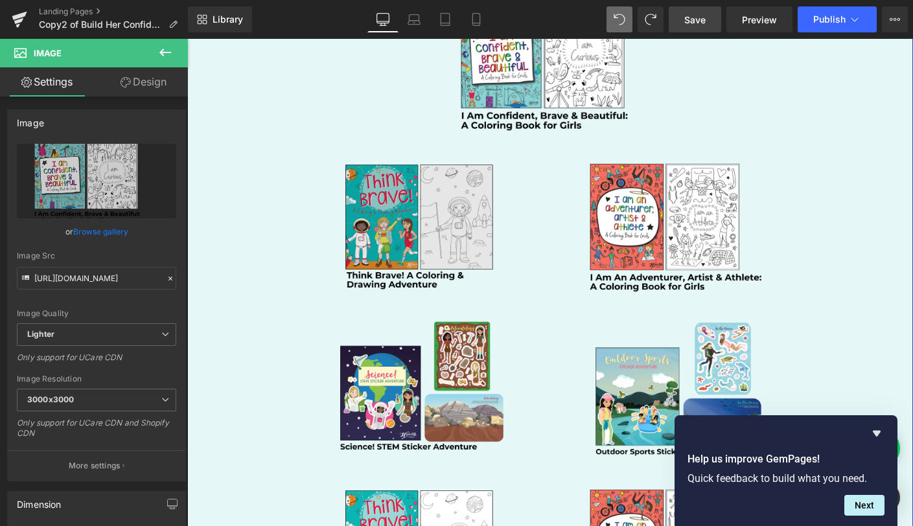
scroll to position [2370, 0]
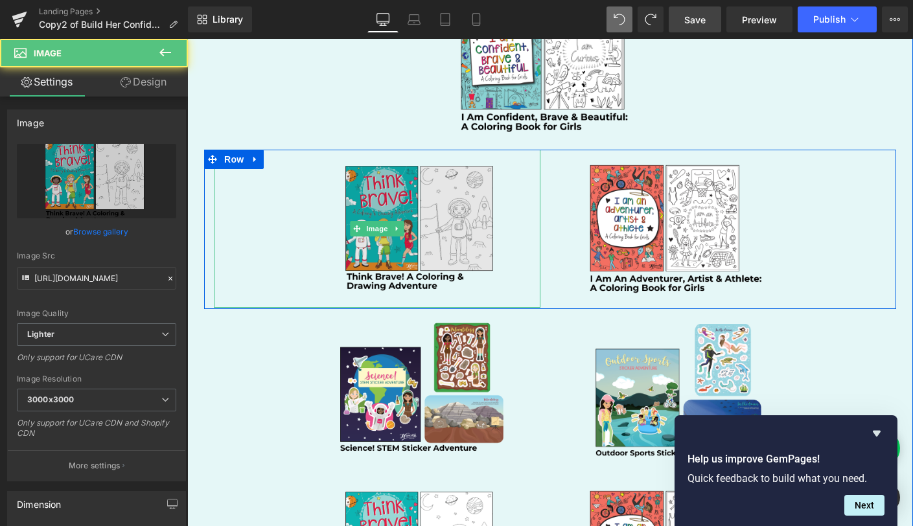
click at [420, 179] on img at bounding box center [377, 229] width 326 height 158
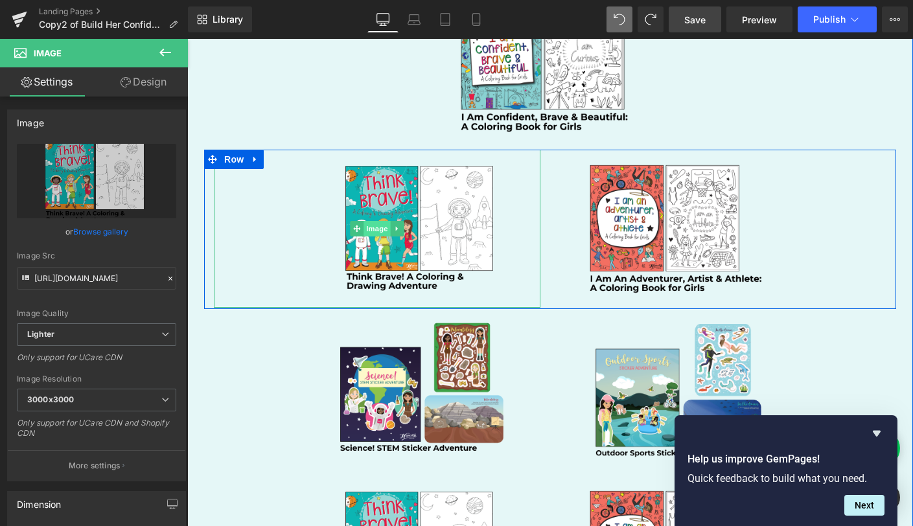
click at [370, 221] on span "Image" at bounding box center [376, 229] width 27 height 16
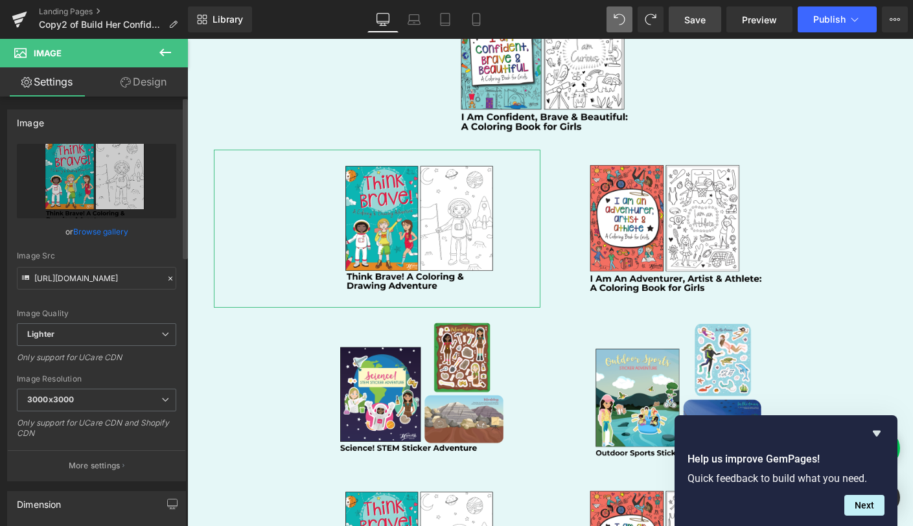
click at [96, 229] on link "Browse gallery" at bounding box center [100, 231] width 55 height 23
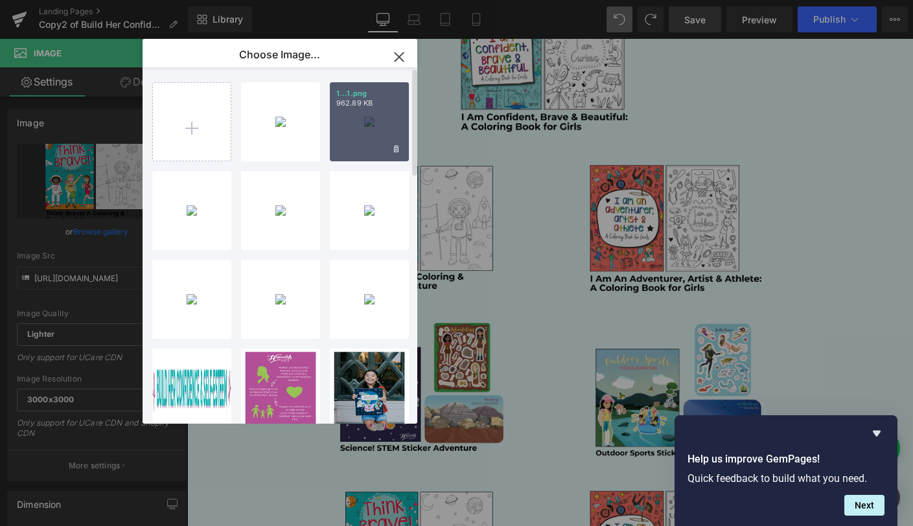
click at [371, 124] on div "1...1.png 962.89 KB" at bounding box center [369, 121] width 79 height 79
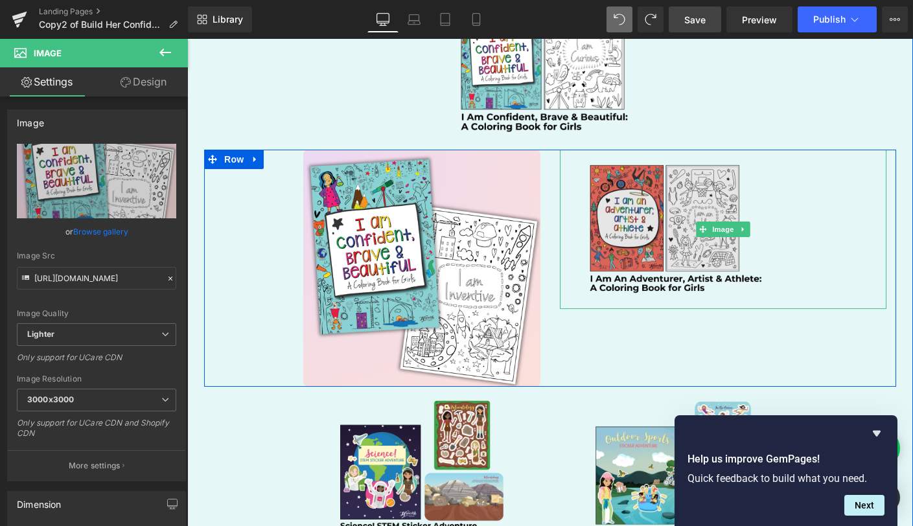
click at [663, 217] on img at bounding box center [723, 229] width 326 height 159
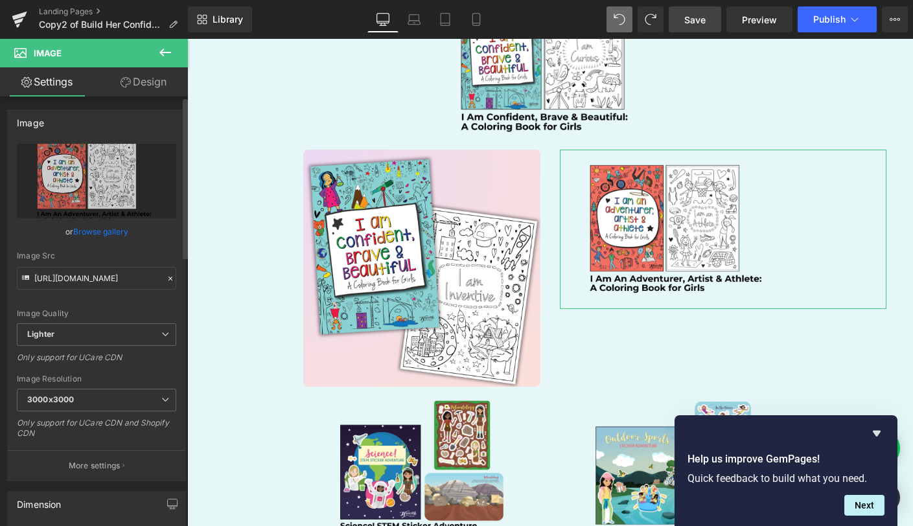
click at [85, 231] on link "Browse gallery" at bounding box center [100, 231] width 55 height 23
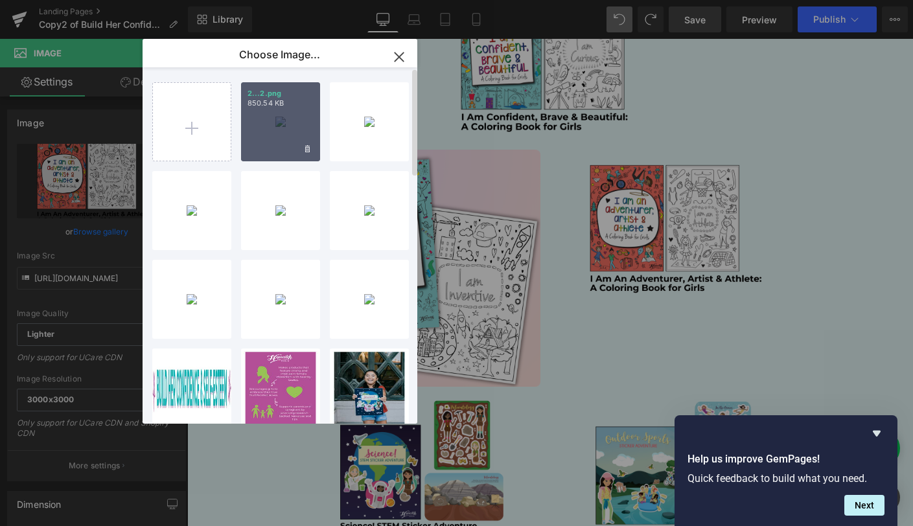
click at [266, 142] on div "2...2.png 850.54 KB" at bounding box center [280, 121] width 79 height 79
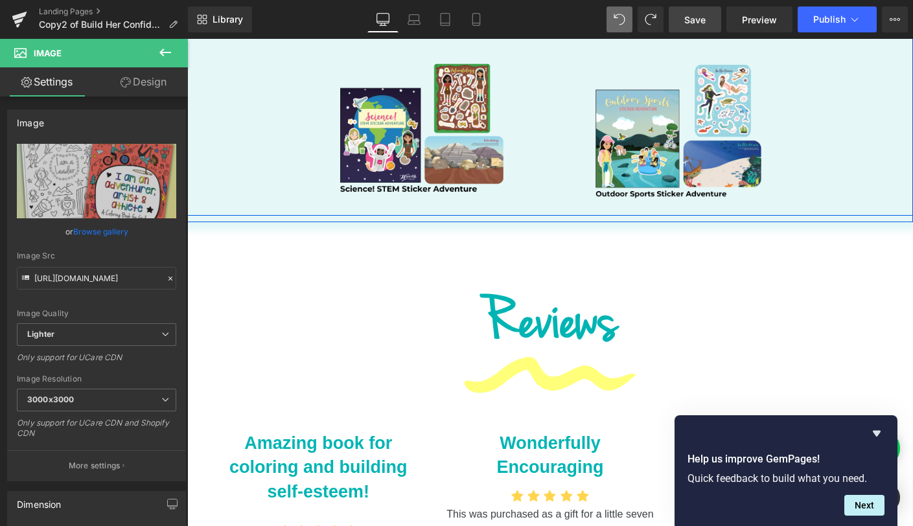
scroll to position [2914, 0]
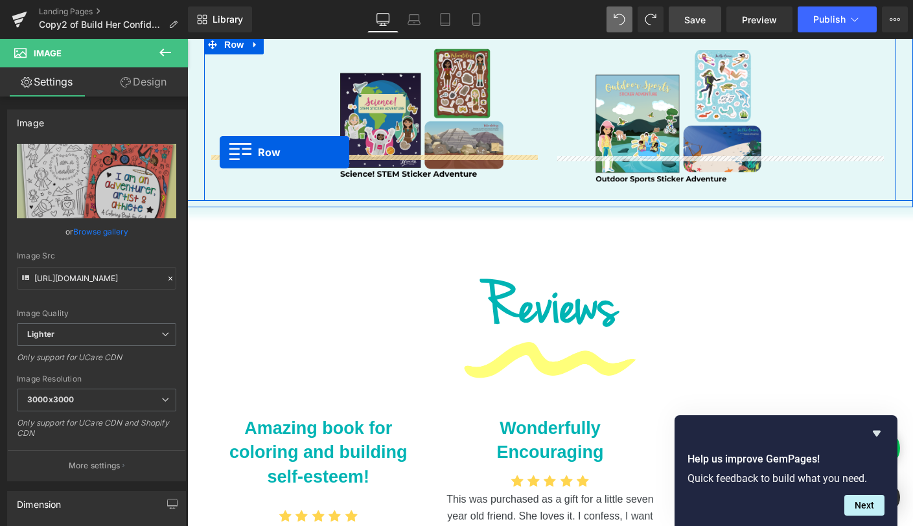
drag, startPoint x: 205, startPoint y: 122, endPoint x: 220, endPoint y: 152, distance: 33.6
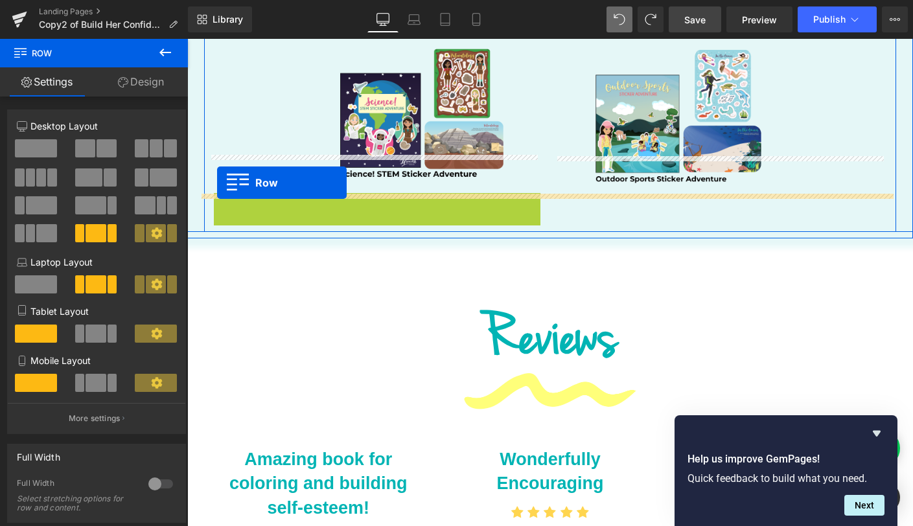
drag, startPoint x: 216, startPoint y: 161, endPoint x: 217, endPoint y: 183, distance: 22.1
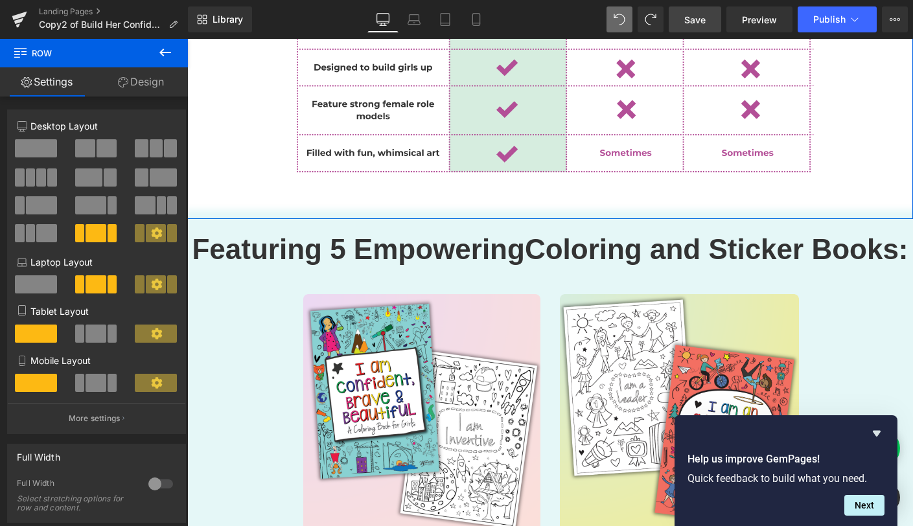
scroll to position [2079, 0]
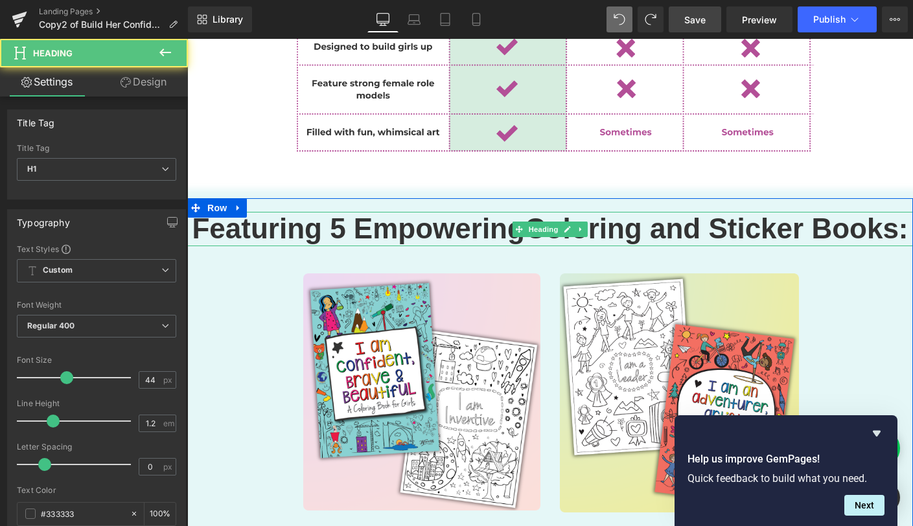
click at [652, 212] on strong "Coloring and Sticker Books:" at bounding box center [716, 228] width 383 height 32
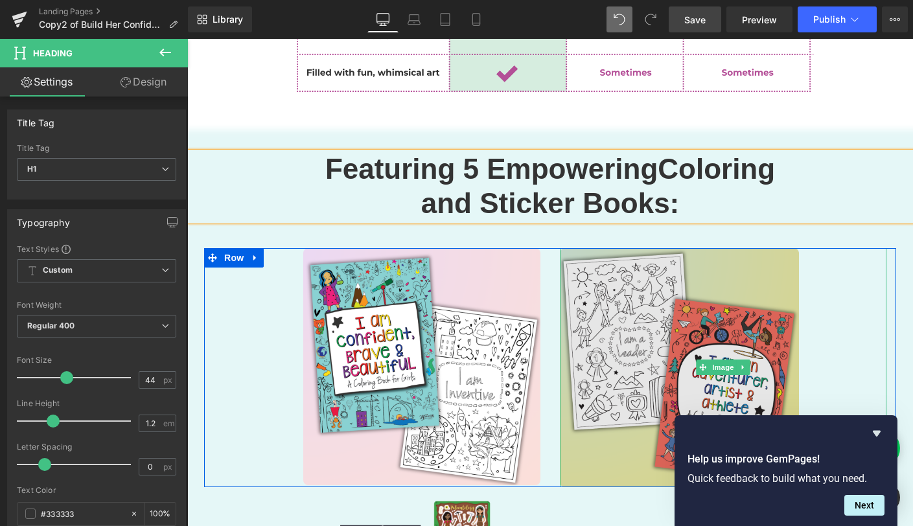
scroll to position [2139, 0]
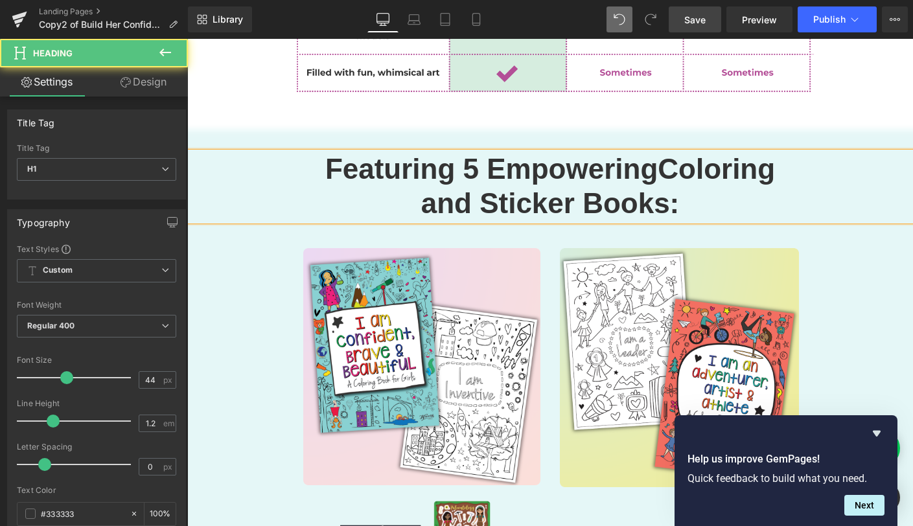
click at [449, 187] on strong "and Sticker Books:" at bounding box center [550, 203] width 258 height 32
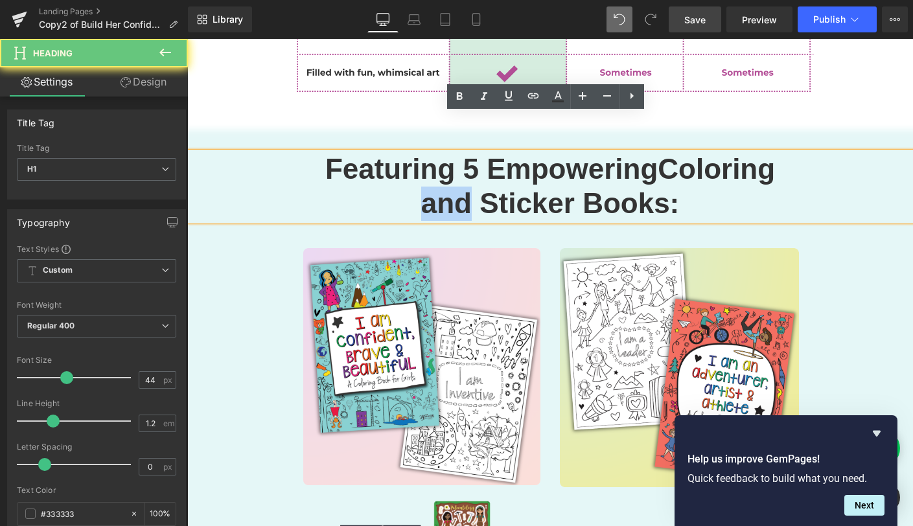
click at [449, 187] on strong "and Sticker Books:" at bounding box center [550, 203] width 258 height 32
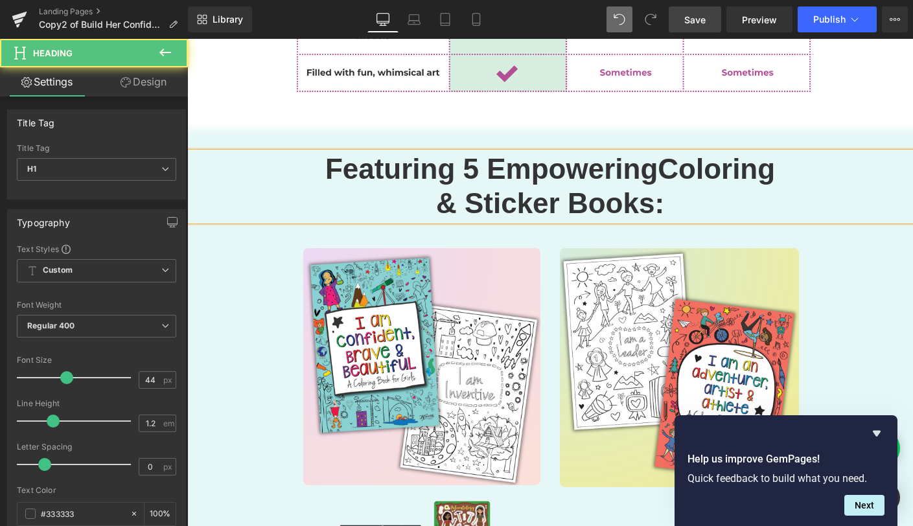
click at [659, 187] on h1 "& Sticker Books:" at bounding box center [549, 204] width 725 height 34
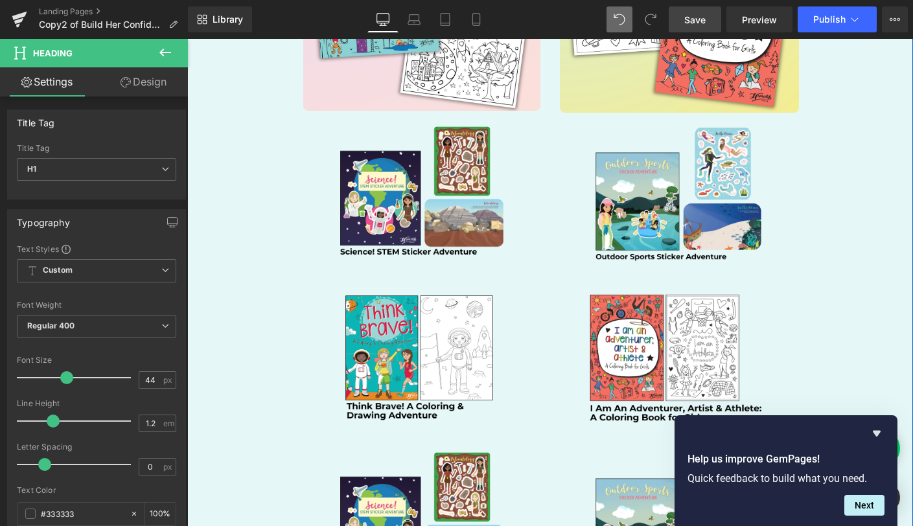
scroll to position [2585, 0]
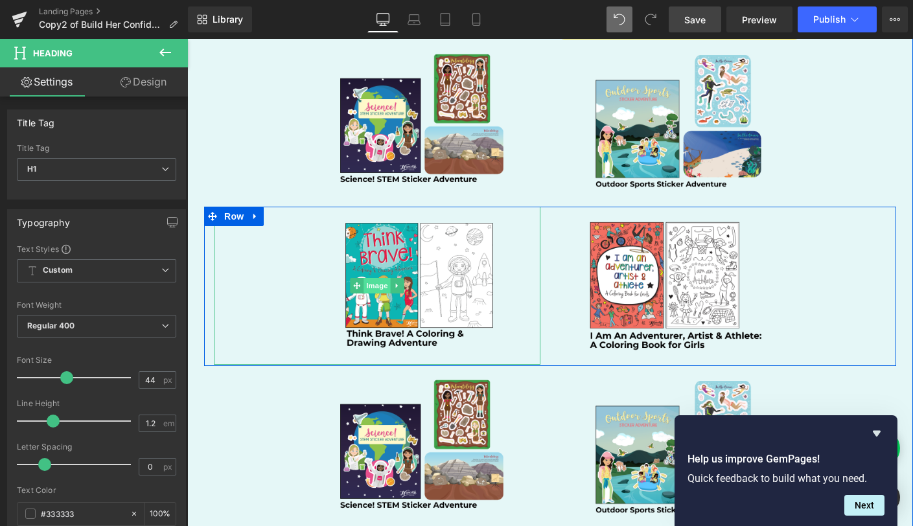
click at [377, 278] on span "Image" at bounding box center [376, 286] width 27 height 16
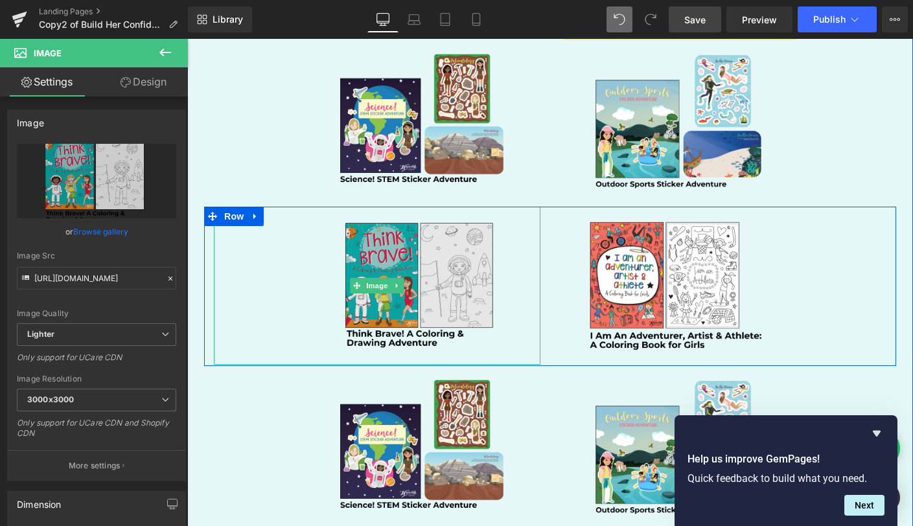
scroll to position [2380, 0]
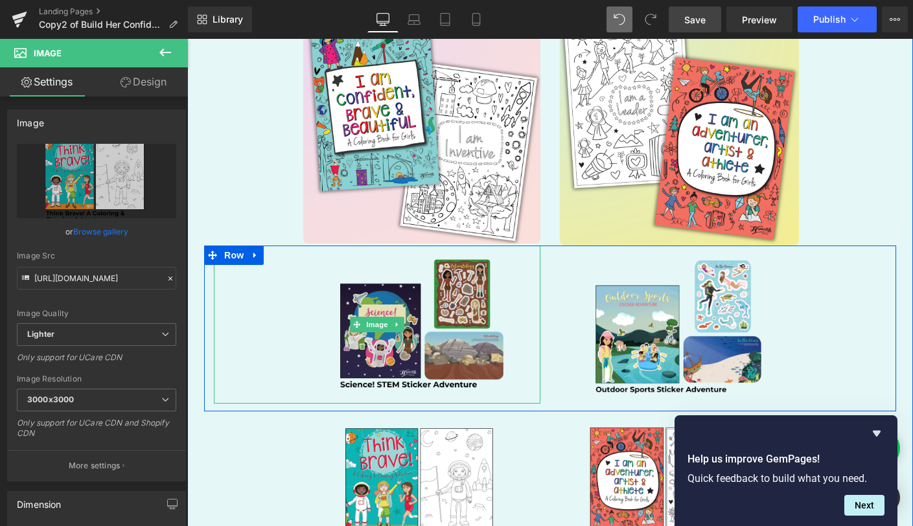
click at [410, 311] on img at bounding box center [377, 324] width 326 height 158
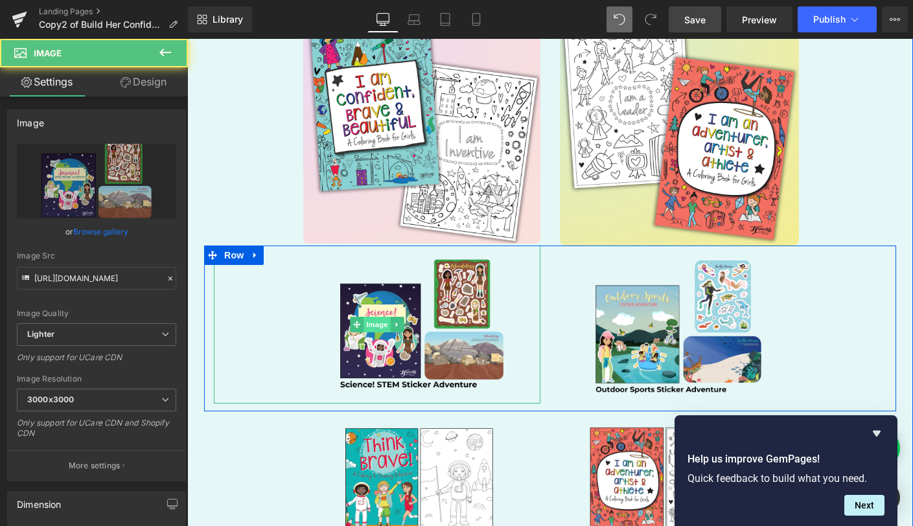
click at [373, 317] on span "Image" at bounding box center [376, 325] width 27 height 16
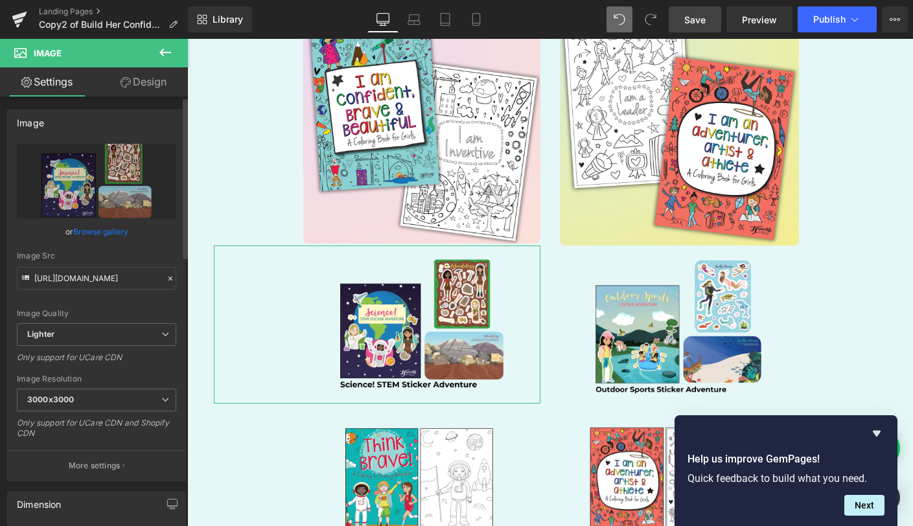
click at [102, 231] on link "Browse gallery" at bounding box center [100, 231] width 55 height 23
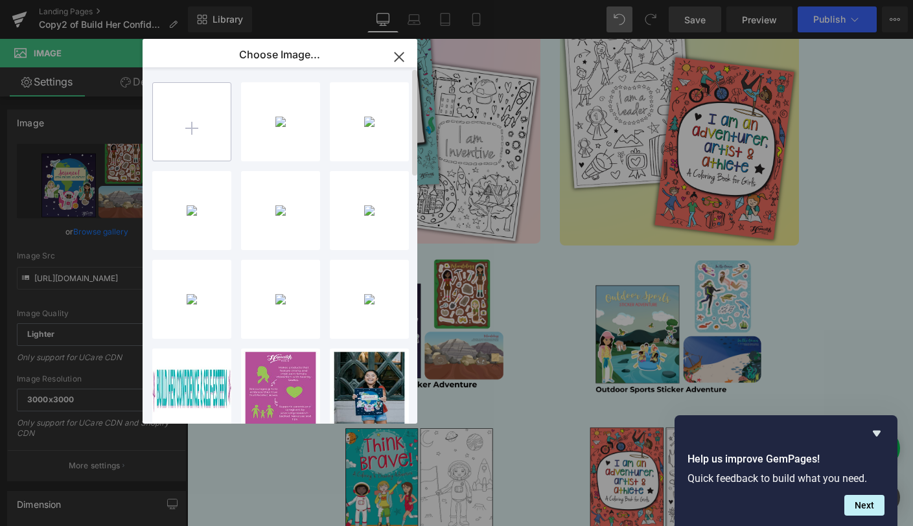
click at [182, 128] on input "file" at bounding box center [192, 122] width 78 height 78
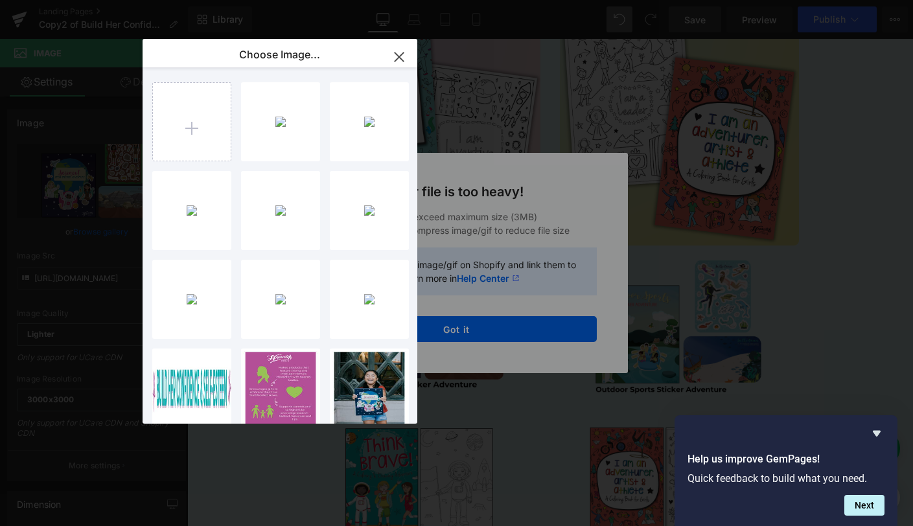
click at [470, 0] on div "Text Color Highlight Color #333333 Choose Image... Back to Library Insert 2...2…" at bounding box center [456, 0] width 913 height 0
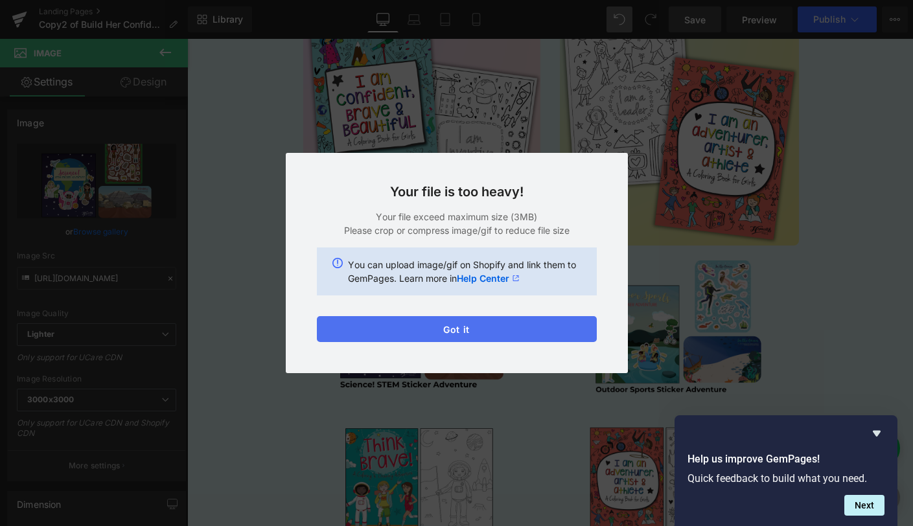
click at [466, 332] on button "Got it" at bounding box center [457, 329] width 280 height 26
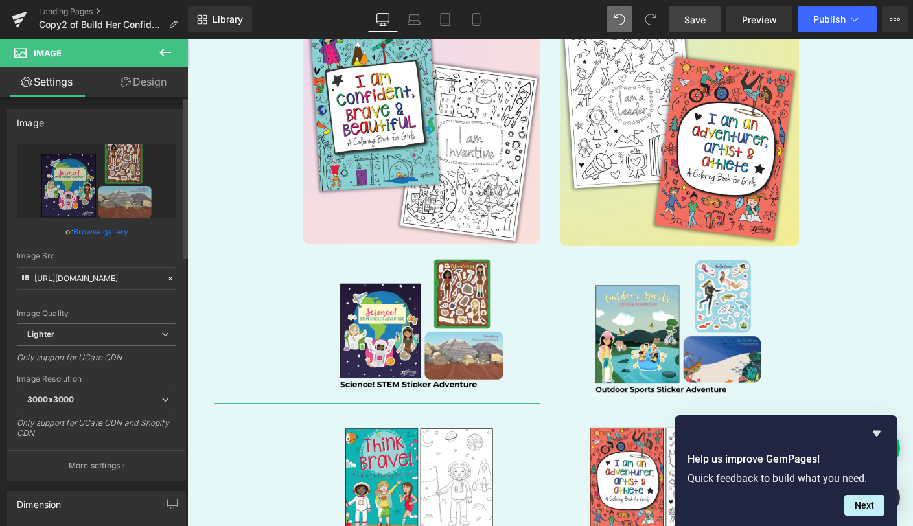
click at [96, 231] on link "Browse gallery" at bounding box center [100, 231] width 55 height 23
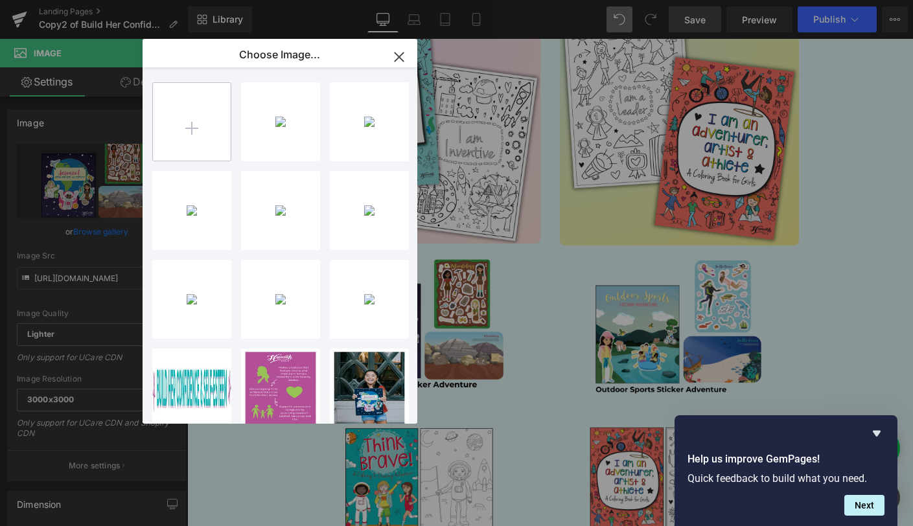
click at [177, 126] on input "file" at bounding box center [192, 122] width 78 height 78
type input "C:\fakepath\Super Book Set - Included Books(1).png"
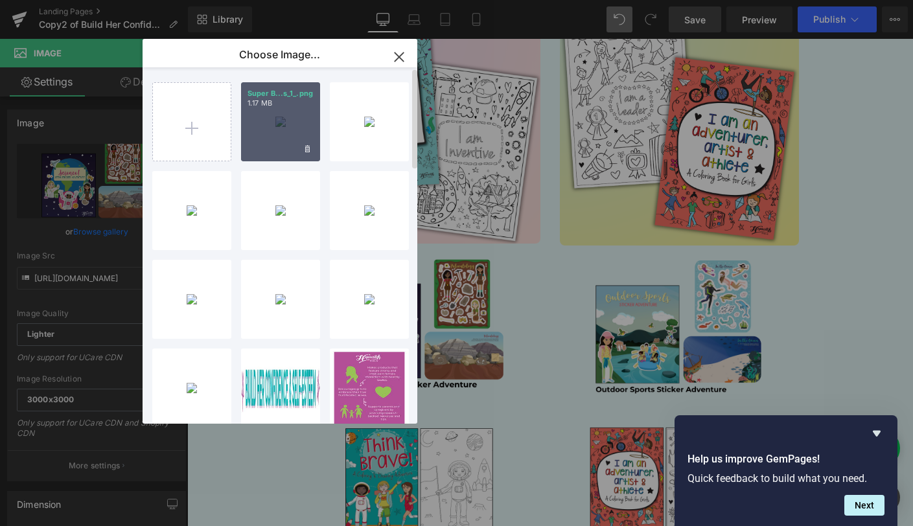
click at [269, 136] on div "Super B...s_1_.png 1.17 MB" at bounding box center [280, 121] width 79 height 79
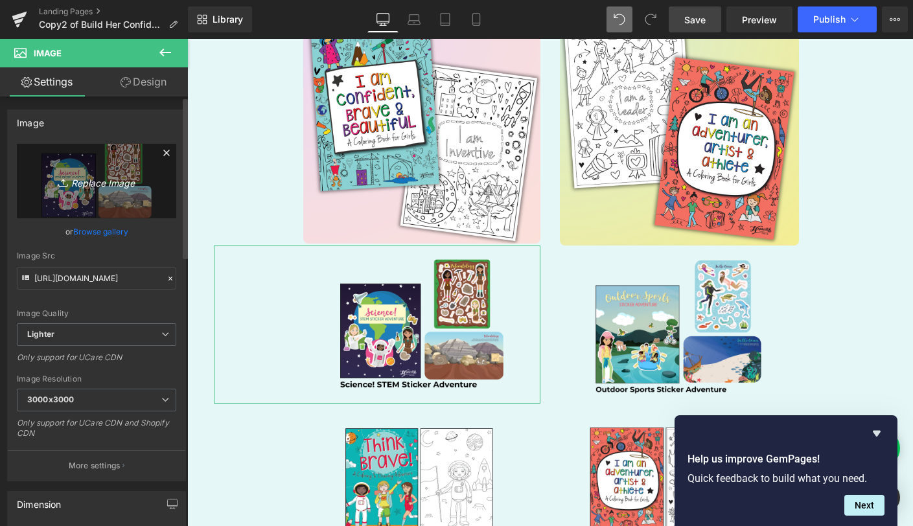
click at [98, 183] on icon "Replace Image" at bounding box center [97, 181] width 104 height 16
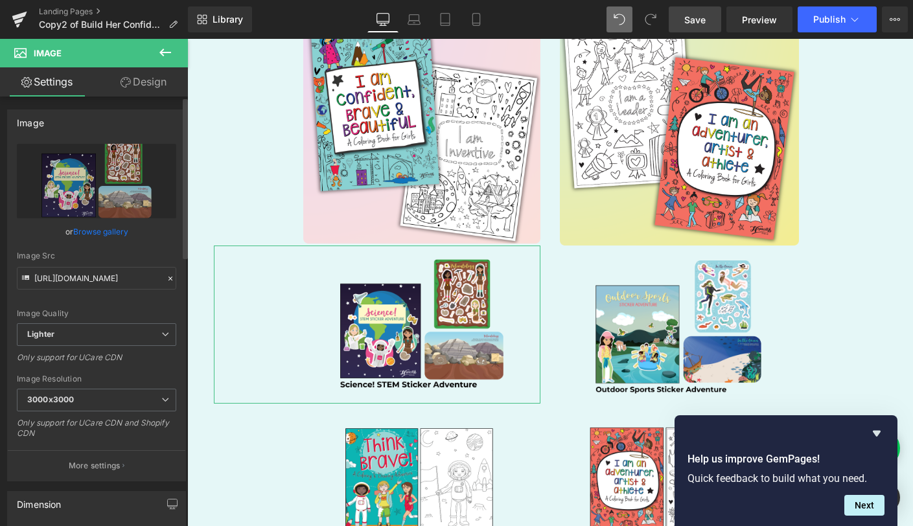
click at [113, 230] on link "Browse gallery" at bounding box center [100, 231] width 55 height 23
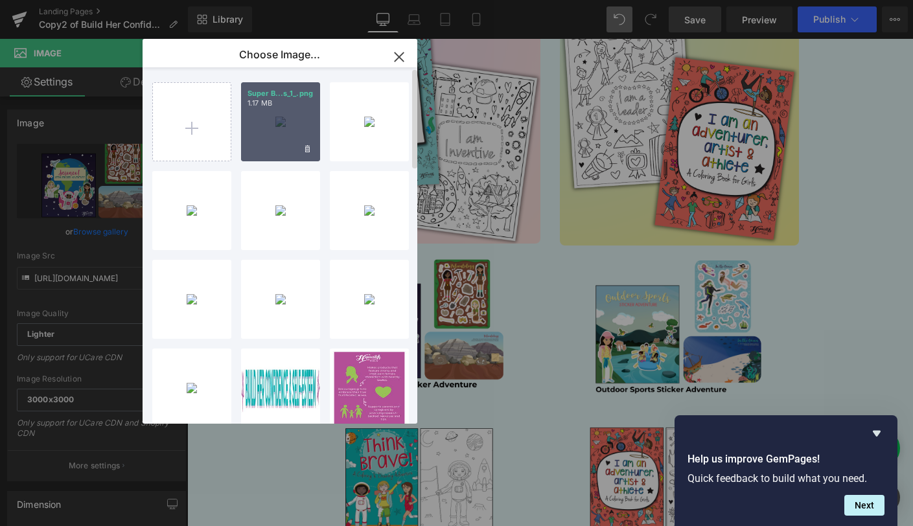
click at [254, 144] on div "Super B...s_1_.png 1.17 MB" at bounding box center [280, 121] width 79 height 79
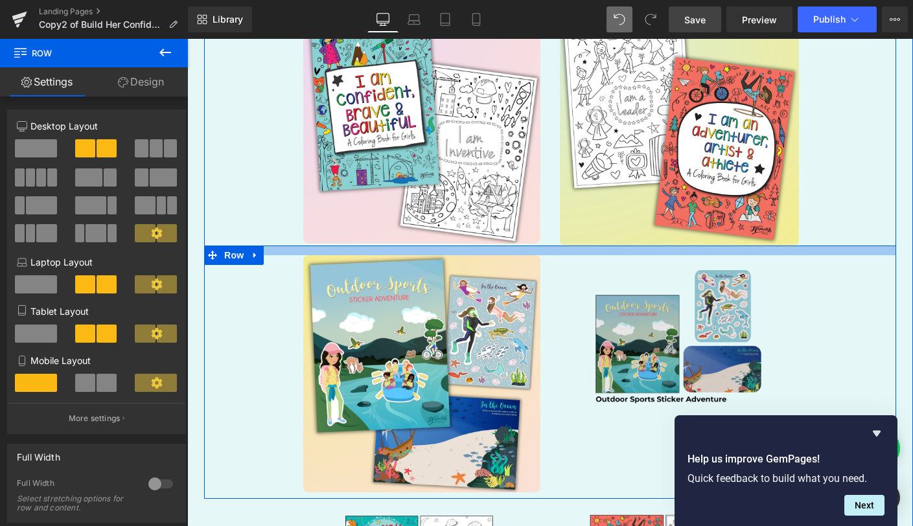
drag, startPoint x: 549, startPoint y: 208, endPoint x: 598, endPoint y: 220, distance: 51.2
click at [547, 245] on div "Image Image Row" at bounding box center [550, 371] width 692 height 253
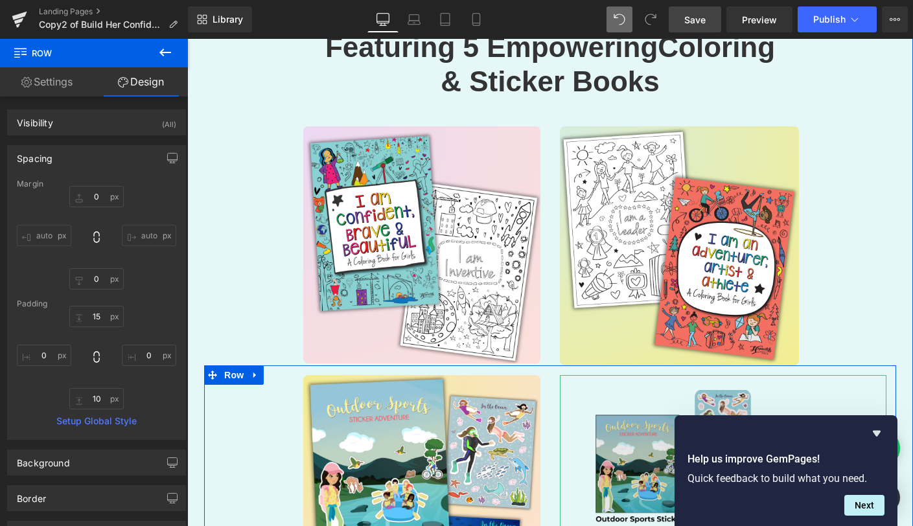
scroll to position [2232, 0]
